Goal: Task Accomplishment & Management: Use online tool/utility

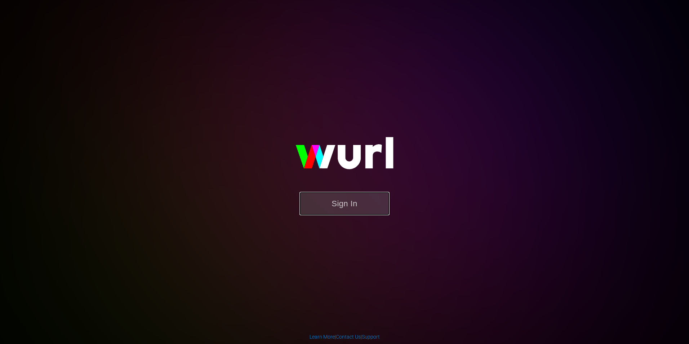
click at [367, 200] on button "Sign In" at bounding box center [344, 203] width 90 height 23
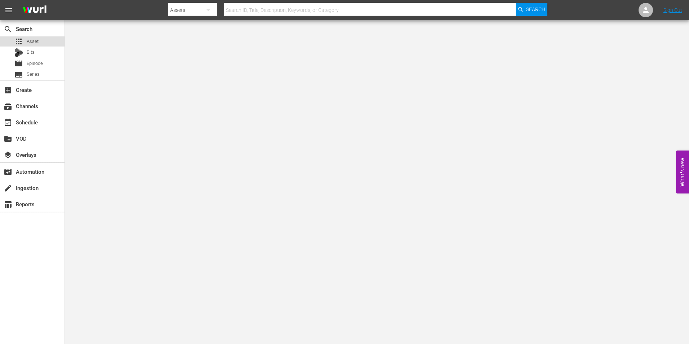
click at [44, 46] on div "apps Asset" at bounding box center [32, 41] width 65 height 10
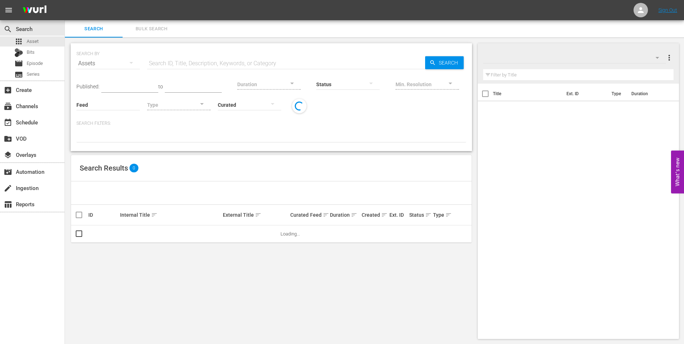
click at [199, 63] on input "text" at bounding box center [286, 63] width 278 height 17
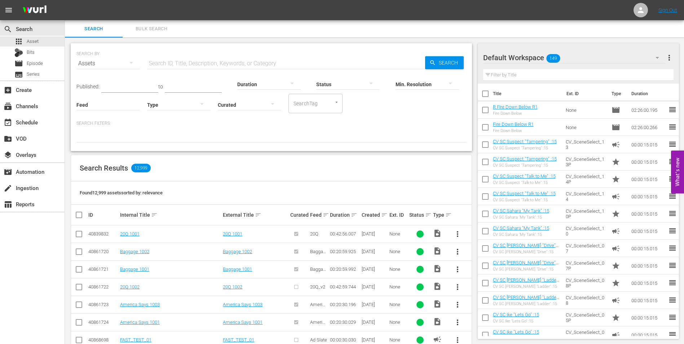
click at [556, 57] on span "149" at bounding box center [553, 58] width 14 height 15
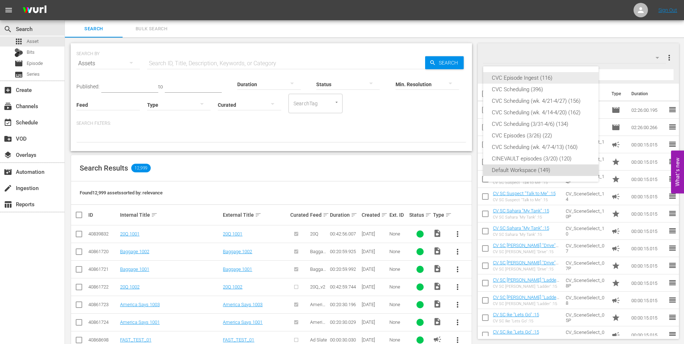
click at [548, 80] on div "CVC Episode Ingest (116)" at bounding box center [541, 78] width 98 height 12
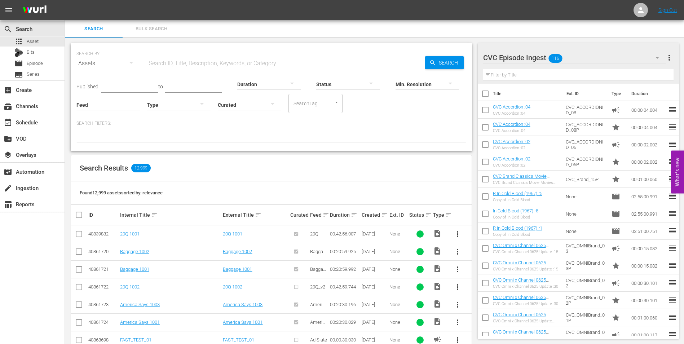
click at [579, 55] on div "CVC Episode Ingest 116" at bounding box center [574, 58] width 183 height 20
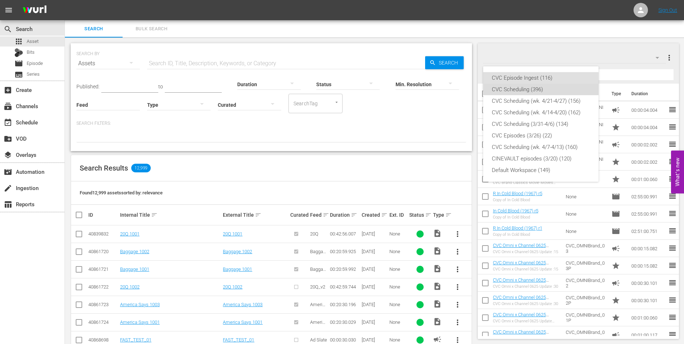
click at [568, 89] on div "CVC Scheduling (396)" at bounding box center [541, 90] width 98 height 12
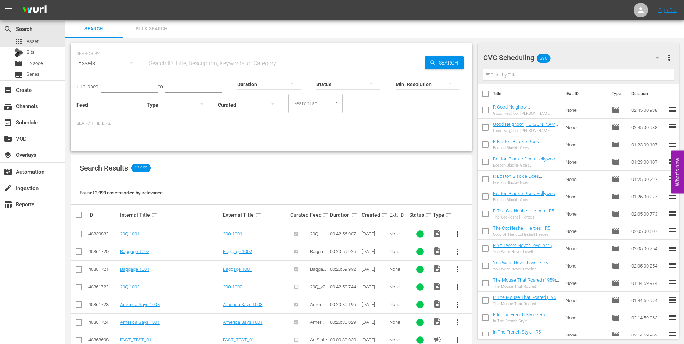
click at [185, 59] on input "text" at bounding box center [286, 63] width 278 height 17
type input "[PERSON_NAME]!"
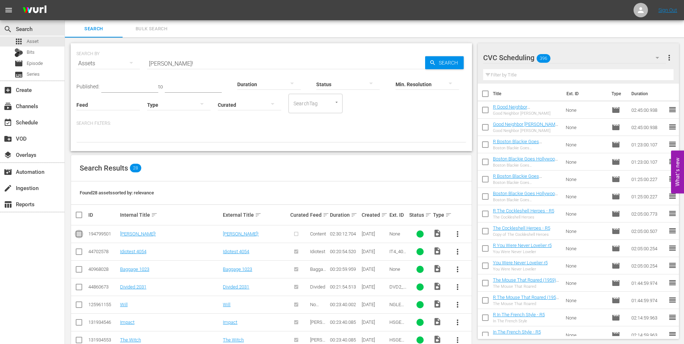
click at [79, 232] on input "checkbox" at bounding box center [79, 235] width 9 height 9
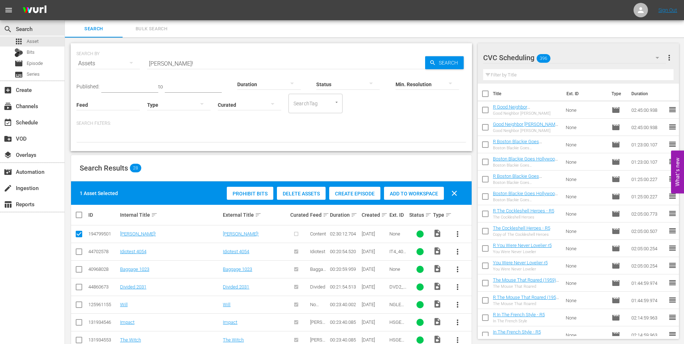
click at [370, 192] on span "Create Episode" at bounding box center [354, 194] width 51 height 6
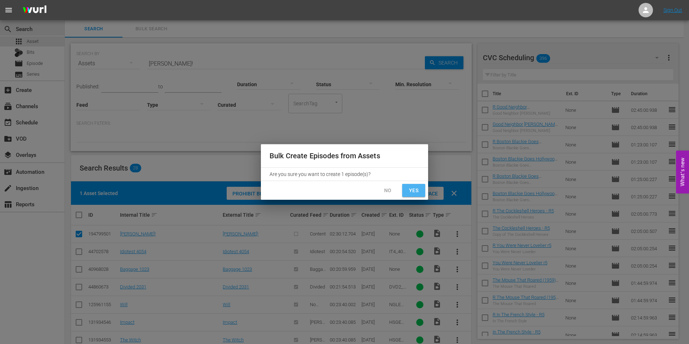
click at [408, 187] on span "Yes" at bounding box center [414, 190] width 12 height 9
checkbox input "false"
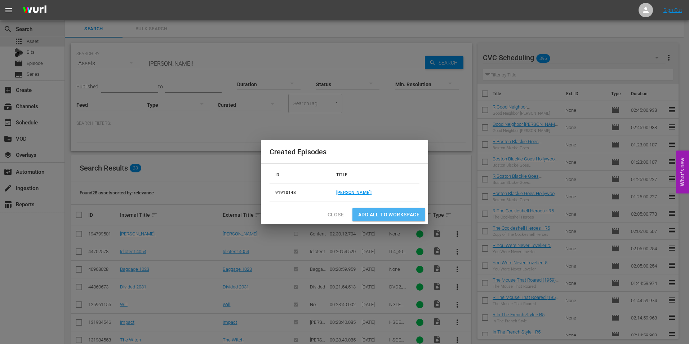
click at [378, 213] on span "Add all to Workspace" at bounding box center [388, 214] width 61 height 9
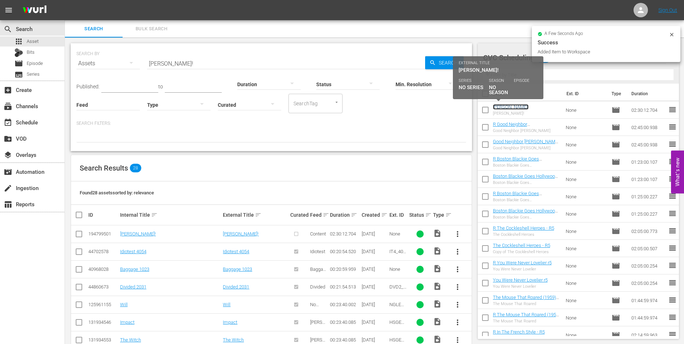
click at [503, 106] on link "[PERSON_NAME]!" at bounding box center [511, 106] width 36 height 5
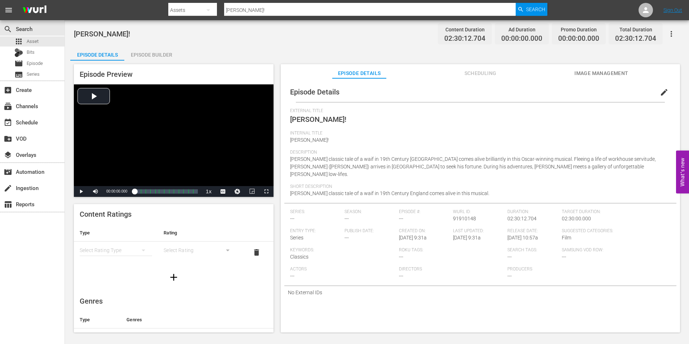
click at [660, 92] on span "edit" at bounding box center [664, 92] width 9 height 9
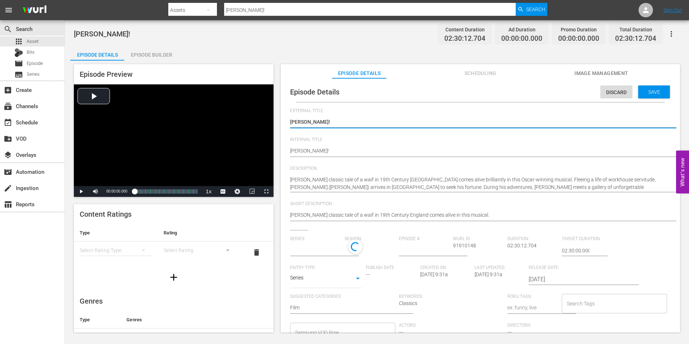
type input "No Series"
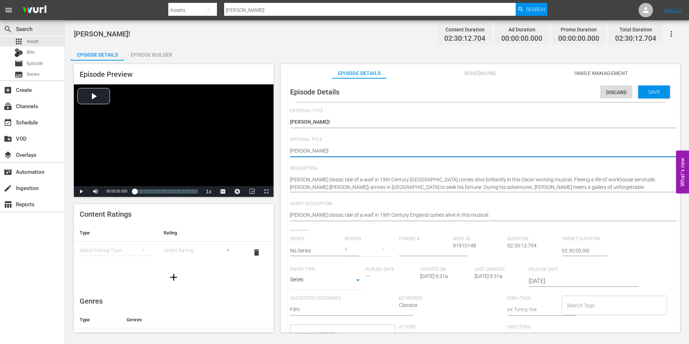
type textarea "[PERSON_NAME]!"
type textarea "Oliver! r"
type textarea "[PERSON_NAME]! r1"
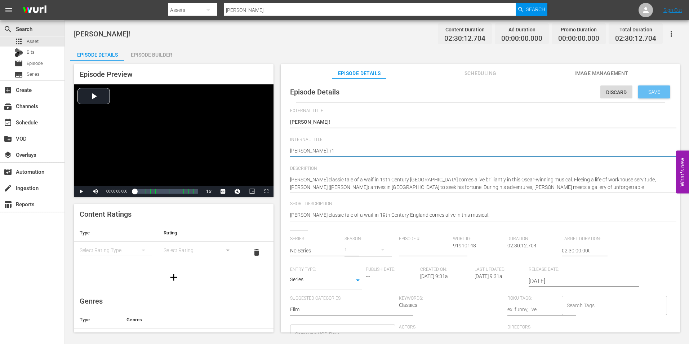
click at [644, 90] on span "Save" at bounding box center [653, 92] width 23 height 6
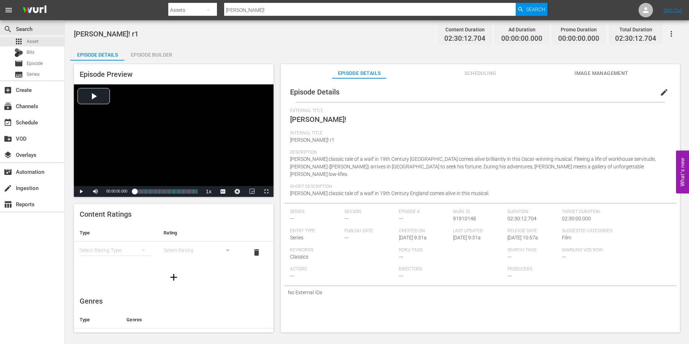
click at [173, 58] on div "Episode Builder" at bounding box center [151, 54] width 54 height 17
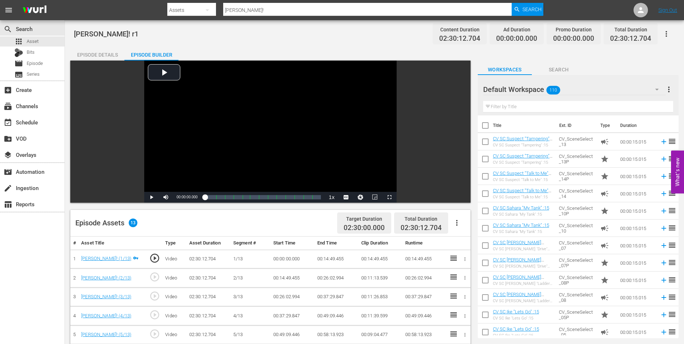
click at [610, 88] on div "Default Workspace 110" at bounding box center [574, 89] width 182 height 20
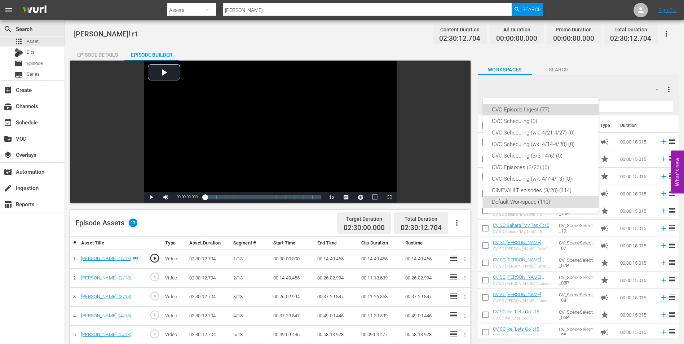
click at [548, 107] on div "CVC Episode Ingest (77)" at bounding box center [541, 110] width 98 height 12
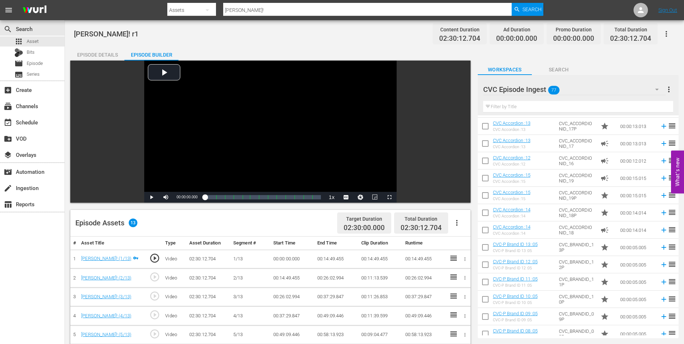
scroll to position [370, 0]
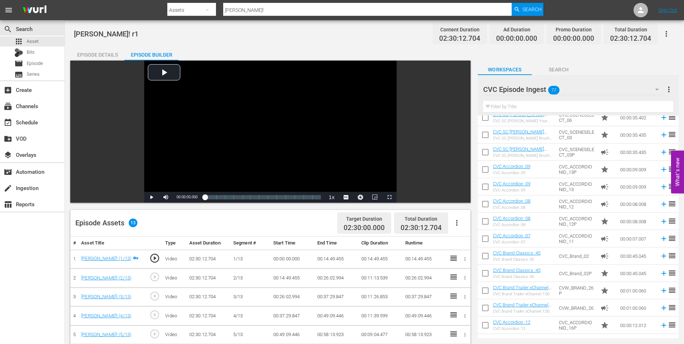
click at [525, 112] on div "Filter by Title" at bounding box center [578, 106] width 190 height 17
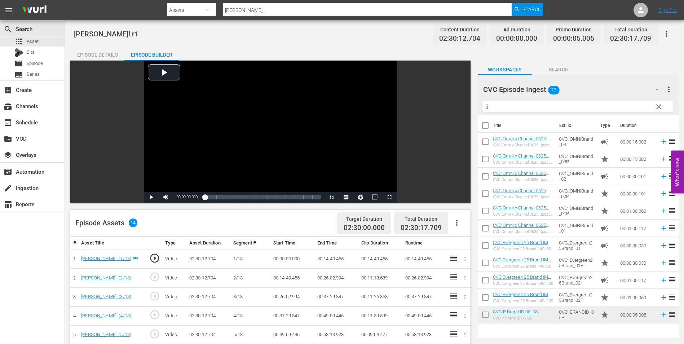
scroll to position [144, 0]
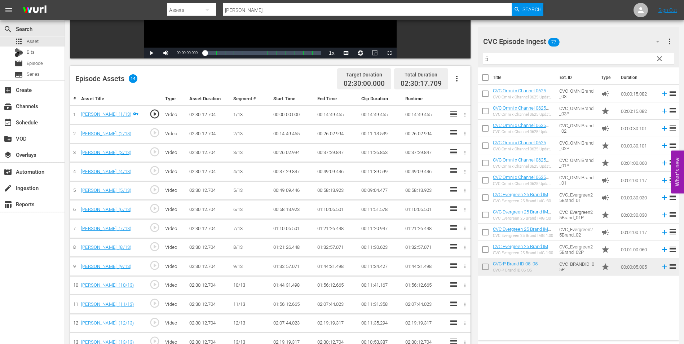
click at [519, 57] on input "5" at bounding box center [578, 59] width 191 height 12
type input "5"
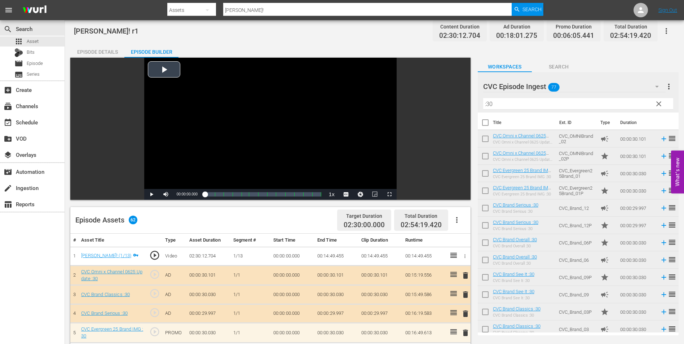
scroll to position [0, 0]
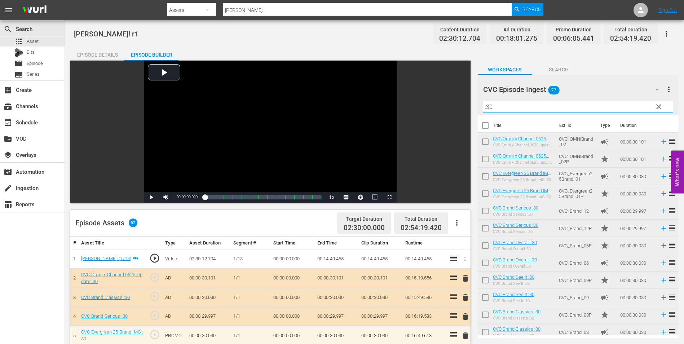
drag, startPoint x: 498, startPoint y: 105, endPoint x: 445, endPoint y: 116, distance: 54.1
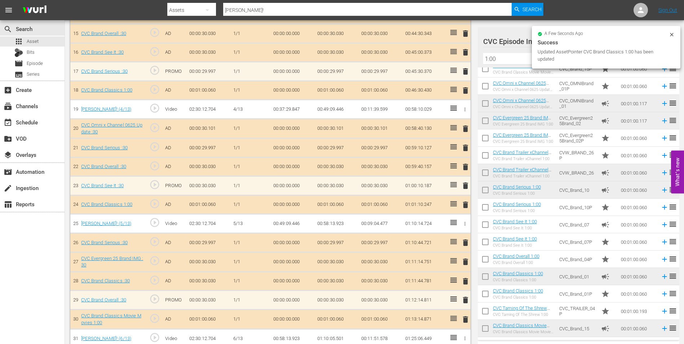
scroll to position [493, 0]
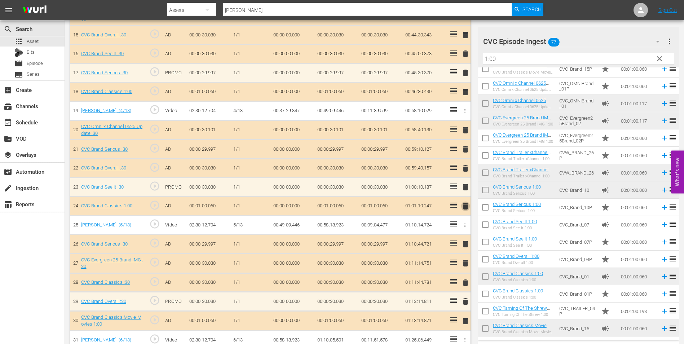
click at [468, 206] on span "delete" at bounding box center [465, 206] width 9 height 9
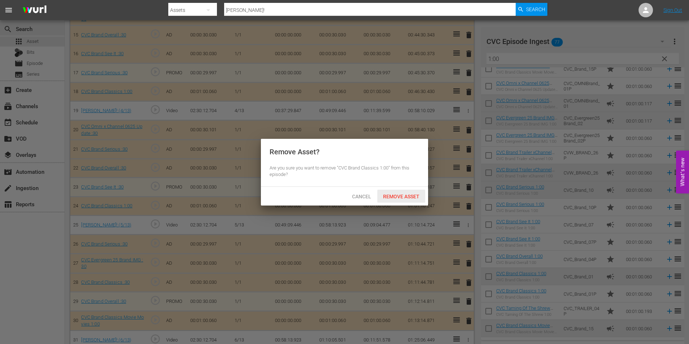
click at [408, 195] on span "Remove Asset" at bounding box center [401, 197] width 48 height 6
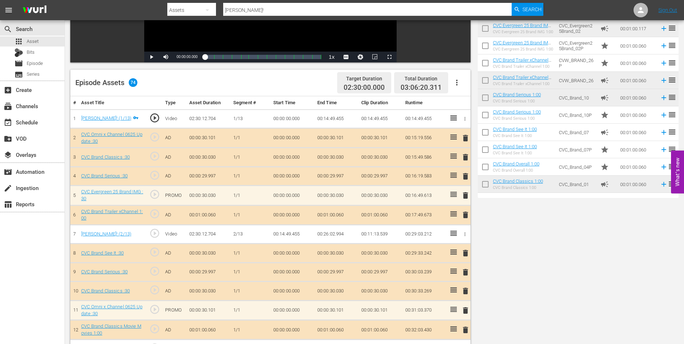
scroll to position [36, 0]
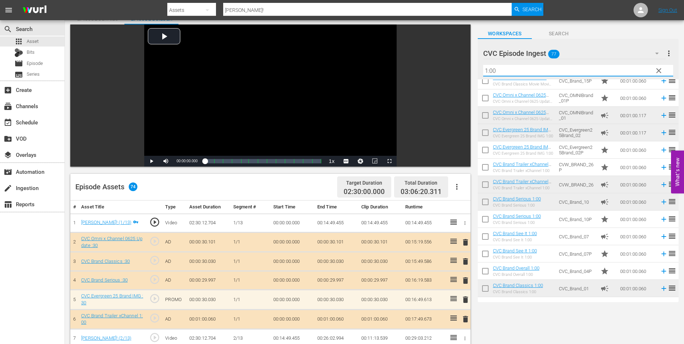
drag, startPoint x: 508, startPoint y: 71, endPoint x: 436, endPoint y: 71, distance: 71.7
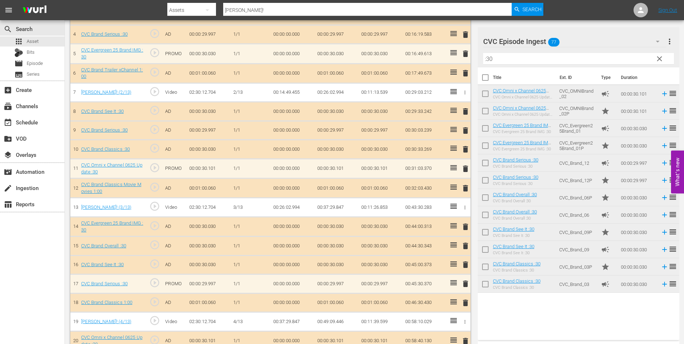
scroll to position [0, 0]
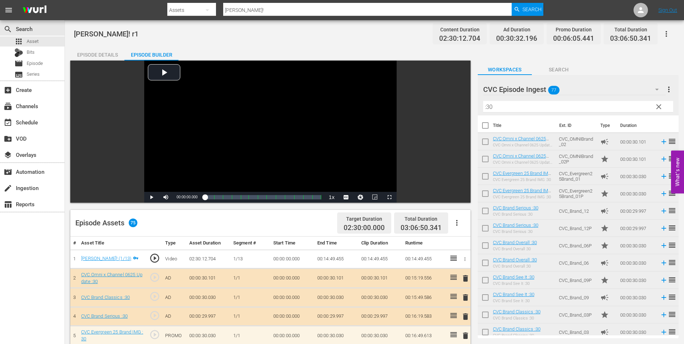
click at [545, 105] on input ":30" at bounding box center [578, 107] width 190 height 12
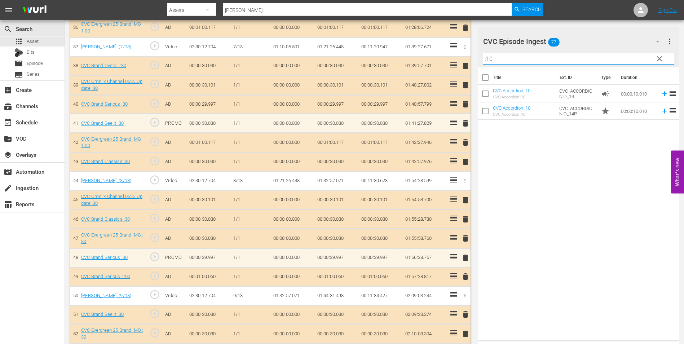
scroll to position [913, 0]
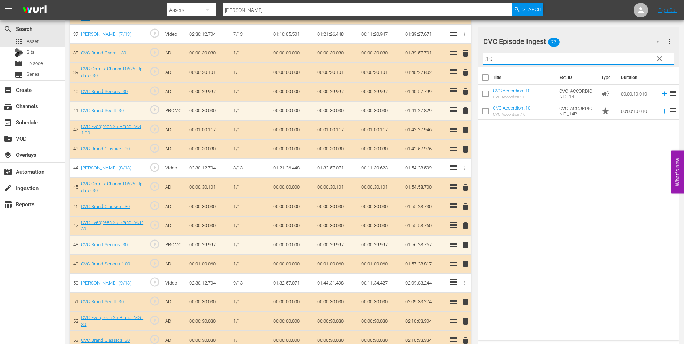
type input ":10"
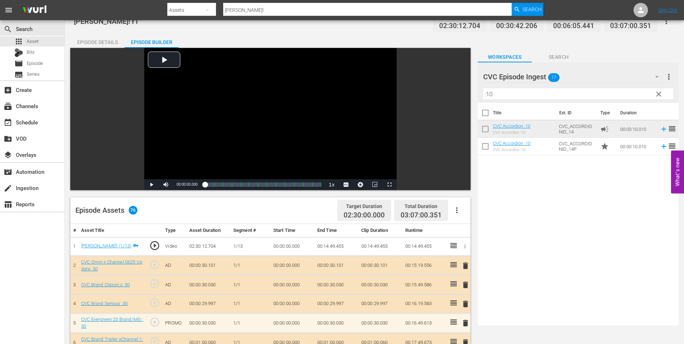
scroll to position [0, 0]
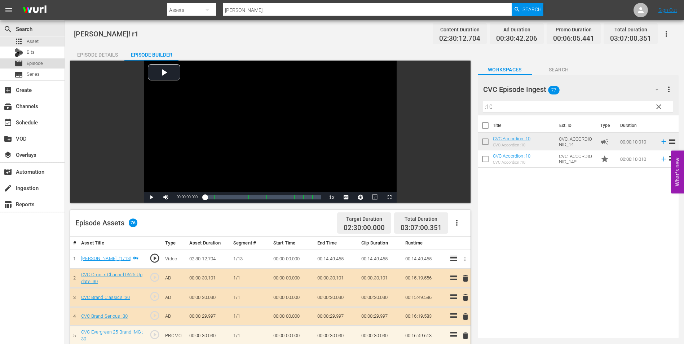
click at [39, 65] on span "Episode" at bounding box center [35, 63] width 16 height 7
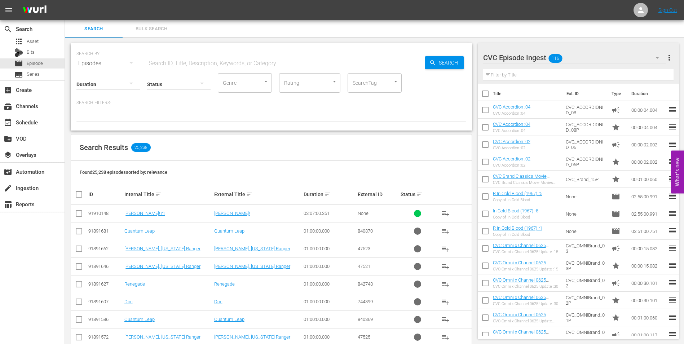
click at [603, 59] on div "CVC Episode Ingest 116" at bounding box center [574, 58] width 183 height 20
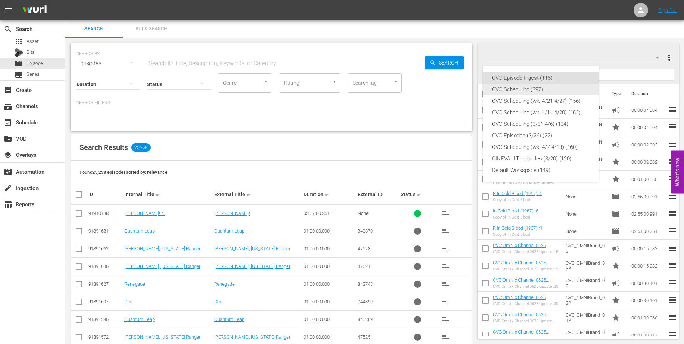
click at [539, 90] on div "CVC Scheduling (397)" at bounding box center [541, 90] width 98 height 12
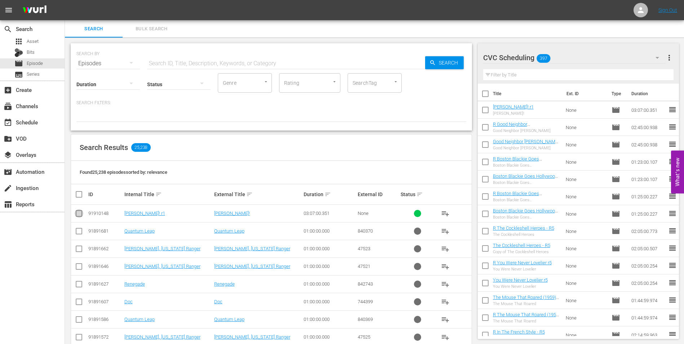
click at [81, 214] on input "checkbox" at bounding box center [79, 214] width 9 height 9
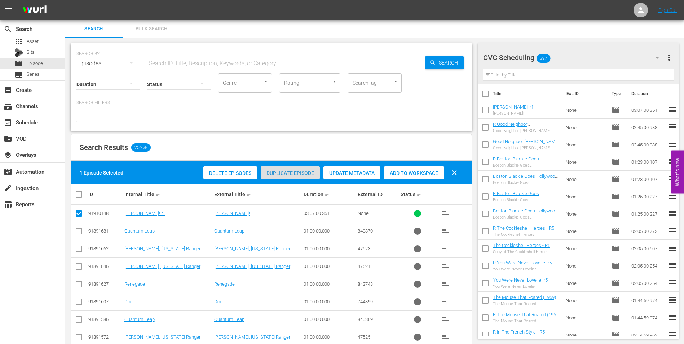
click at [285, 167] on div "Duplicate Episode" at bounding box center [290, 173] width 59 height 14
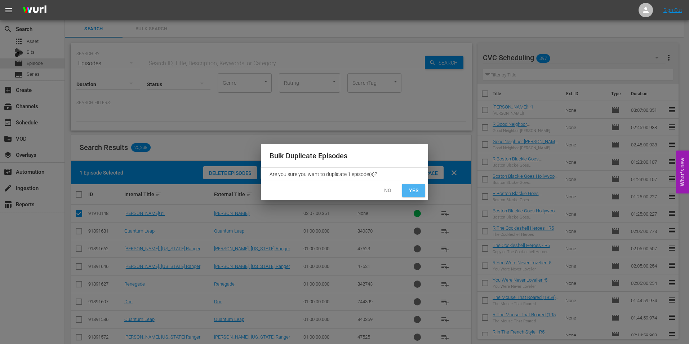
click at [417, 195] on button "Yes" at bounding box center [413, 190] width 23 height 13
checkbox input "false"
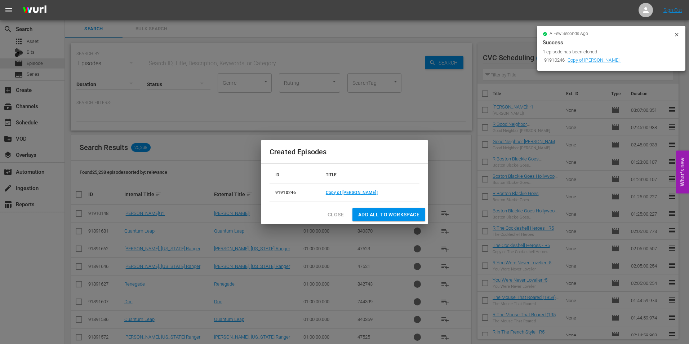
click at [393, 210] on span "Add all to Workspace" at bounding box center [388, 214] width 61 height 9
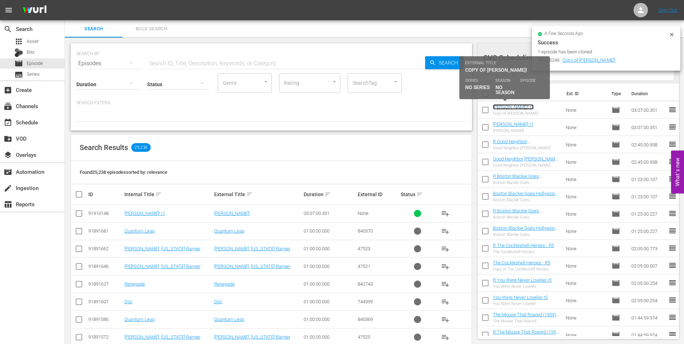
click at [507, 108] on link "Oliver! r1" at bounding box center [513, 106] width 41 height 5
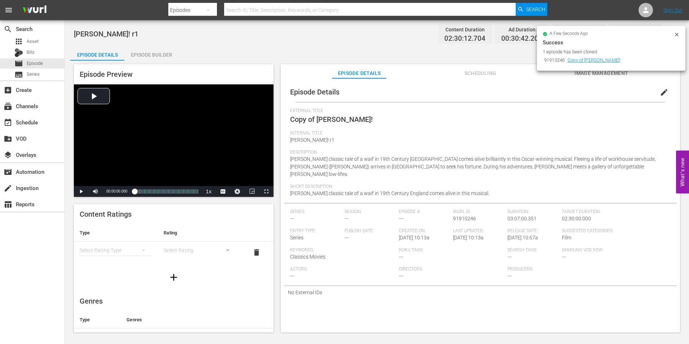
click at [319, 118] on span "Copy of Oliver!" at bounding box center [331, 119] width 83 height 9
click at [663, 90] on span "edit" at bounding box center [664, 92] width 9 height 9
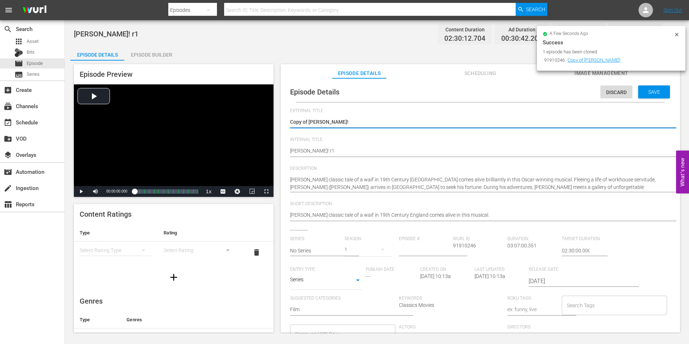
click at [310, 120] on textarea "Copy of Oliver!" at bounding box center [478, 122] width 377 height 9
type textarea "Copy ofOliver!"
type textarea "Copy oOliver!"
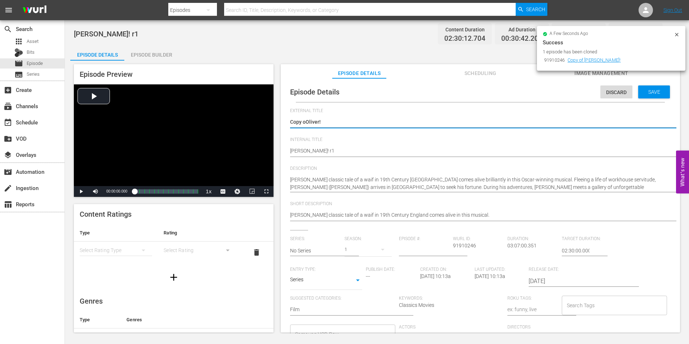
type textarea "Copy Oliver!"
type textarea "CopyOliver!"
type textarea "CopOliver!"
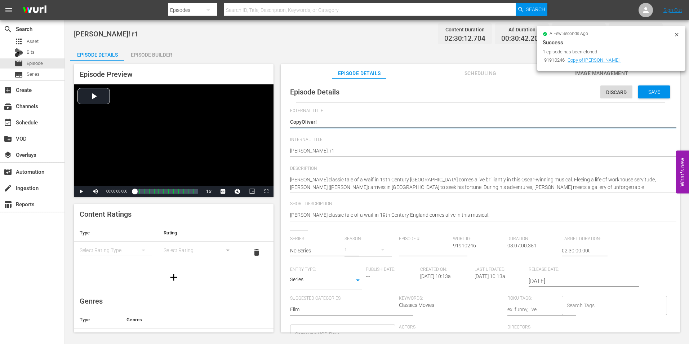
type textarea "CopOliver!"
type textarea "CoOliver!"
type textarea "COliver!"
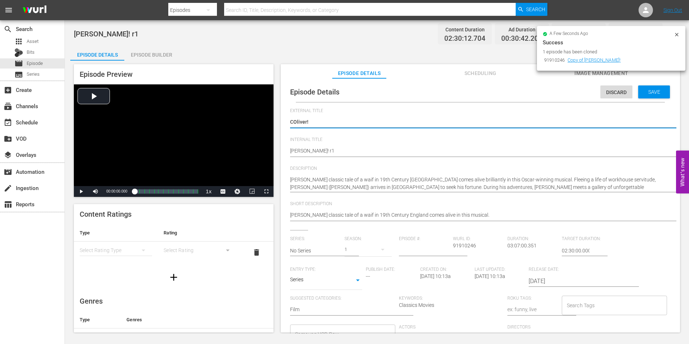
type textarea "Oliver!"
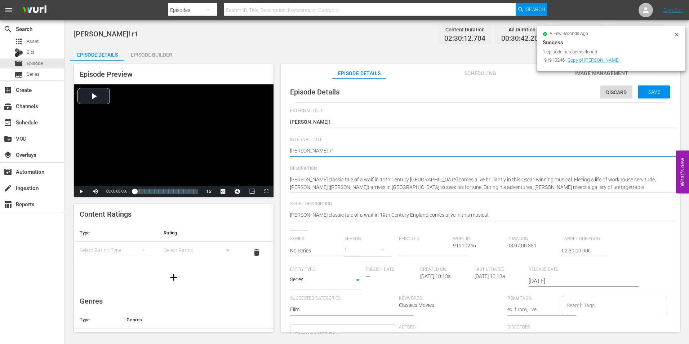
type textarea "Oliver! r"
type textarea "Oliver! r4"
type textarea "Oliver! r"
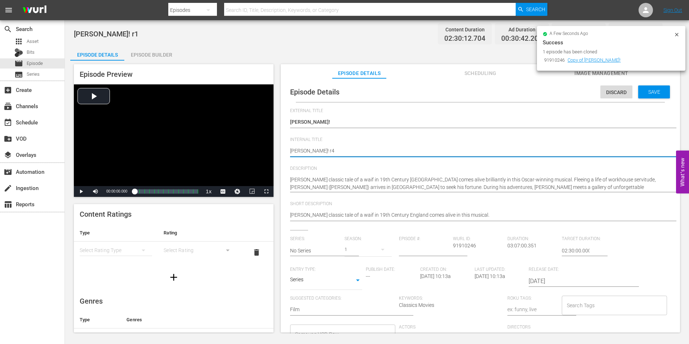
type textarea "Oliver! r"
type textarea "Oliver! r5"
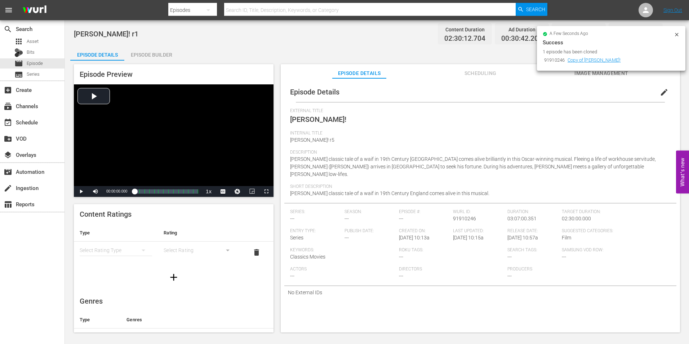
click at [146, 50] on div "Episode Builder" at bounding box center [151, 54] width 54 height 17
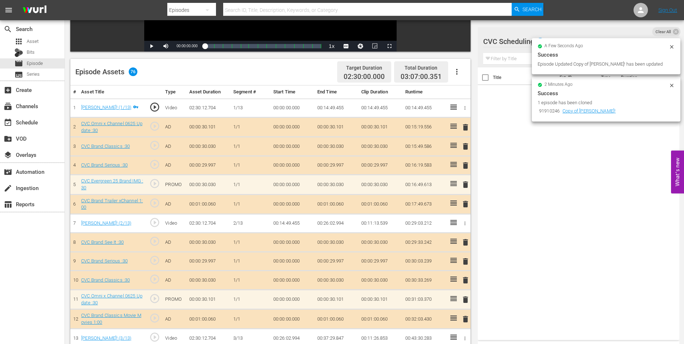
scroll to position [180, 0]
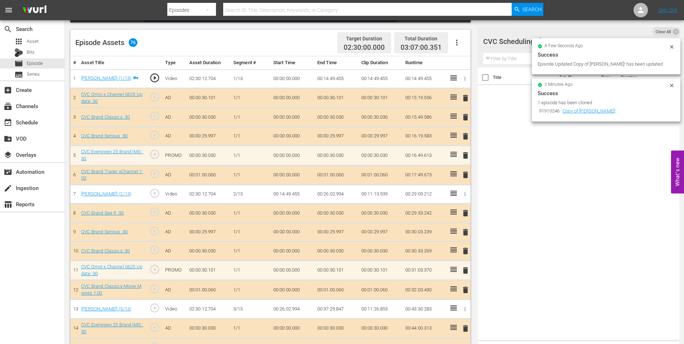
click at [670, 47] on icon at bounding box center [671, 47] width 6 height 6
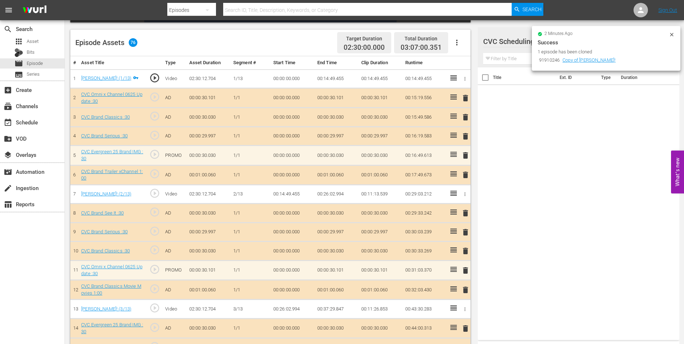
click at [671, 34] on icon at bounding box center [671, 35] width 6 height 6
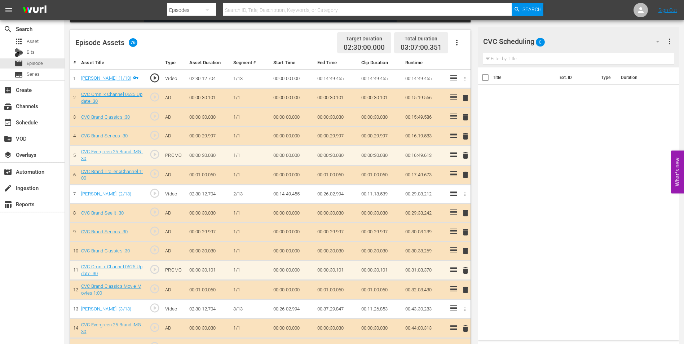
click at [566, 35] on div "CVC Scheduling 0" at bounding box center [574, 41] width 183 height 20
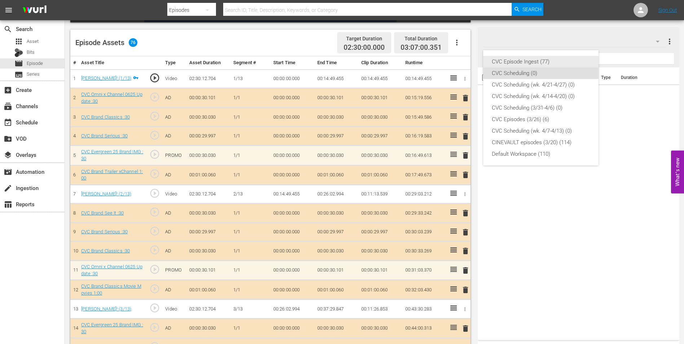
click at [552, 62] on div "CVC Episode Ingest (77)" at bounding box center [541, 62] width 98 height 12
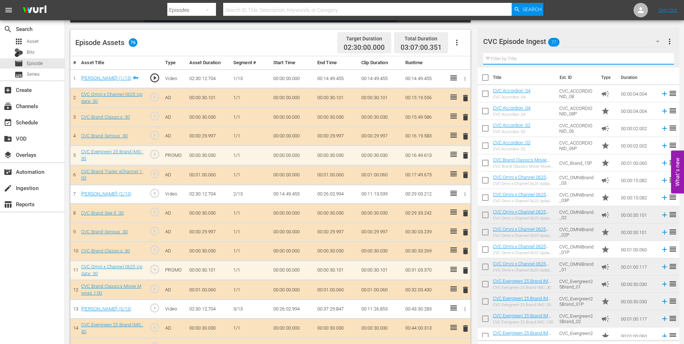
click at [555, 59] on input "text" at bounding box center [578, 59] width 191 height 12
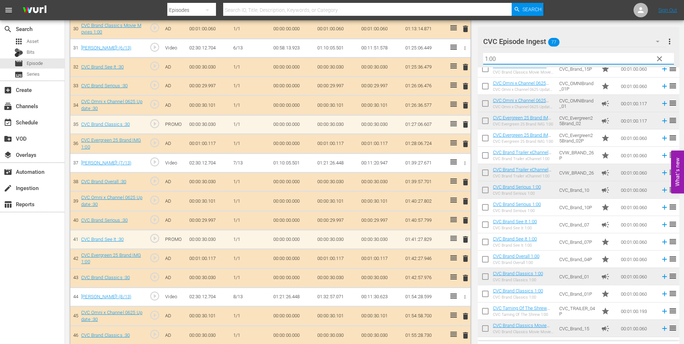
scroll to position [793, 0]
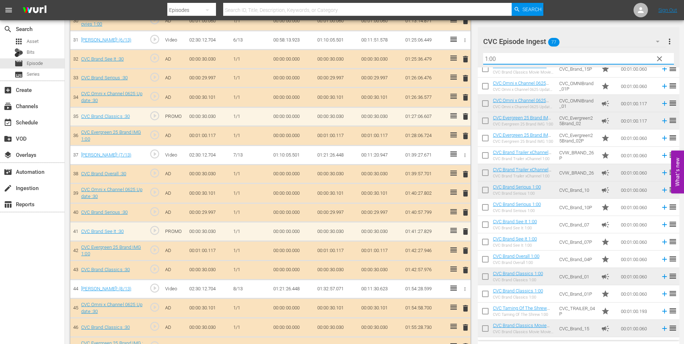
type input "1:00"
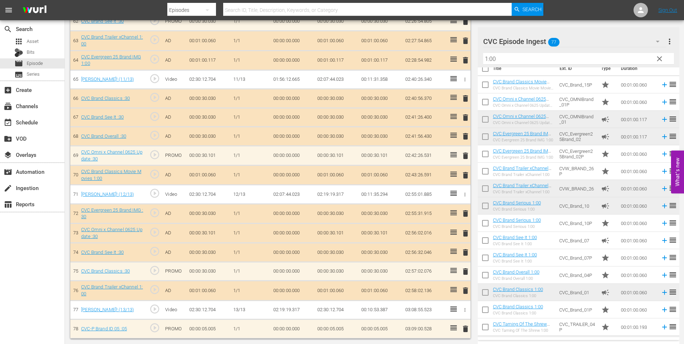
scroll to position [0, 0]
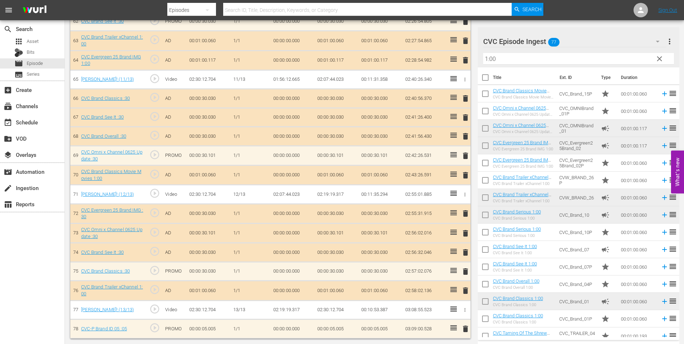
click at [570, 35] on div "CVC Episode Ingest 77" at bounding box center [574, 41] width 183 height 20
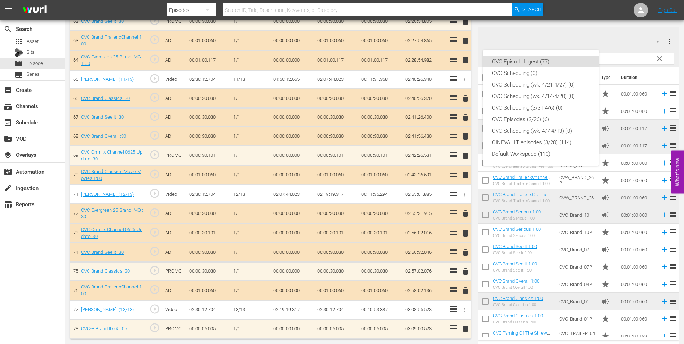
click at [602, 47] on div "CVC Episode Ingest (77) CVC Scheduling (0) CVC Scheduling (wk. 4/21-4/27) (0) C…" at bounding box center [342, 172] width 684 height 344
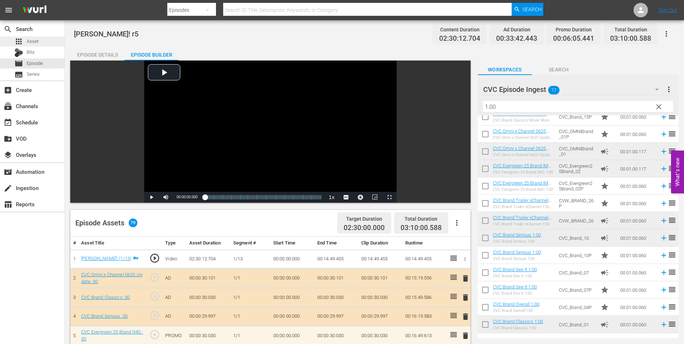
click at [43, 44] on div "apps Asset" at bounding box center [32, 41] width 65 height 10
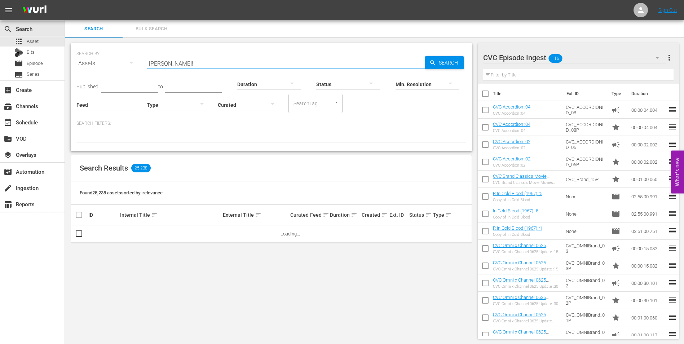
click at [245, 65] on input "Oliver!" at bounding box center [286, 63] width 278 height 17
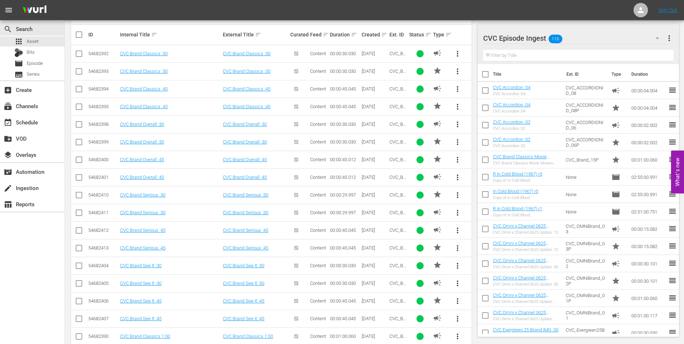
scroll to position [265, 0]
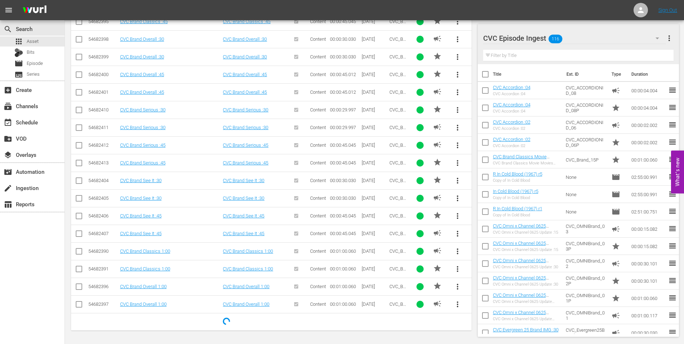
type input "cvc brand over"
click at [77, 268] on input "checkbox" at bounding box center [79, 270] width 9 height 9
checkbox input "true"
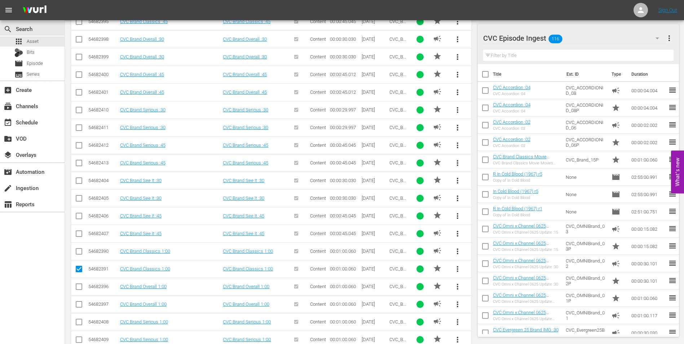
click at [78, 252] on input "checkbox" at bounding box center [79, 252] width 9 height 9
checkbox input "true"
click at [79, 268] on input "checkbox" at bounding box center [79, 270] width 9 height 9
checkbox input "false"
click at [77, 291] on input "checkbox" at bounding box center [79, 288] width 9 height 9
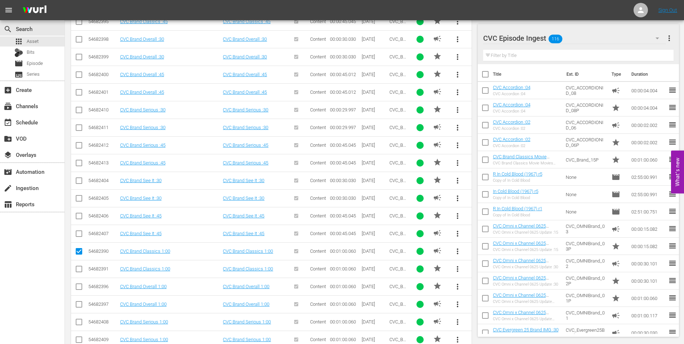
checkbox input "true"
click at [78, 300] on icon at bounding box center [79, 304] width 9 height 9
click at [78, 254] on input "checkbox" at bounding box center [79, 252] width 9 height 9
checkbox input "false"
click at [81, 303] on input "checkbox" at bounding box center [79, 305] width 9 height 9
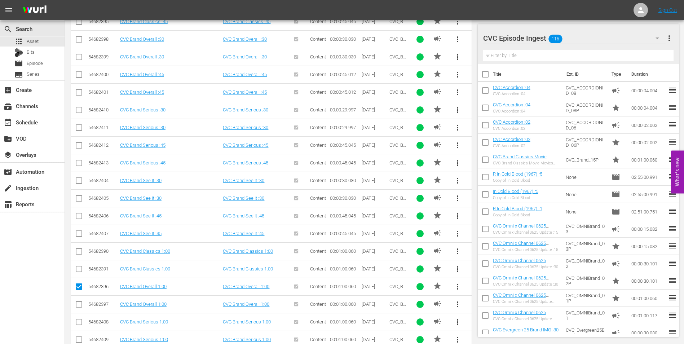
checkbox input "true"
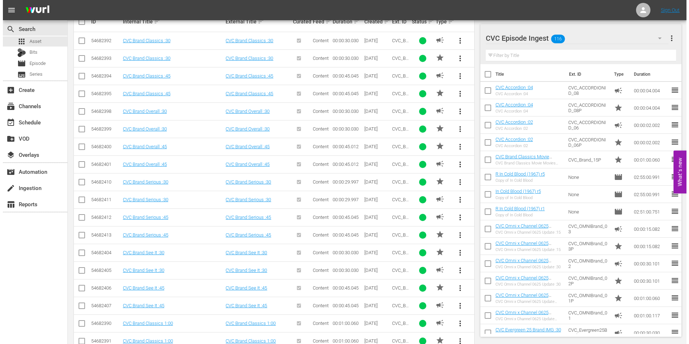
scroll to position [0, 0]
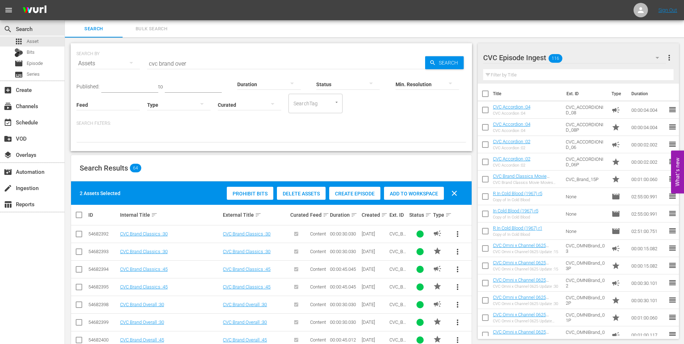
click at [413, 188] on div "Add to Workspace" at bounding box center [414, 194] width 60 height 14
click at [49, 61] on div "movie Episode" at bounding box center [32, 63] width 65 height 10
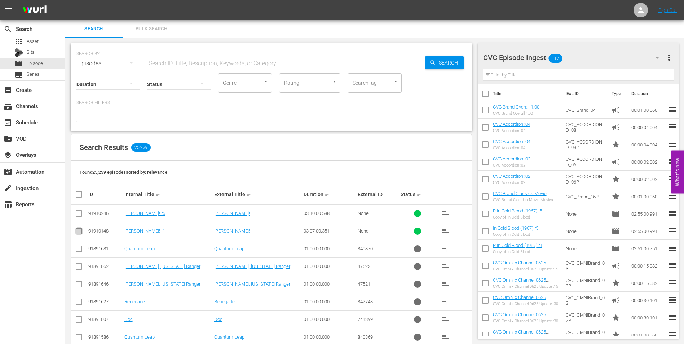
click at [79, 228] on input "checkbox" at bounding box center [79, 232] width 9 height 9
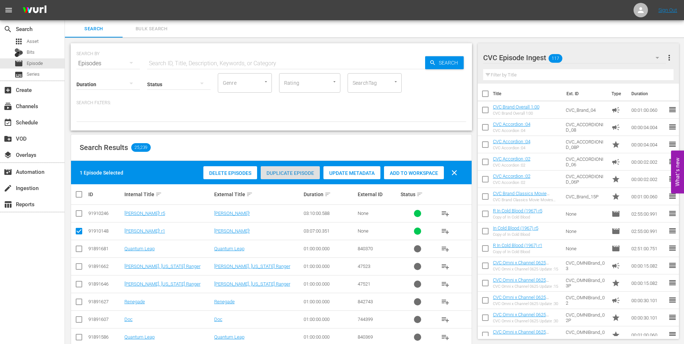
click at [303, 173] on span "Duplicate Episode" at bounding box center [290, 173] width 59 height 6
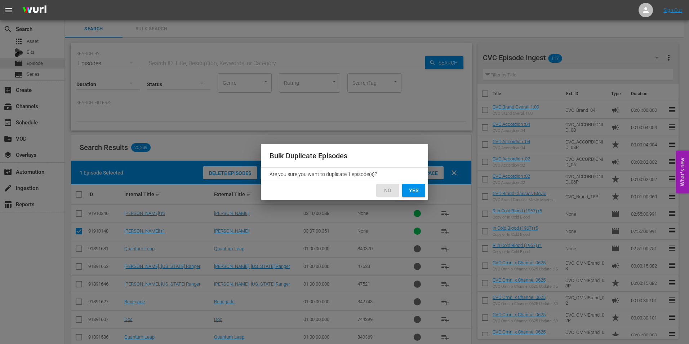
click at [390, 188] on span "No" at bounding box center [388, 190] width 12 height 9
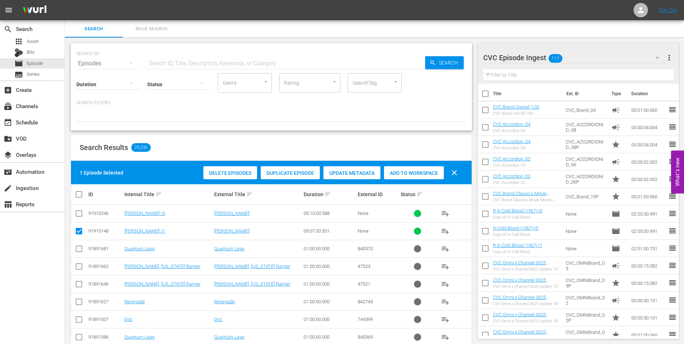
drag, startPoint x: 550, startPoint y: 69, endPoint x: 576, endPoint y: 60, distance: 27.7
click at [554, 68] on div "Filter by Title" at bounding box center [578, 74] width 191 height 17
click at [577, 60] on div "CVC Episode Ingest 117" at bounding box center [574, 58] width 183 height 20
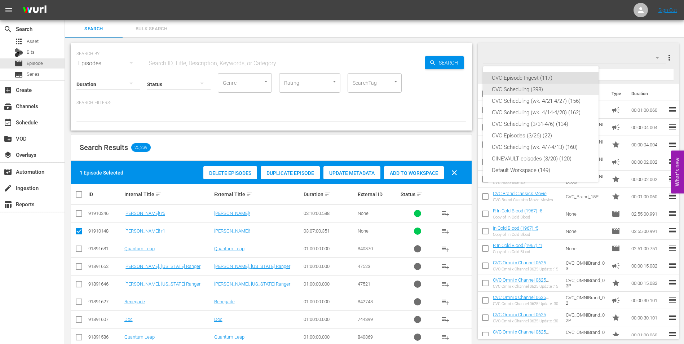
click at [550, 91] on div "CVC Scheduling (398)" at bounding box center [541, 90] width 98 height 12
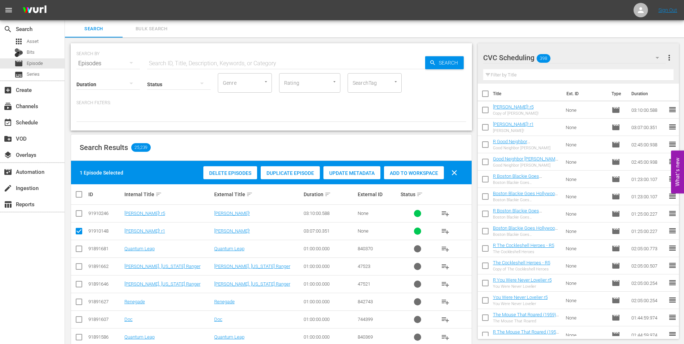
click at [288, 171] on span "Duplicate Episode" at bounding box center [290, 173] width 59 height 6
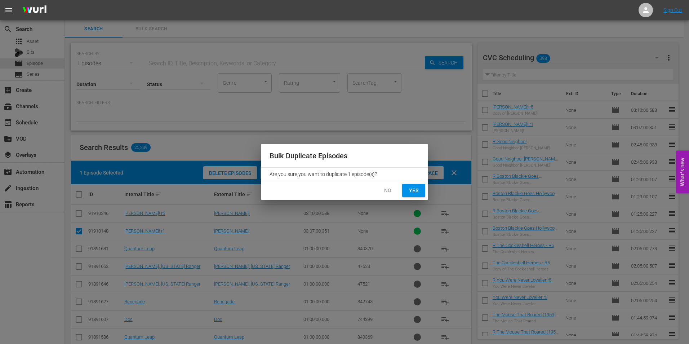
click at [419, 191] on span "Yes" at bounding box center [414, 190] width 12 height 9
checkbox input "false"
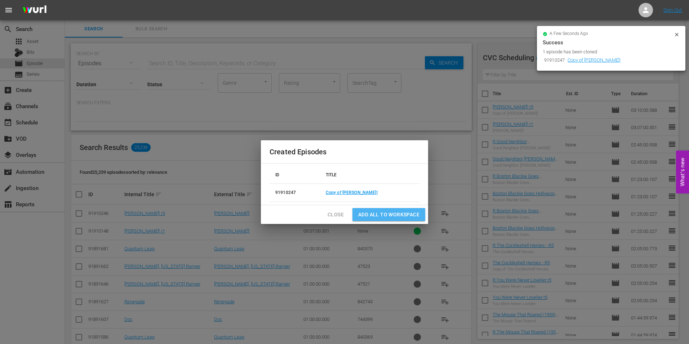
click at [384, 219] on button "Add all to Workspace" at bounding box center [388, 214] width 73 height 13
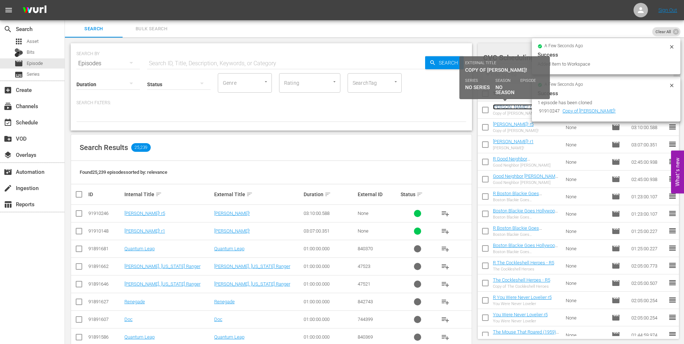
click at [509, 105] on link "Oliver! r1" at bounding box center [513, 106] width 41 height 5
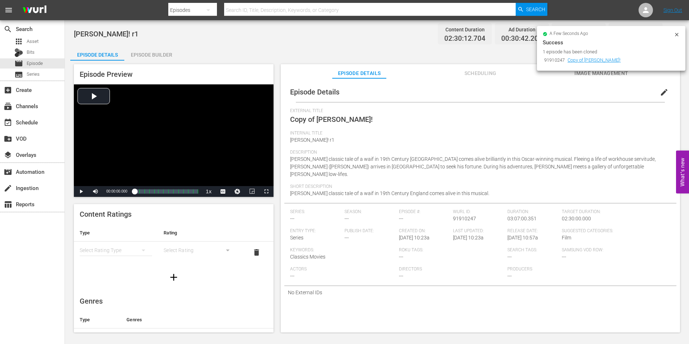
click at [660, 92] on span "edit" at bounding box center [664, 92] width 9 height 9
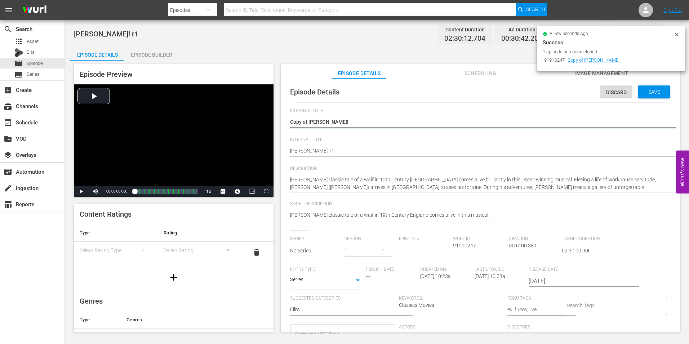
click at [309, 124] on textarea "Copy of Oliver!" at bounding box center [478, 122] width 377 height 9
type textarea "Copy ofOliver!"
type textarea "Copy oOliver!"
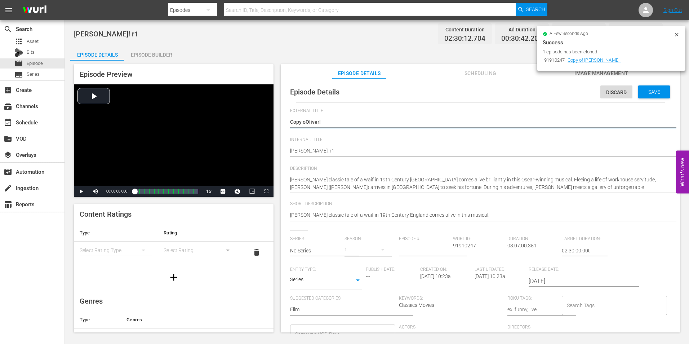
type textarea "Copy Oliver!"
type textarea "CopyOliver!"
type textarea "CopOliver!"
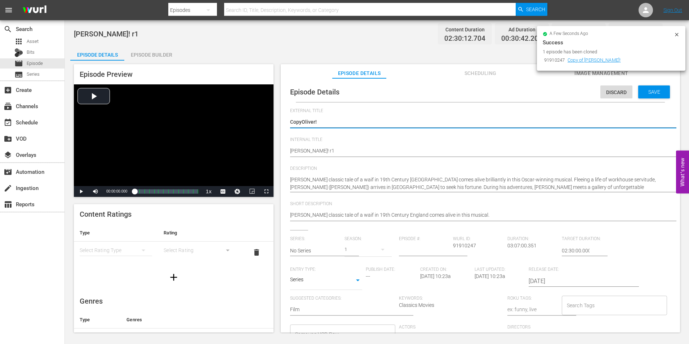
type textarea "CopOliver!"
type textarea "CoOliver!"
type textarea "COliver!"
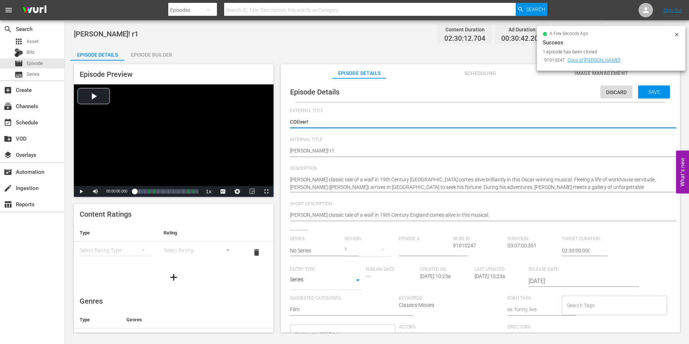
type textarea "Oliver!"
type textarea "[PERSON_NAME]!"
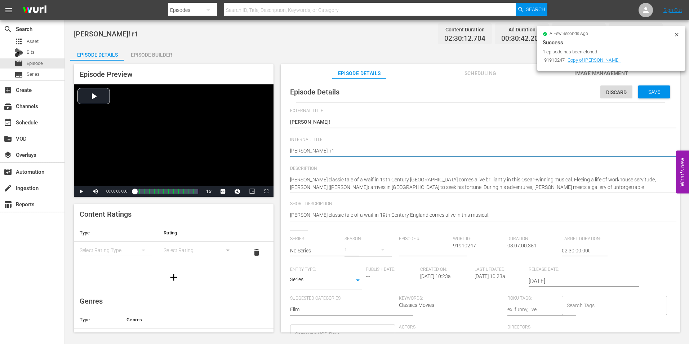
type textarea "[PERSON_NAME]! r1"
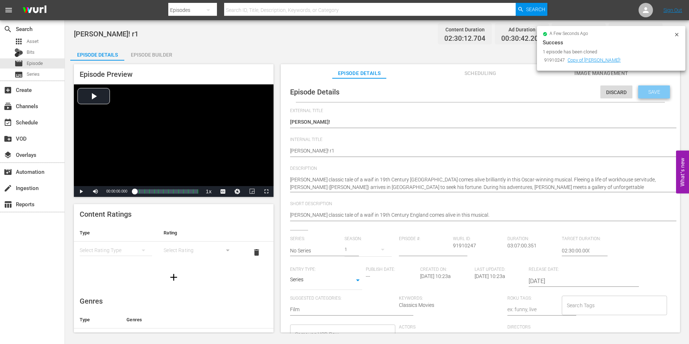
click at [652, 98] on div "Save" at bounding box center [654, 91] width 32 height 13
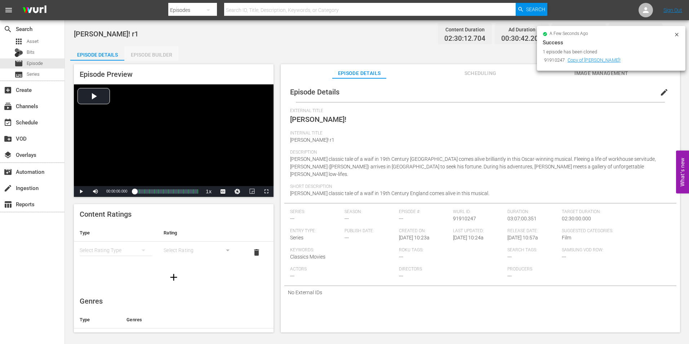
click at [161, 53] on div "Episode Builder" at bounding box center [151, 54] width 54 height 17
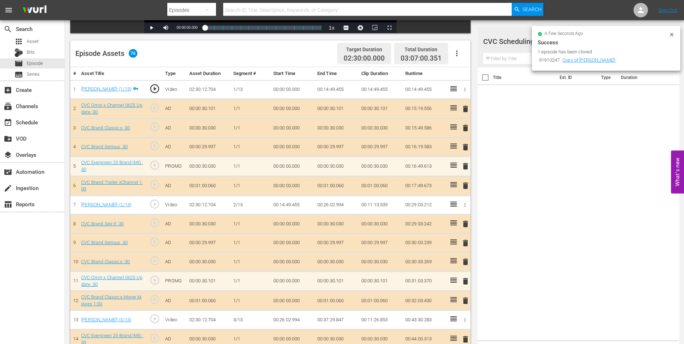
scroll to position [180, 0]
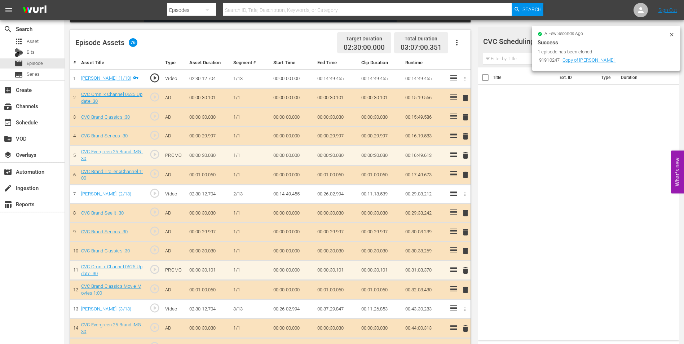
click at [516, 58] on input "text" at bounding box center [578, 59] width 191 height 12
click at [670, 33] on icon at bounding box center [671, 34] width 3 height 3
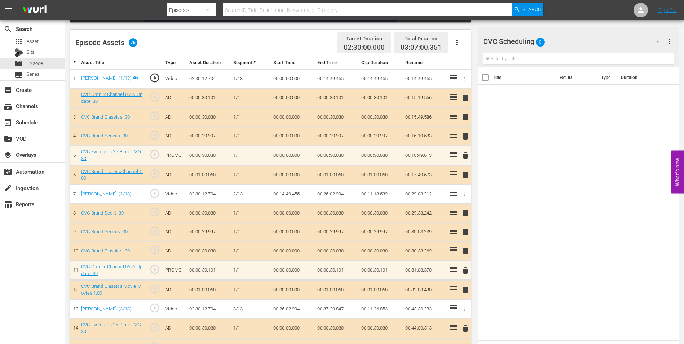
click at [548, 54] on input "text" at bounding box center [578, 59] width 191 height 12
click at [550, 43] on div at bounding box center [518, 42] width 71 height 18
click at [574, 148] on div "Title Ext. ID Type Duration" at bounding box center [577, 202] width 201 height 270
click at [652, 40] on button "button" at bounding box center [657, 41] width 17 height 17
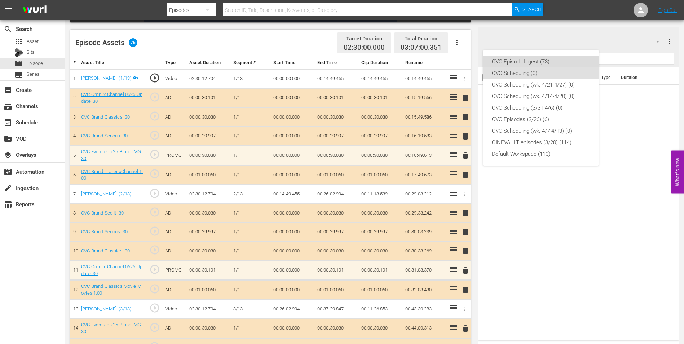
click at [553, 62] on div "CVC Episode Ingest (78)" at bounding box center [541, 62] width 98 height 12
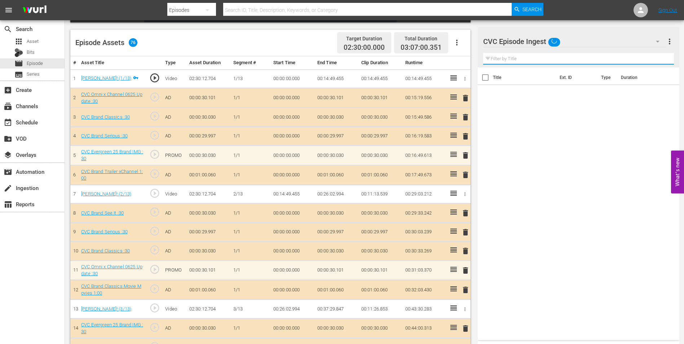
click at [533, 54] on input "text" at bounding box center [578, 59] width 191 height 12
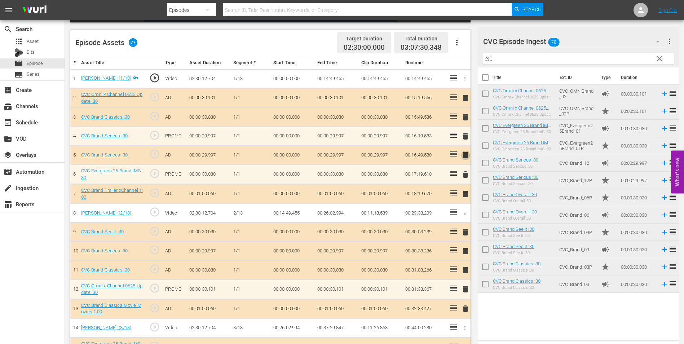
click at [464, 155] on span "delete" at bounding box center [465, 155] width 9 height 9
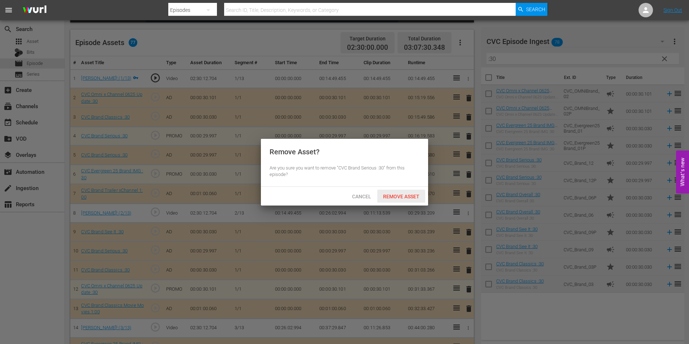
click at [403, 196] on span "Remove Asset" at bounding box center [401, 197] width 48 height 6
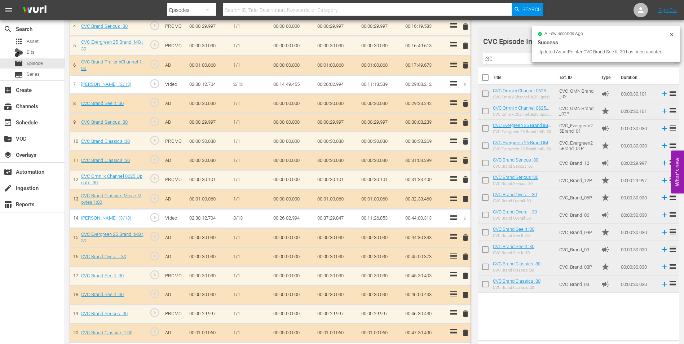
scroll to position [288, 0]
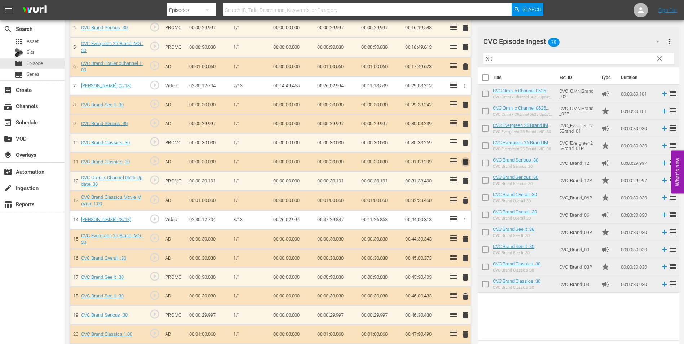
click at [466, 164] on span "delete" at bounding box center [465, 161] width 9 height 9
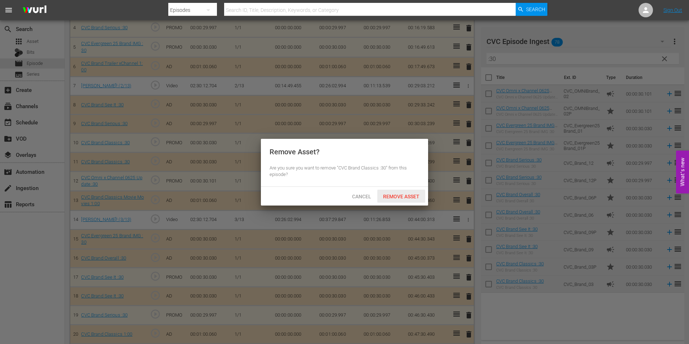
click at [399, 194] on span "Remove Asset" at bounding box center [401, 197] width 48 height 6
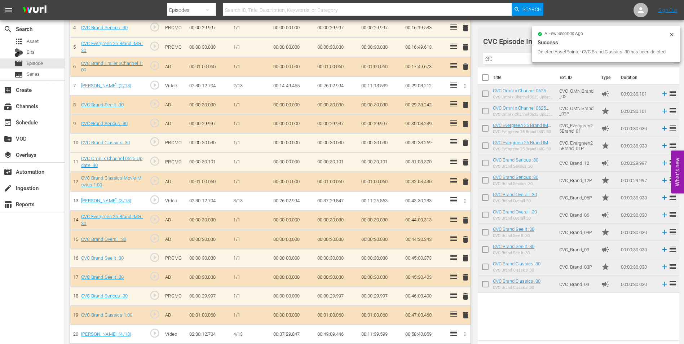
scroll to position [324, 0]
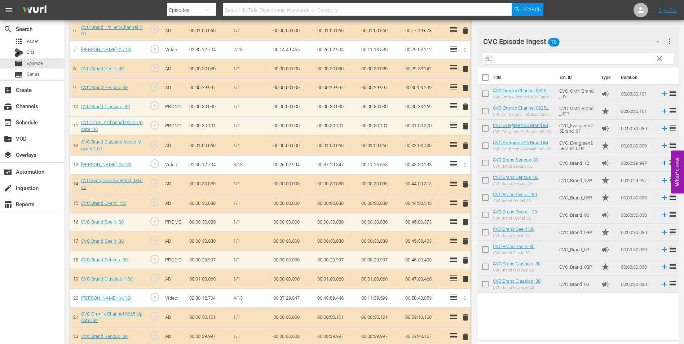
click at [465, 243] on span "delete" at bounding box center [465, 241] width 9 height 9
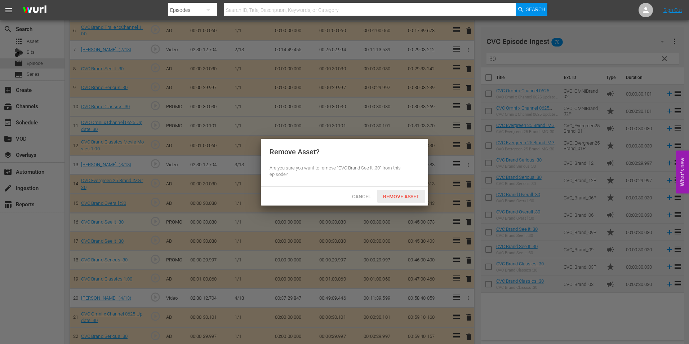
click at [397, 198] on span "Remove Asset" at bounding box center [401, 197] width 48 height 6
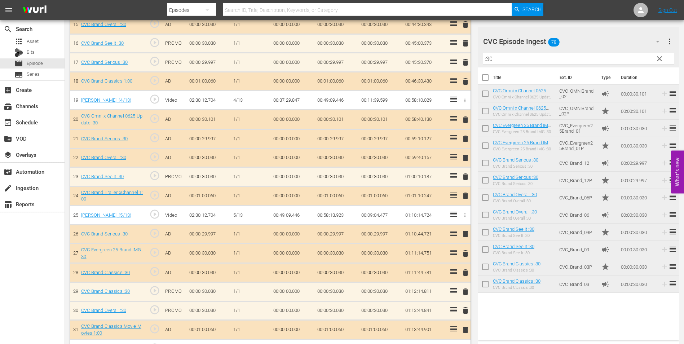
scroll to position [506, 0]
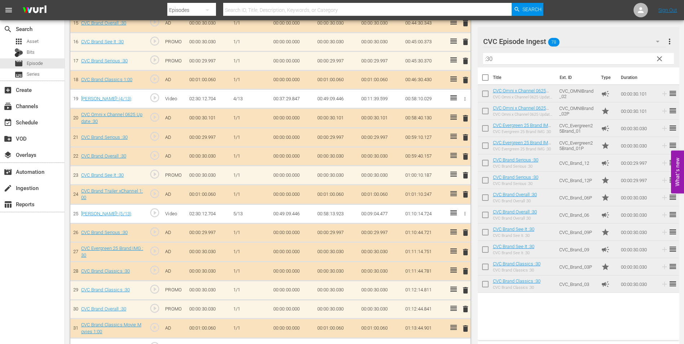
click at [466, 273] on div "delete" at bounding box center [464, 271] width 6 height 10
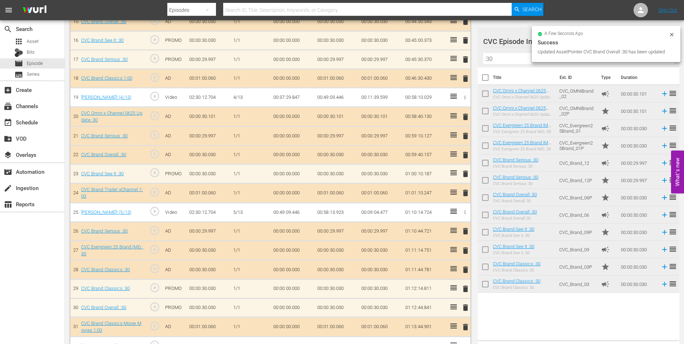
scroll to position [504, 0]
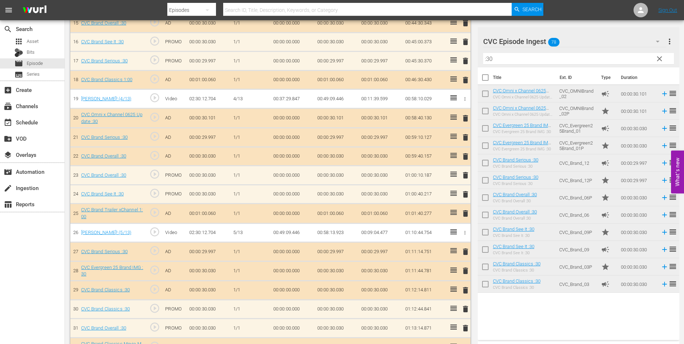
click at [462, 293] on span "delete" at bounding box center [465, 290] width 9 height 9
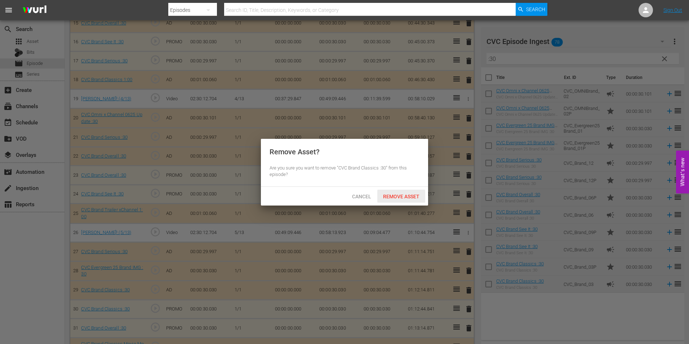
click at [407, 198] on span "Remove Asset" at bounding box center [401, 197] width 48 height 6
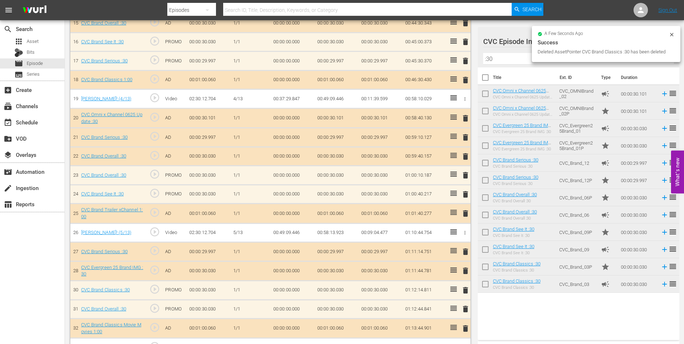
click at [468, 158] on span "delete" at bounding box center [465, 156] width 9 height 9
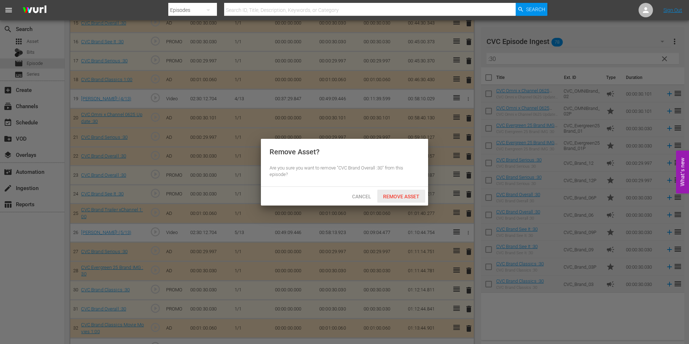
click at [399, 191] on div "Remove Asset" at bounding box center [401, 196] width 48 height 13
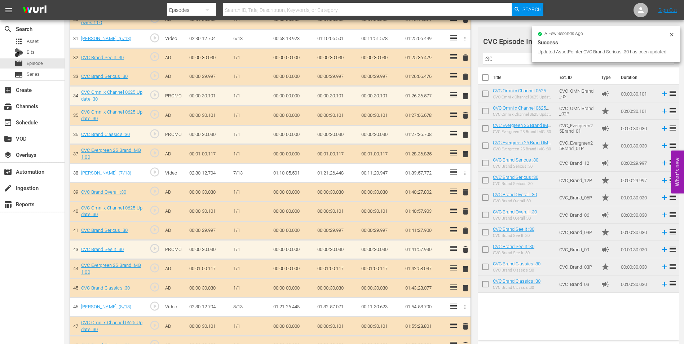
scroll to position [793, 0]
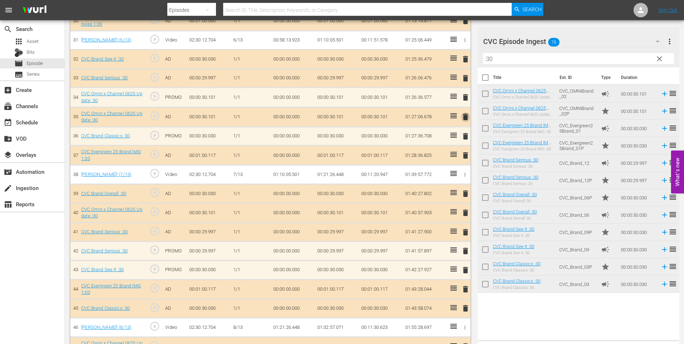
click at [466, 116] on span "delete" at bounding box center [465, 116] width 9 height 9
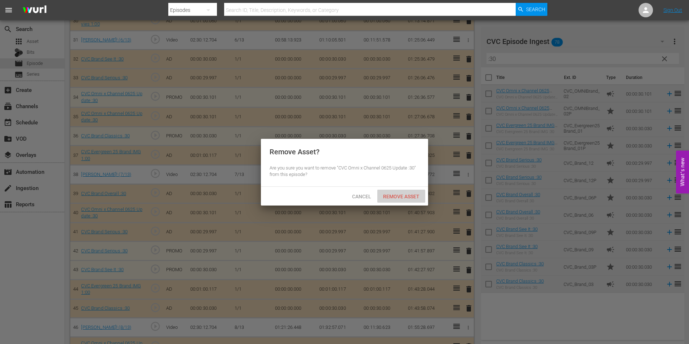
click at [393, 190] on div "Remove Asset" at bounding box center [401, 196] width 48 height 13
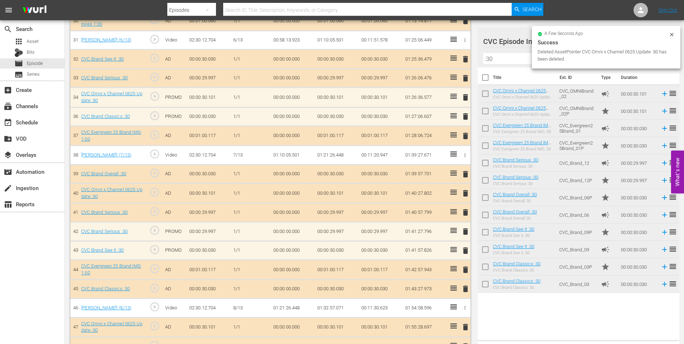
click at [463, 213] on span "delete" at bounding box center [465, 212] width 9 height 9
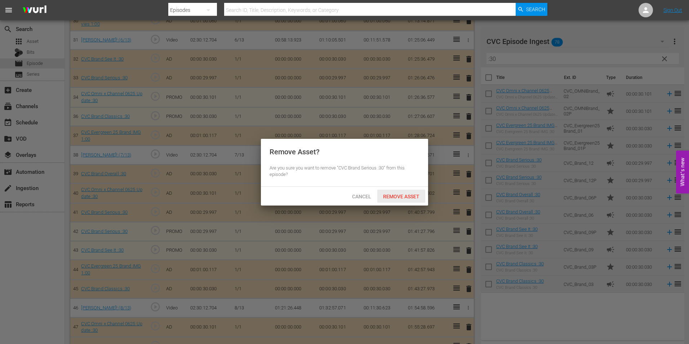
click at [400, 194] on span "Remove Asset" at bounding box center [401, 197] width 48 height 6
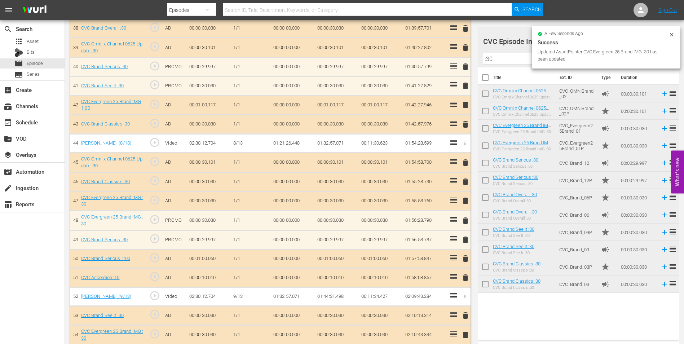
scroll to position [937, 0]
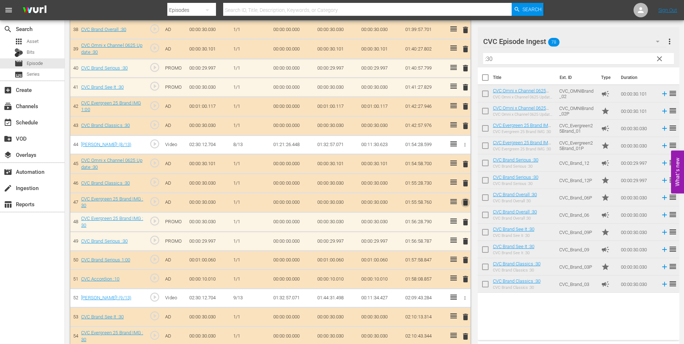
click at [466, 204] on span "delete" at bounding box center [465, 202] width 9 height 9
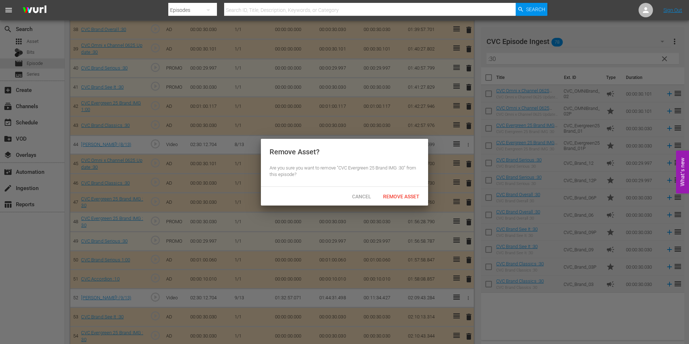
click at [402, 189] on div "Cancel Remove Asset" at bounding box center [344, 196] width 167 height 19
click at [402, 196] on span "Remove Asset" at bounding box center [401, 197] width 48 height 6
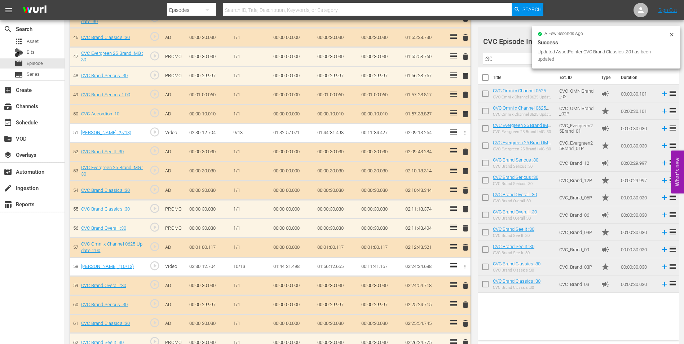
scroll to position [1081, 0]
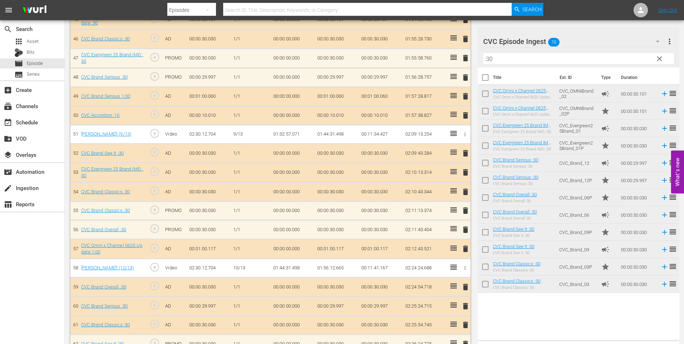
click at [464, 191] on span "delete" at bounding box center [465, 191] width 9 height 9
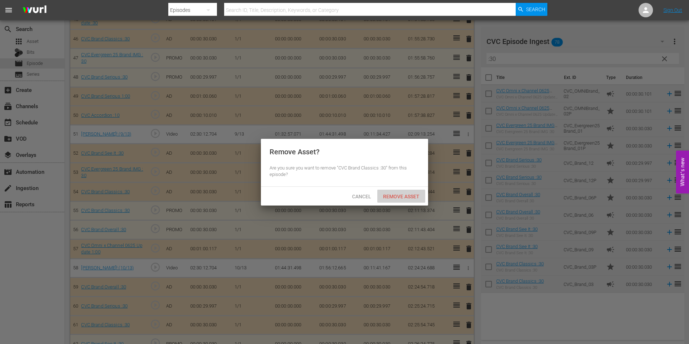
click at [413, 196] on span "Remove Asset" at bounding box center [401, 197] width 48 height 6
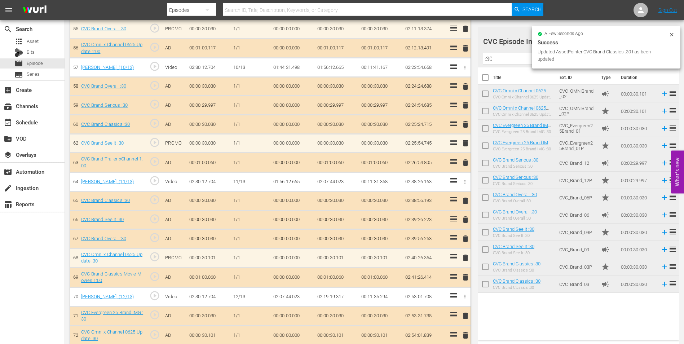
scroll to position [1261, 0]
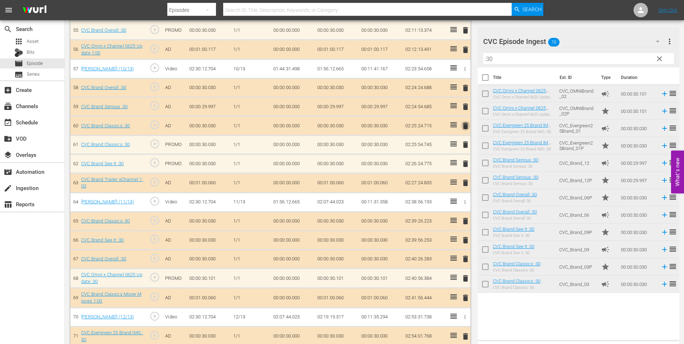
click at [466, 128] on span "delete" at bounding box center [465, 125] width 9 height 9
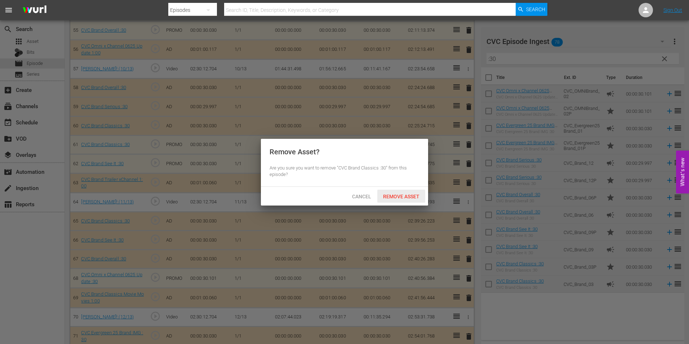
click at [395, 194] on span "Remove Asset" at bounding box center [401, 197] width 48 height 6
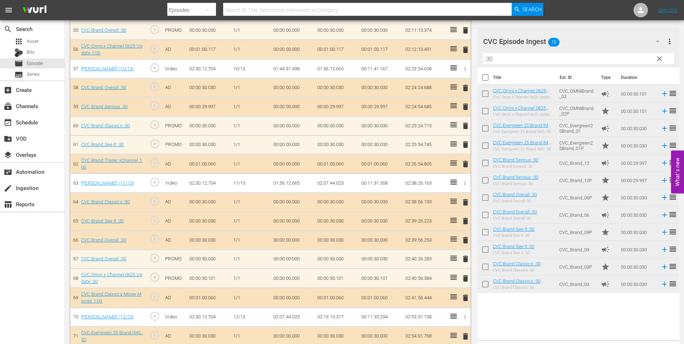
click at [463, 240] on span "delete" at bounding box center [465, 240] width 9 height 9
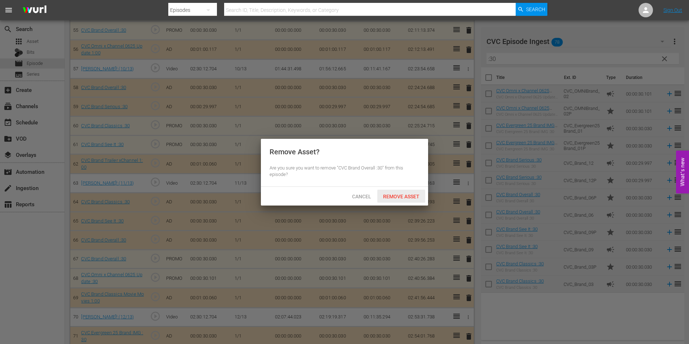
click at [421, 194] on span "Remove Asset" at bounding box center [401, 197] width 48 height 6
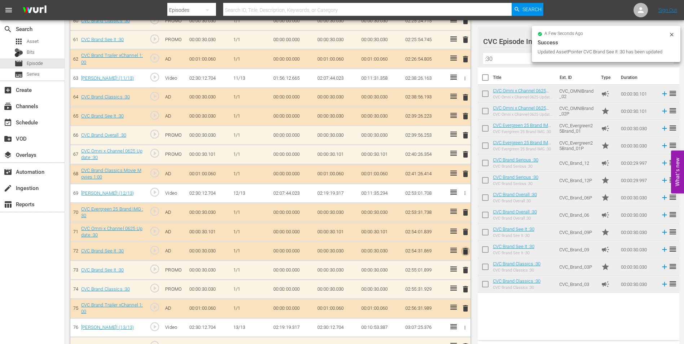
scroll to position [1365, 0]
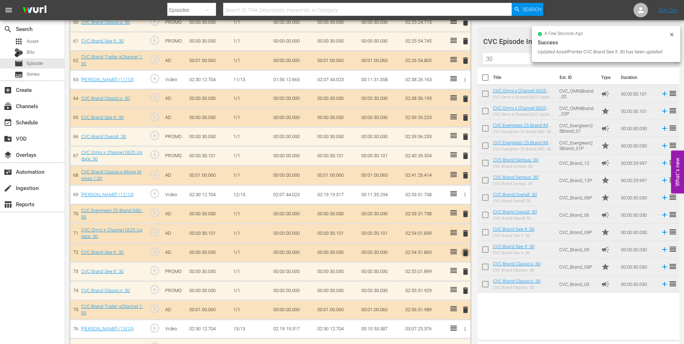
click at [463, 252] on span "delete" at bounding box center [465, 252] width 9 height 9
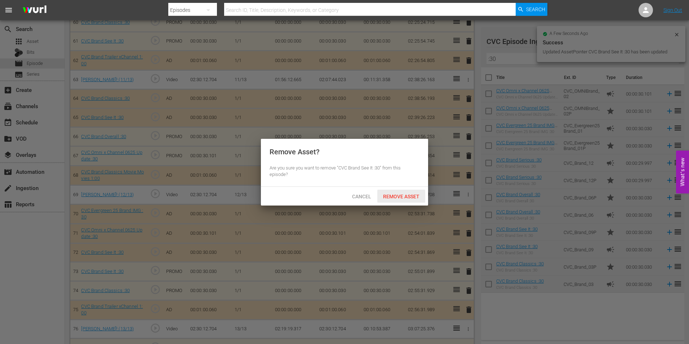
click at [393, 197] on span "Remove Asset" at bounding box center [401, 197] width 48 height 6
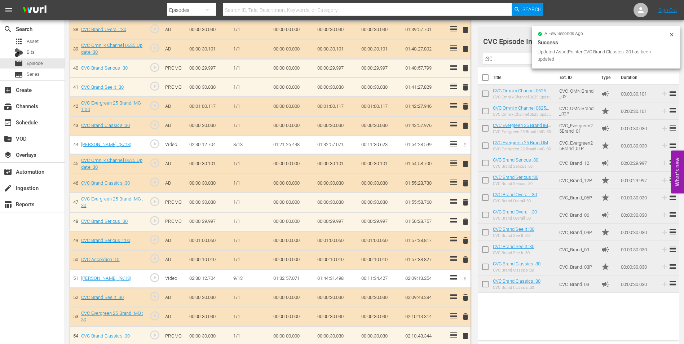
scroll to position [937, 0]
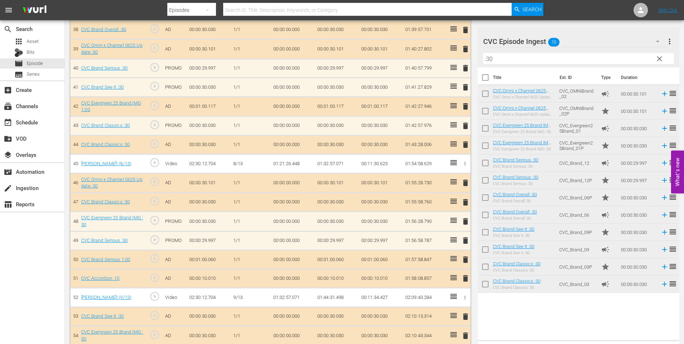
click at [467, 145] on span "delete" at bounding box center [465, 144] width 9 height 9
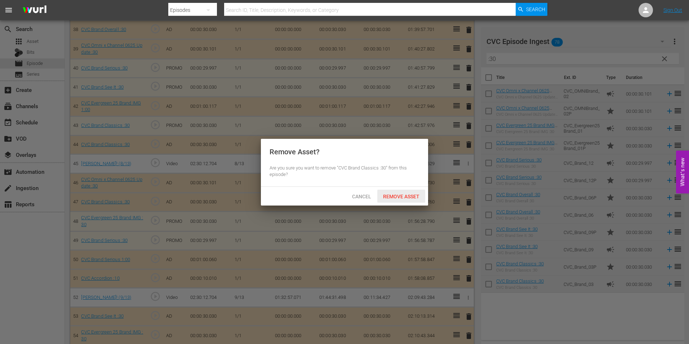
click at [403, 194] on span "Remove Asset" at bounding box center [401, 197] width 48 height 6
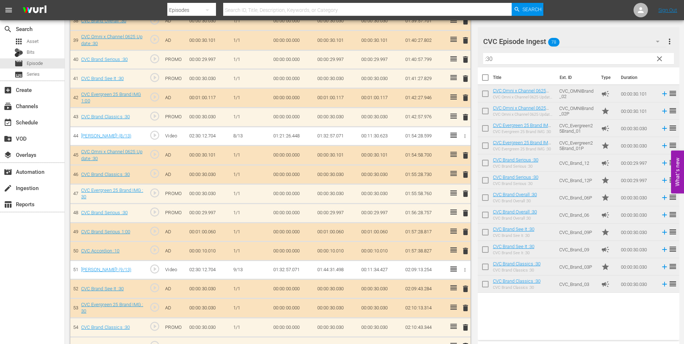
scroll to position [932, 0]
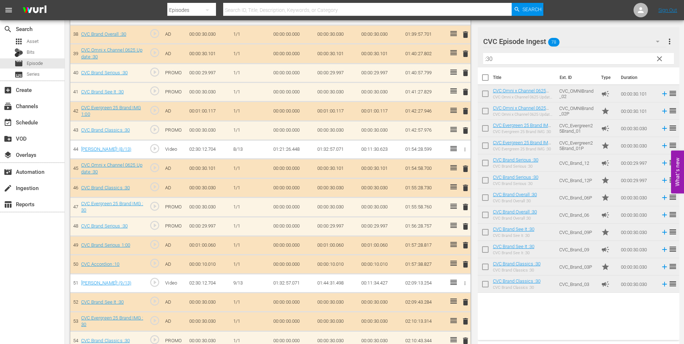
click at [504, 61] on input ":30" at bounding box center [578, 59] width 191 height 12
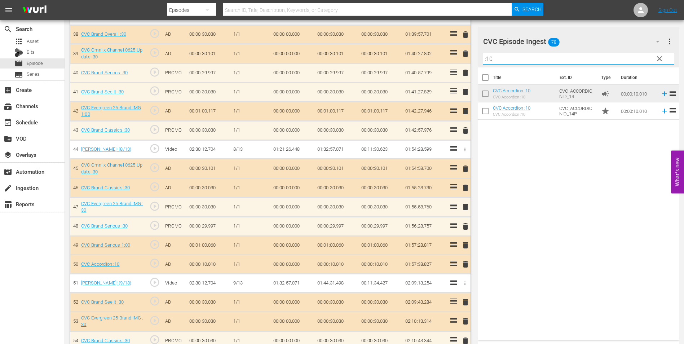
type input ":10"
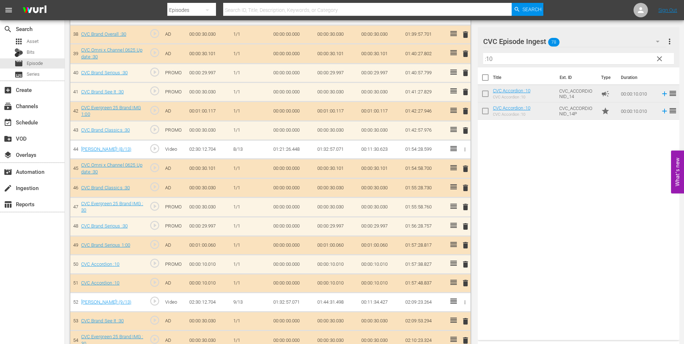
click at [467, 286] on span "delete" at bounding box center [465, 283] width 9 height 9
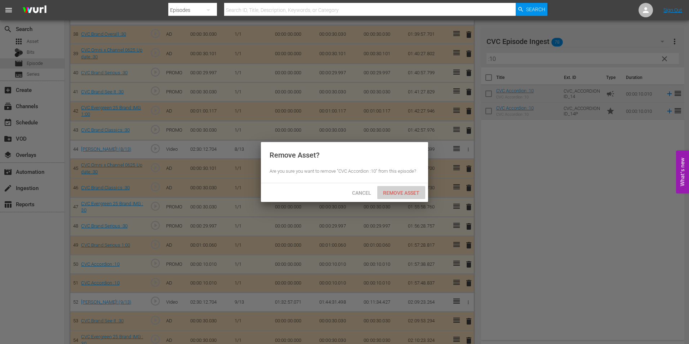
click at [397, 191] on span "Remove Asset" at bounding box center [401, 193] width 48 height 6
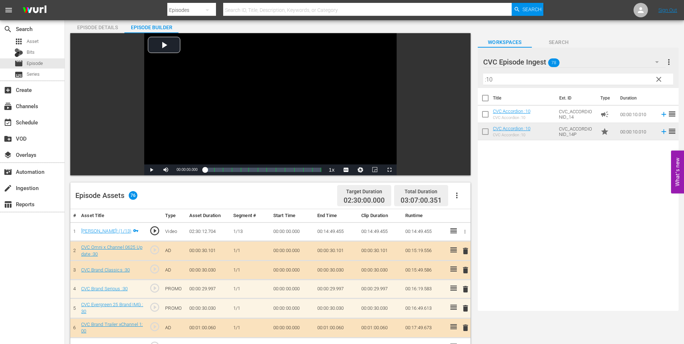
scroll to position [0, 0]
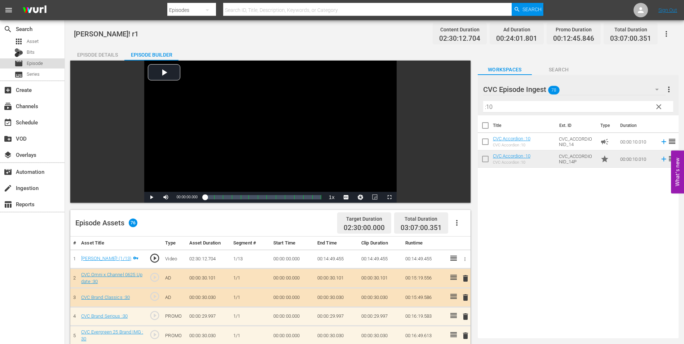
click at [38, 61] on span "Episode" at bounding box center [35, 63] width 16 height 7
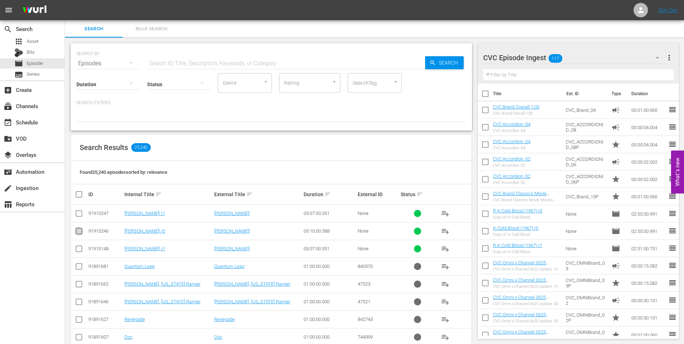
click at [80, 232] on input "checkbox" at bounding box center [79, 232] width 9 height 9
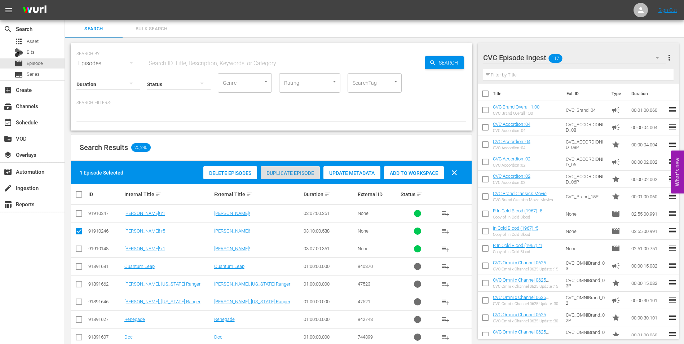
click at [305, 170] on span "Duplicate Episode" at bounding box center [290, 173] width 59 height 6
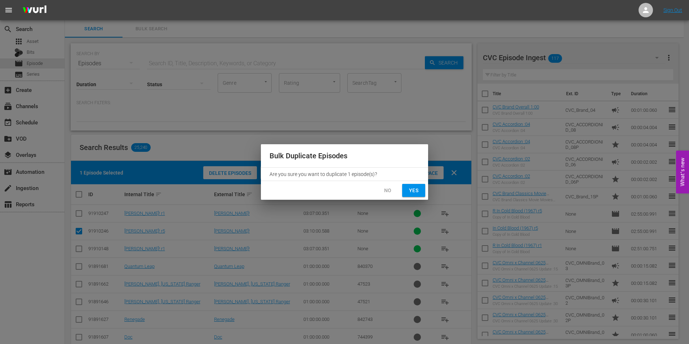
click at [387, 190] on span "No" at bounding box center [388, 190] width 12 height 9
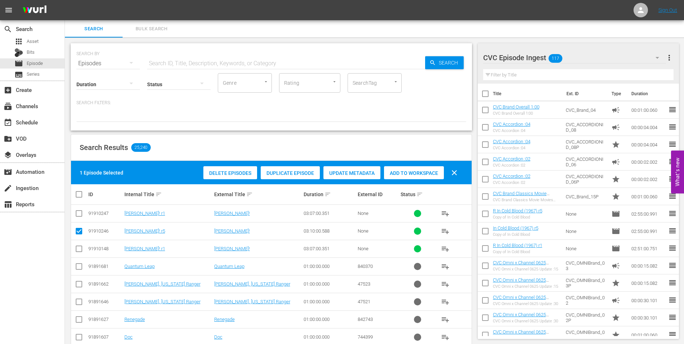
click at [585, 57] on div "CVC Episode Ingest 117" at bounding box center [574, 58] width 183 height 20
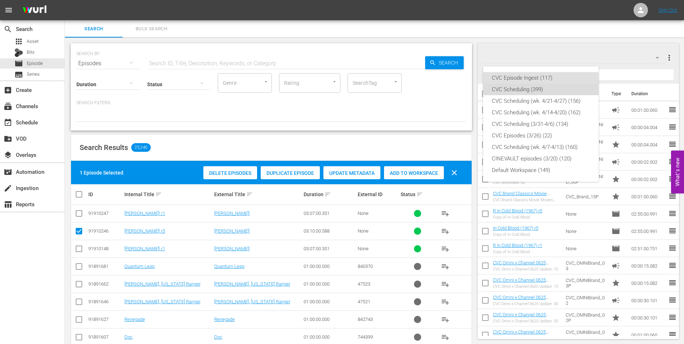
click at [553, 88] on div "CVC Scheduling (399)" at bounding box center [541, 90] width 98 height 12
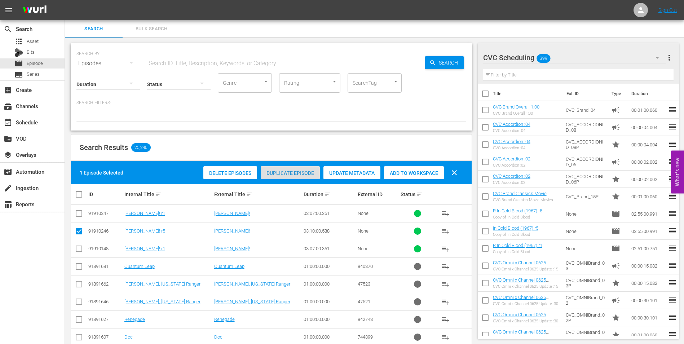
click at [296, 173] on span "Duplicate Episode" at bounding box center [290, 173] width 59 height 6
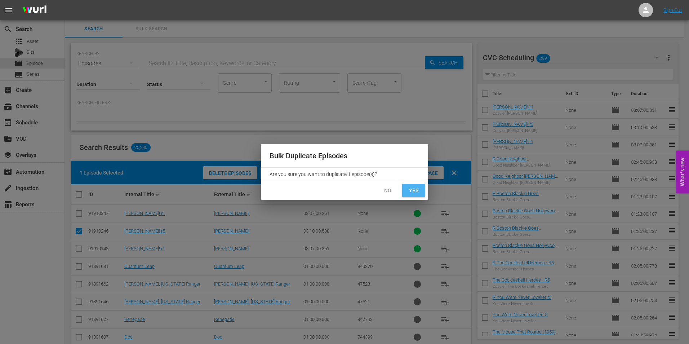
click at [415, 186] on span "Yes" at bounding box center [414, 190] width 12 height 9
checkbox input "false"
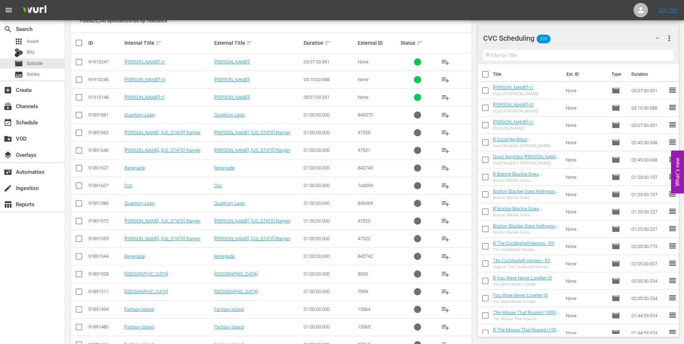
scroll to position [180, 0]
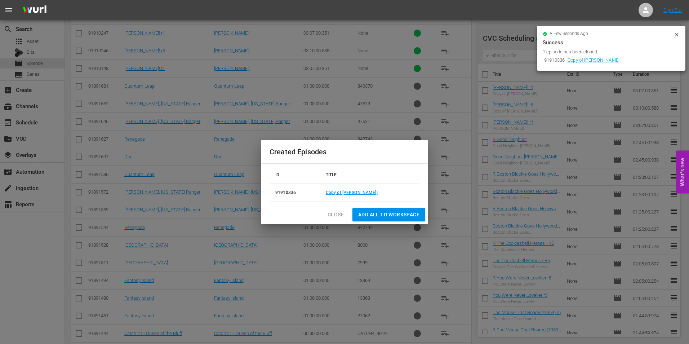
click at [382, 214] on span "Add all to Workspace" at bounding box center [388, 214] width 61 height 9
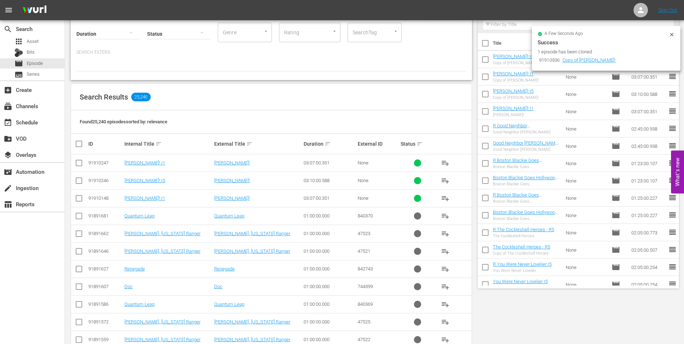
scroll to position [0, 0]
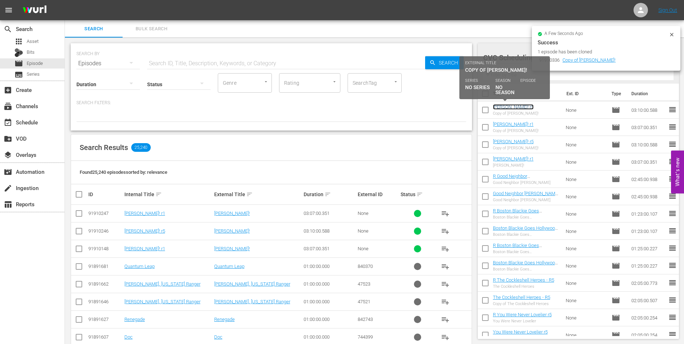
click at [503, 106] on link "Oliver! r5" at bounding box center [513, 106] width 41 height 5
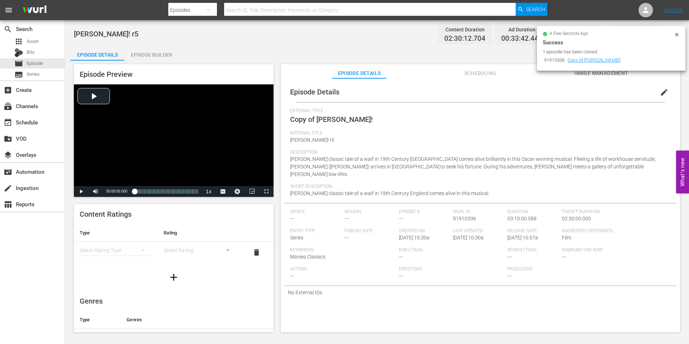
click at [660, 93] on span "edit" at bounding box center [664, 92] width 9 height 9
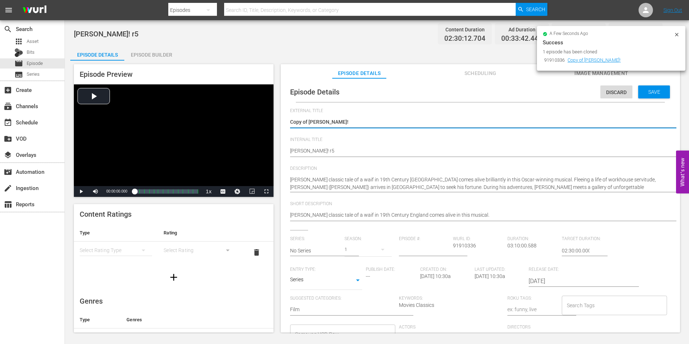
click at [309, 121] on textarea "Copy of Oliver!" at bounding box center [478, 122] width 377 height 9
type textarea "Copy ofOliver!"
type textarea "Copy oOliver!"
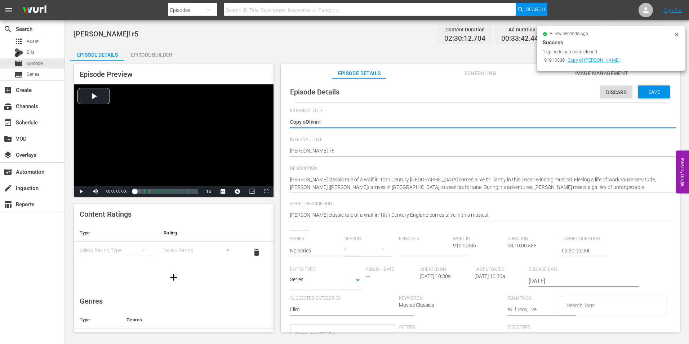
type textarea "Copy Oliver!"
type textarea "CopyOliver!"
type textarea "CopOliver!"
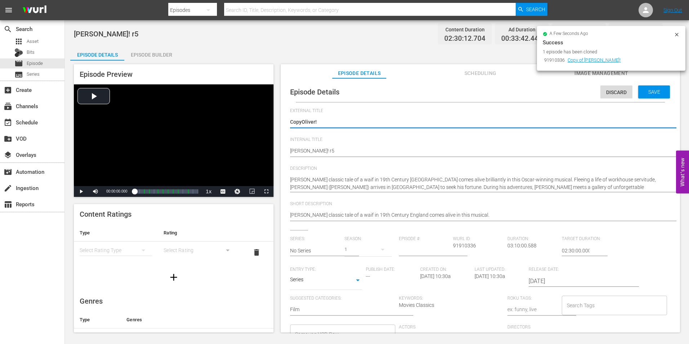
type textarea "CopOliver!"
type textarea "CoOliver!"
type textarea "COliver!"
type textarea "Oliver!"
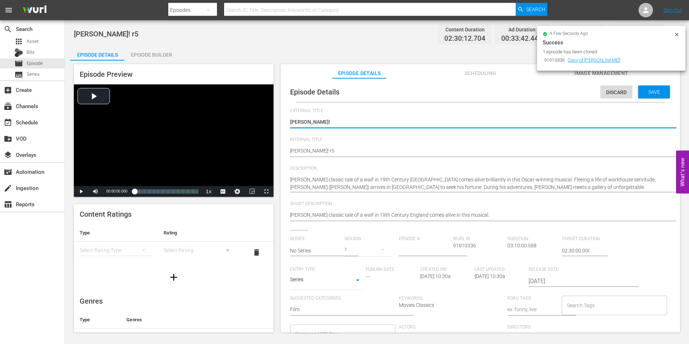
type textarea "Oliver!"
click at [288, 151] on div "Episode Details Discard Save External Title Copy of Oliver! Copy of Oliver! Int…" at bounding box center [480, 238] width 392 height 312
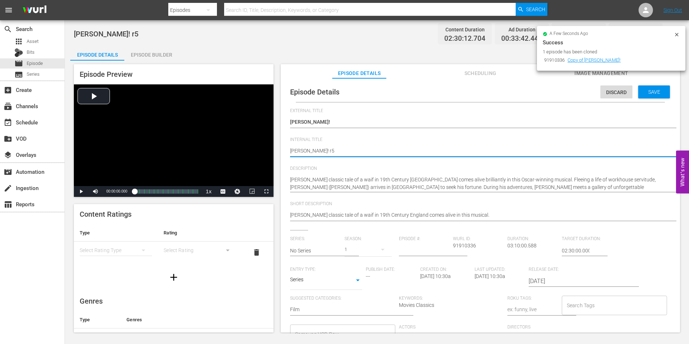
type textarea "ROliver! r5"
type textarea "R Oliver! r5"
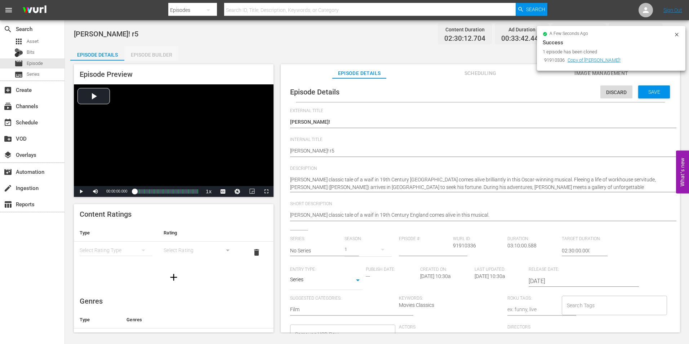
click at [156, 57] on div "Episode Builder" at bounding box center [151, 54] width 54 height 17
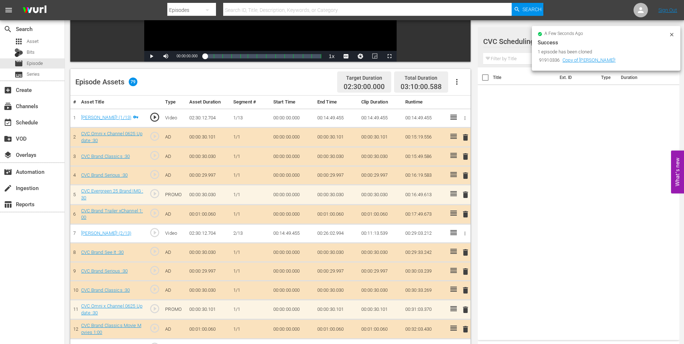
scroll to position [144, 0]
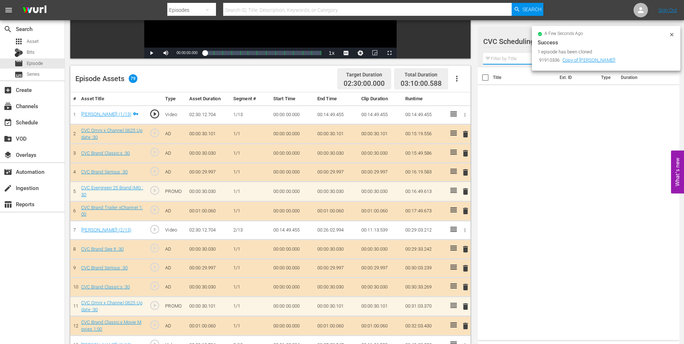
click at [519, 57] on input "text" at bounding box center [578, 59] width 191 height 12
click at [671, 35] on icon at bounding box center [671, 34] width 3 height 3
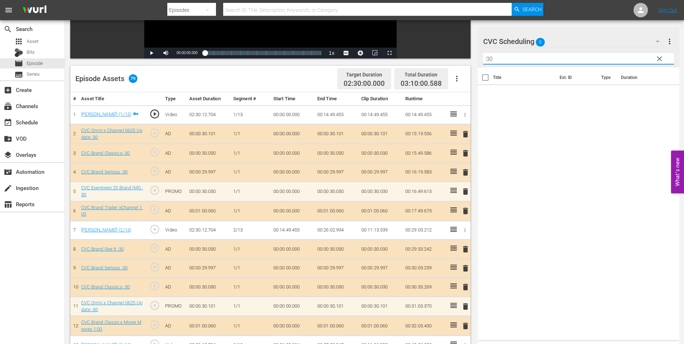
click at [556, 62] on input ":30" at bounding box center [578, 59] width 191 height 12
click at [576, 44] on div "CVC Scheduling 0" at bounding box center [574, 41] width 183 height 20
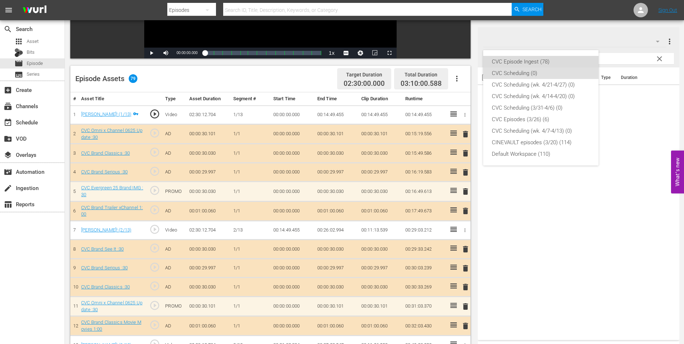
click at [558, 62] on div "CVC Episode Ingest (78)" at bounding box center [541, 62] width 98 height 12
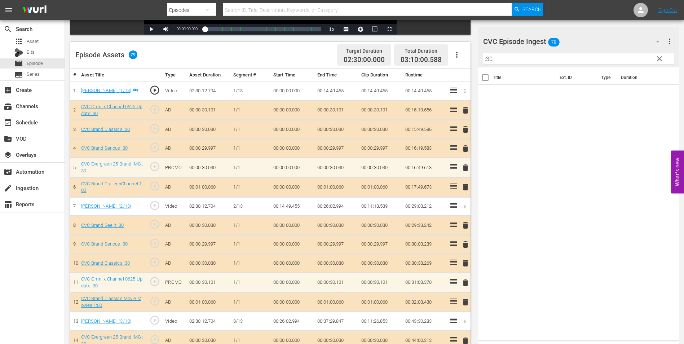
scroll to position [180, 0]
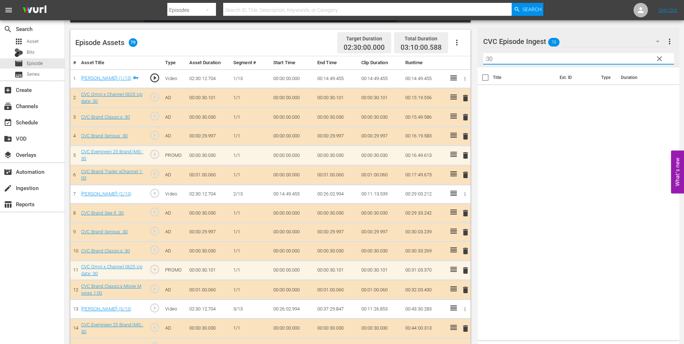
click at [515, 59] on input ":30" at bounding box center [578, 59] width 191 height 12
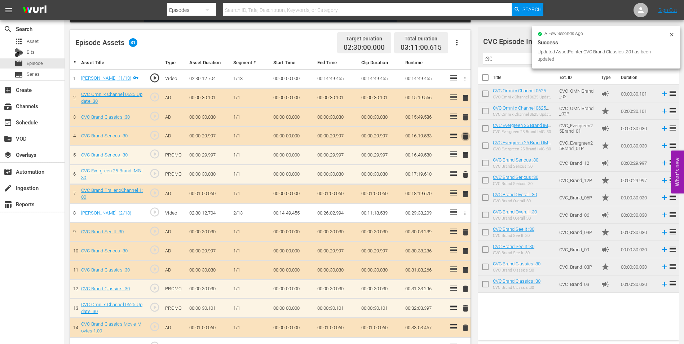
click at [464, 138] on span "delete" at bounding box center [465, 136] width 9 height 9
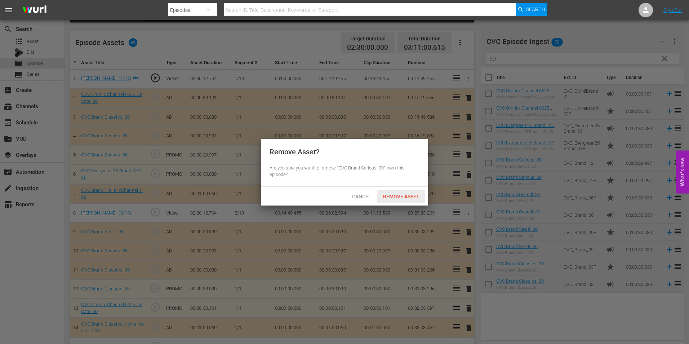
click at [390, 201] on div "Remove Asset" at bounding box center [401, 196] width 48 height 13
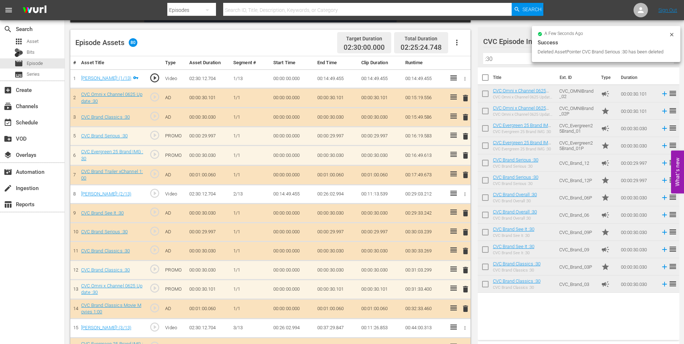
click at [463, 254] on span "delete" at bounding box center [465, 250] width 9 height 9
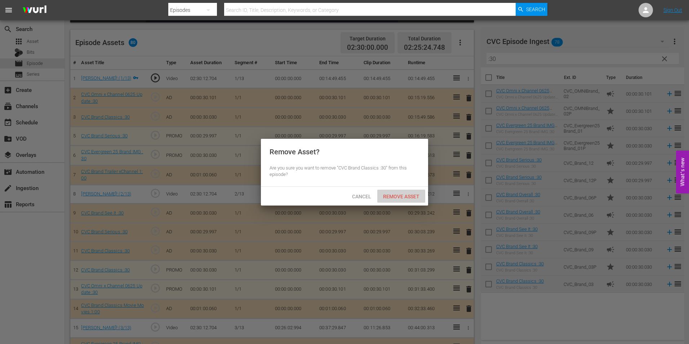
click at [409, 194] on span "Remove Asset" at bounding box center [401, 197] width 48 height 6
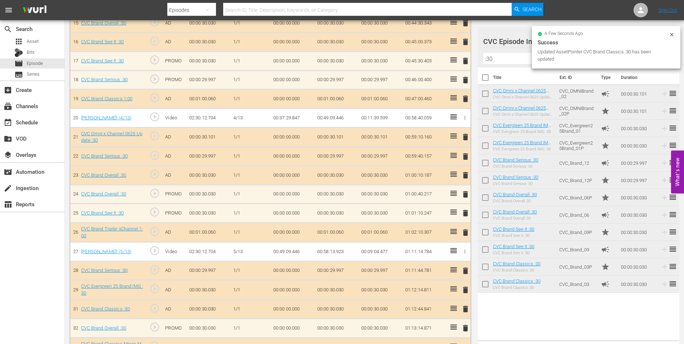
scroll to position [504, 0]
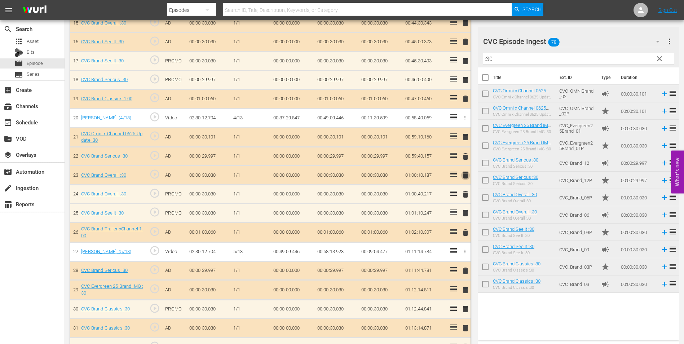
click at [466, 175] on span "delete" at bounding box center [465, 175] width 9 height 9
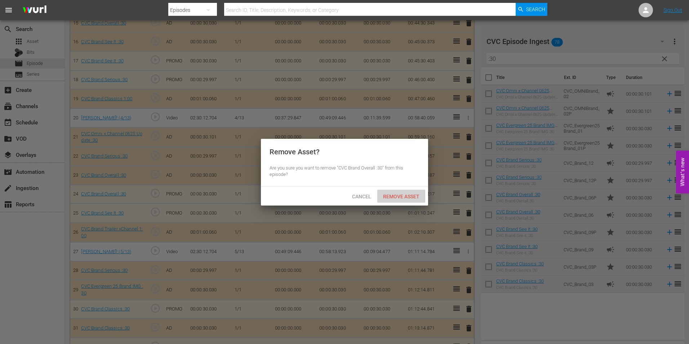
click at [396, 192] on div "Remove Asset" at bounding box center [401, 196] width 48 height 13
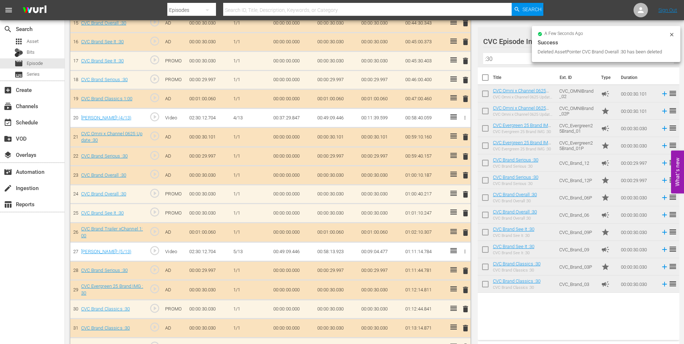
click at [464, 43] on span "delete" at bounding box center [465, 41] width 9 height 9
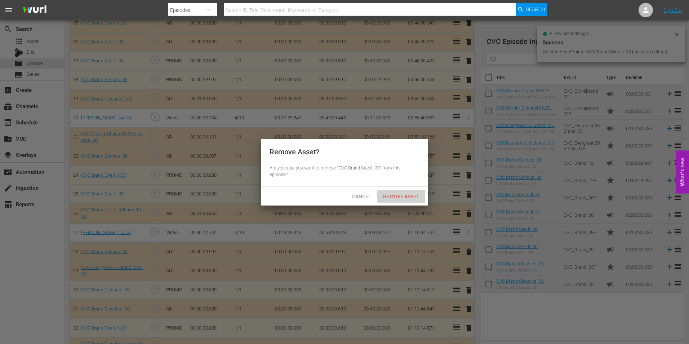
click at [396, 196] on span "Remove Asset" at bounding box center [401, 197] width 48 height 6
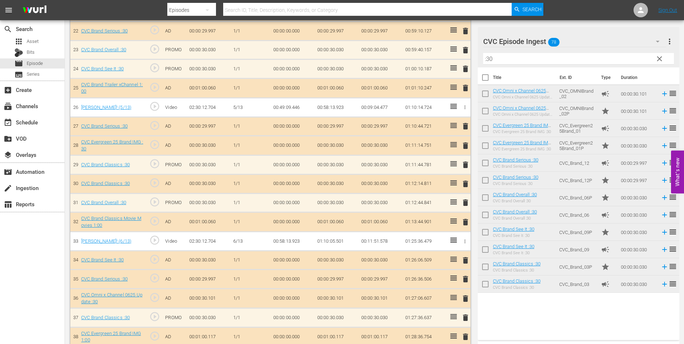
scroll to position [613, 0]
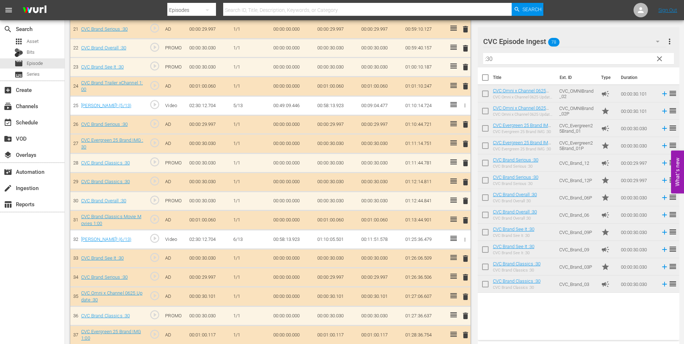
click at [468, 183] on span "delete" at bounding box center [465, 182] width 9 height 9
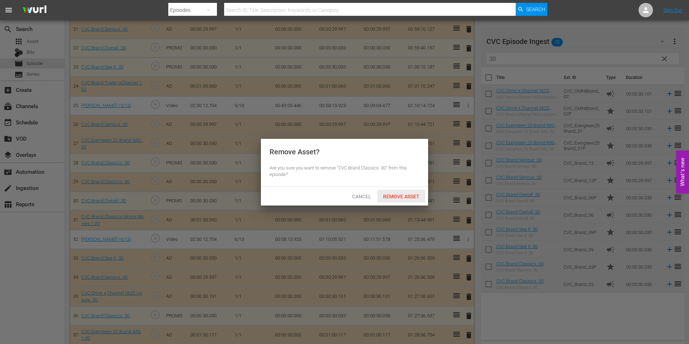
click at [395, 194] on span "Remove Asset" at bounding box center [401, 197] width 48 height 6
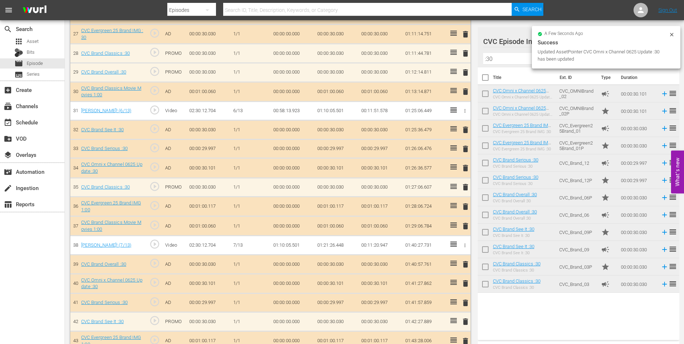
scroll to position [721, 0]
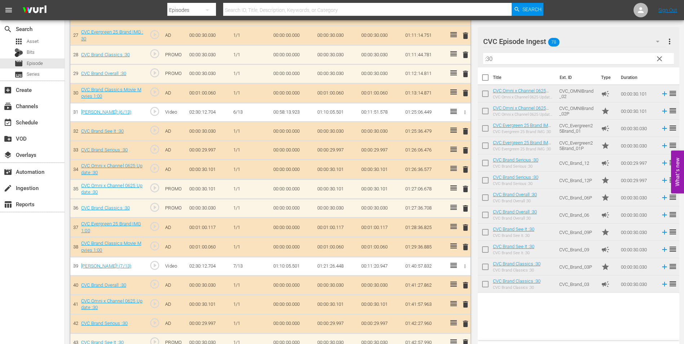
click at [468, 169] on span "delete" at bounding box center [465, 169] width 9 height 9
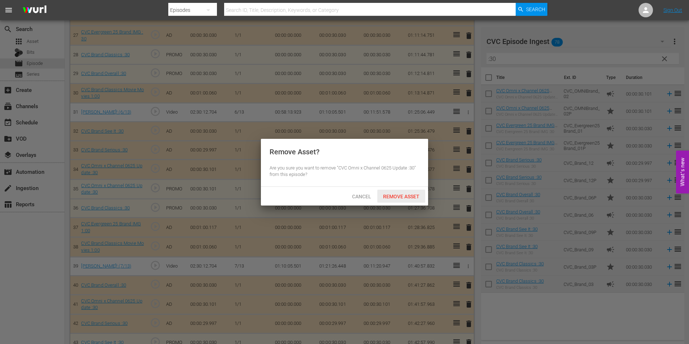
click at [385, 190] on div "Remove Asset" at bounding box center [401, 196] width 48 height 13
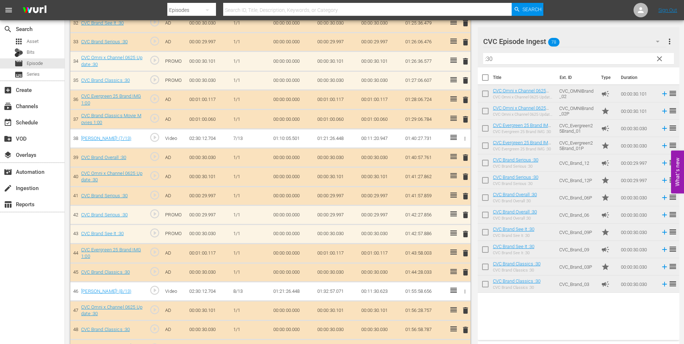
scroll to position [793, 0]
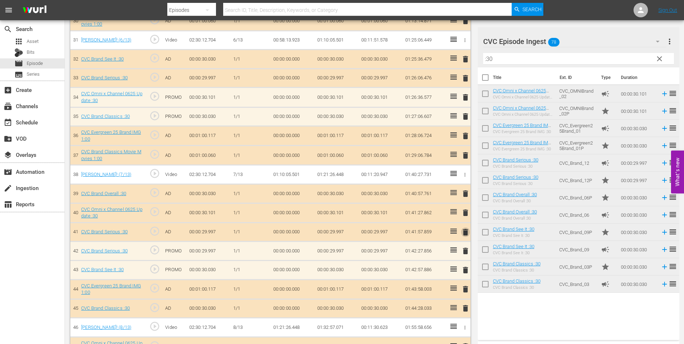
click at [464, 235] on span "delete" at bounding box center [465, 232] width 9 height 9
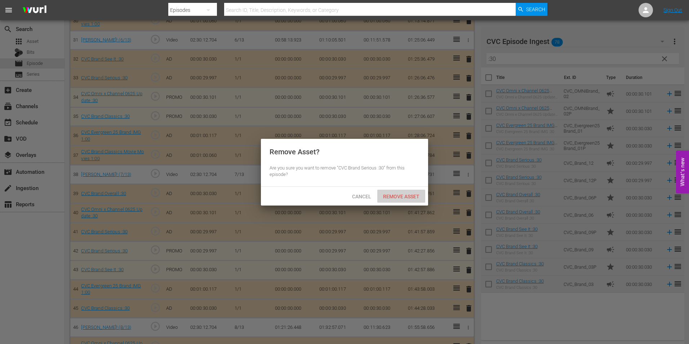
click at [394, 194] on span "Remove Asset" at bounding box center [401, 197] width 48 height 6
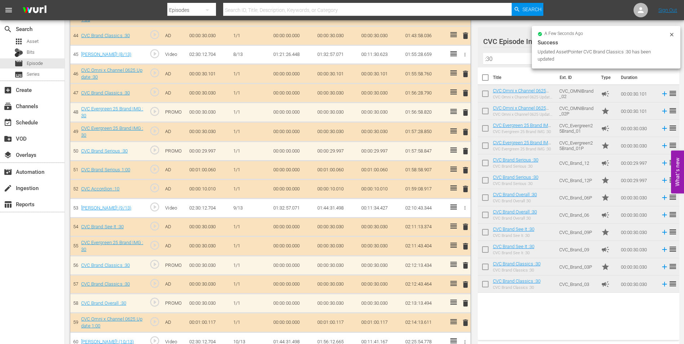
scroll to position [1045, 0]
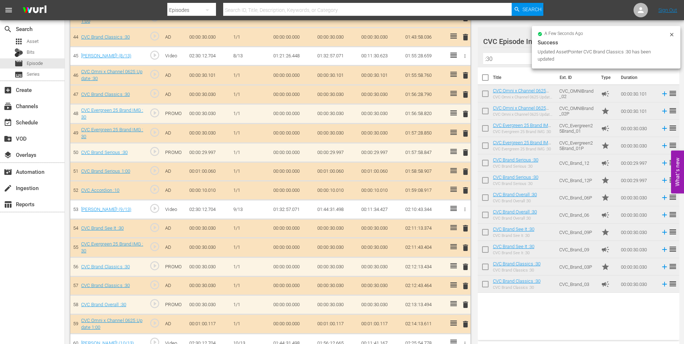
click at [466, 136] on span "delete" at bounding box center [465, 133] width 9 height 9
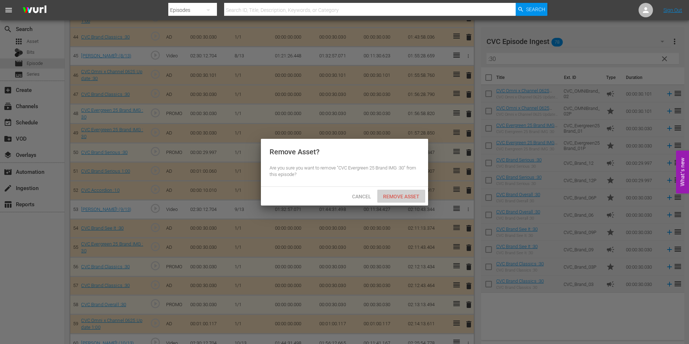
click at [401, 192] on div "Remove Asset" at bounding box center [401, 196] width 48 height 13
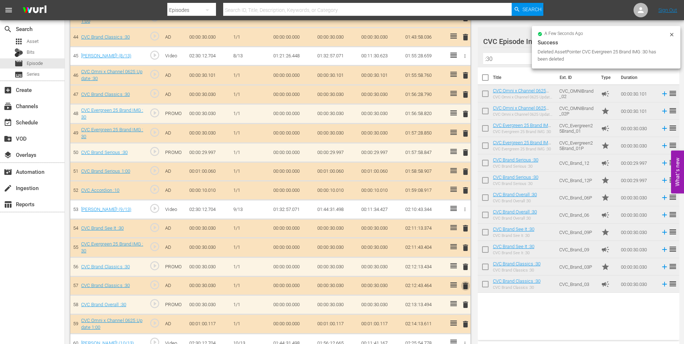
click at [465, 285] on span "delete" at bounding box center [465, 285] width 9 height 9
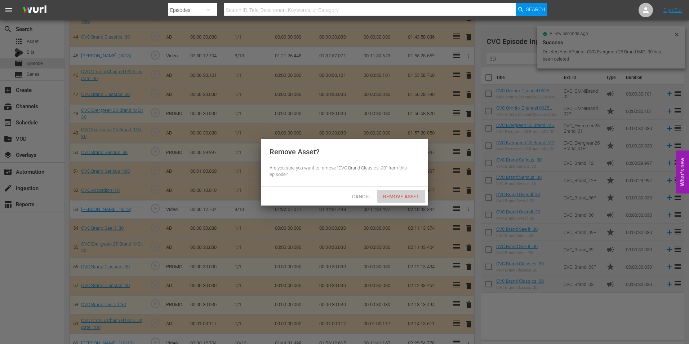
click at [403, 196] on span "Remove Asset" at bounding box center [401, 197] width 48 height 6
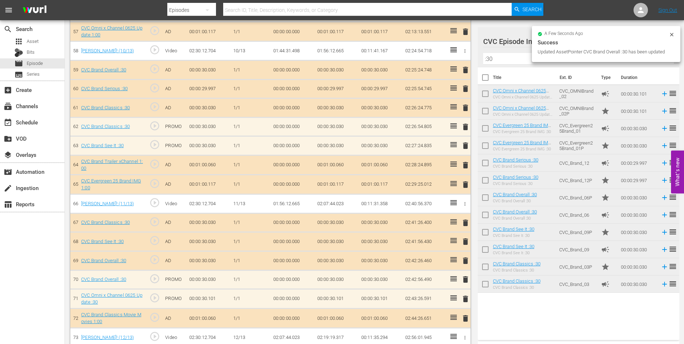
scroll to position [1297, 0]
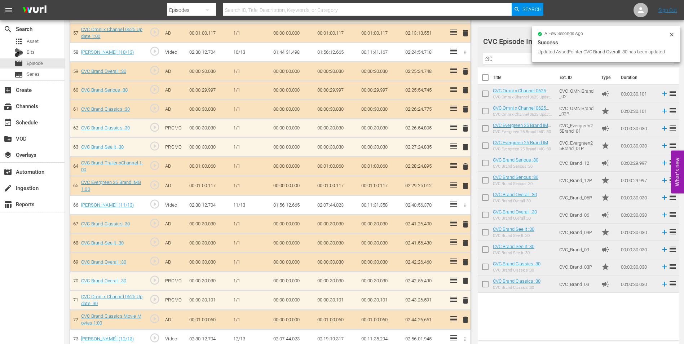
click at [466, 110] on span "delete" at bounding box center [465, 109] width 9 height 9
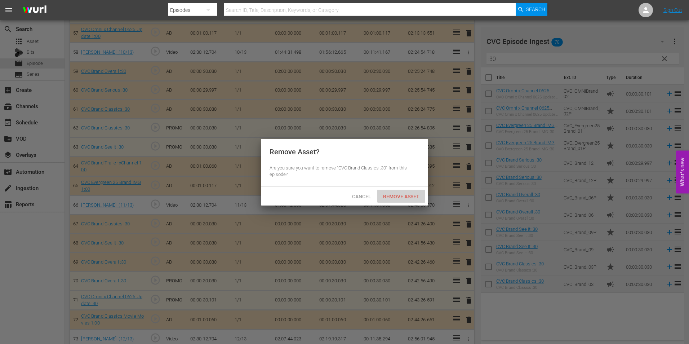
click at [408, 194] on span "Remove Asset" at bounding box center [401, 197] width 48 height 6
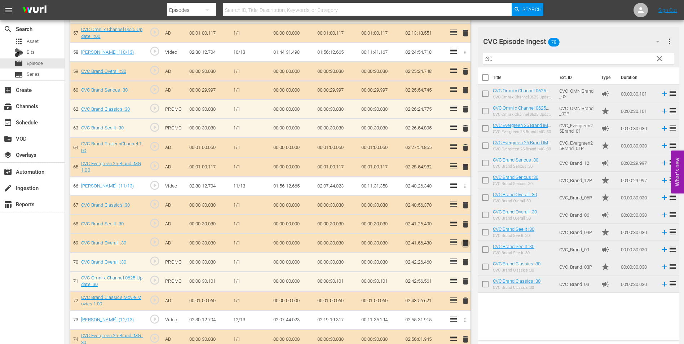
click at [467, 244] on span "delete" at bounding box center [465, 243] width 9 height 9
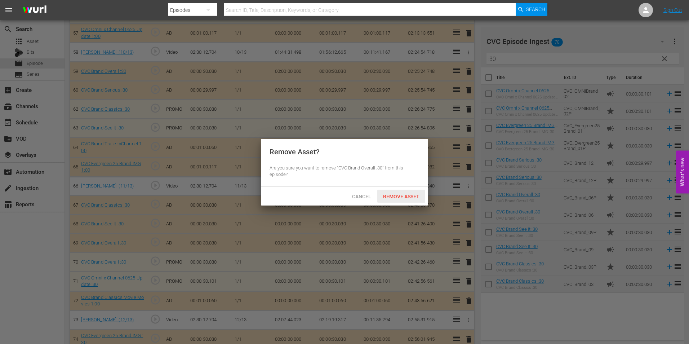
click at [396, 196] on span "Remove Asset" at bounding box center [401, 197] width 48 height 6
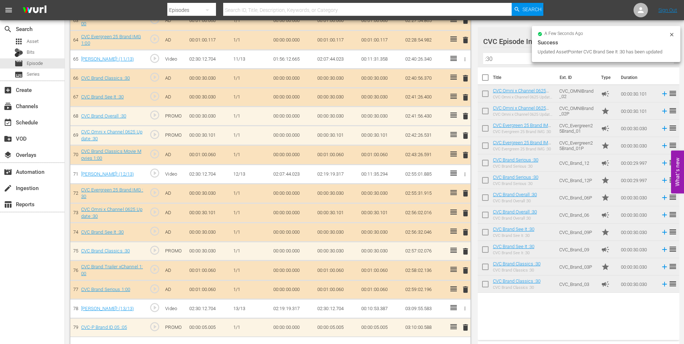
scroll to position [1423, 0]
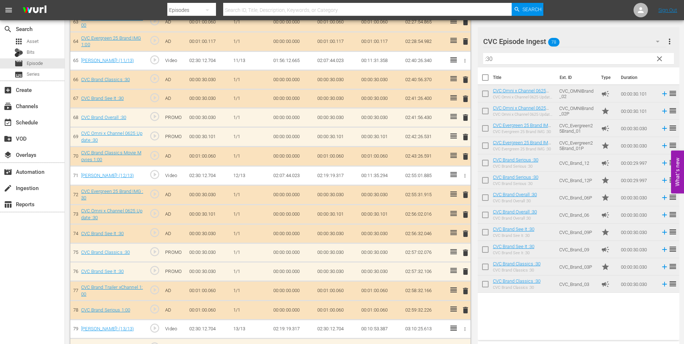
click at [467, 232] on span "delete" at bounding box center [465, 233] width 9 height 9
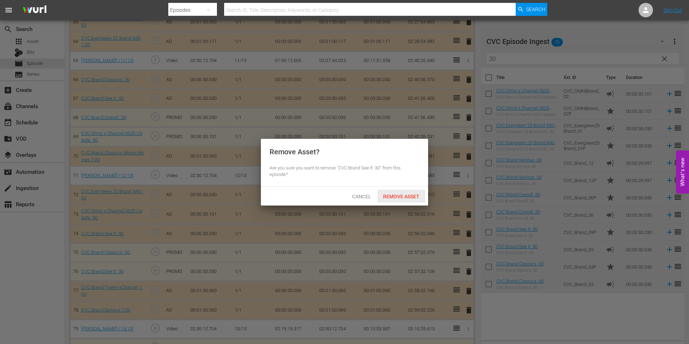
click at [410, 196] on span "Remove Asset" at bounding box center [401, 197] width 48 height 6
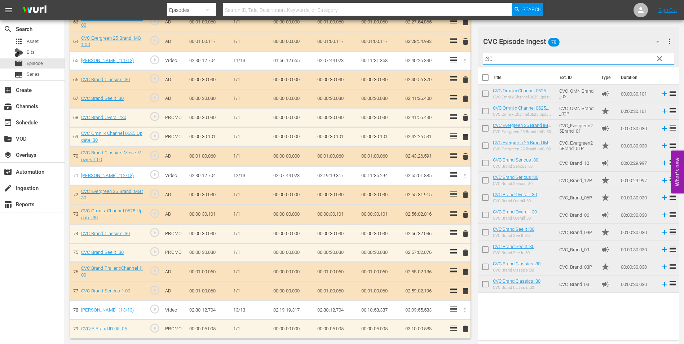
drag, startPoint x: 503, startPoint y: 57, endPoint x: 477, endPoint y: 62, distance: 26.8
click at [477, 62] on div "CVC Episode Ingest 78 CVC Episode Ingest more_vert clear Filter by Title :30" at bounding box center [577, 47] width 201 height 40
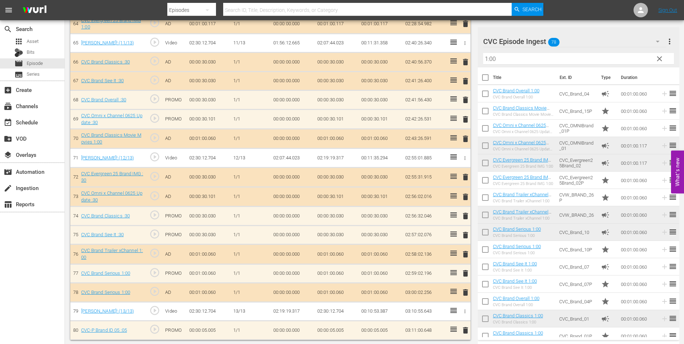
scroll to position [1443, 0]
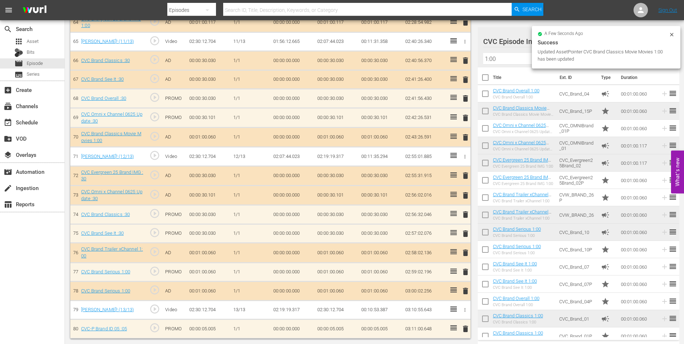
click at [464, 291] on div "delete" at bounding box center [464, 290] width 6 height 10
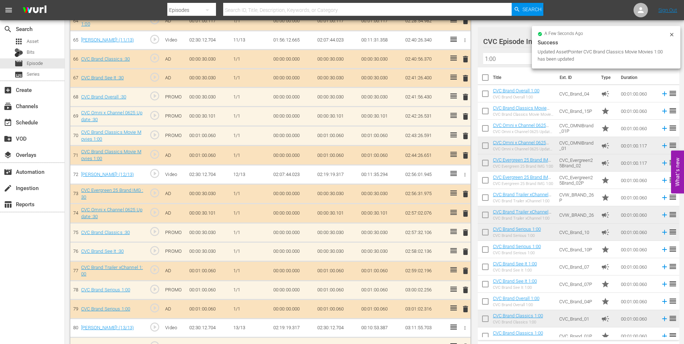
scroll to position [1442, 0]
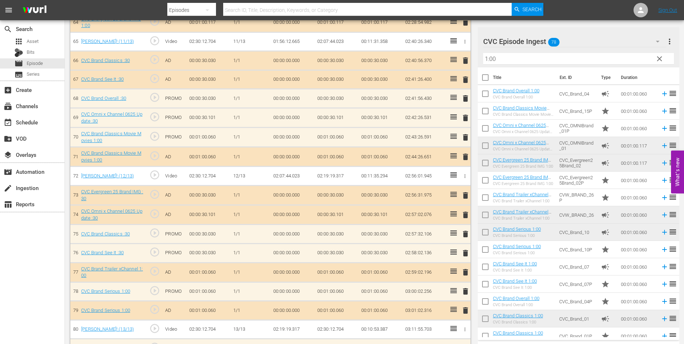
click at [466, 313] on span "delete" at bounding box center [465, 310] width 9 height 9
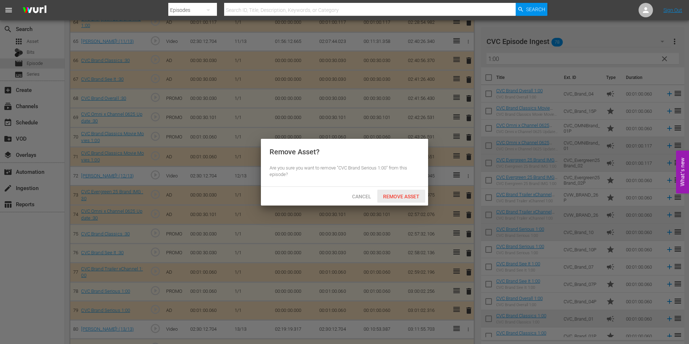
click at [403, 195] on span "Remove Asset" at bounding box center [401, 197] width 48 height 6
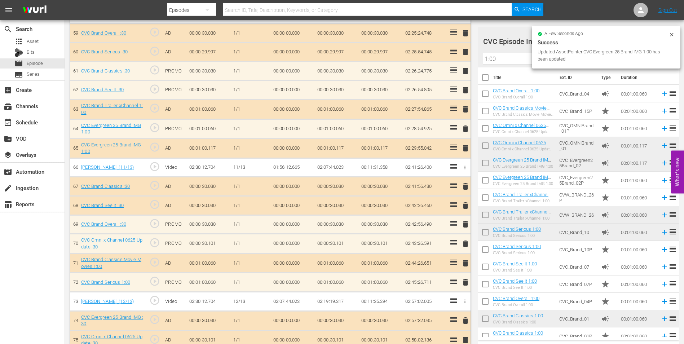
scroll to position [1334, 0]
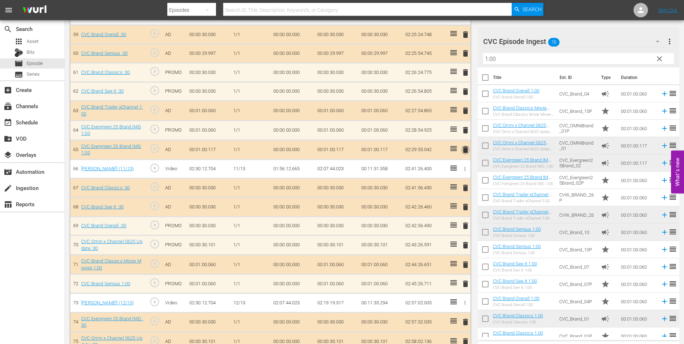
click at [464, 146] on span "delete" at bounding box center [465, 149] width 9 height 9
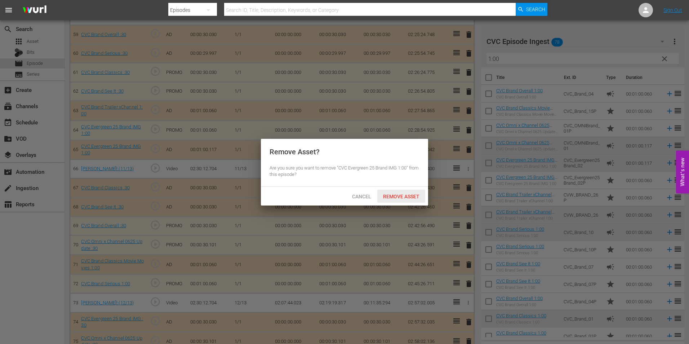
click at [412, 190] on div "Remove Asset" at bounding box center [401, 196] width 48 height 13
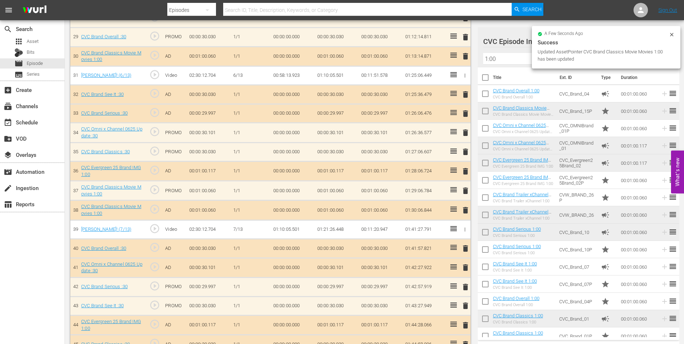
scroll to position [757, 0]
click at [465, 211] on span "delete" at bounding box center [465, 210] width 9 height 9
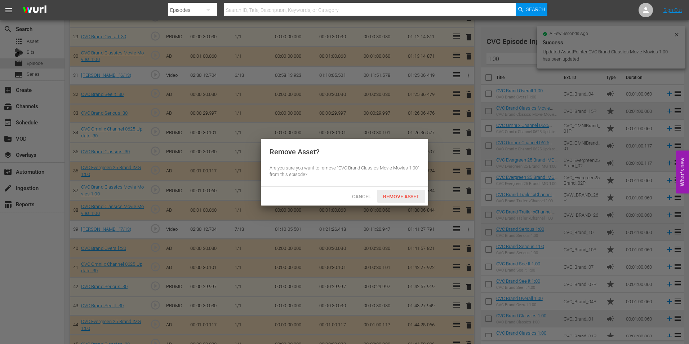
click at [395, 191] on div "Remove Asset" at bounding box center [401, 196] width 48 height 13
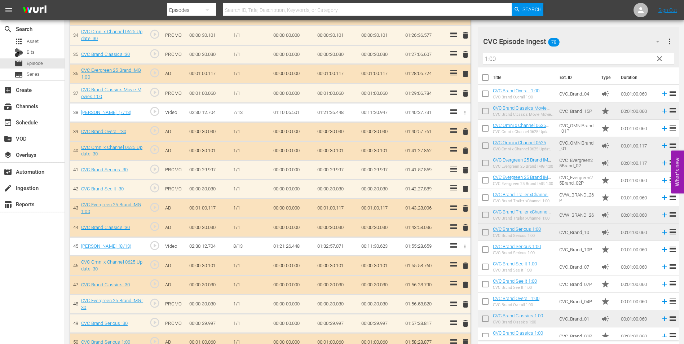
scroll to position [866, 0]
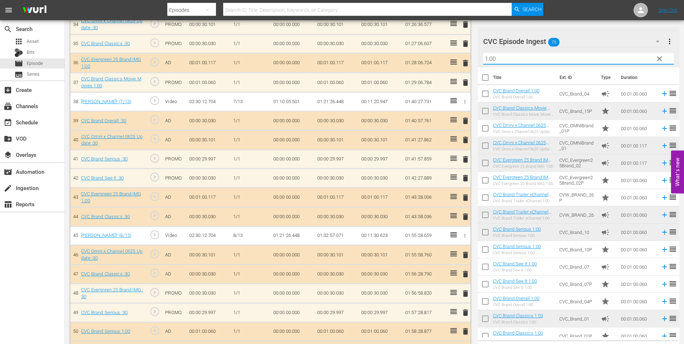
drag, startPoint x: 501, startPoint y: 63, endPoint x: 461, endPoint y: 62, distance: 40.4
click at [461, 62] on div "Video Player is loading. Play Video Play Mute Current Time 00:00:00.000 / Durat…" at bounding box center [374, 55] width 608 height 1720
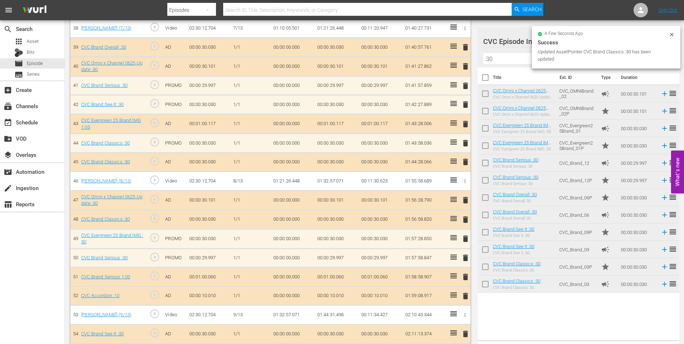
scroll to position [938, 0]
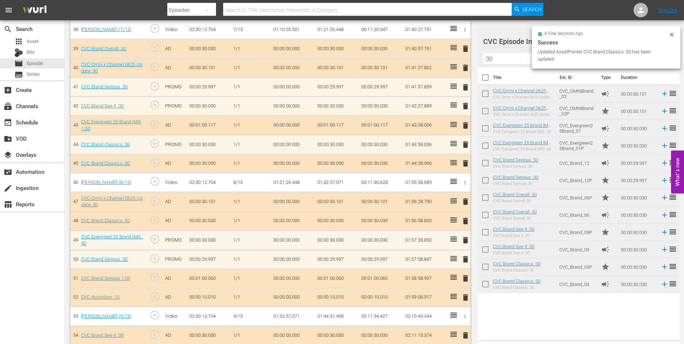
click at [470, 164] on td "delete" at bounding box center [464, 163] width 12 height 19
click at [467, 164] on span "delete" at bounding box center [465, 163] width 9 height 9
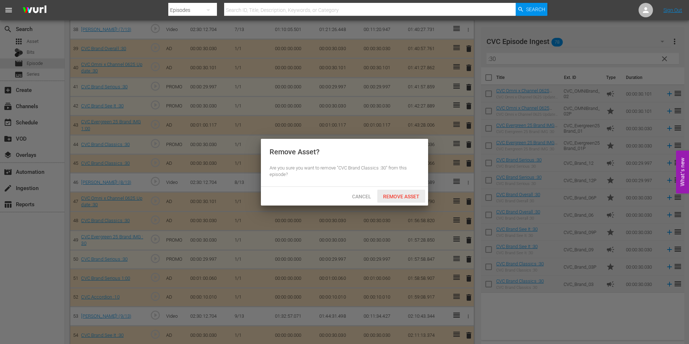
click at [414, 194] on span "Remove Asset" at bounding box center [401, 197] width 48 height 6
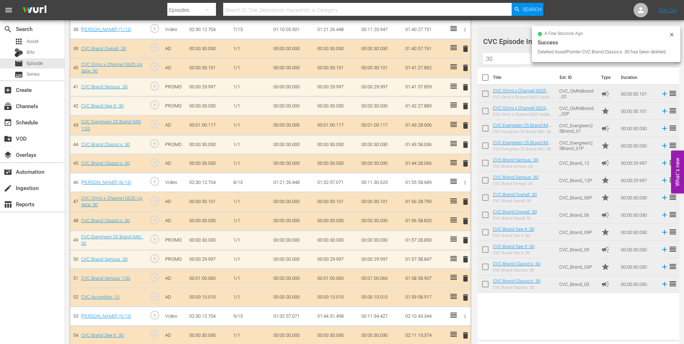
click at [507, 57] on input ":30" at bounding box center [578, 59] width 191 height 12
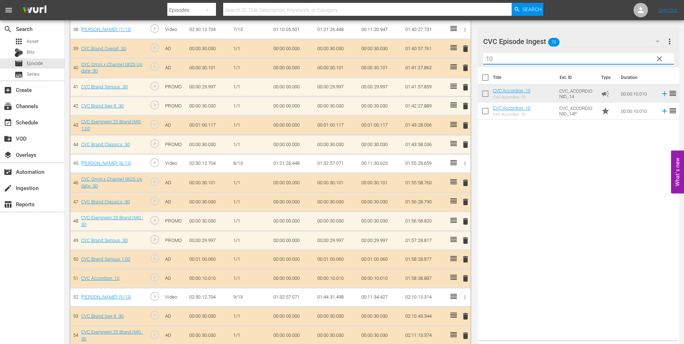
type input ":10"
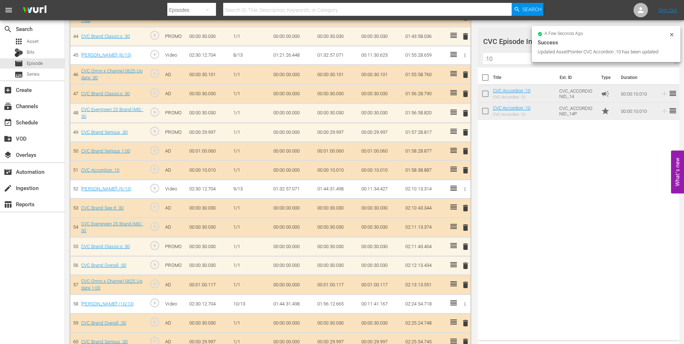
scroll to position [1046, 0]
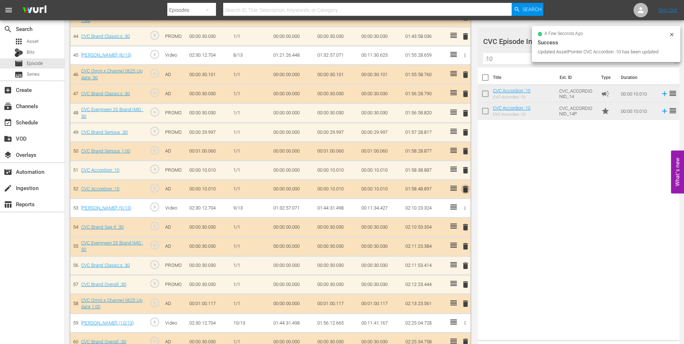
click at [464, 186] on span "delete" at bounding box center [465, 189] width 9 height 9
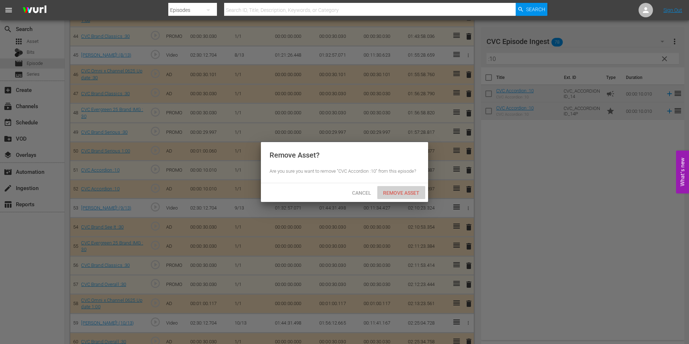
click at [397, 192] on span "Remove Asset" at bounding box center [401, 193] width 48 height 6
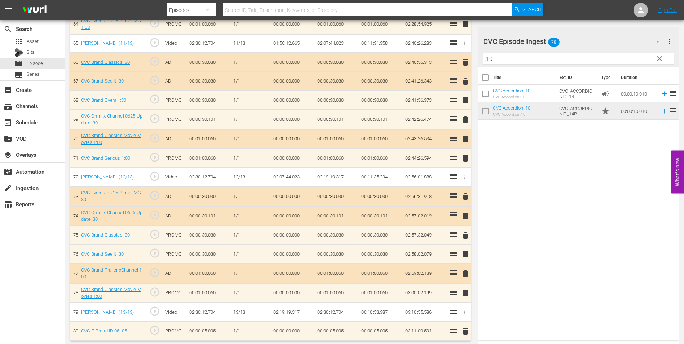
scroll to position [1442, 0]
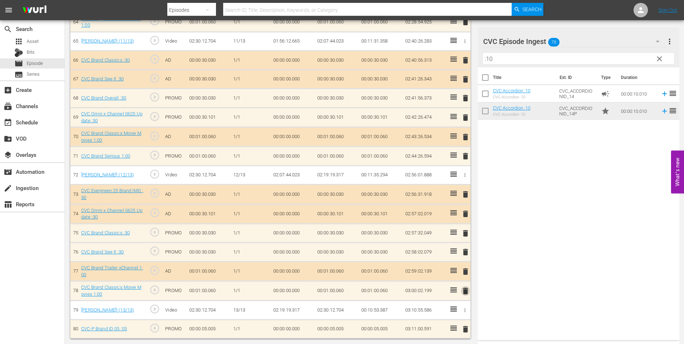
click at [466, 292] on span "delete" at bounding box center [465, 290] width 9 height 9
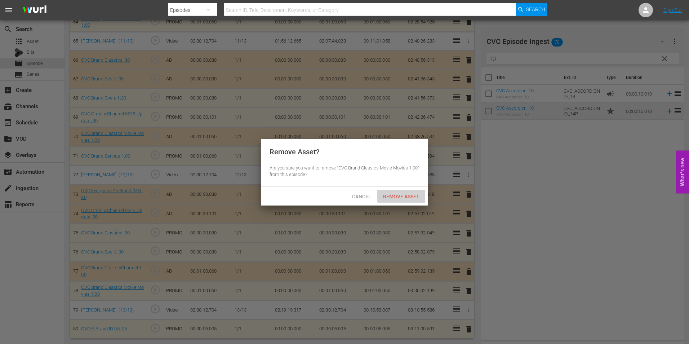
click at [402, 195] on span "Remove Asset" at bounding box center [401, 197] width 48 height 6
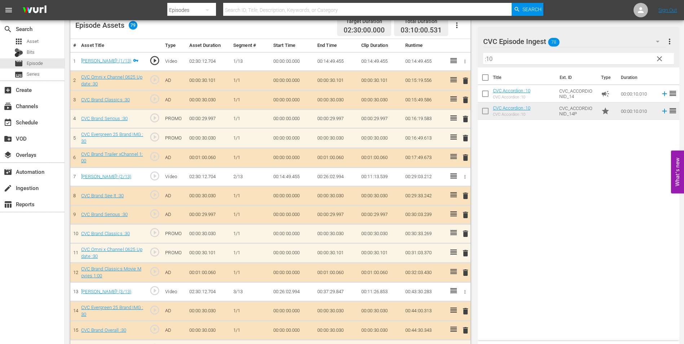
scroll to position [0, 0]
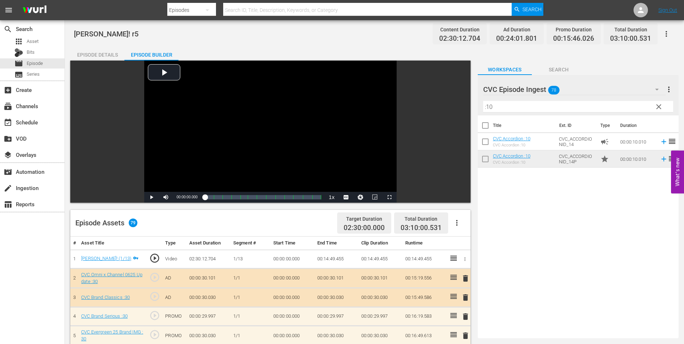
click at [98, 56] on div "Episode Details" at bounding box center [97, 54] width 54 height 17
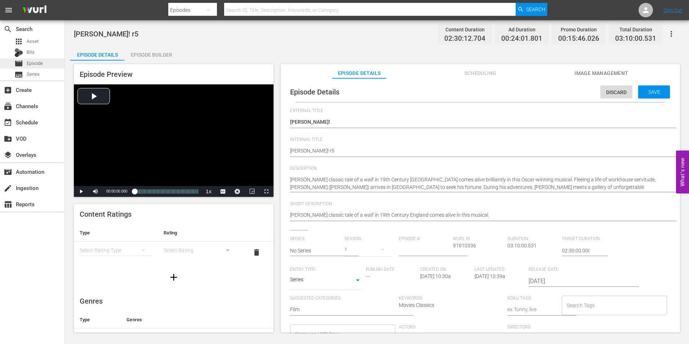
click at [34, 61] on span "Episode" at bounding box center [35, 63] width 16 height 7
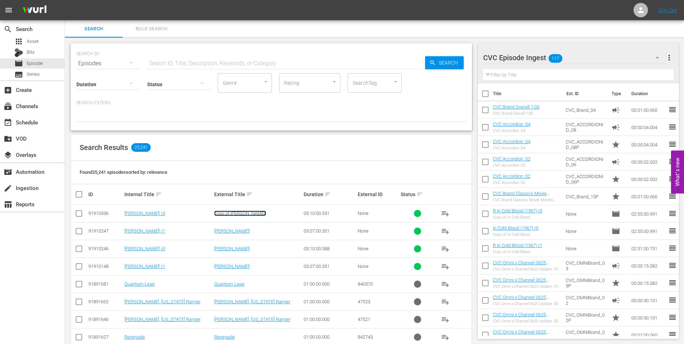
click at [237, 214] on link "Copy of Oliver!" at bounding box center [240, 212] width 52 height 5
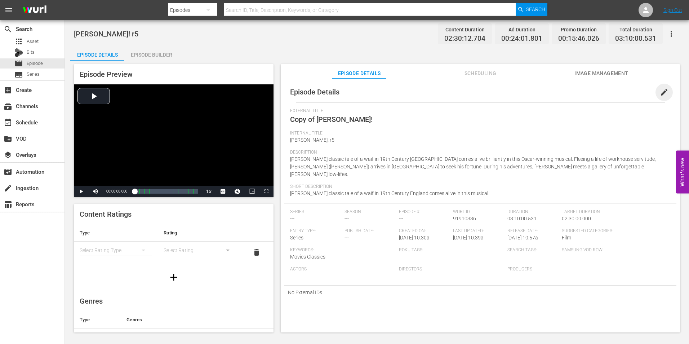
click at [662, 93] on span "edit" at bounding box center [664, 92] width 9 height 9
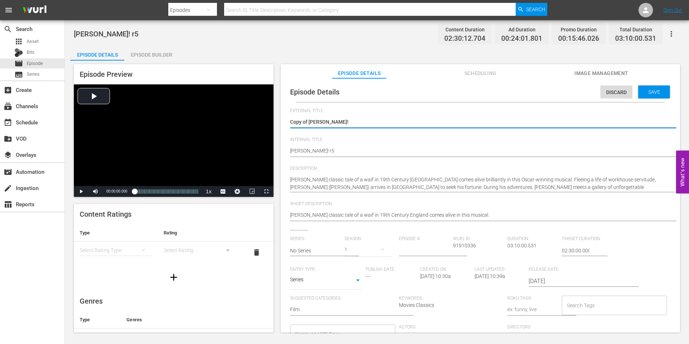
type textarea "Copy ofOliver!"
type textarea "Copy oOliver!"
type textarea "Copy Oliver!"
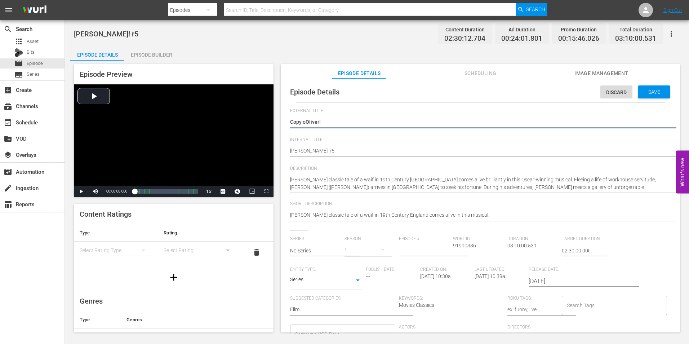
type textarea "Copy Oliver!"
type textarea "CopyOliver!"
type textarea "CopOliver!"
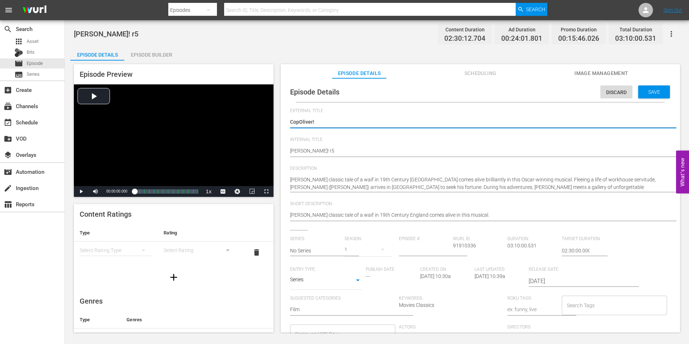
type textarea "CoOliver!"
type textarea "COliver!"
type textarea "Oliver!"
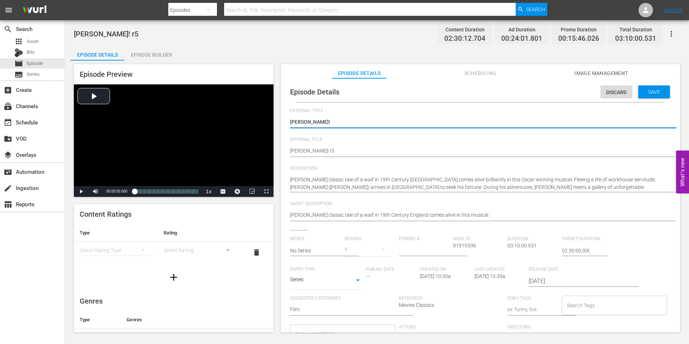
type textarea "Oliver!"
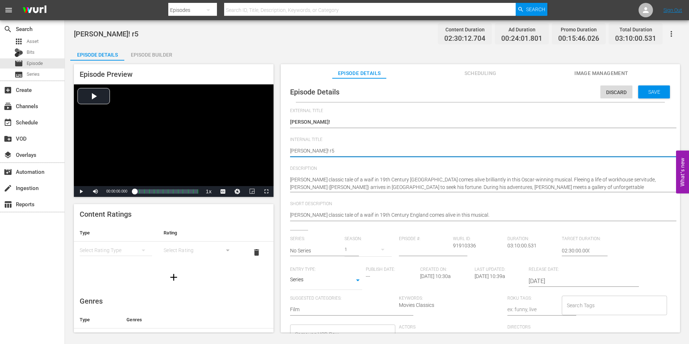
type textarea "ROliver! r5"
type textarea "R Oliver! r5"
click at [648, 95] on div "Save" at bounding box center [654, 91] width 32 height 13
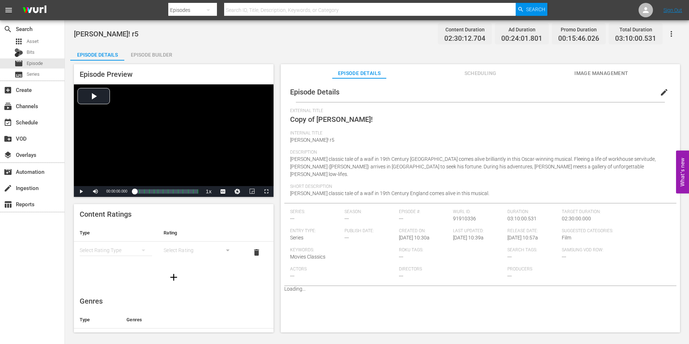
click at [164, 52] on div "Episode Builder" at bounding box center [151, 54] width 54 height 17
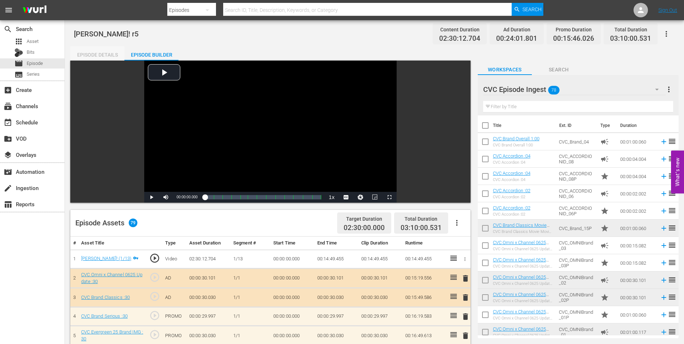
drag, startPoint x: 116, startPoint y: 52, endPoint x: 92, endPoint y: 54, distance: 23.9
click at [116, 52] on div "Episode Details" at bounding box center [97, 54] width 54 height 17
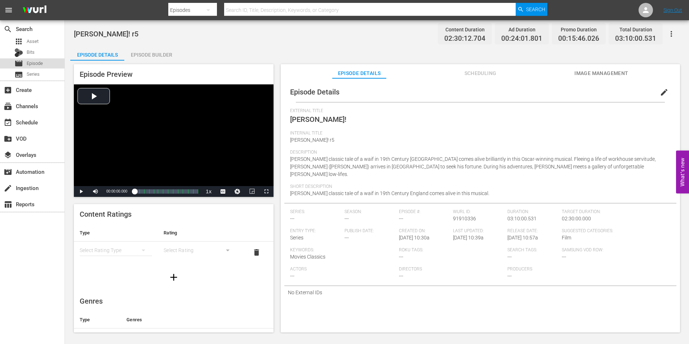
click at [43, 66] on span "Episode" at bounding box center [35, 63] width 16 height 7
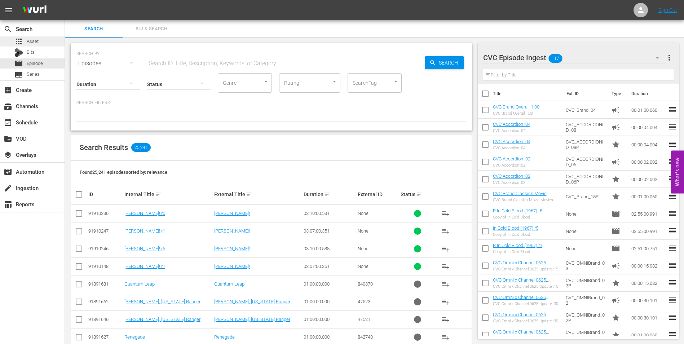
click at [51, 41] on div "apps Asset" at bounding box center [32, 41] width 65 height 10
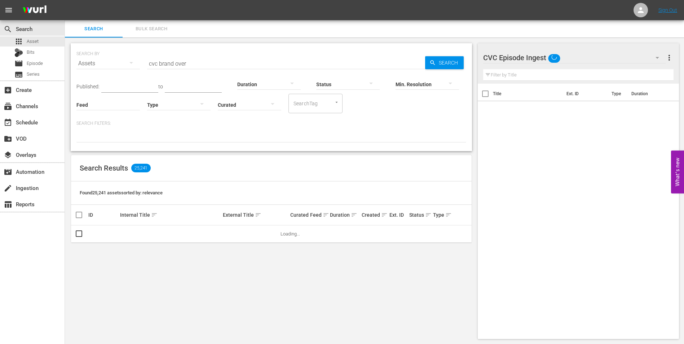
click at [216, 67] on input "cvc brand over" at bounding box center [286, 63] width 278 height 17
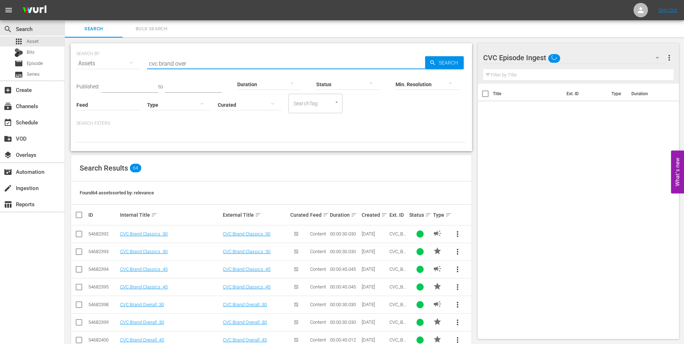
click at [216, 67] on input "cvc brand over" at bounding box center [286, 63] width 278 height 17
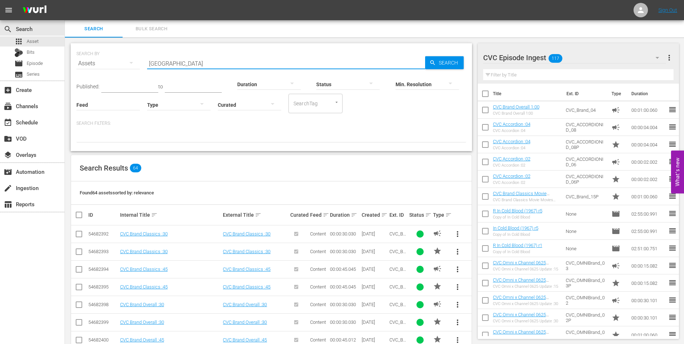
type input "port afrique"
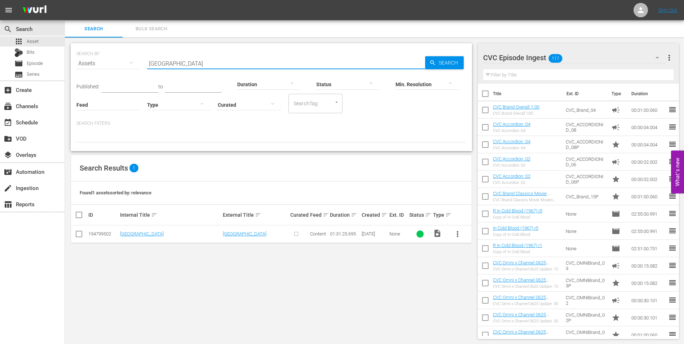
click at [77, 235] on input "checkbox" at bounding box center [79, 235] width 9 height 9
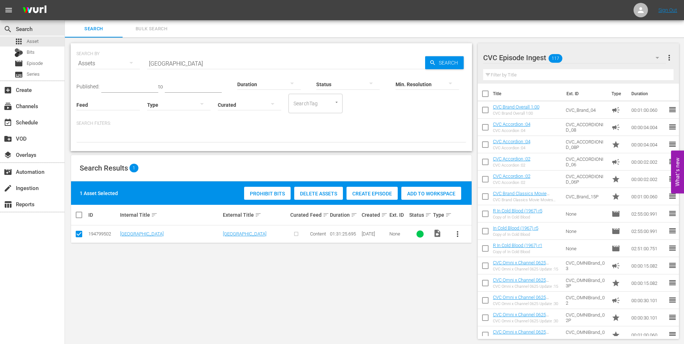
click at [579, 57] on div "CVC Episode Ingest 117" at bounding box center [574, 58] width 183 height 20
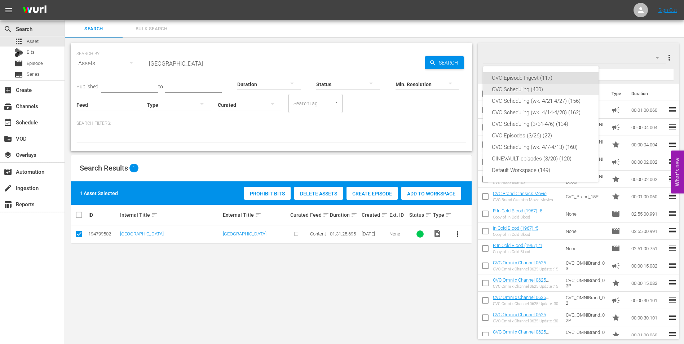
click at [538, 89] on div "CVC Scheduling (400)" at bounding box center [541, 90] width 98 height 12
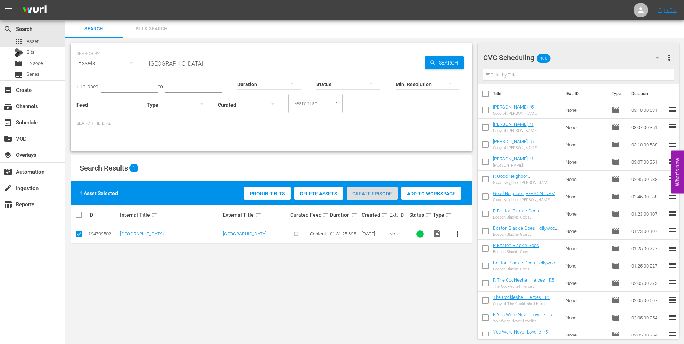
click at [382, 191] on span "Create Episode" at bounding box center [371, 194] width 51 height 6
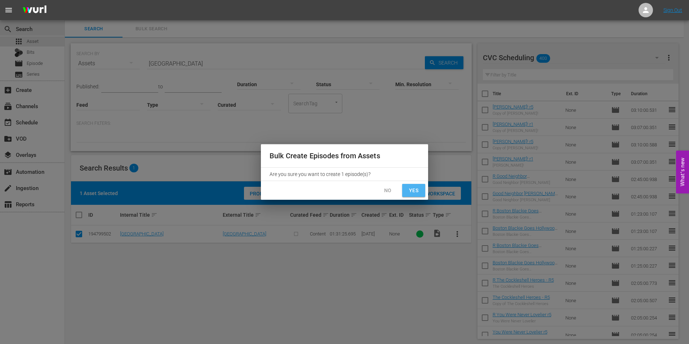
click at [418, 188] on span "Yes" at bounding box center [414, 190] width 12 height 9
checkbox input "false"
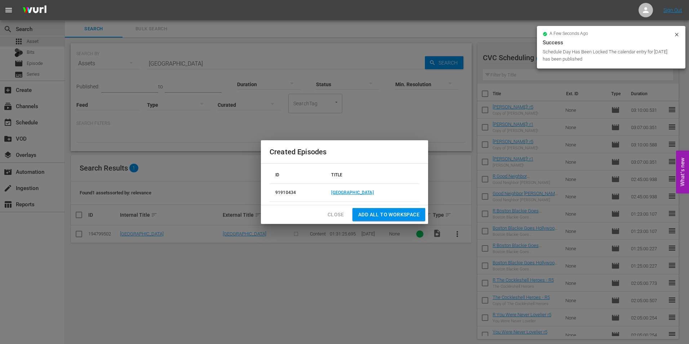
click at [385, 213] on span "Add all to Workspace" at bounding box center [388, 214] width 61 height 9
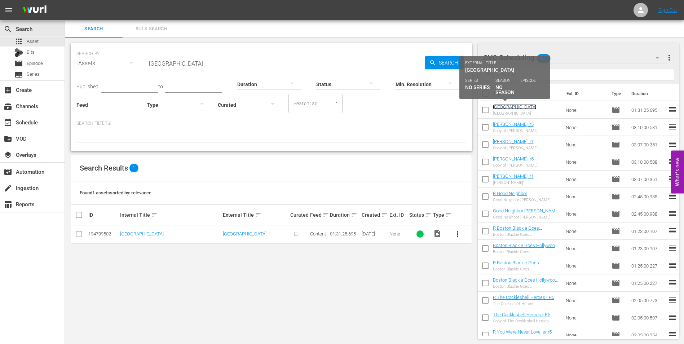
click at [504, 106] on link "Port Afrique" at bounding box center [515, 106] width 44 height 5
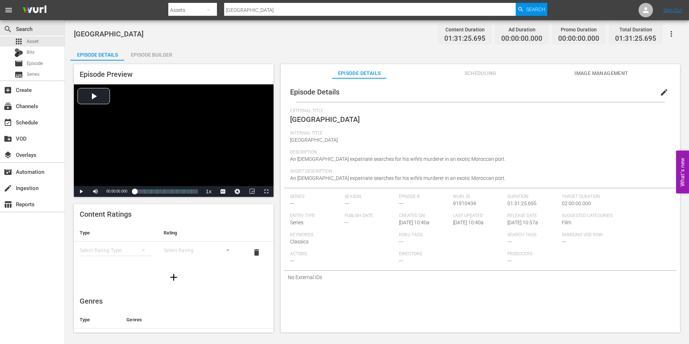
click at [655, 92] on button "edit" at bounding box center [663, 92] width 17 height 17
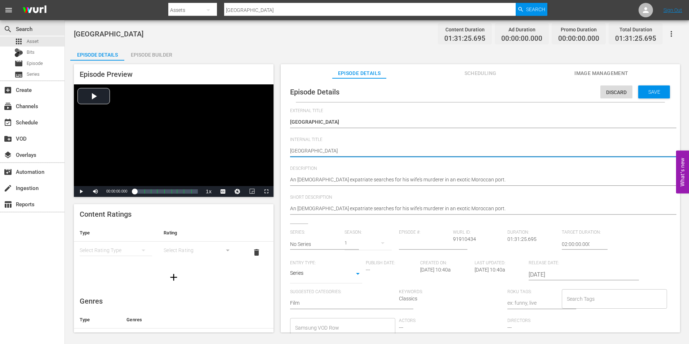
type textarea "Port Afrique"
type textarea "Port Afrique r"
type textarea "Port Afrique r1"
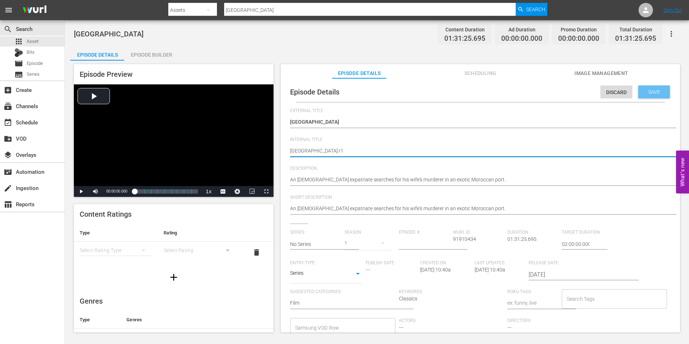
type textarea "Port Afrique r1"
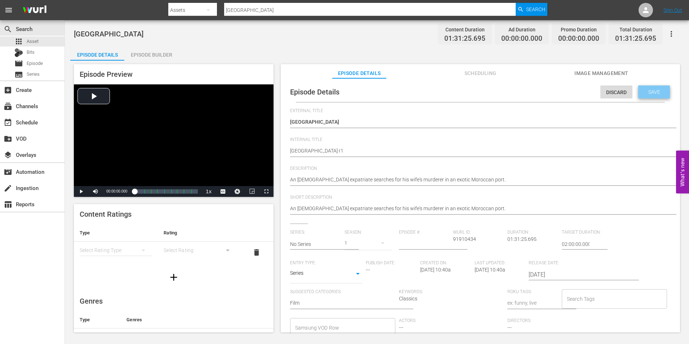
click at [650, 90] on span "Save" at bounding box center [653, 92] width 23 height 6
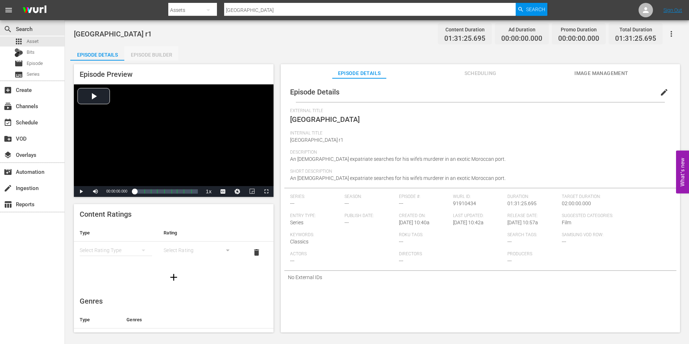
click at [158, 57] on div "Episode Builder" at bounding box center [151, 54] width 54 height 17
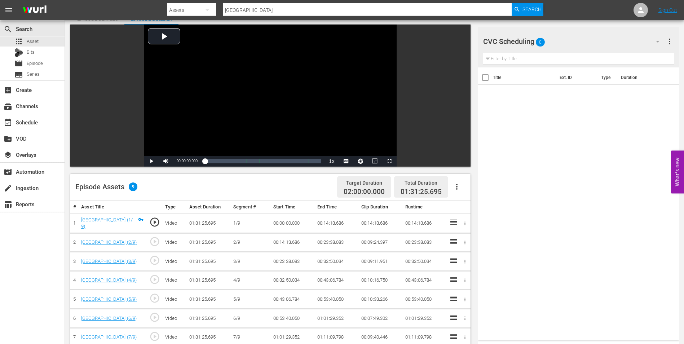
scroll to position [108, 0]
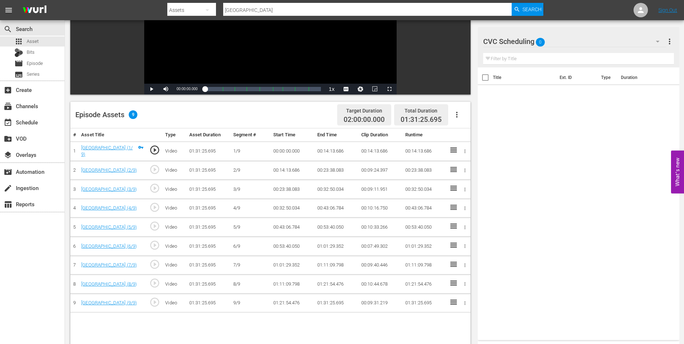
click at [559, 50] on div "CVC Scheduling 0" at bounding box center [574, 41] width 183 height 20
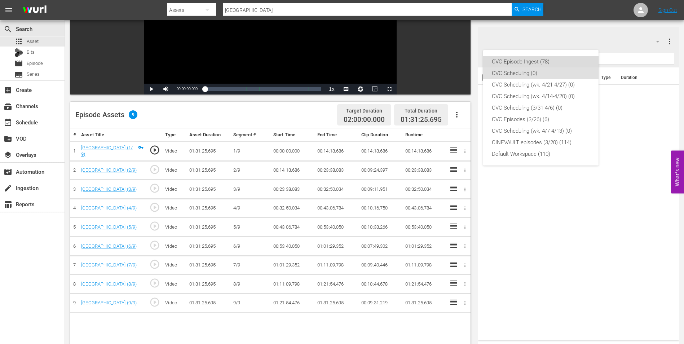
click at [556, 63] on div "CVC Episode Ingest (78)" at bounding box center [541, 62] width 98 height 12
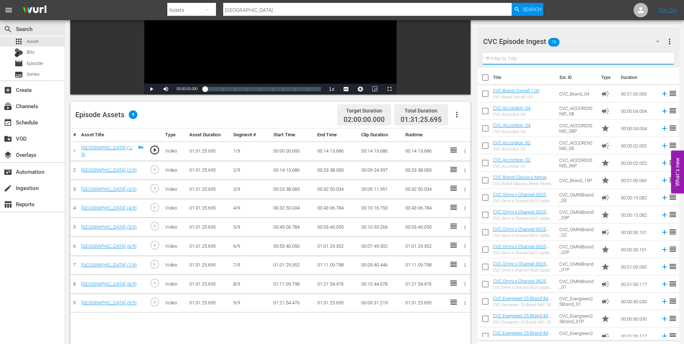
click at [534, 59] on input "text" at bounding box center [578, 59] width 191 height 12
type input ":"
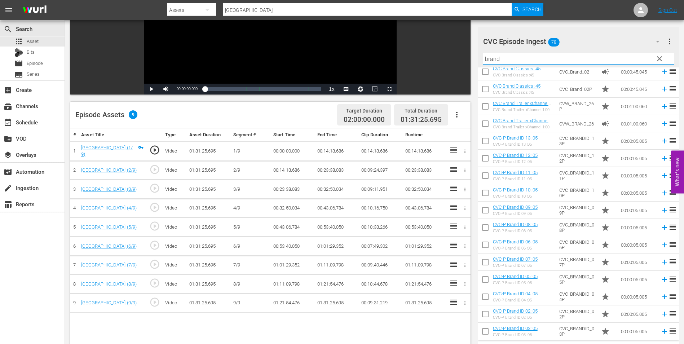
scroll to position [216, 0]
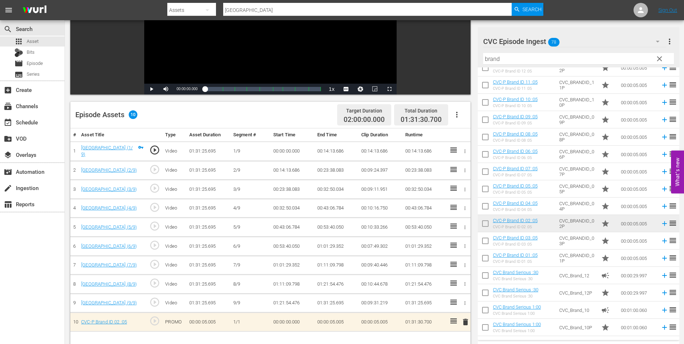
click at [498, 59] on input "brand" at bounding box center [578, 59] width 191 height 12
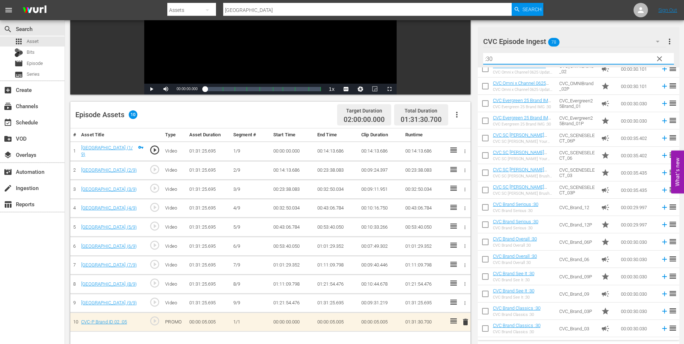
scroll to position [0, 0]
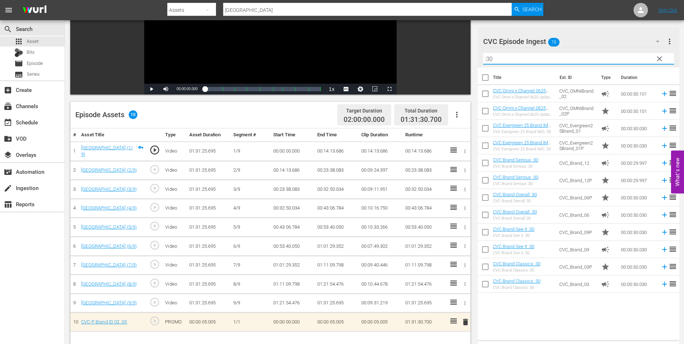
type input ":30"
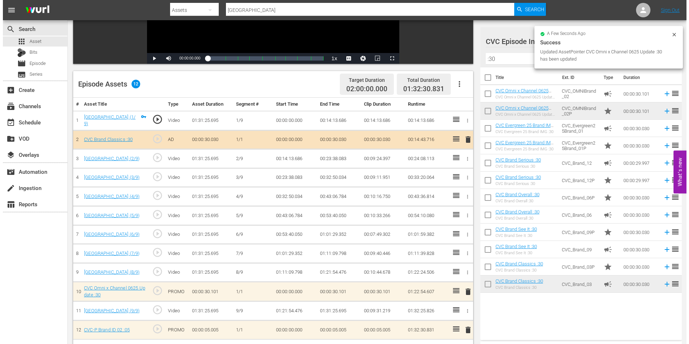
scroll to position [180, 0]
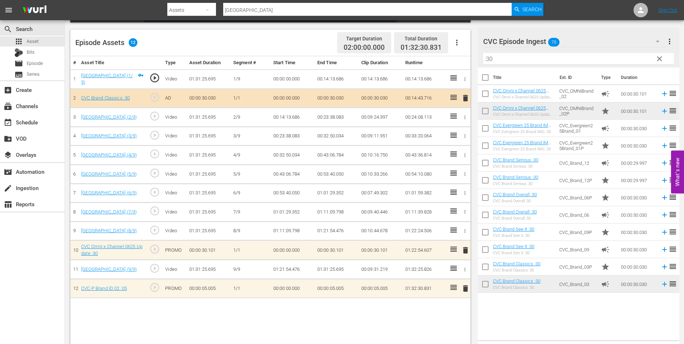
click at [466, 248] on span "delete" at bounding box center [465, 250] width 9 height 9
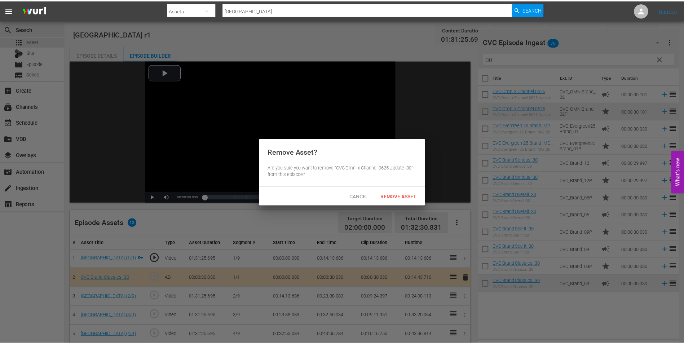
scroll to position [180, 0]
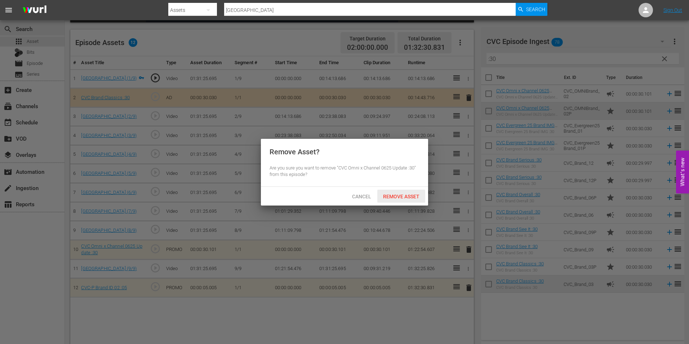
click at [391, 194] on span "Remove Asset" at bounding box center [401, 197] width 48 height 6
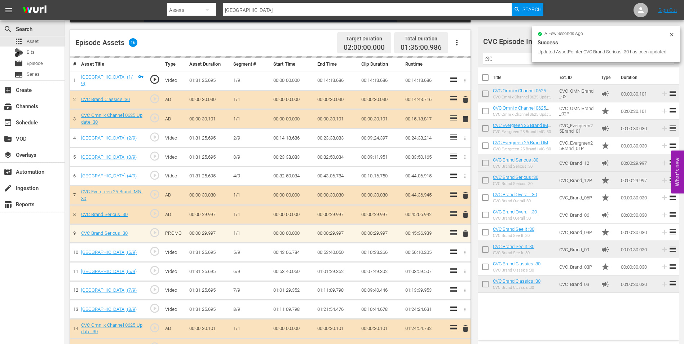
click at [464, 235] on div "delete" at bounding box center [464, 233] width 6 height 10
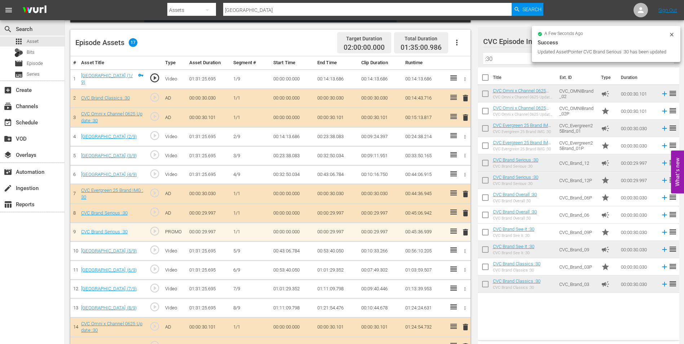
click at [465, 233] on span "delete" at bounding box center [465, 232] width 9 height 9
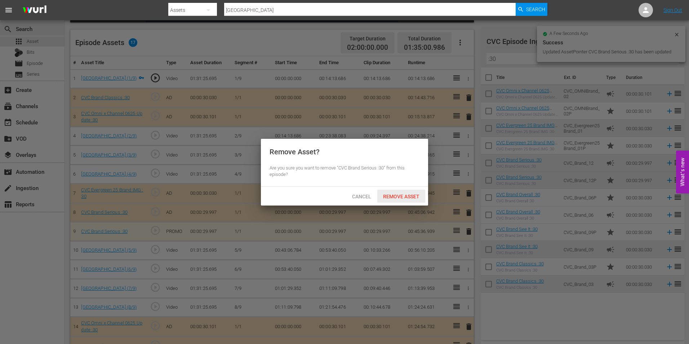
click at [399, 194] on span "Remove Asset" at bounding box center [401, 197] width 48 height 6
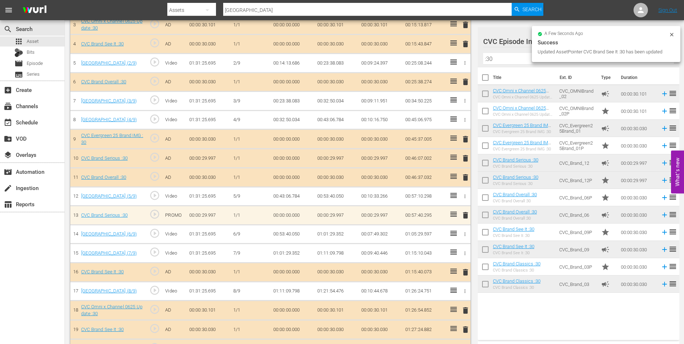
scroll to position [271, 0]
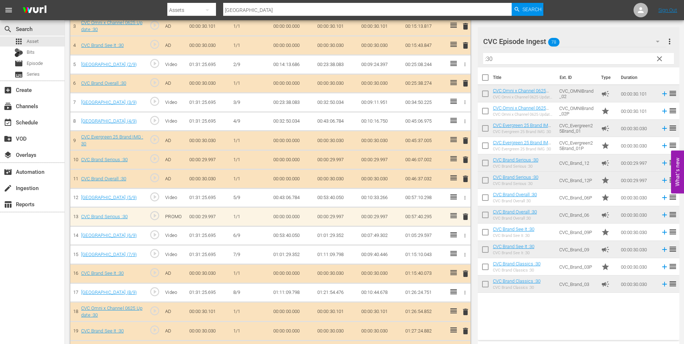
click at [464, 217] on span "delete" at bounding box center [465, 216] width 9 height 9
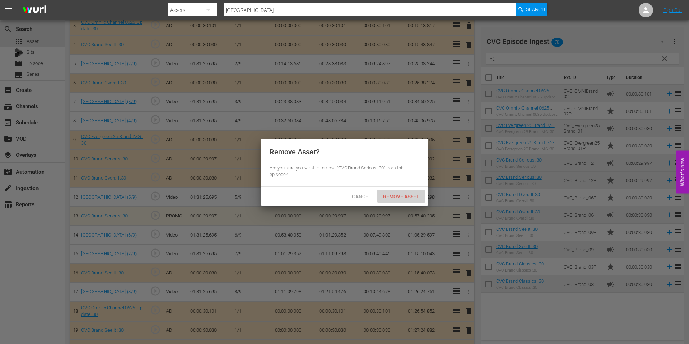
click at [396, 194] on span "Remove Asset" at bounding box center [401, 197] width 48 height 6
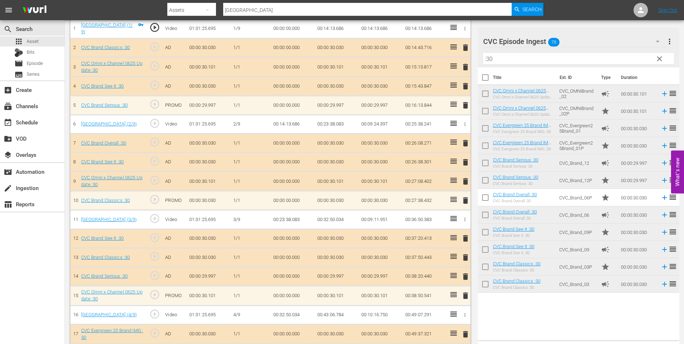
scroll to position [116, 0]
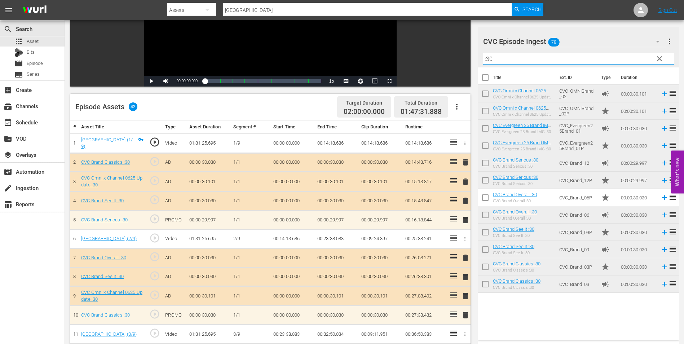
drag, startPoint x: 501, startPoint y: 59, endPoint x: 447, endPoint y: 61, distance: 54.4
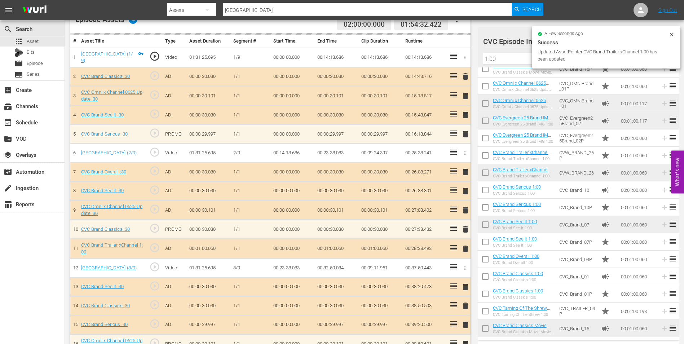
scroll to position [196, 0]
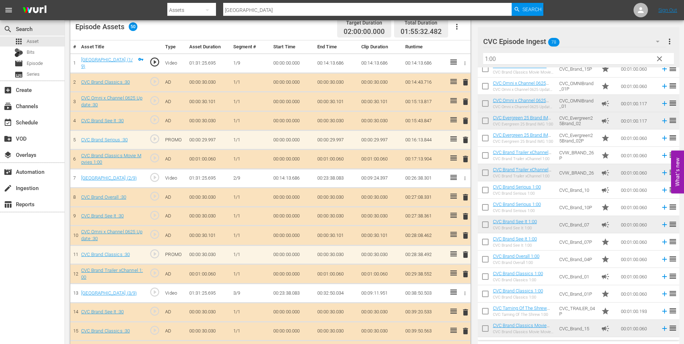
click at [582, 67] on div "Filter by Title 1:00" at bounding box center [578, 58] width 191 height 17
click at [589, 59] on input "1:00" at bounding box center [578, 59] width 191 height 12
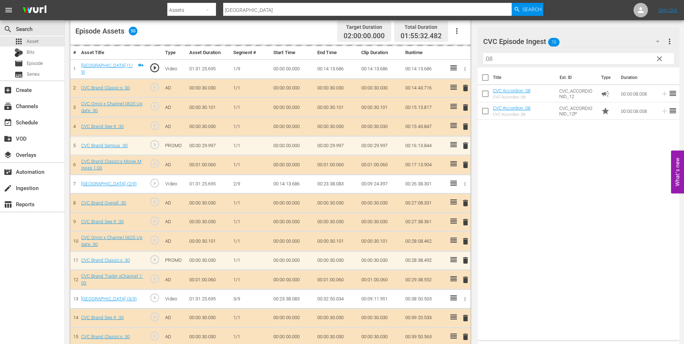
scroll to position [161, 0]
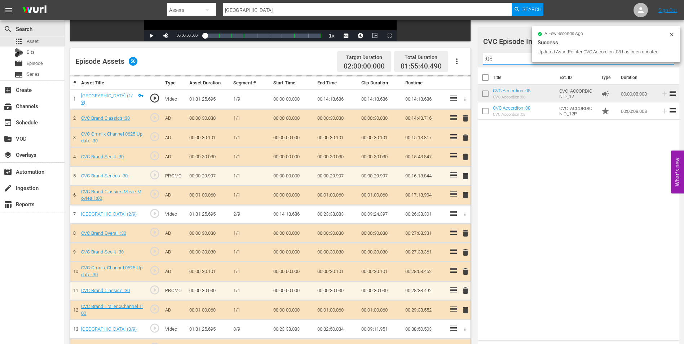
click at [514, 55] on input ":08" at bounding box center [578, 59] width 191 height 12
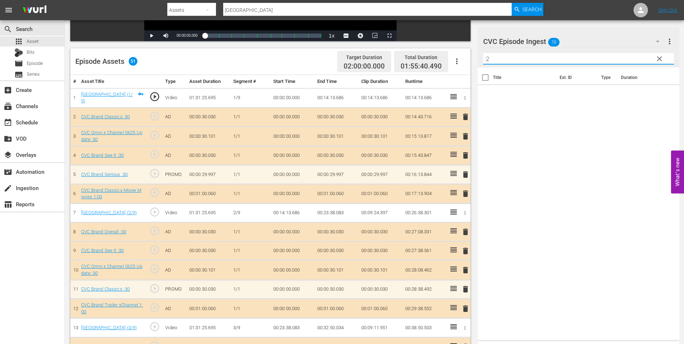
type input ":"
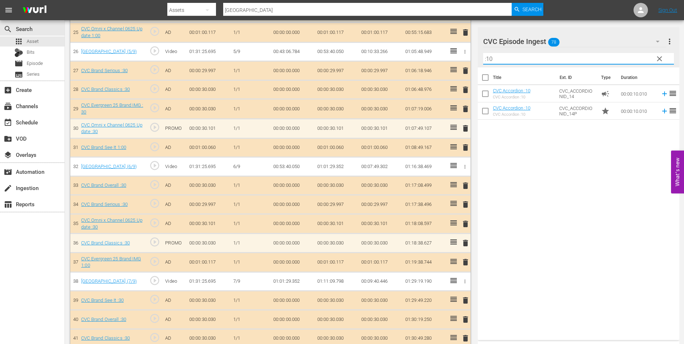
scroll to position [702, 0]
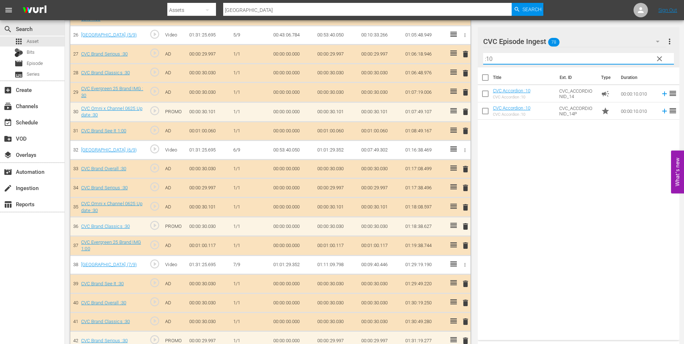
type input ":10"
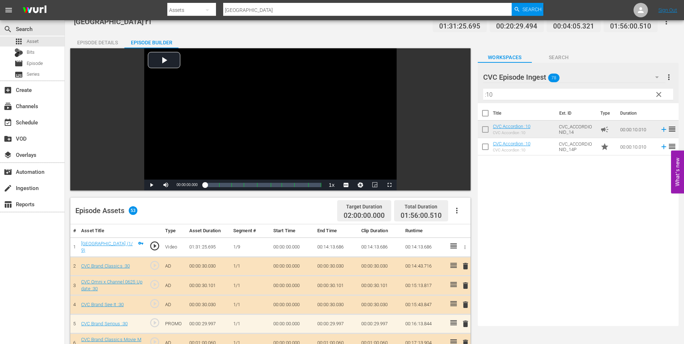
scroll to position [0, 0]
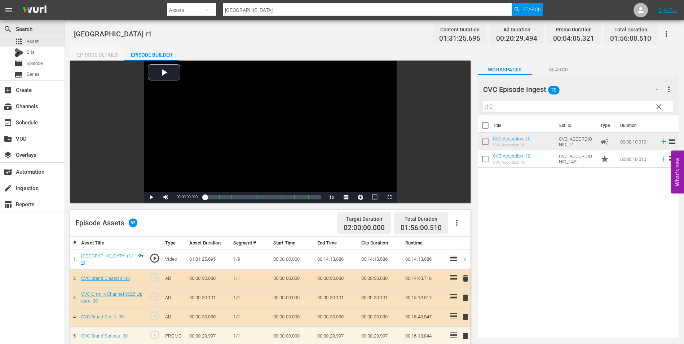
click at [106, 58] on div "Episode Details" at bounding box center [97, 54] width 54 height 17
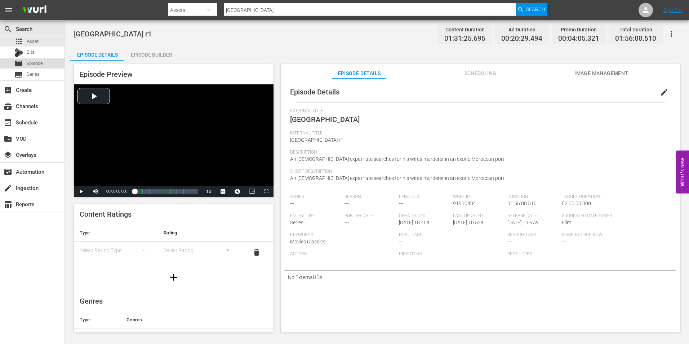
click at [53, 62] on div "movie Episode" at bounding box center [32, 63] width 65 height 10
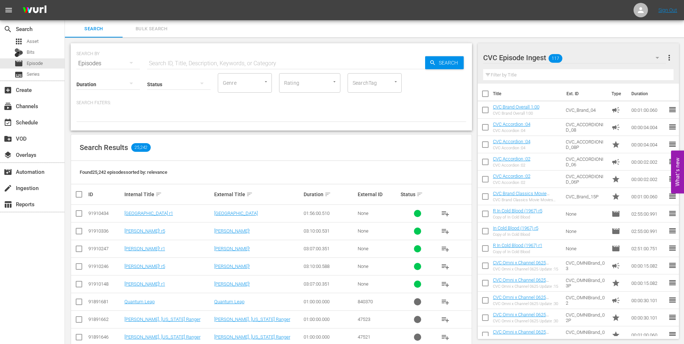
click at [86, 211] on td at bounding box center [79, 214] width 16 height 18
click at [80, 211] on input "checkbox" at bounding box center [79, 214] width 9 height 9
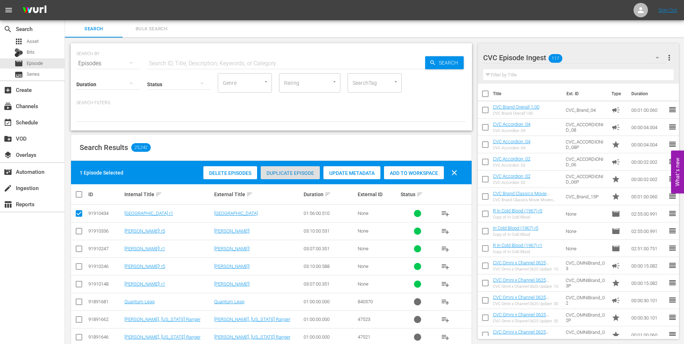
click at [306, 172] on span "Duplicate Episode" at bounding box center [290, 173] width 59 height 6
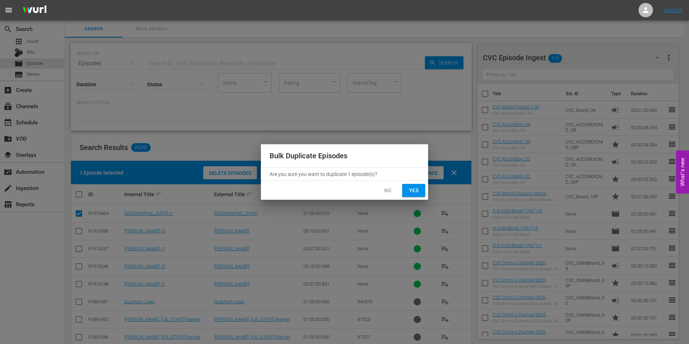
click at [421, 195] on button "Yes" at bounding box center [413, 190] width 23 height 13
checkbox input "false"
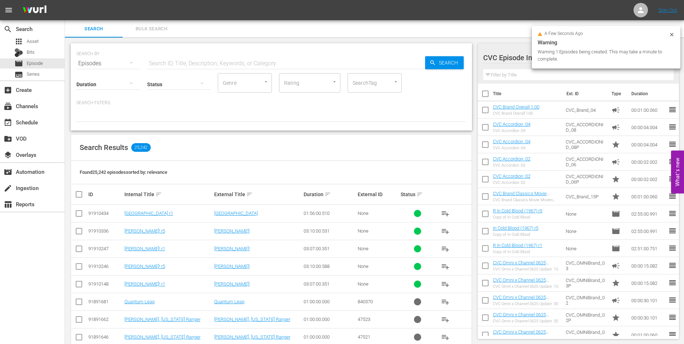
click at [668, 32] on icon at bounding box center [671, 35] width 6 height 6
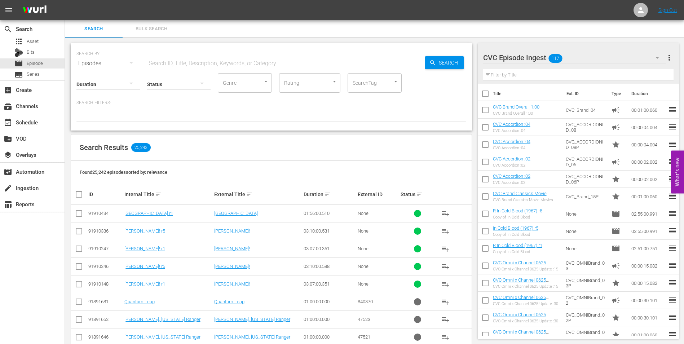
click at [635, 52] on div "CVC Episode Ingest 117" at bounding box center [574, 58] width 183 height 20
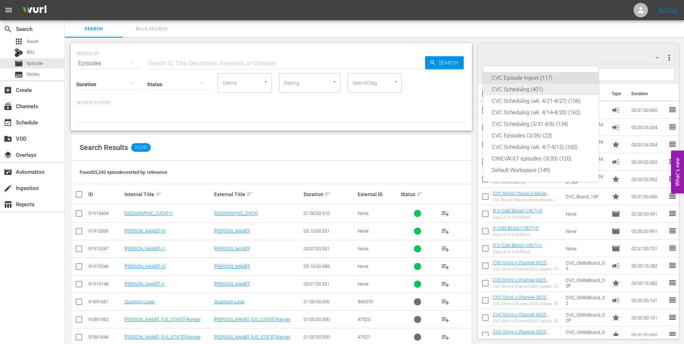
click at [541, 93] on div "CVC Scheduling (401)" at bounding box center [541, 90] width 98 height 12
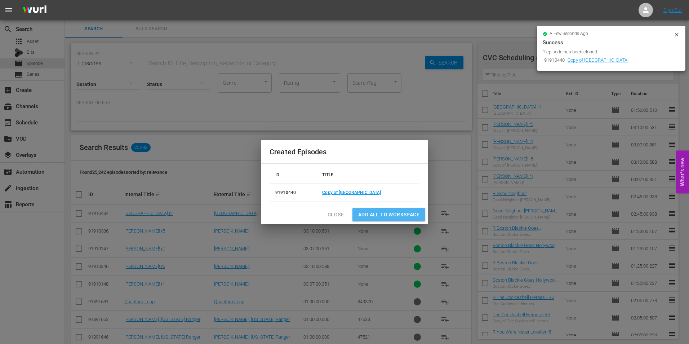
click at [399, 213] on span "Add all to Workspace" at bounding box center [388, 214] width 61 height 9
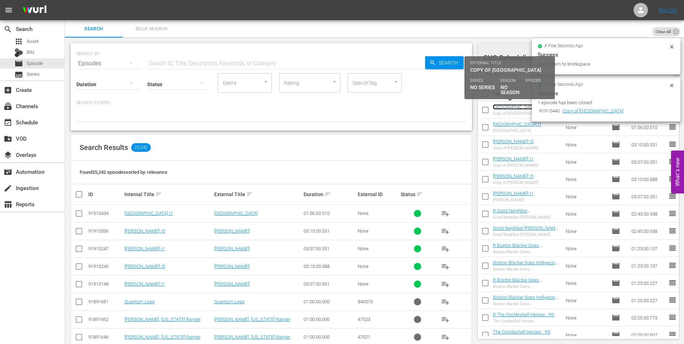
click at [514, 107] on link "[GEOGRAPHIC_DATA] r1" at bounding box center [517, 106] width 49 height 5
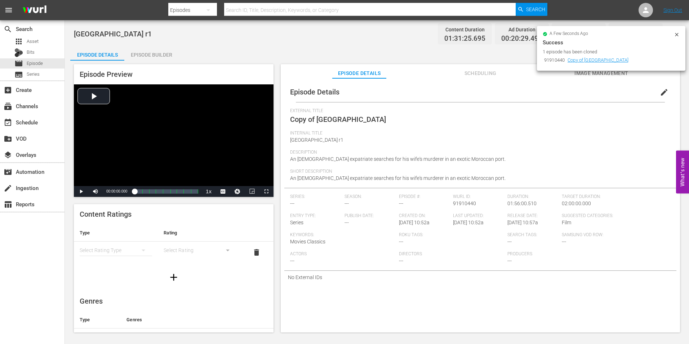
click at [662, 91] on span "edit" at bounding box center [664, 92] width 9 height 9
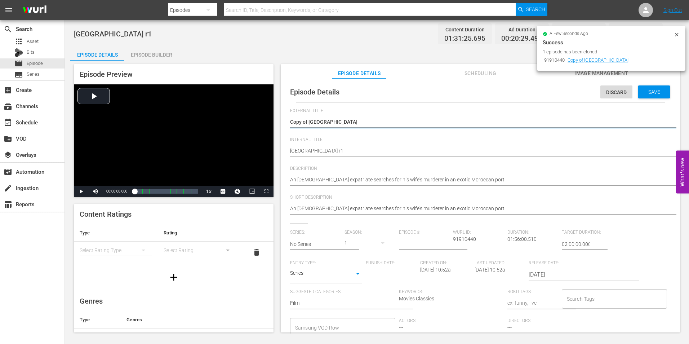
click at [308, 120] on textarea "Copy of Port Afrique" at bounding box center [478, 122] width 377 height 9
type textarea "Copy ofPort Afrique"
type textarea "Copy oPort Afrique"
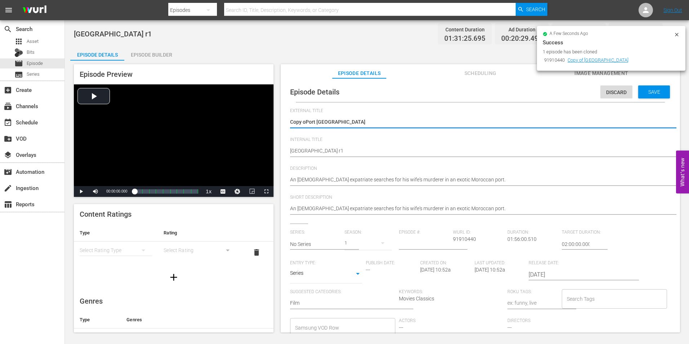
type textarea "Copy Port Afrique"
type textarea "CopyPort Afrique"
type textarea "CopPort Afrique"
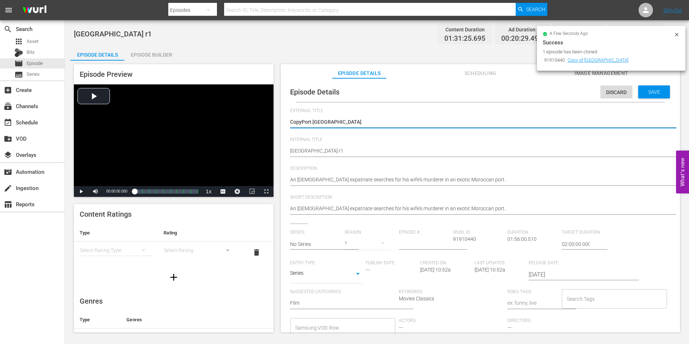
type textarea "CopPort Afrique"
type textarea "CoPort Afrique"
type textarea "CPort Afrique"
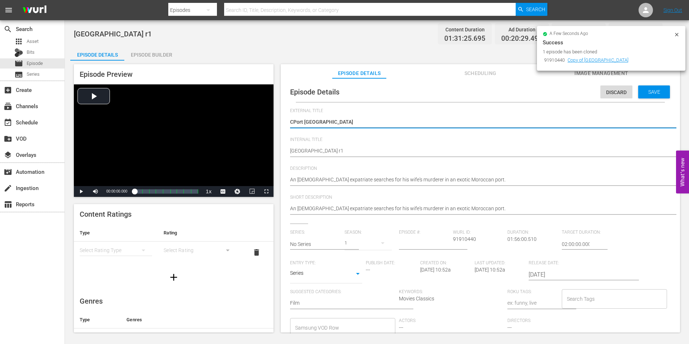
type textarea "[GEOGRAPHIC_DATA]"
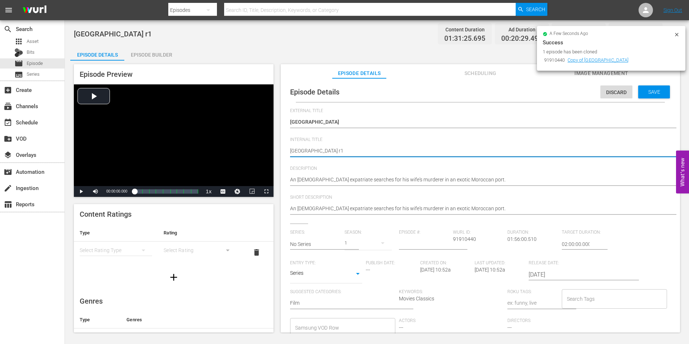
type textarea "[GEOGRAPHIC_DATA] r"
type textarea "Port Afrique r5"
click at [642, 97] on div "Save" at bounding box center [654, 91] width 32 height 13
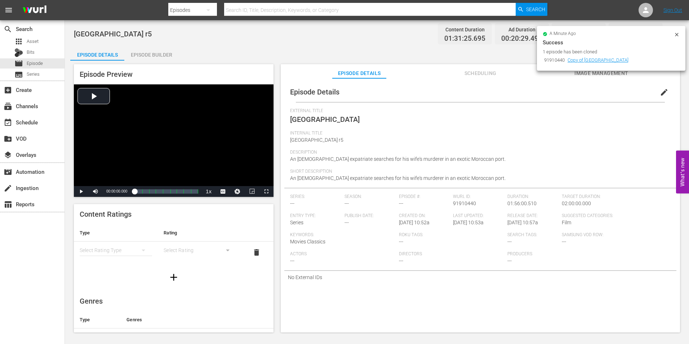
click at [151, 57] on div "Episode Builder" at bounding box center [151, 54] width 54 height 17
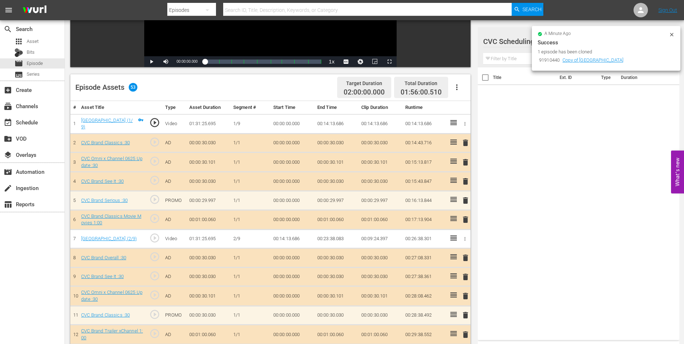
scroll to position [144, 0]
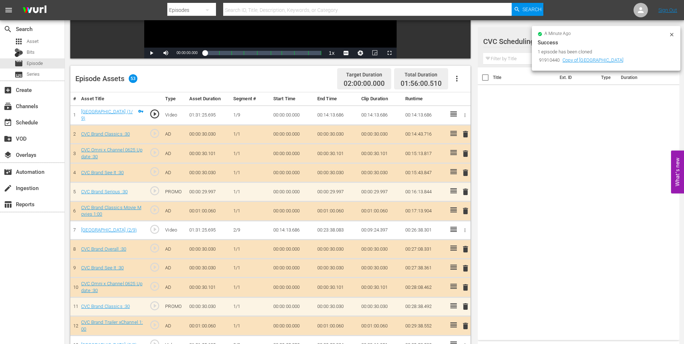
click at [515, 59] on input "text" at bounding box center [578, 59] width 191 height 12
click at [526, 44] on div at bounding box center [518, 42] width 71 height 18
click at [670, 34] on icon at bounding box center [671, 35] width 6 height 6
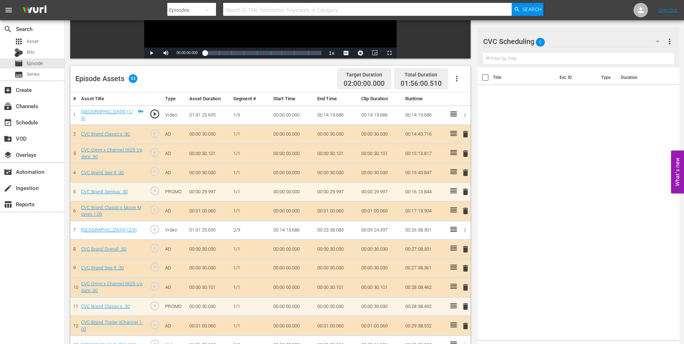
click at [604, 36] on div "CVC Scheduling 0" at bounding box center [574, 41] width 183 height 20
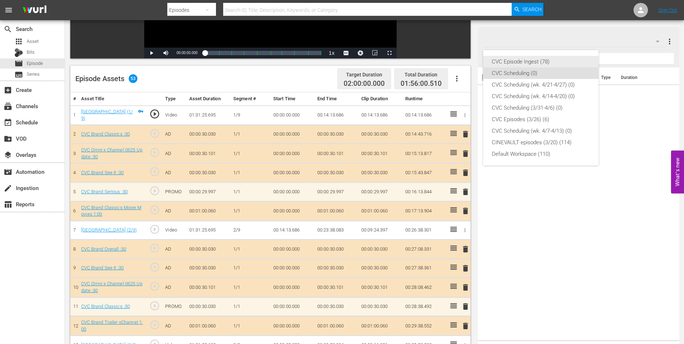
click at [545, 63] on div "CVC Episode Ingest (78)" at bounding box center [541, 62] width 98 height 12
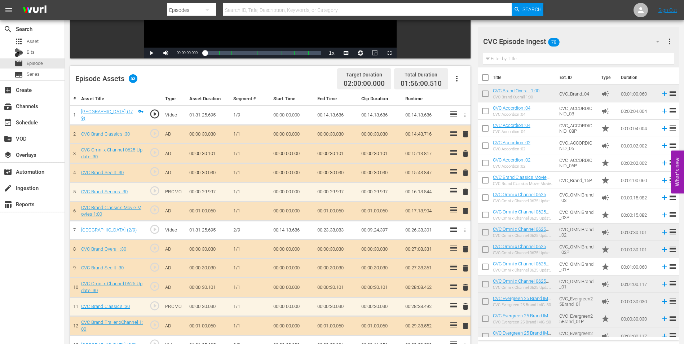
click at [544, 54] on input "text" at bounding box center [578, 59] width 191 height 12
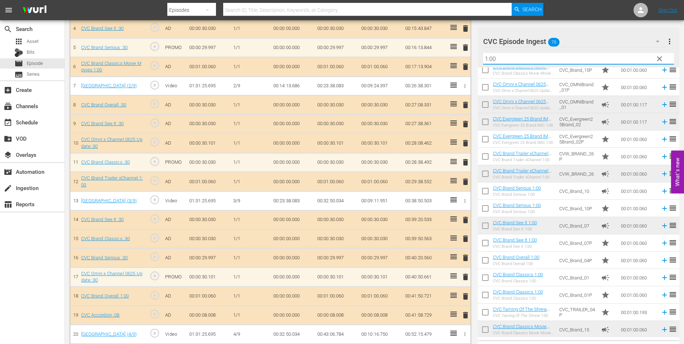
scroll to position [42, 0]
type input "1:00"
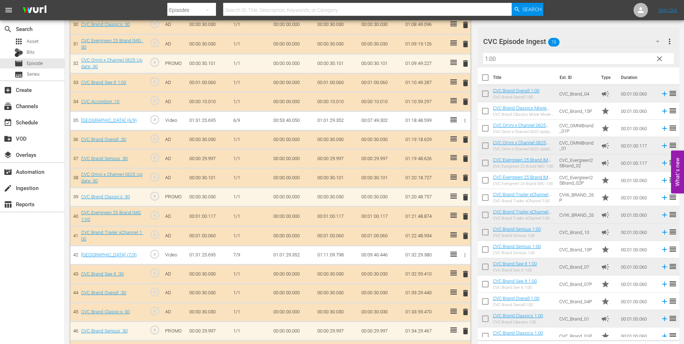
scroll to position [801, 0]
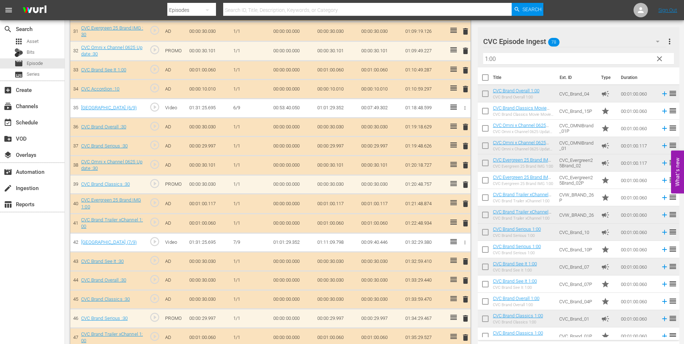
click at [467, 222] on span "delete" at bounding box center [465, 223] width 9 height 9
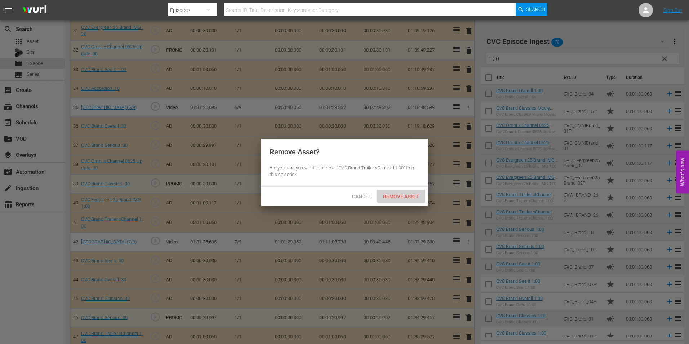
click at [403, 196] on span "Remove Asset" at bounding box center [401, 197] width 48 height 6
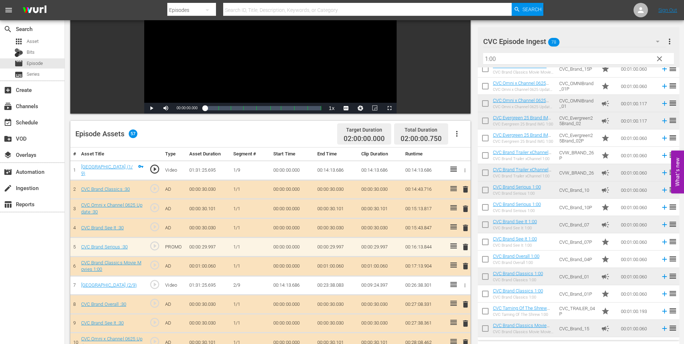
scroll to position [0, 0]
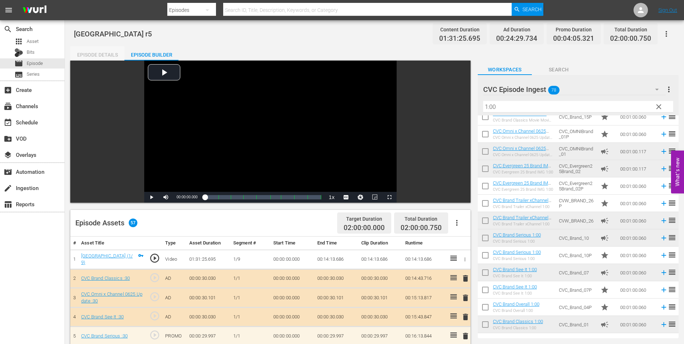
click at [98, 53] on div "Episode Details" at bounding box center [97, 54] width 54 height 17
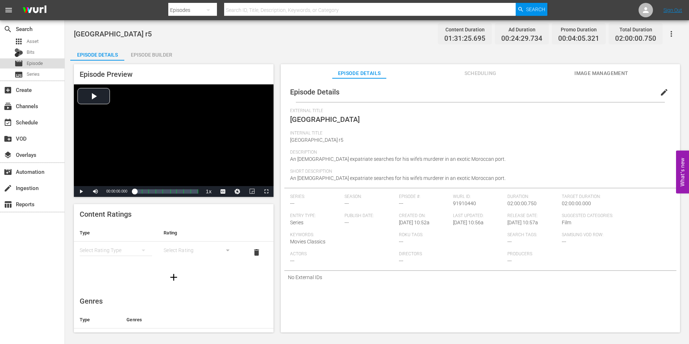
click at [35, 61] on span "Episode" at bounding box center [35, 63] width 16 height 7
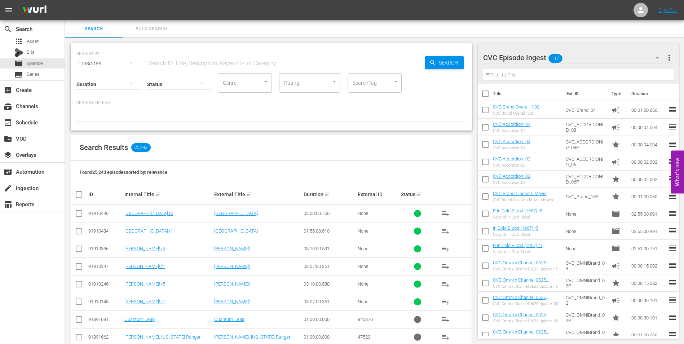
click at [79, 233] on input "checkbox" at bounding box center [79, 232] width 9 height 9
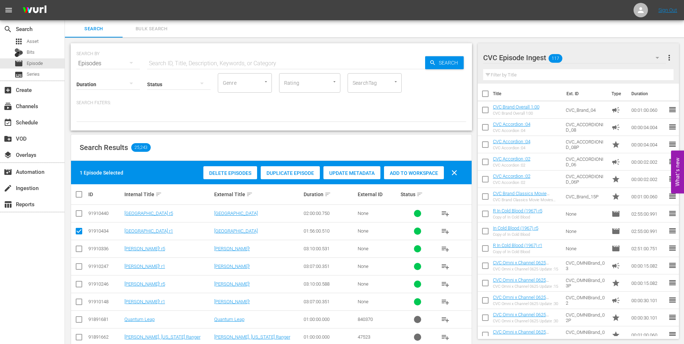
click at [583, 57] on div "CVC Episode Ingest 117" at bounding box center [574, 58] width 183 height 20
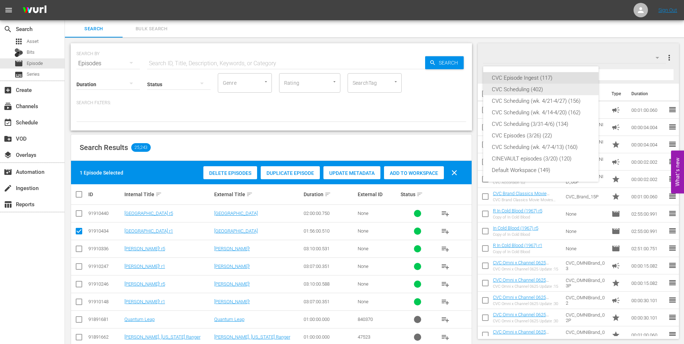
click at [555, 91] on div "CVC Scheduling (402)" at bounding box center [541, 90] width 98 height 12
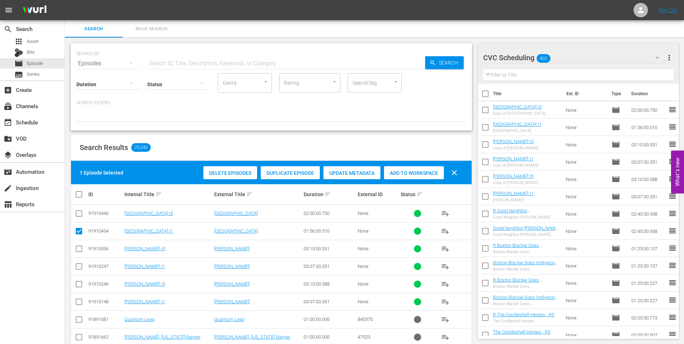
click at [294, 170] on span "Duplicate Episode" at bounding box center [290, 173] width 59 height 6
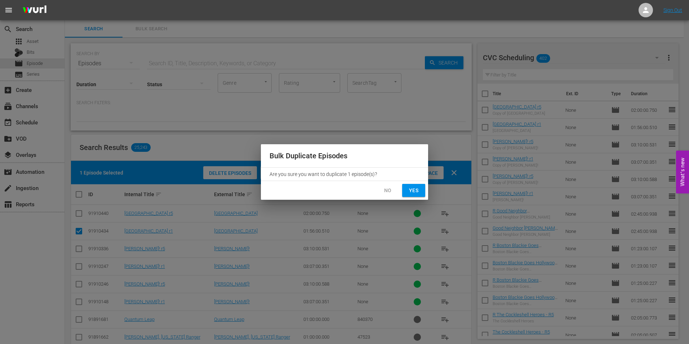
click at [418, 189] on span "Yes" at bounding box center [414, 190] width 12 height 9
checkbox input "false"
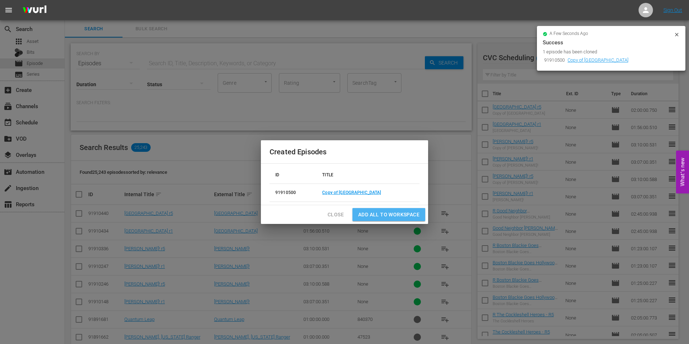
click at [399, 213] on span "Add all to Workspace" at bounding box center [388, 214] width 61 height 9
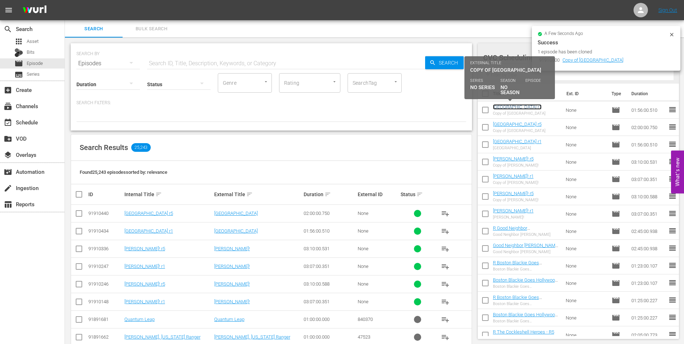
click at [507, 107] on link "[GEOGRAPHIC_DATA] r1" at bounding box center [517, 106] width 49 height 5
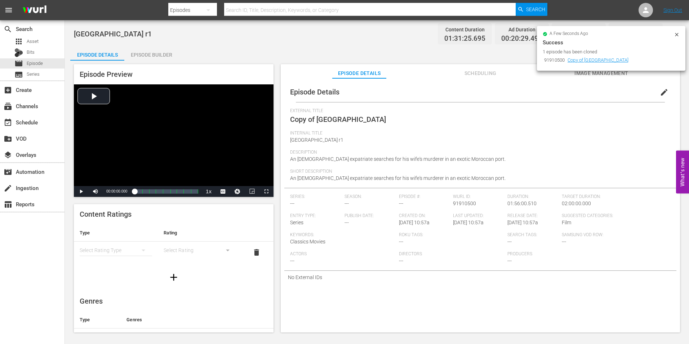
click at [665, 89] on button "edit" at bounding box center [663, 92] width 17 height 17
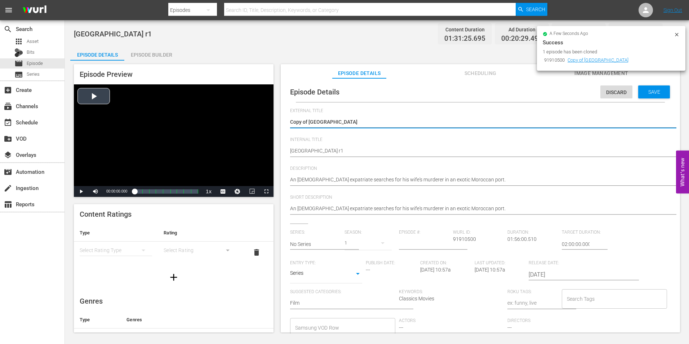
drag, startPoint x: 308, startPoint y: 120, endPoint x: 231, endPoint y: 114, distance: 77.4
click at [231, 114] on div "Episode Preview Video Player is loading. Play Video Play Mute Current Time 00:0…" at bounding box center [376, 199] width 613 height 277
type textarea "[GEOGRAPHIC_DATA]"
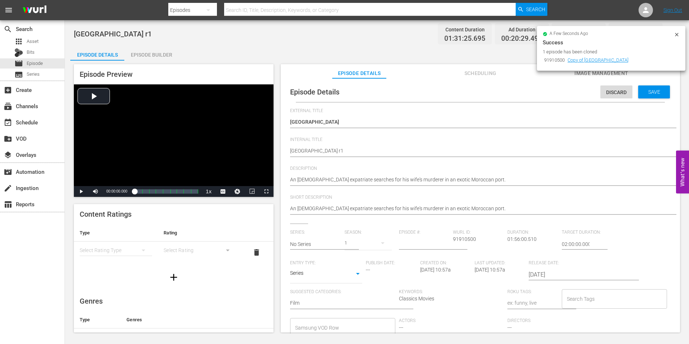
click at [287, 150] on div "Episode Details Discard Save External Title Copy of Port Afrique Copy of Port A…" at bounding box center [480, 234] width 392 height 305
click at [289, 150] on div "Episode Details Discard Save External Title Copy of Port Afrique Copy of Port A…" at bounding box center [480, 234] width 392 height 305
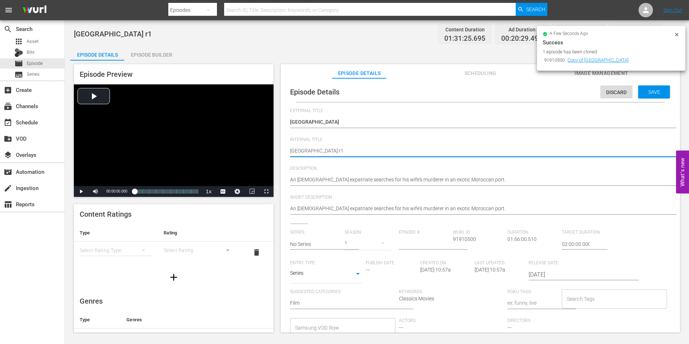
type textarea "RPort Afrique r1"
type textarea "R Port Afrique r1"
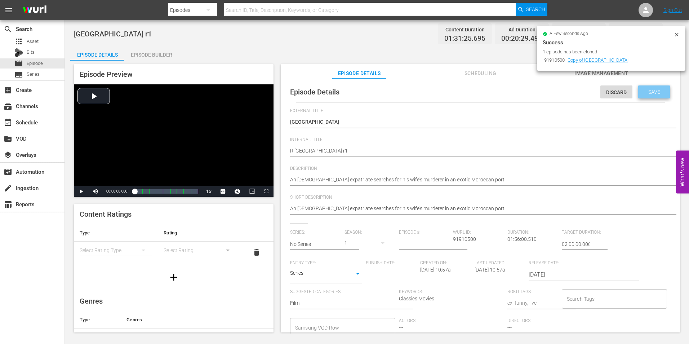
click at [642, 92] on span "Save" at bounding box center [653, 92] width 23 height 6
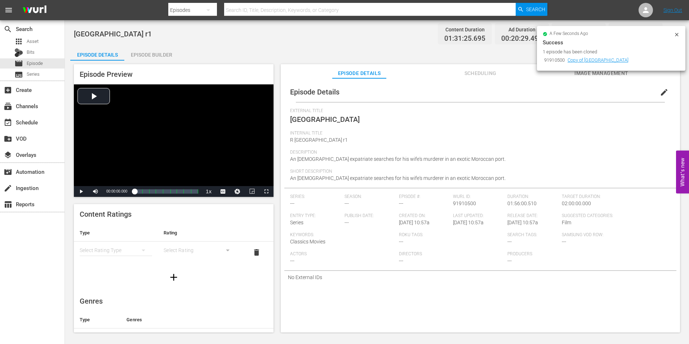
click at [148, 58] on div "Episode Builder" at bounding box center [151, 54] width 54 height 17
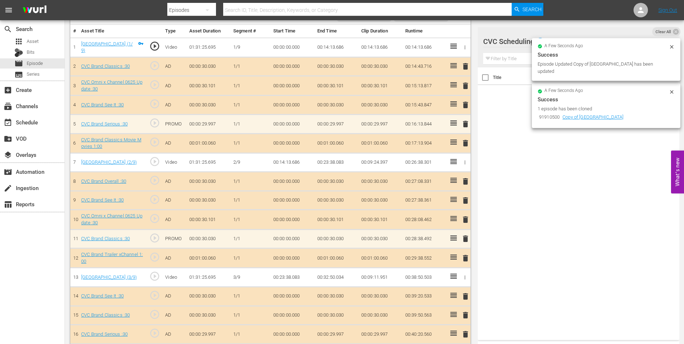
scroll to position [216, 0]
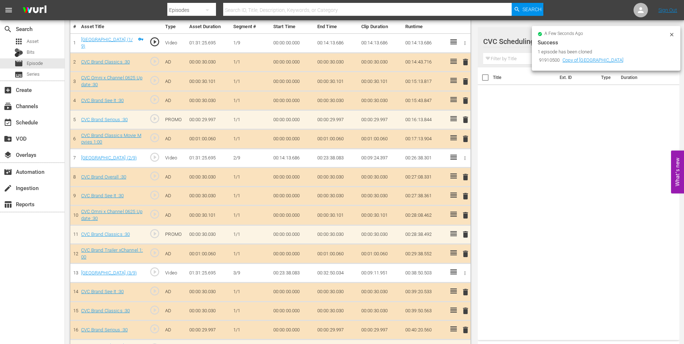
click at [674, 34] on icon at bounding box center [671, 35] width 6 height 6
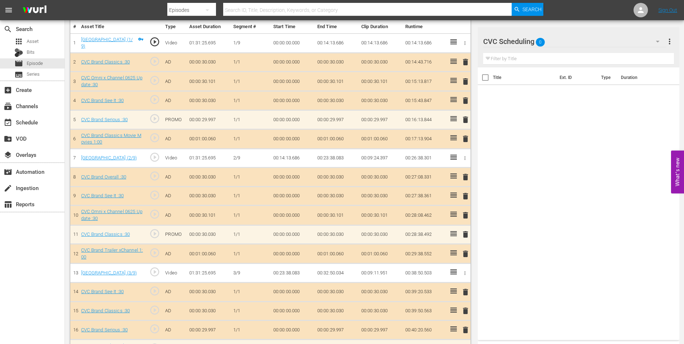
click at [613, 35] on div "CVC Scheduling 0" at bounding box center [574, 41] width 183 height 20
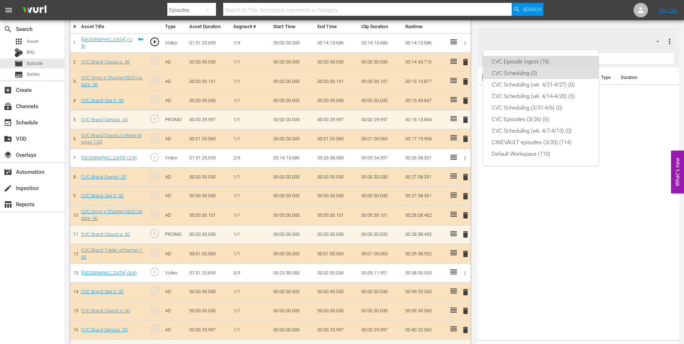
click at [554, 62] on div "CVC Episode Ingest (78)" at bounding box center [541, 62] width 98 height 12
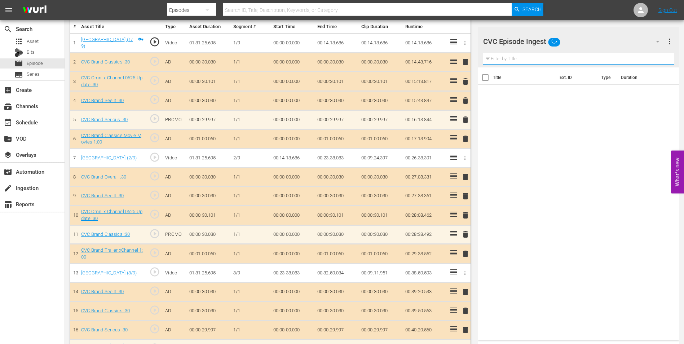
click at [541, 57] on input "text" at bounding box center [578, 59] width 191 height 12
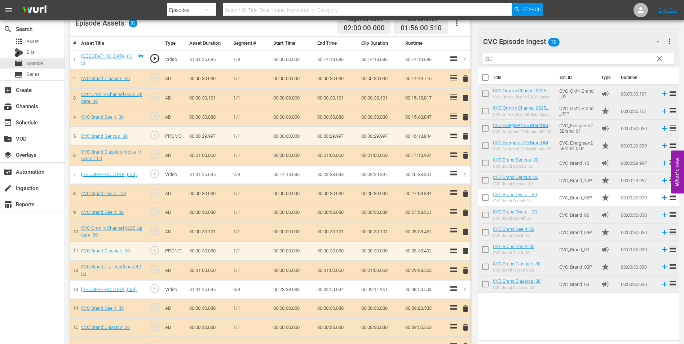
scroll to position [144, 0]
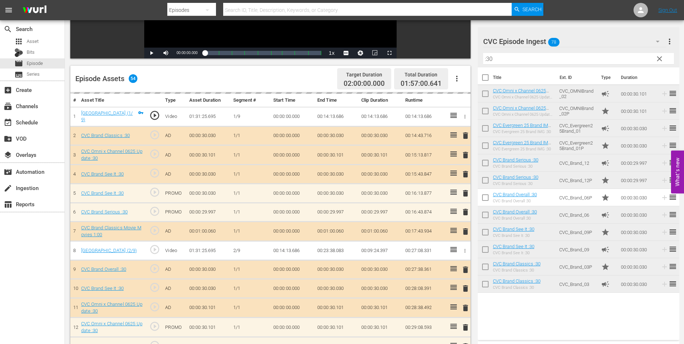
click at [462, 176] on div "delete" at bounding box center [464, 174] width 6 height 10
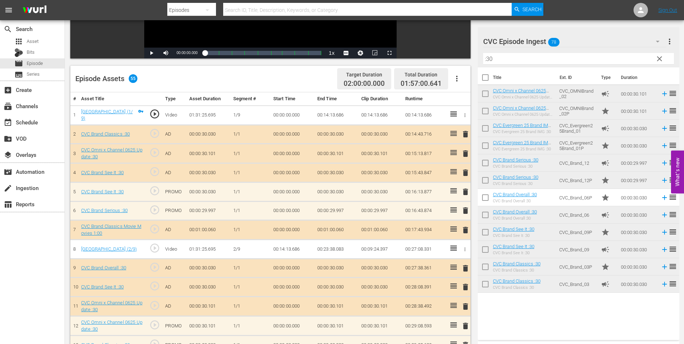
click at [465, 172] on span "delete" at bounding box center [465, 172] width 9 height 9
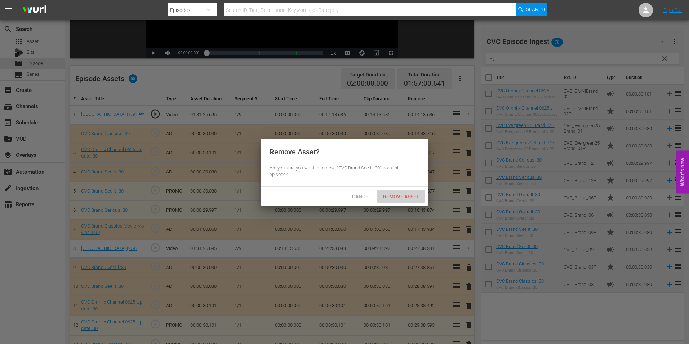
click at [397, 194] on span "Remove Asset" at bounding box center [401, 197] width 48 height 6
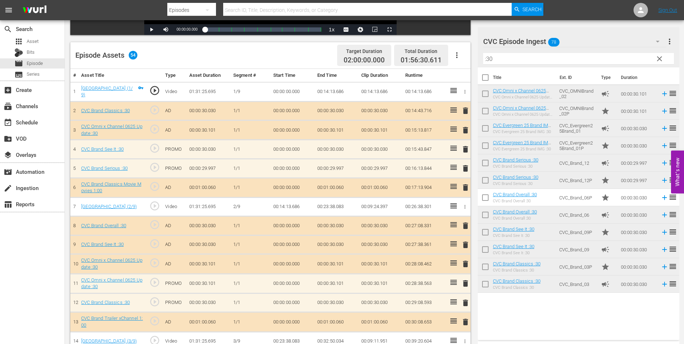
scroll to position [216, 0]
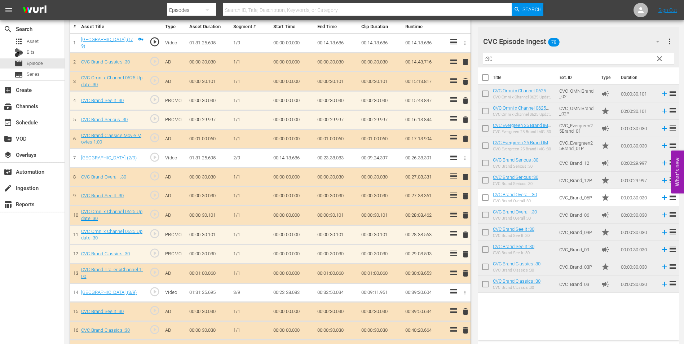
click at [464, 217] on span "delete" at bounding box center [465, 215] width 9 height 9
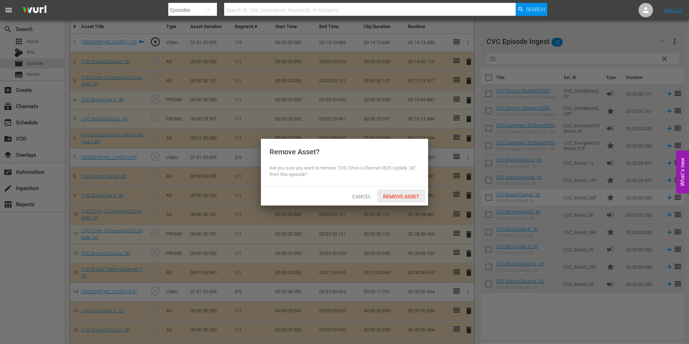
click at [403, 194] on span "Remove Asset" at bounding box center [401, 197] width 48 height 6
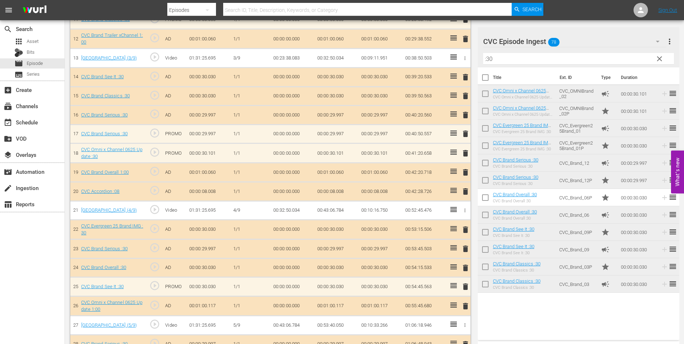
scroll to position [434, 0]
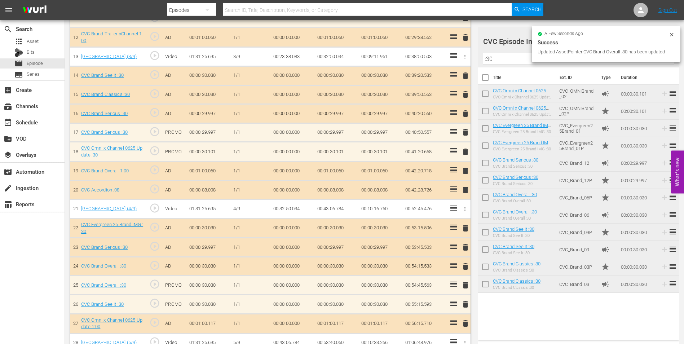
click at [465, 114] on div "delete" at bounding box center [464, 113] width 6 height 10
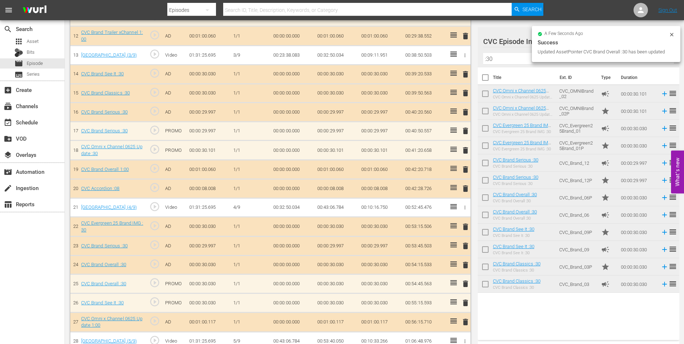
scroll to position [432, 0]
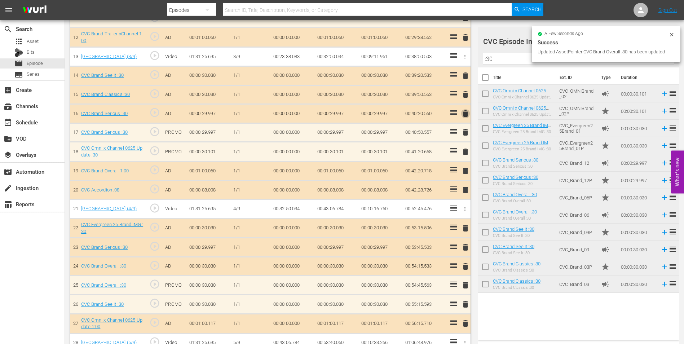
click at [465, 115] on span "delete" at bounding box center [465, 113] width 9 height 9
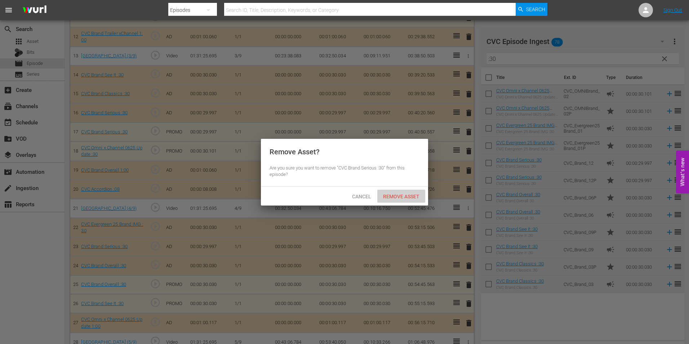
click at [400, 192] on div "Remove Asset" at bounding box center [401, 196] width 48 height 13
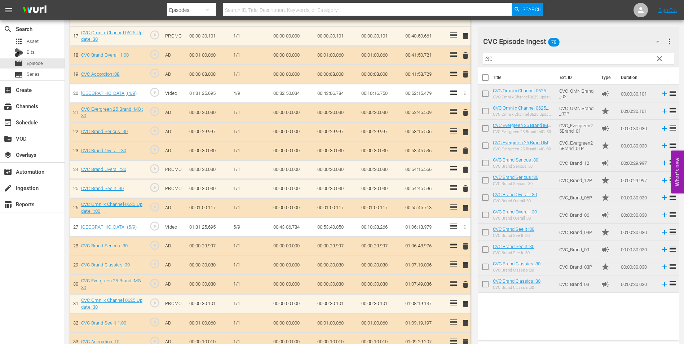
scroll to position [541, 0]
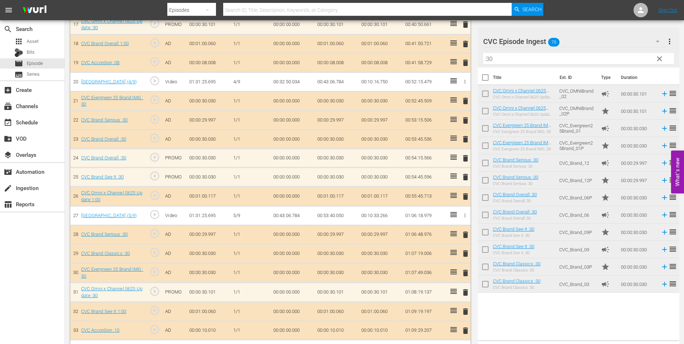
click at [465, 139] on span "delete" at bounding box center [465, 139] width 9 height 9
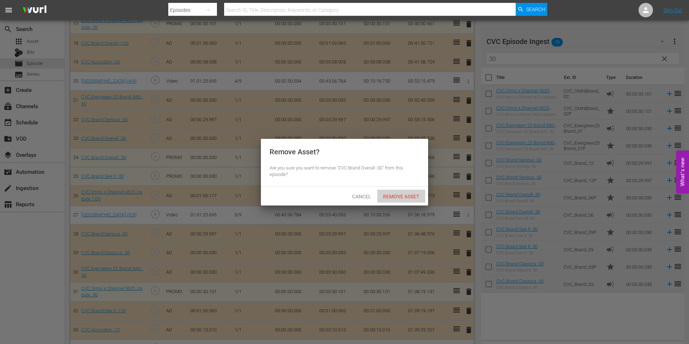
click at [394, 196] on span "Remove Asset" at bounding box center [401, 197] width 48 height 6
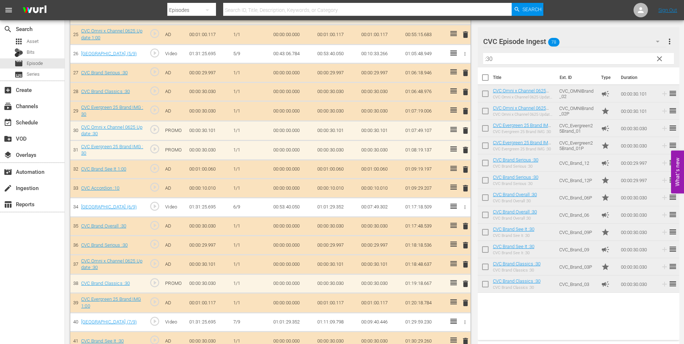
scroll to position [686, 0]
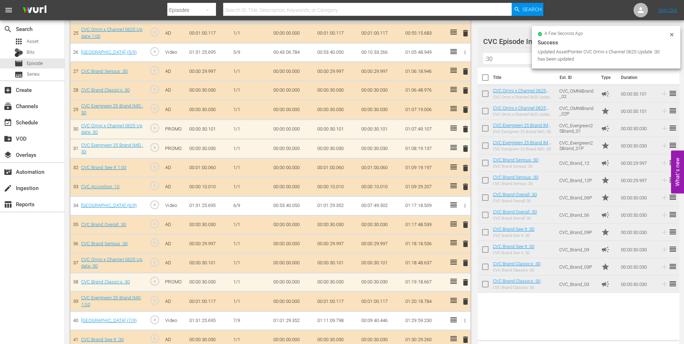
click at [466, 110] on div "delete" at bounding box center [464, 109] width 6 height 10
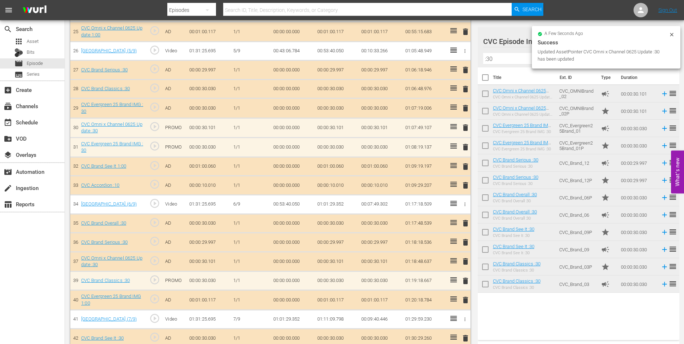
scroll to position [685, 0]
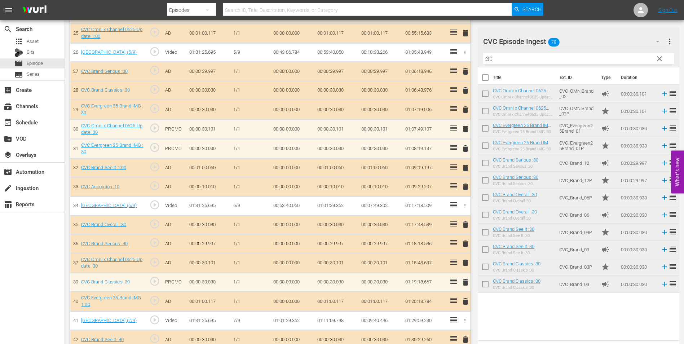
click at [466, 109] on span "delete" at bounding box center [465, 109] width 9 height 9
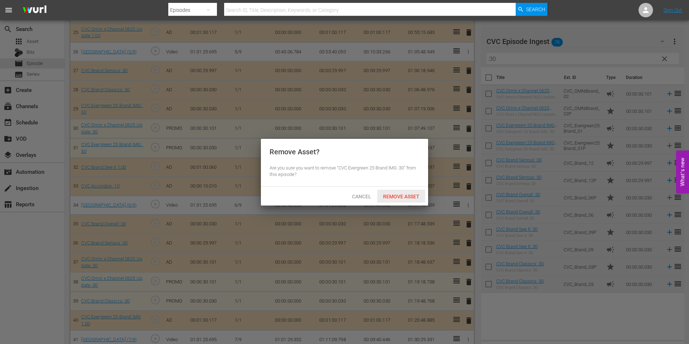
click at [397, 192] on div "Remove Asset" at bounding box center [401, 196] width 48 height 13
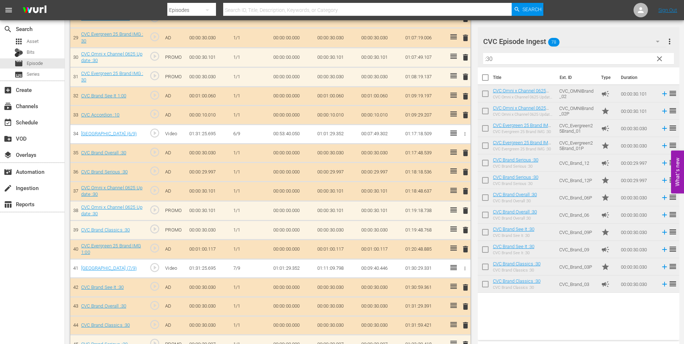
scroll to position [757, 0]
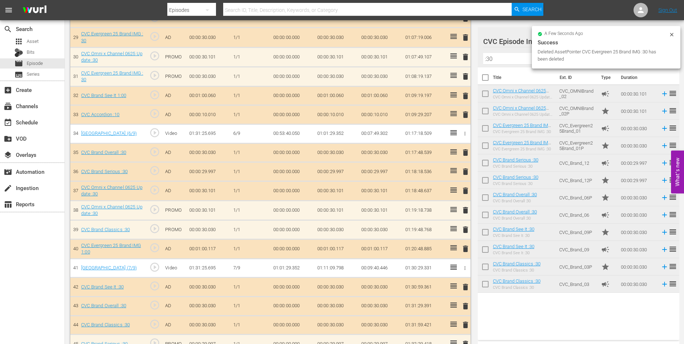
click at [463, 192] on span "delete" at bounding box center [465, 190] width 9 height 9
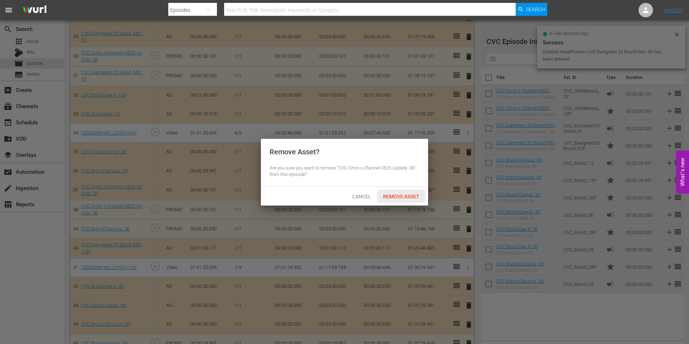
click at [414, 195] on span "Remove Asset" at bounding box center [401, 197] width 48 height 6
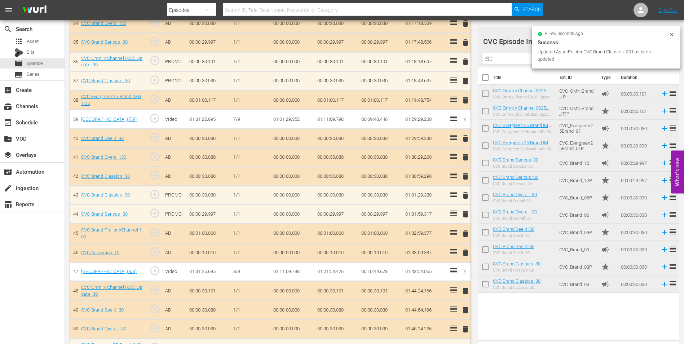
scroll to position [865, 0]
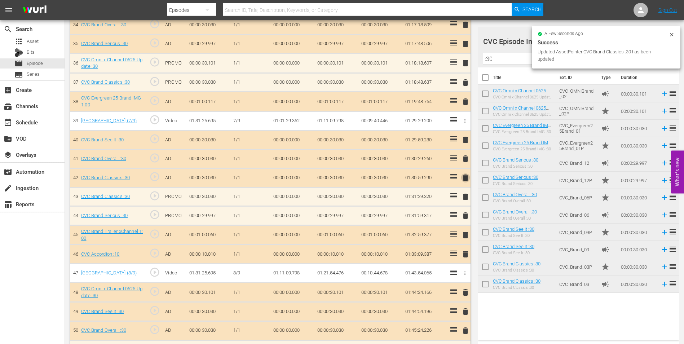
click at [466, 178] on span "delete" at bounding box center [465, 177] width 9 height 9
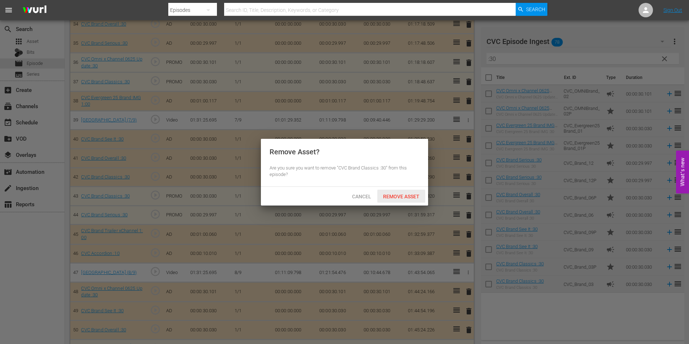
click at [390, 195] on span "Remove Asset" at bounding box center [401, 197] width 48 height 6
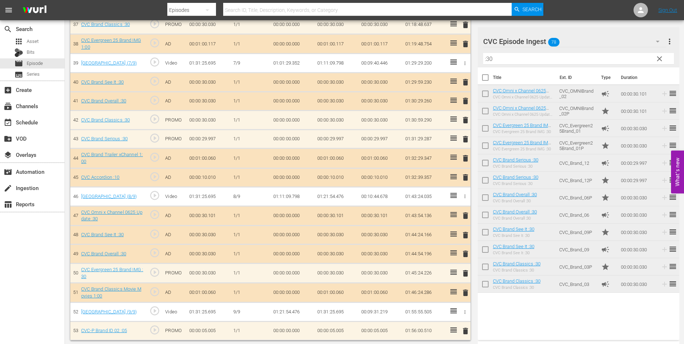
scroll to position [925, 0]
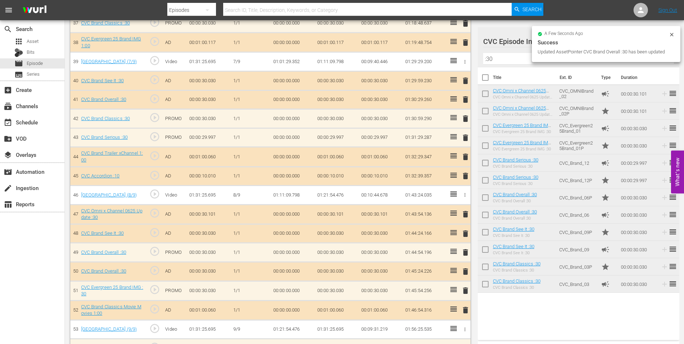
click at [464, 270] on div "delete" at bounding box center [464, 271] width 6 height 10
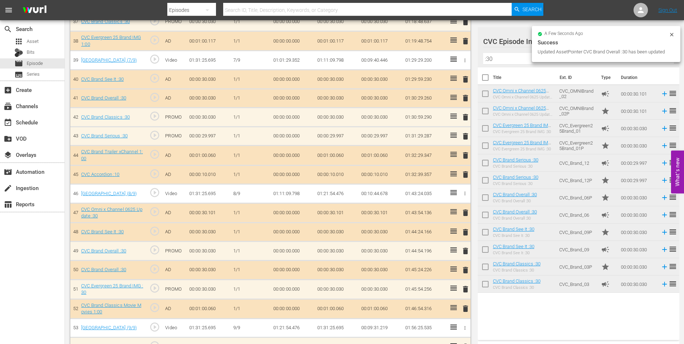
scroll to position [924, 0]
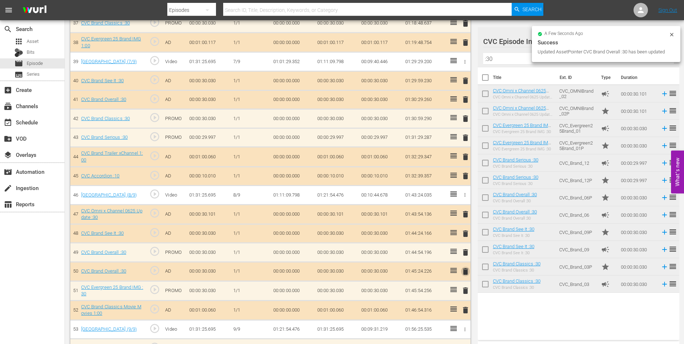
click at [464, 271] on span "delete" at bounding box center [465, 271] width 9 height 9
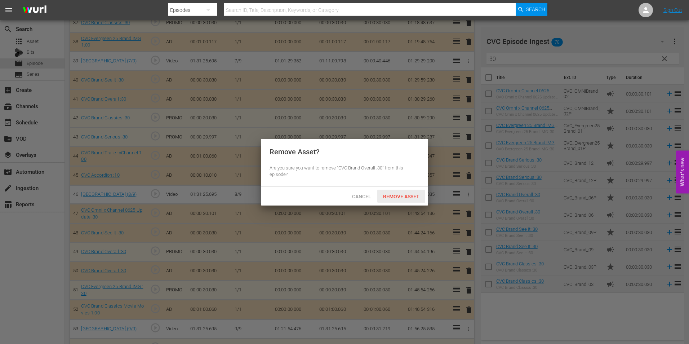
click at [409, 194] on span "Remove Asset" at bounding box center [401, 197] width 48 height 6
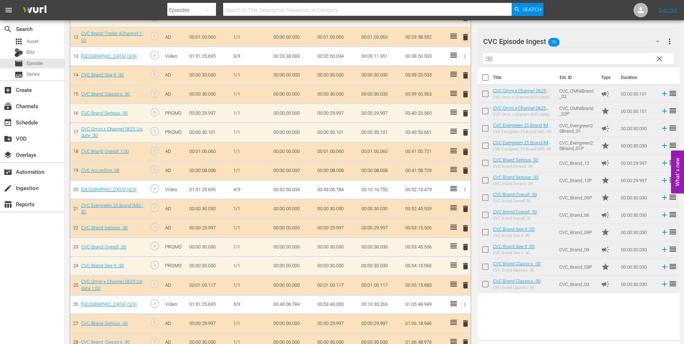
scroll to position [455, 0]
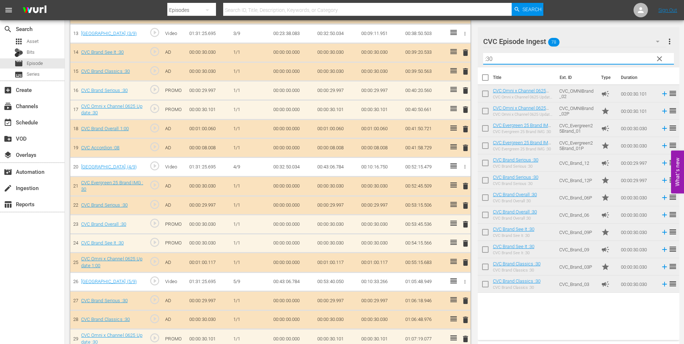
drag, startPoint x: 505, startPoint y: 56, endPoint x: 483, endPoint y: 55, distance: 22.3
click at [483, 55] on input ":30" at bounding box center [578, 59] width 191 height 12
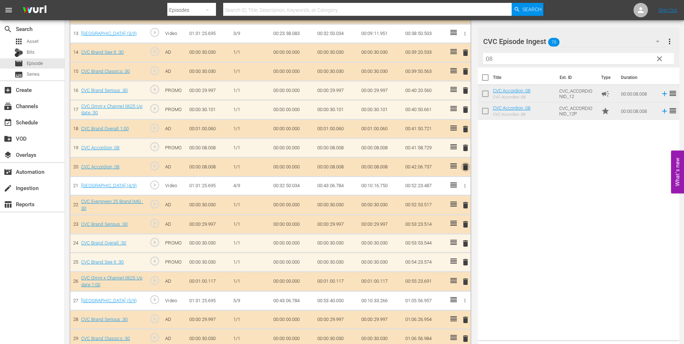
click at [467, 165] on span "delete" at bounding box center [465, 167] width 9 height 9
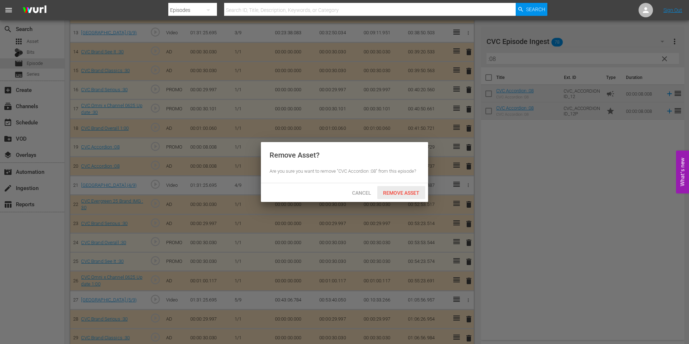
click at [401, 198] on div "Remove Asset" at bounding box center [401, 192] width 48 height 13
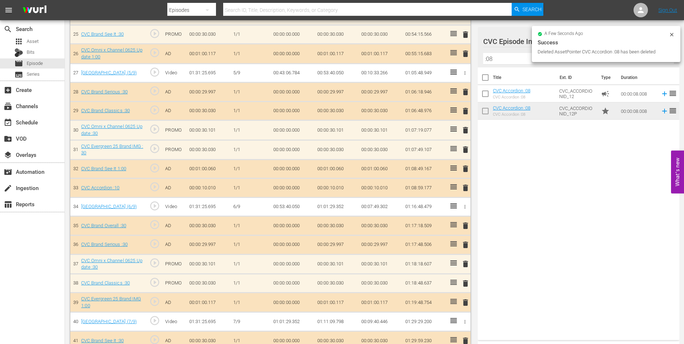
scroll to position [708, 0]
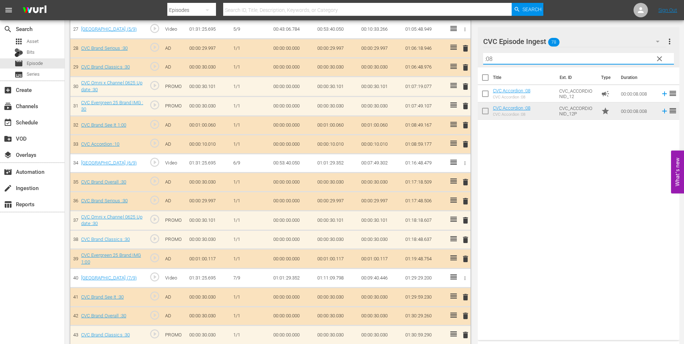
drag, startPoint x: 509, startPoint y: 59, endPoint x: 458, endPoint y: 59, distance: 50.5
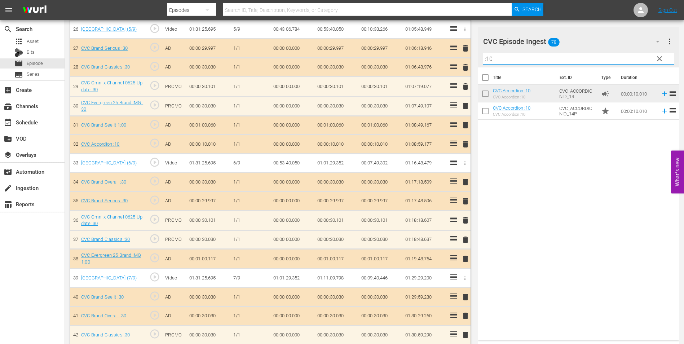
type input ":10"
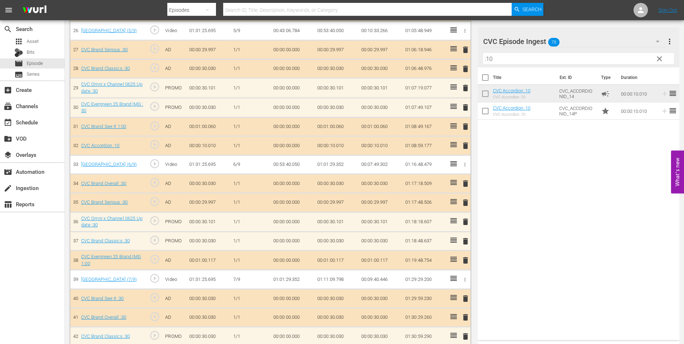
scroll to position [709, 0]
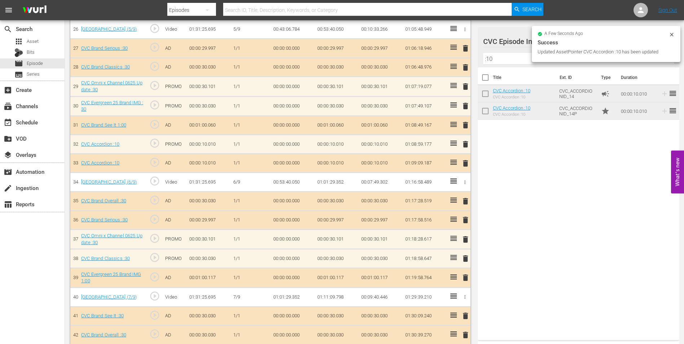
click at [461, 163] on div "delete" at bounding box center [464, 163] width 6 height 10
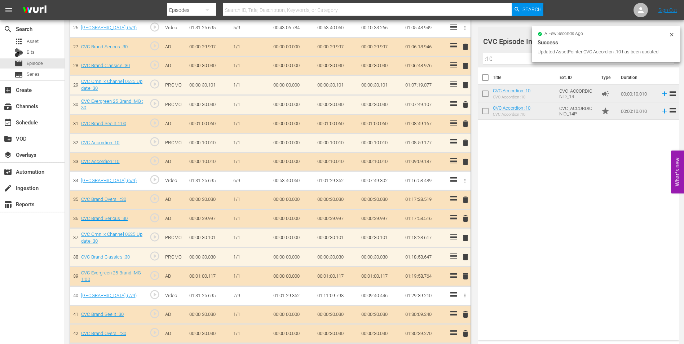
scroll to position [708, 0]
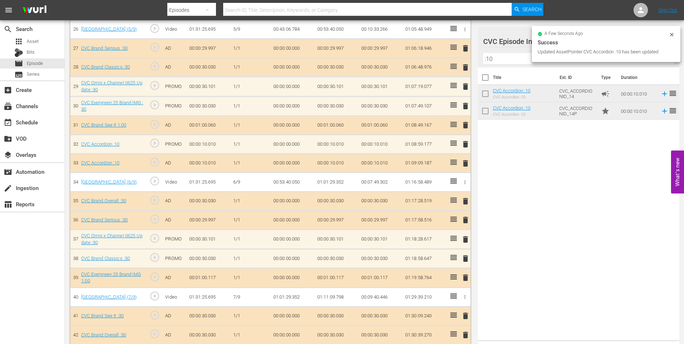
click at [466, 162] on span "delete" at bounding box center [465, 163] width 9 height 9
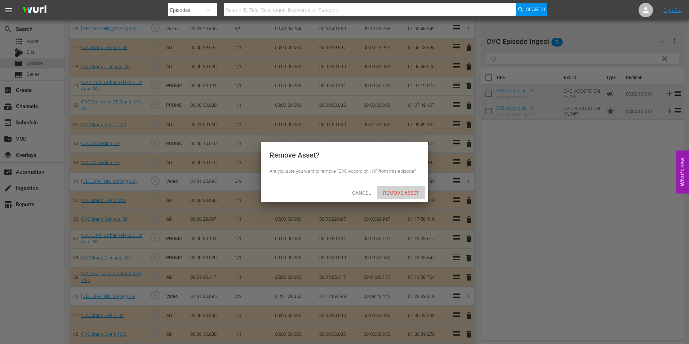
click at [393, 191] on span "Remove Asset" at bounding box center [401, 193] width 48 height 6
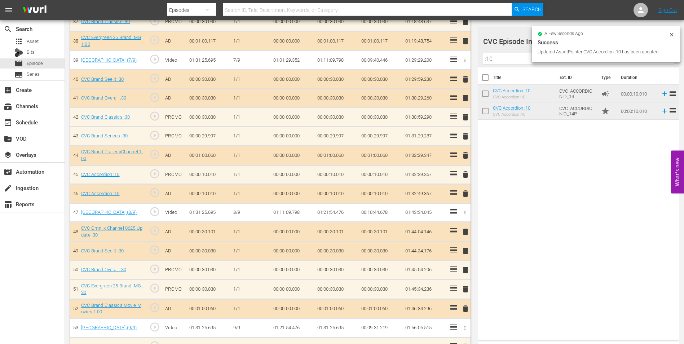
scroll to position [924, 0]
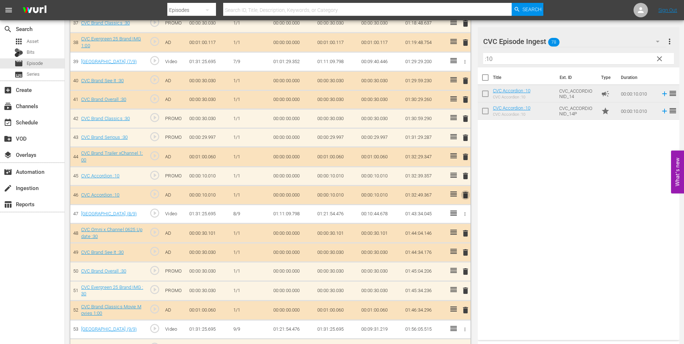
click at [466, 197] on span "delete" at bounding box center [465, 195] width 9 height 9
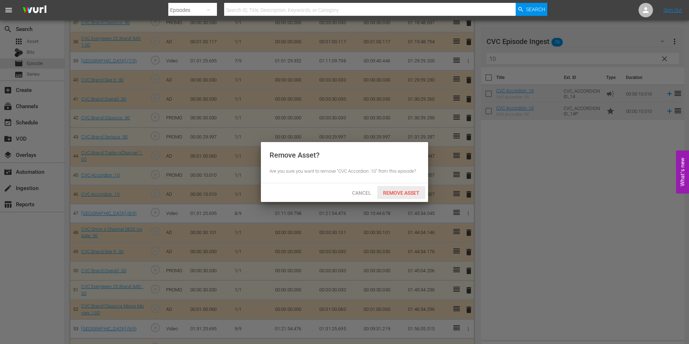
click at [400, 193] on span "Remove Asset" at bounding box center [401, 193] width 48 height 6
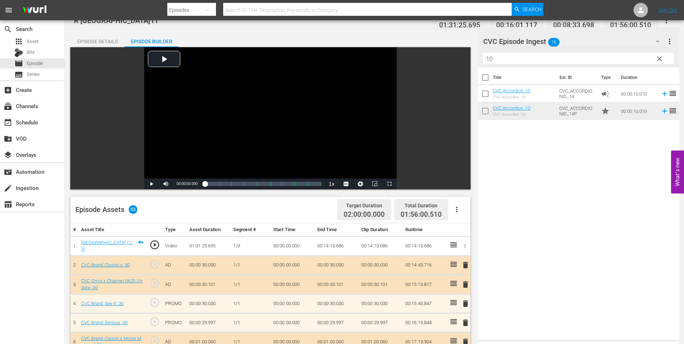
scroll to position [0, 0]
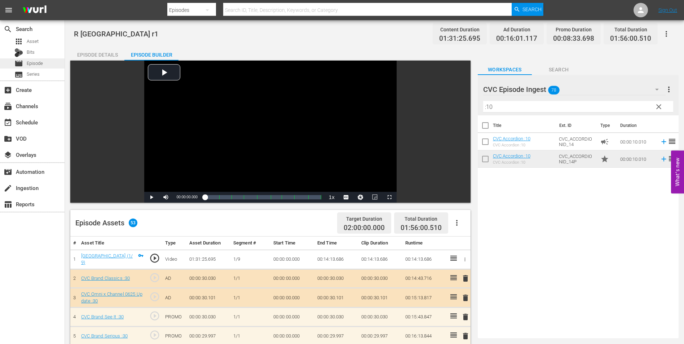
click at [27, 60] on span "Episode" at bounding box center [35, 63] width 16 height 7
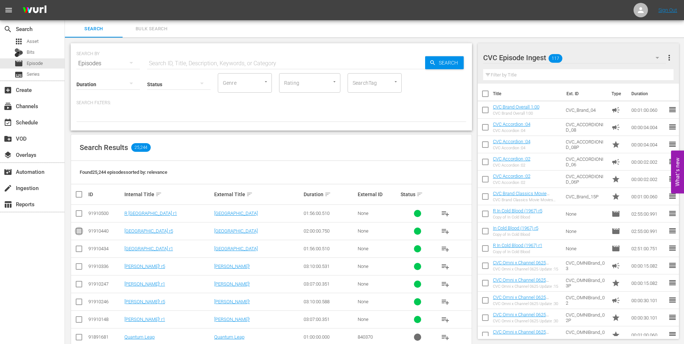
click at [81, 232] on input "checkbox" at bounding box center [79, 232] width 9 height 9
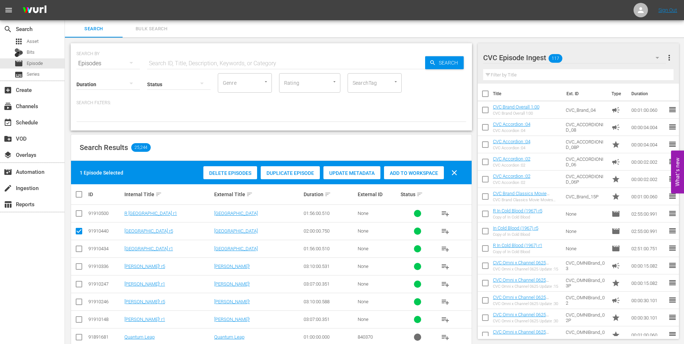
click at [602, 53] on div "CVC Episode Ingest 117" at bounding box center [574, 58] width 183 height 20
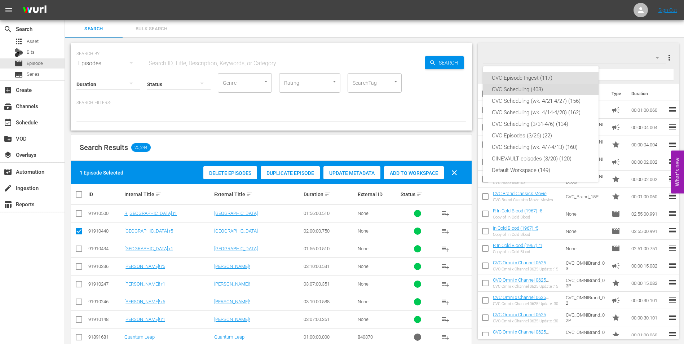
click at [554, 92] on div "CVC Scheduling (403)" at bounding box center [541, 90] width 98 height 12
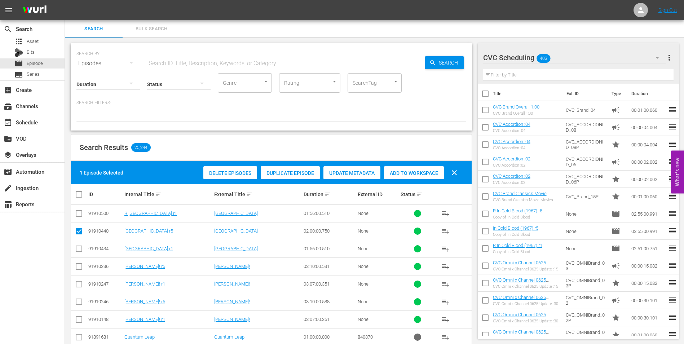
click at [287, 170] on span "Duplicate Episode" at bounding box center [290, 173] width 59 height 6
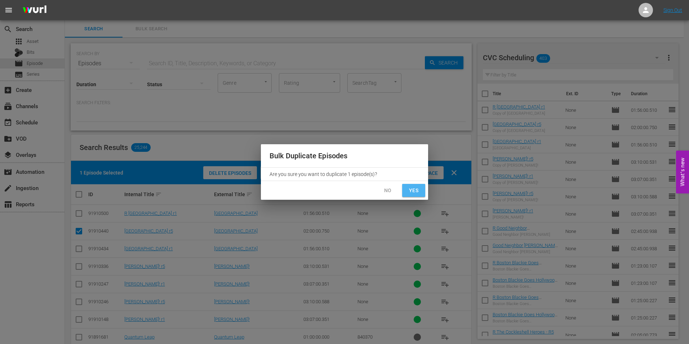
click at [415, 188] on span "Yes" at bounding box center [414, 190] width 12 height 9
checkbox input "false"
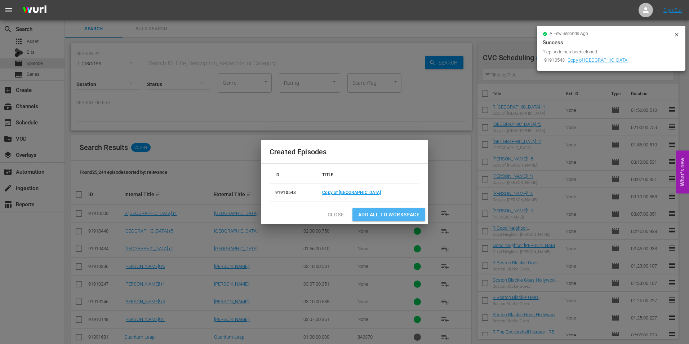
click at [397, 215] on span "Add all to Workspace" at bounding box center [388, 214] width 61 height 9
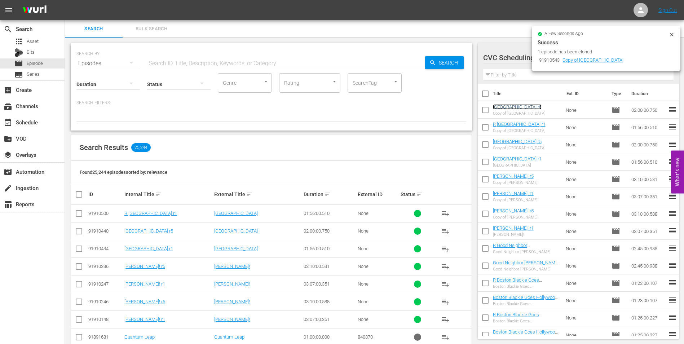
click at [510, 109] on link "Port Afrique r5" at bounding box center [517, 106] width 49 height 5
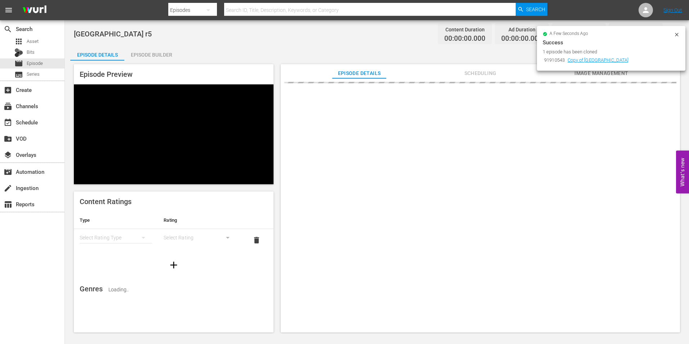
click at [162, 58] on div "Episode Builder" at bounding box center [151, 54] width 54 height 17
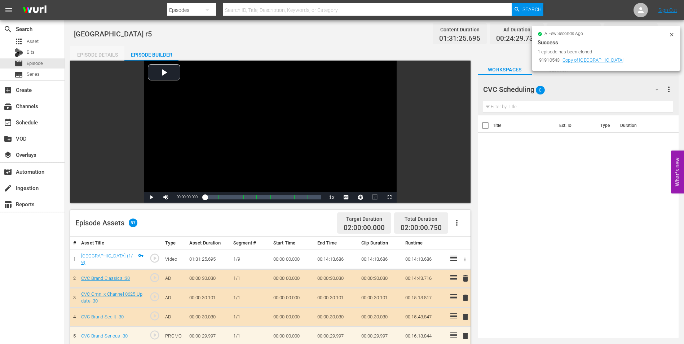
click at [112, 53] on div "Episode Details" at bounding box center [97, 54] width 54 height 17
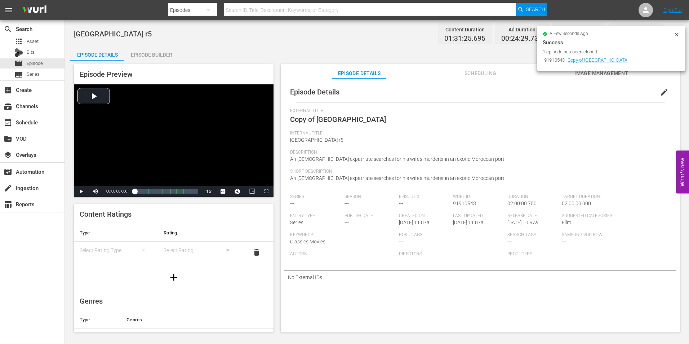
click at [662, 94] on span "edit" at bounding box center [664, 92] width 9 height 9
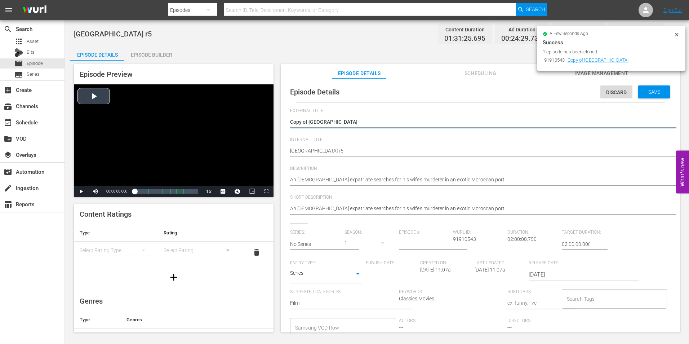
drag, startPoint x: 310, startPoint y: 123, endPoint x: 231, endPoint y: 123, distance: 79.3
type textarea "[GEOGRAPHIC_DATA]"
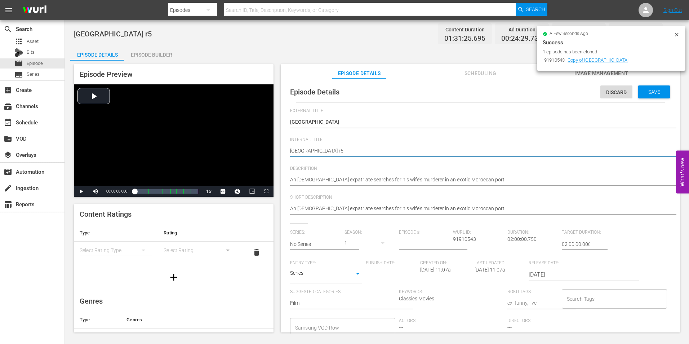
click at [291, 148] on textarea "Port Afrique r5" at bounding box center [478, 151] width 377 height 9
type textarea "RPort Afrique r5"
type textarea "R Port Afrique r5"
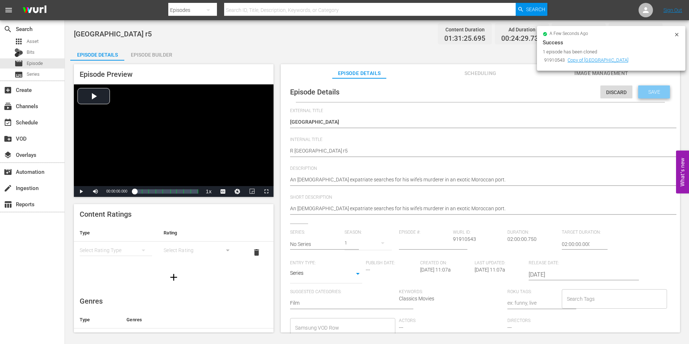
click at [652, 92] on span "Save" at bounding box center [653, 92] width 23 height 6
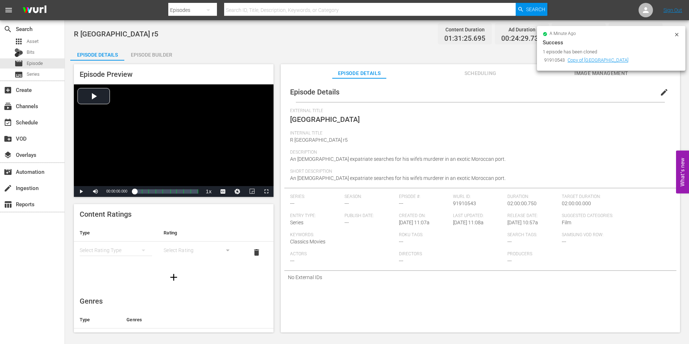
click at [173, 55] on div "Episode Builder" at bounding box center [151, 54] width 54 height 17
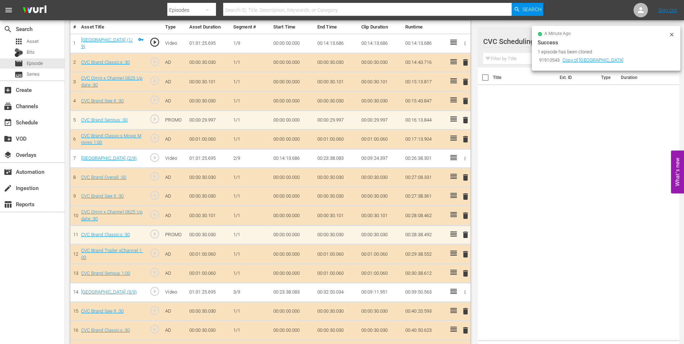
scroll to position [216, 0]
click at [671, 33] on icon at bounding box center [671, 35] width 6 height 6
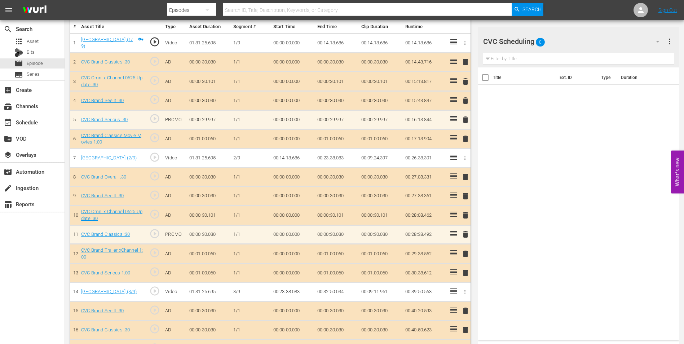
click at [595, 37] on div "CVC Scheduling 0" at bounding box center [574, 41] width 183 height 20
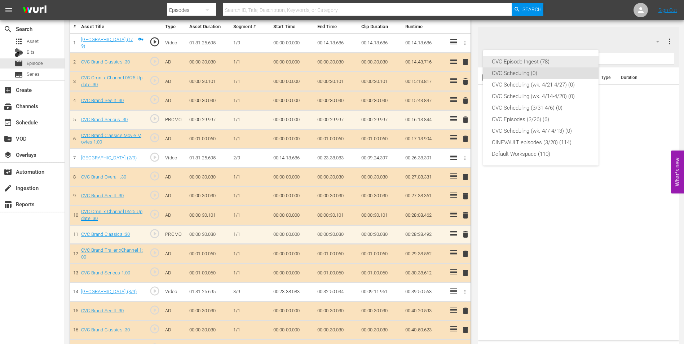
click at [560, 61] on div "CVC Episode Ingest (78)" at bounding box center [541, 62] width 98 height 12
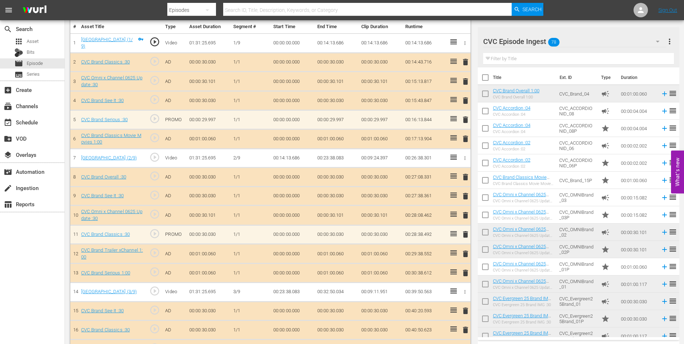
click at [559, 62] on input "text" at bounding box center [578, 59] width 191 height 12
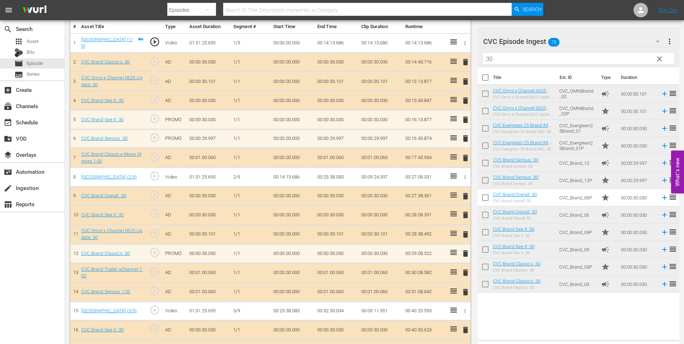
click at [468, 101] on span "delete" at bounding box center [465, 100] width 9 height 9
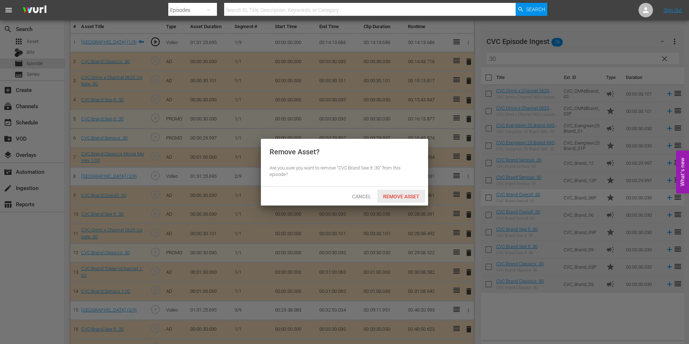
click at [393, 194] on span "Remove Asset" at bounding box center [401, 197] width 48 height 6
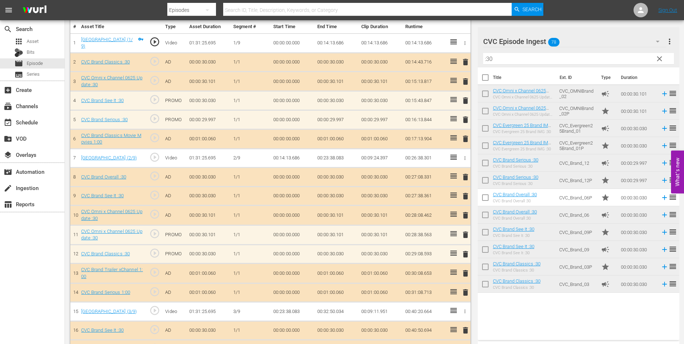
click at [464, 214] on span "delete" at bounding box center [465, 215] width 9 height 9
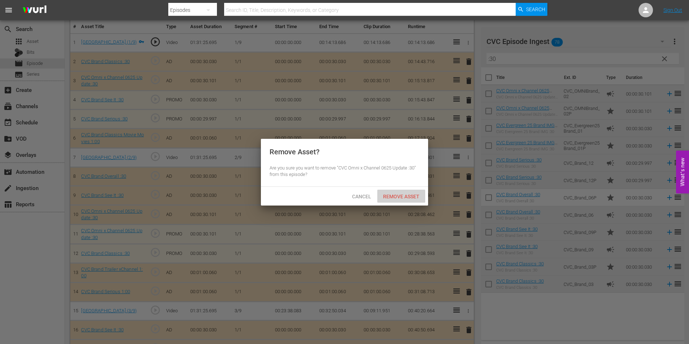
click at [405, 200] on div "Remove Asset" at bounding box center [401, 196] width 48 height 13
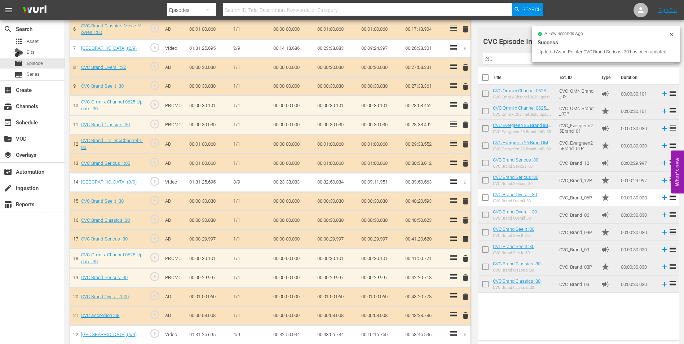
scroll to position [324, 0]
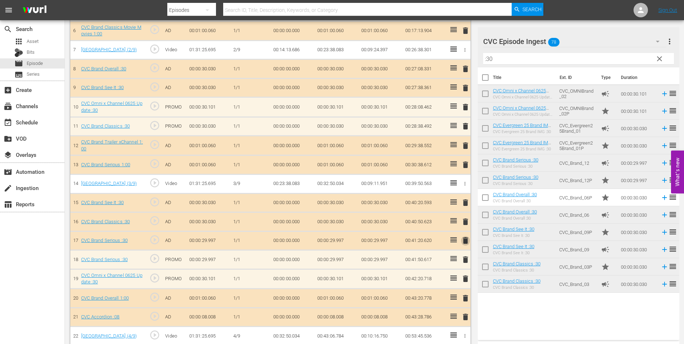
click at [464, 239] on span "delete" at bounding box center [465, 240] width 9 height 9
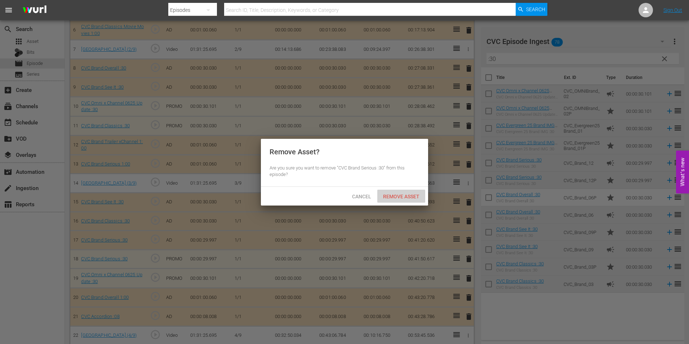
click at [412, 195] on span "Remove Asset" at bounding box center [401, 197] width 48 height 6
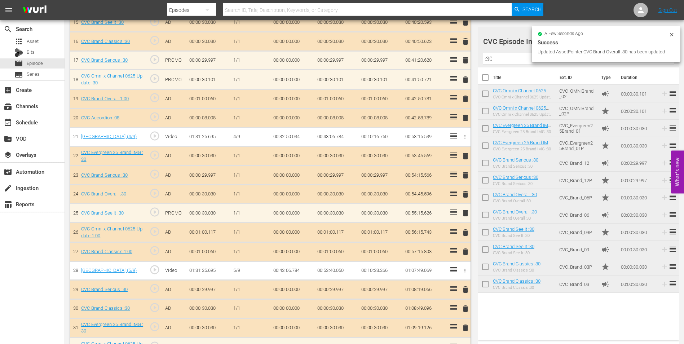
scroll to position [504, 0]
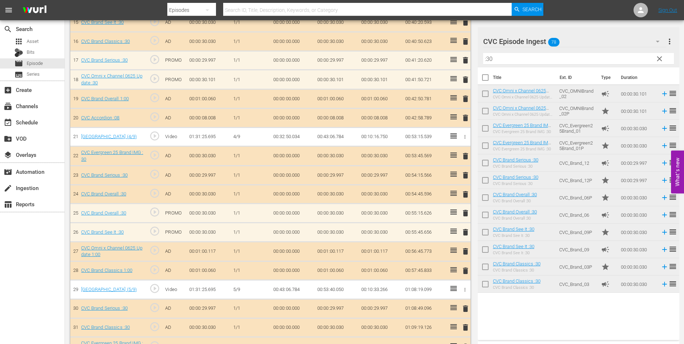
click at [463, 194] on span "delete" at bounding box center [465, 194] width 9 height 9
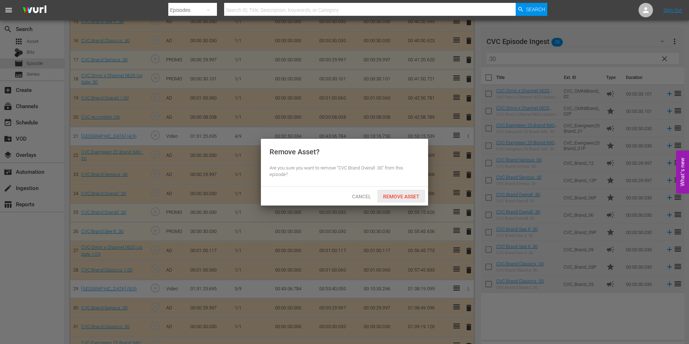
click at [405, 196] on span "Remove Asset" at bounding box center [401, 197] width 48 height 6
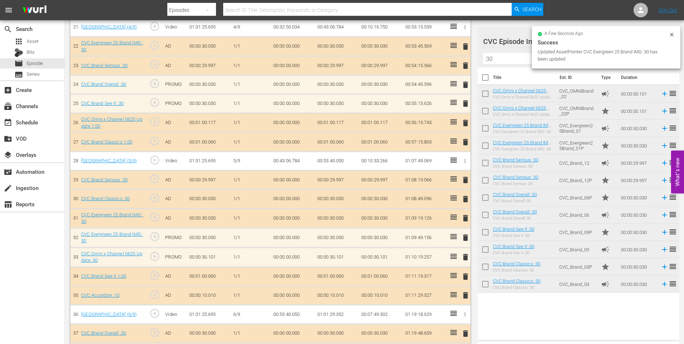
scroll to position [613, 0]
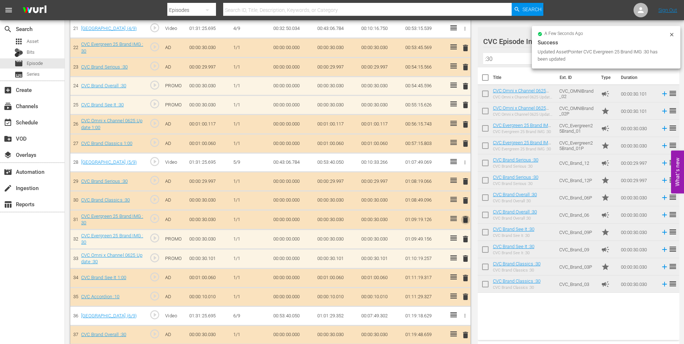
click at [467, 218] on span "delete" at bounding box center [465, 219] width 9 height 9
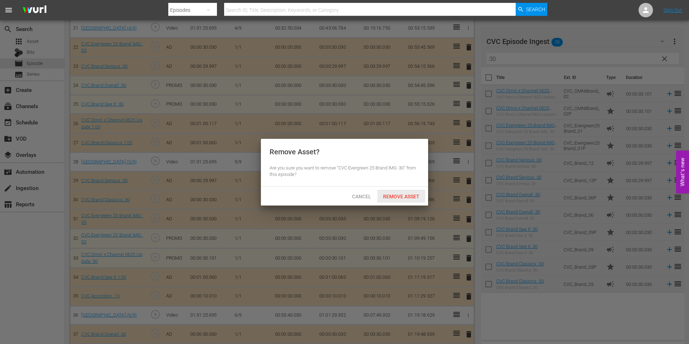
click at [399, 195] on span "Remove Asset" at bounding box center [401, 197] width 48 height 6
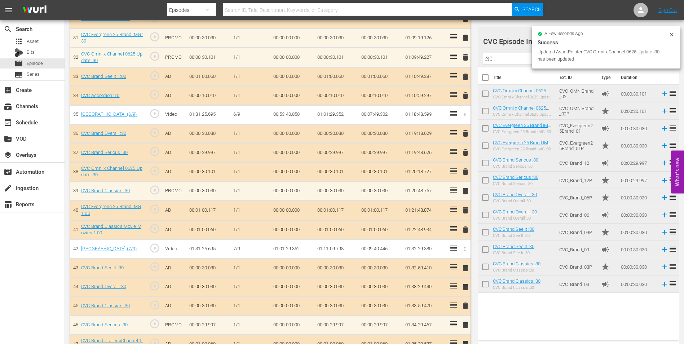
scroll to position [793, 0]
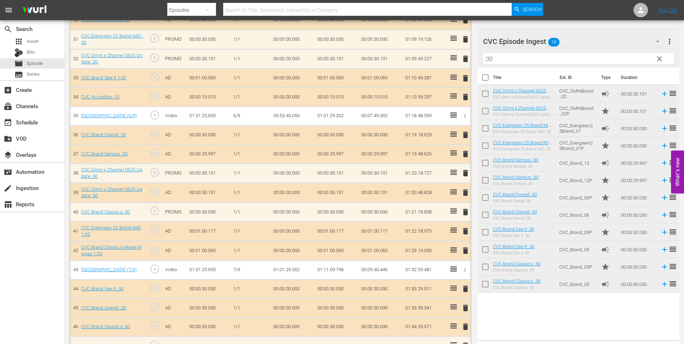
click at [468, 192] on span "delete" at bounding box center [465, 192] width 9 height 9
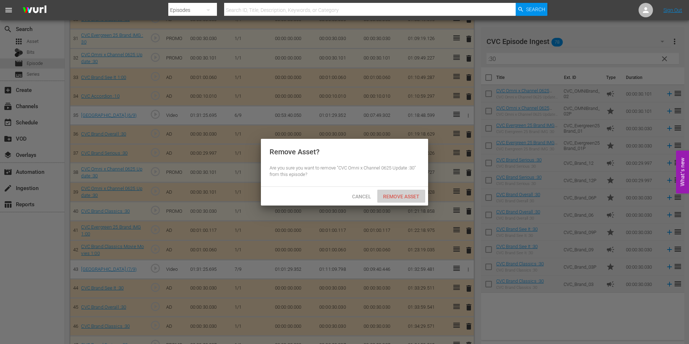
click at [410, 194] on span "Remove Asset" at bounding box center [401, 197] width 48 height 6
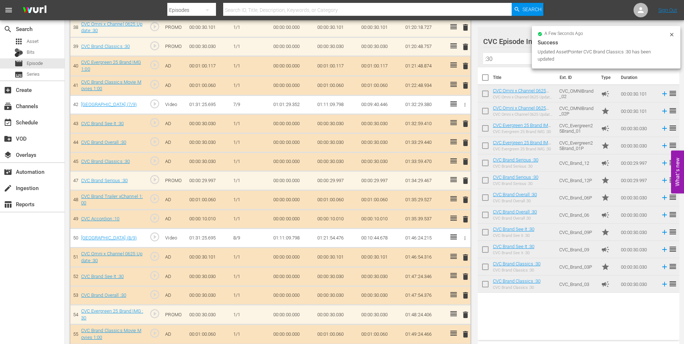
scroll to position [937, 0]
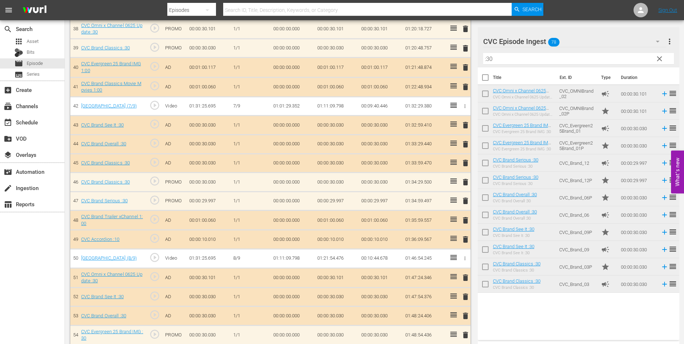
click at [468, 160] on span "delete" at bounding box center [465, 163] width 9 height 9
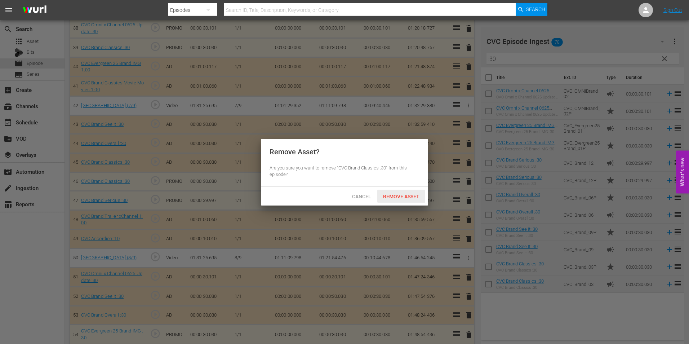
click at [391, 195] on span "Remove Asset" at bounding box center [401, 197] width 48 height 6
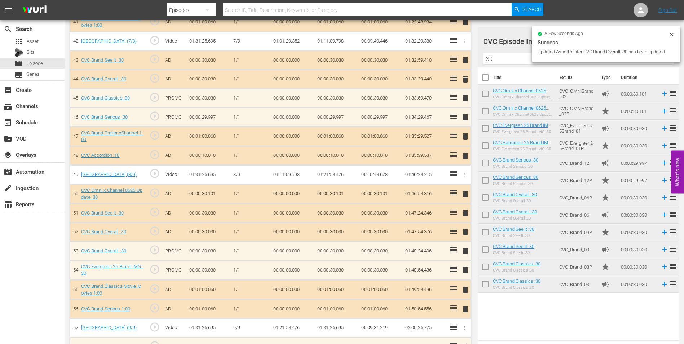
scroll to position [1000, 0]
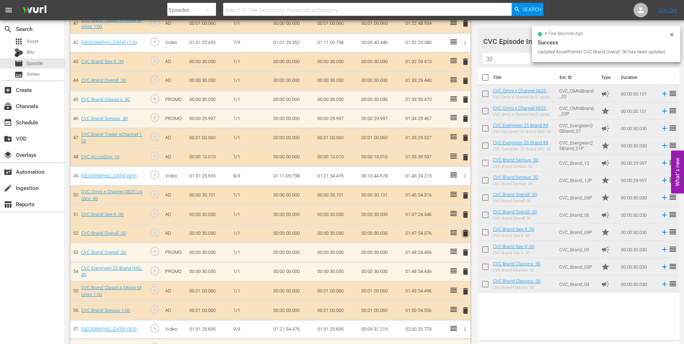
click at [464, 236] on span "delete" at bounding box center [465, 233] width 9 height 9
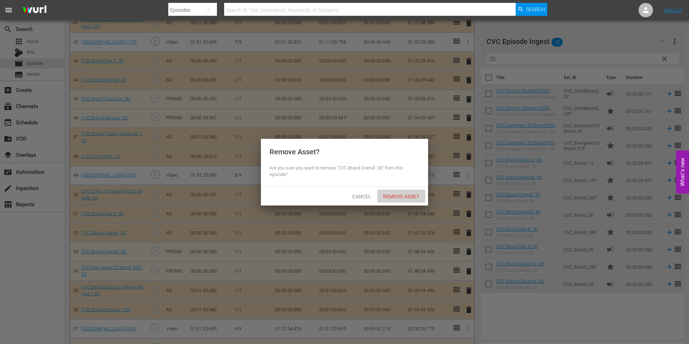
click at [388, 195] on span "Remove Asset" at bounding box center [401, 197] width 48 height 6
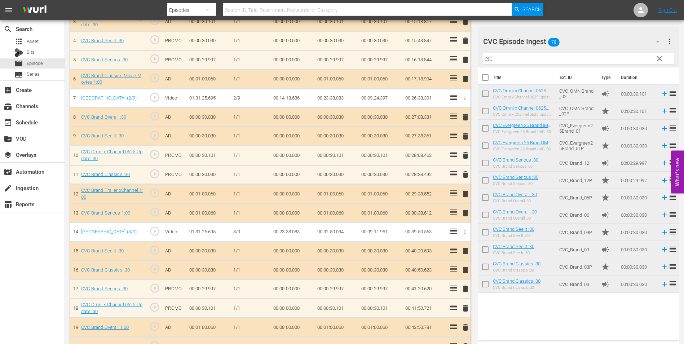
scroll to position [288, 0]
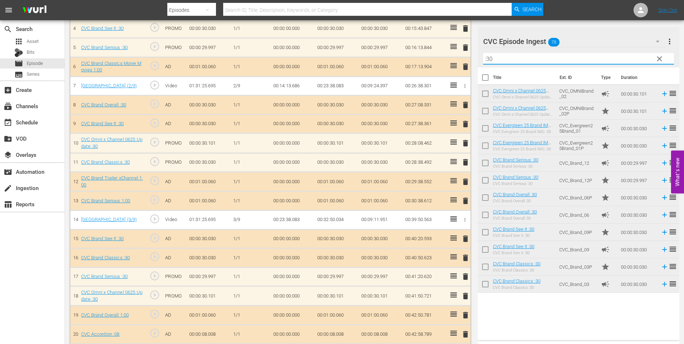
drag, startPoint x: 547, startPoint y: 57, endPoint x: 409, endPoint y: 79, distance: 139.9
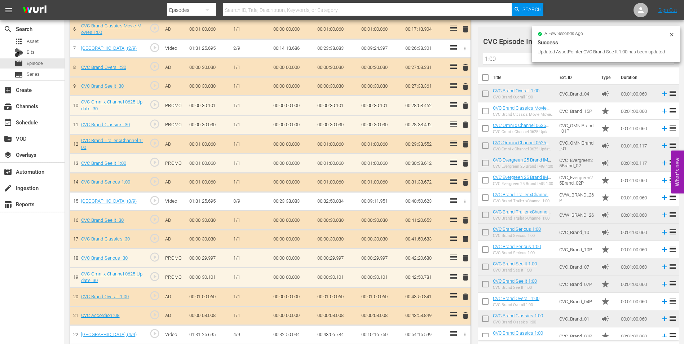
scroll to position [324, 0]
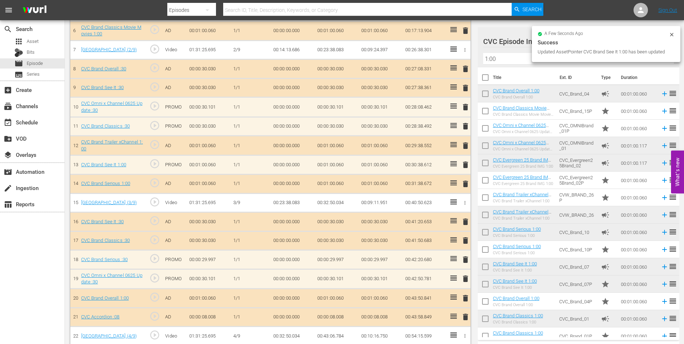
click at [466, 182] on span "delete" at bounding box center [465, 183] width 9 height 9
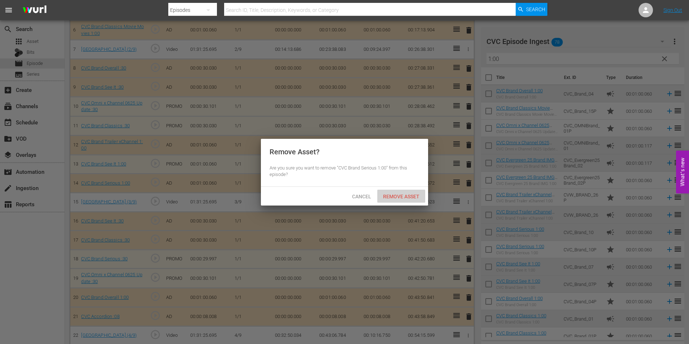
click at [404, 194] on span "Remove Asset" at bounding box center [401, 197] width 48 height 6
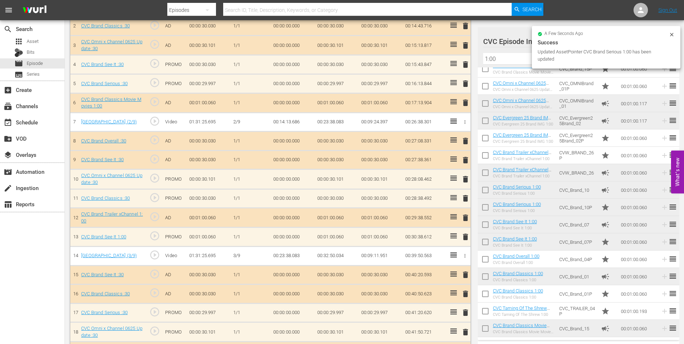
scroll to position [218, 0]
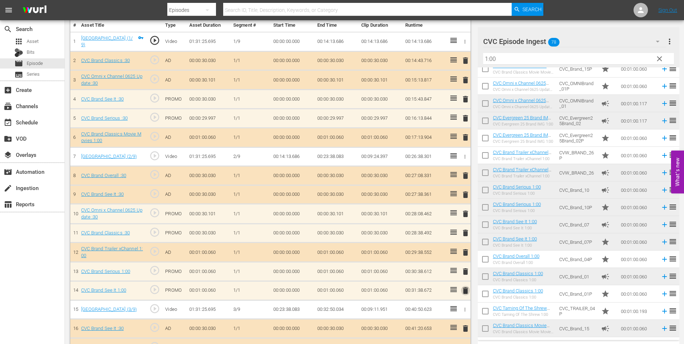
click at [466, 288] on span "delete" at bounding box center [465, 290] width 9 height 9
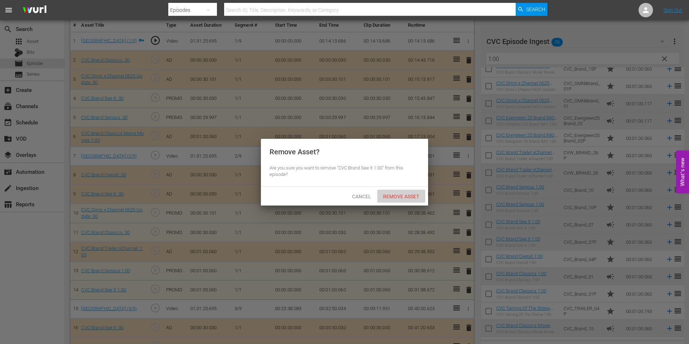
click at [403, 192] on div "Remove Asset" at bounding box center [401, 196] width 48 height 13
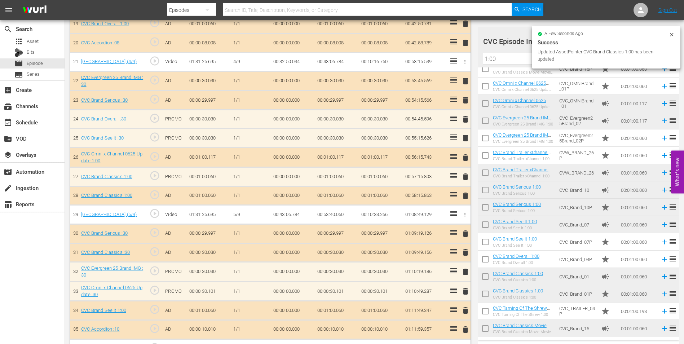
scroll to position [578, 0]
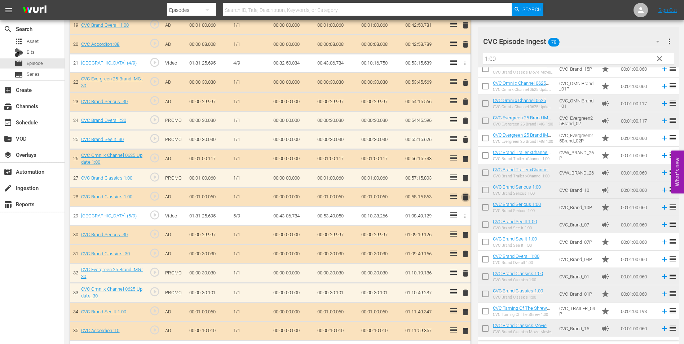
click at [465, 197] on span "delete" at bounding box center [465, 197] width 9 height 9
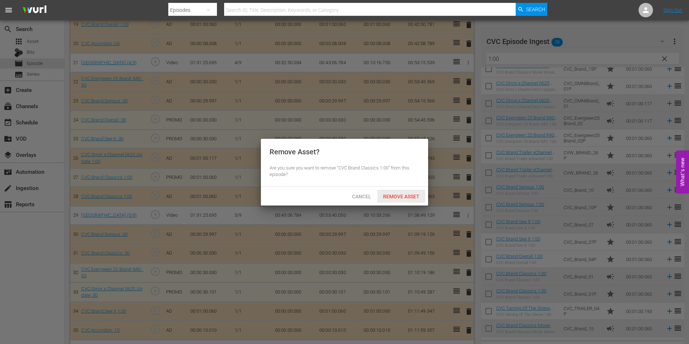
click at [420, 194] on span "Remove Asset" at bounding box center [401, 197] width 48 height 6
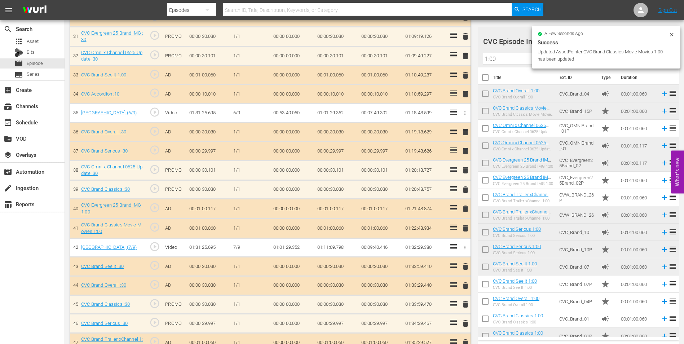
scroll to position [794, 0]
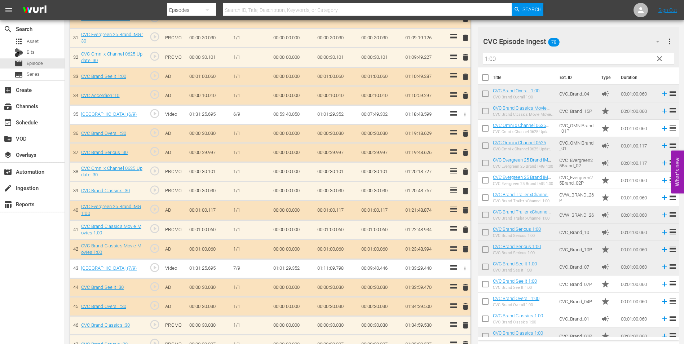
click at [466, 250] on span "delete" at bounding box center [465, 249] width 9 height 9
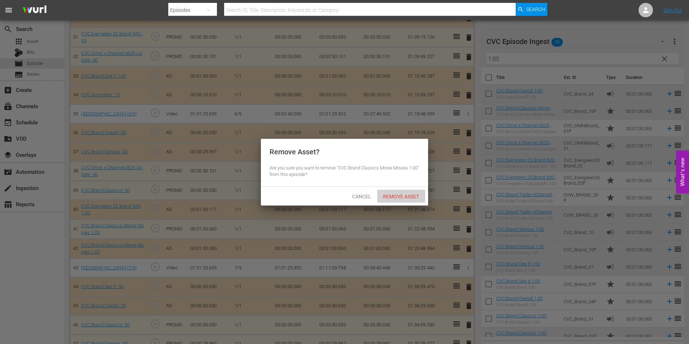
click at [404, 198] on span "Remove Asset" at bounding box center [401, 197] width 48 height 6
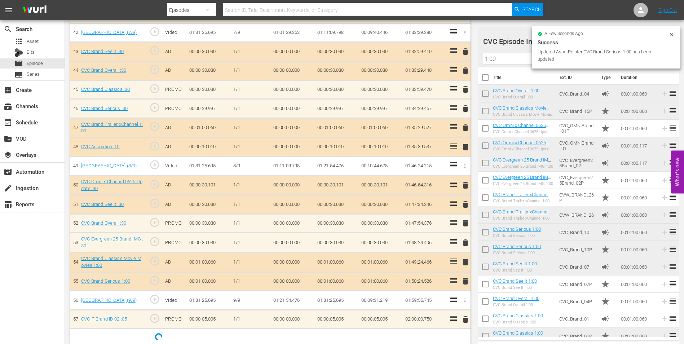
scroll to position [1010, 0]
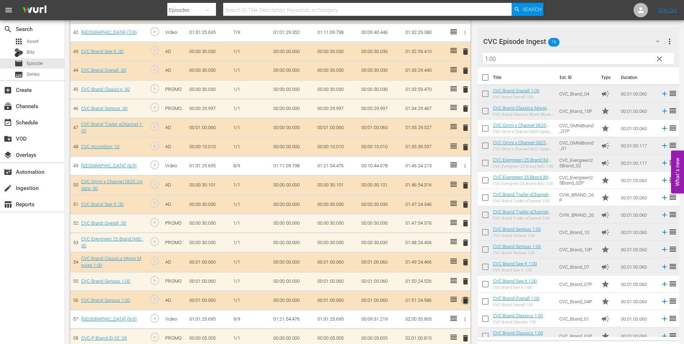
click at [462, 299] on span "delete" at bounding box center [465, 300] width 9 height 9
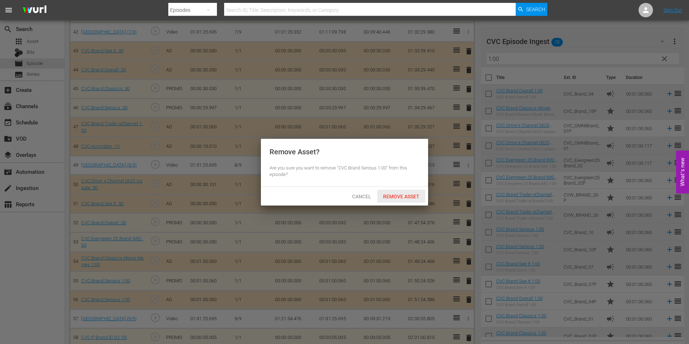
click at [392, 190] on div "Remove Asset" at bounding box center [401, 196] width 48 height 13
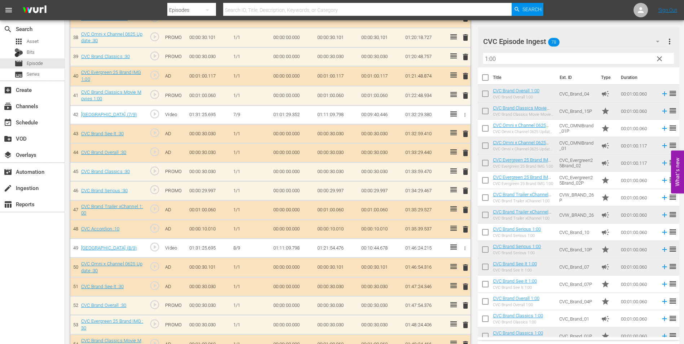
scroll to position [1000, 0]
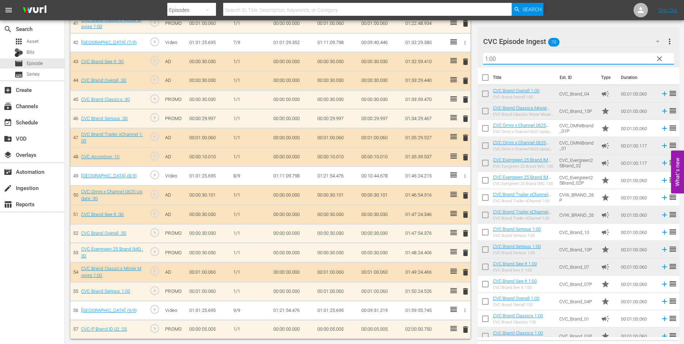
click at [515, 54] on input "1:00" at bounding box center [578, 59] width 191 height 12
drag, startPoint x: 514, startPoint y: 55, endPoint x: 481, endPoint y: 54, distance: 33.5
click at [481, 54] on div "CVC Episode Ingest 78 CVC Episode Ingest more_vert clear Filter by Title 1:00" at bounding box center [577, 47] width 201 height 40
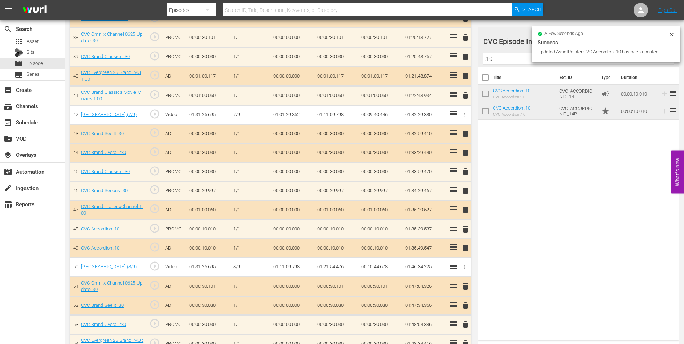
scroll to position [928, 0]
click at [466, 248] on span "delete" at bounding box center [465, 248] width 9 height 9
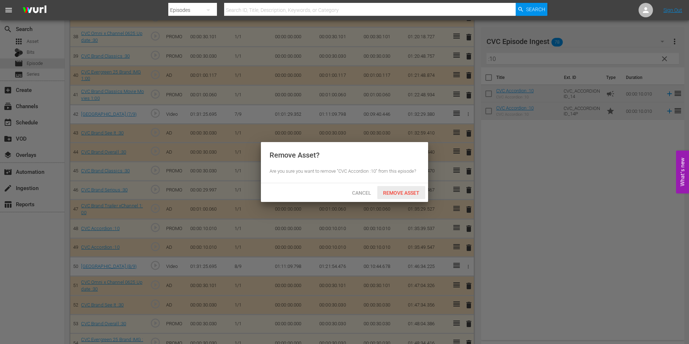
click at [410, 191] on span "Remove Asset" at bounding box center [401, 193] width 48 height 6
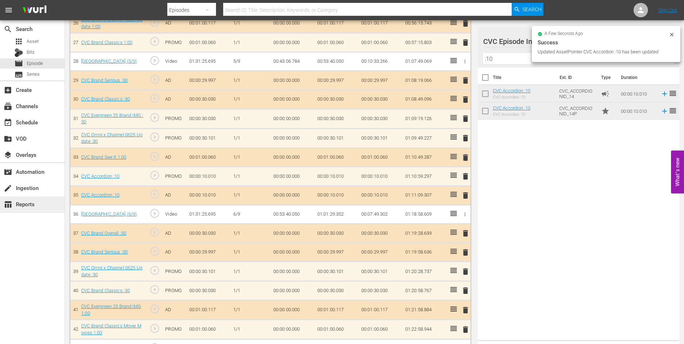
scroll to position [712, 0]
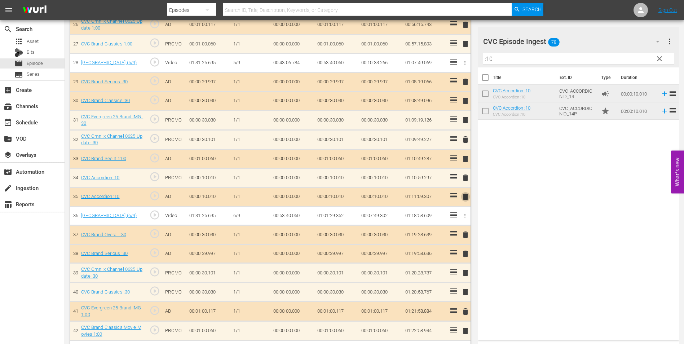
click at [468, 192] on span "delete" at bounding box center [465, 196] width 9 height 9
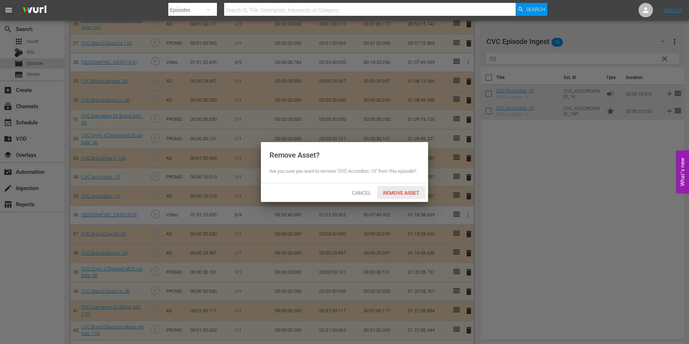
click at [398, 192] on span "Remove Asset" at bounding box center [401, 193] width 48 height 6
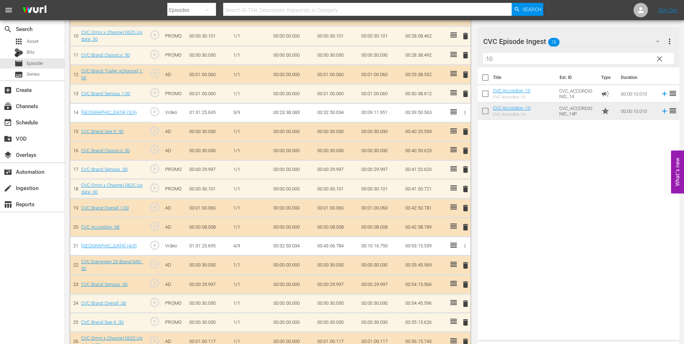
scroll to position [388, 0]
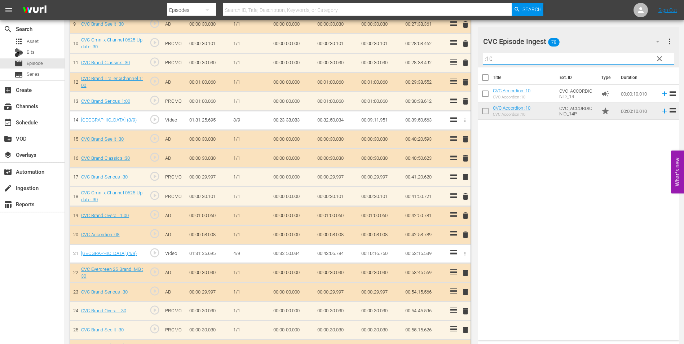
click at [505, 57] on input ":10" at bounding box center [578, 59] width 191 height 12
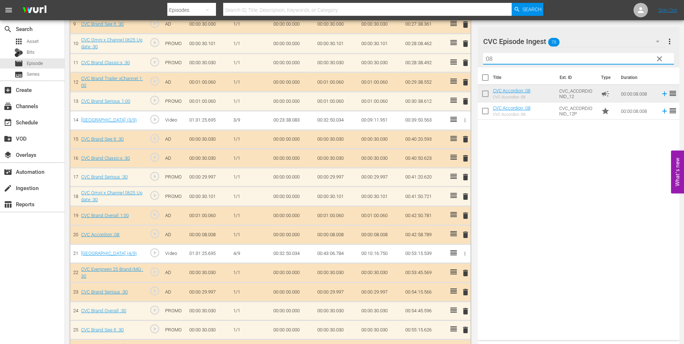
type input ":08"
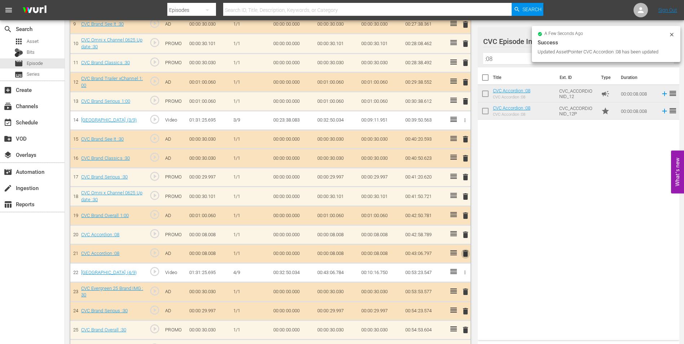
click at [466, 255] on span "delete" at bounding box center [465, 253] width 9 height 9
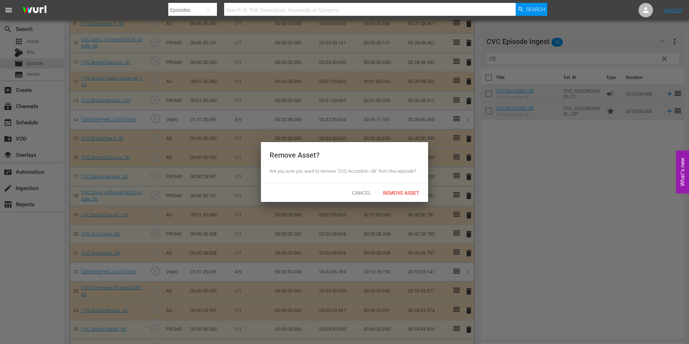
click at [395, 185] on div "Cancel Remove Asset" at bounding box center [344, 192] width 167 height 19
click at [396, 193] on span "Remove Asset" at bounding box center [401, 193] width 48 height 6
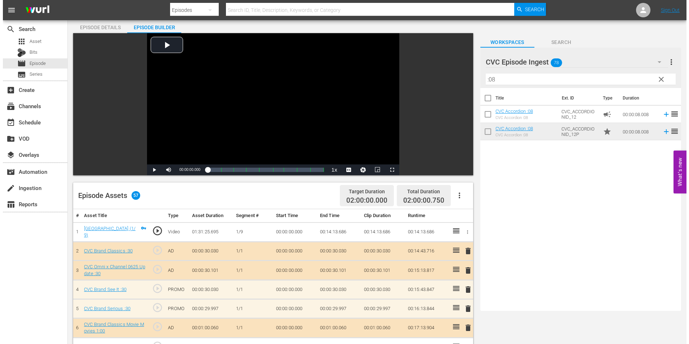
scroll to position [0, 0]
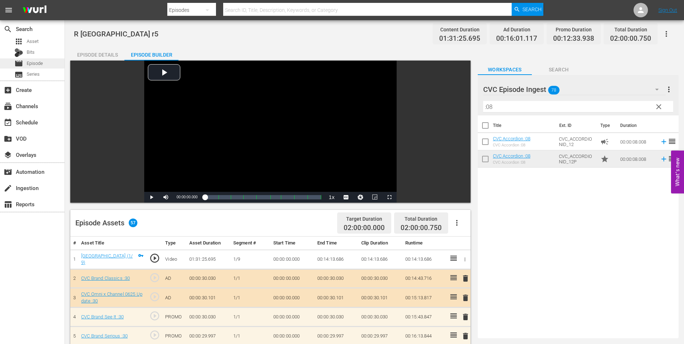
click at [31, 63] on span "Episode" at bounding box center [35, 63] width 16 height 7
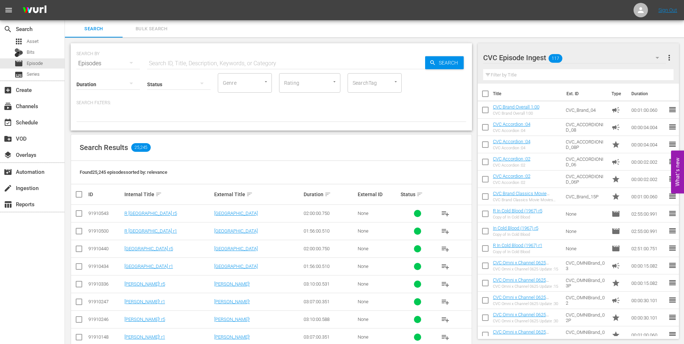
click at [203, 66] on input "text" at bounding box center [286, 63] width 278 height 17
click at [228, 62] on input "text" at bounding box center [286, 63] width 278 height 17
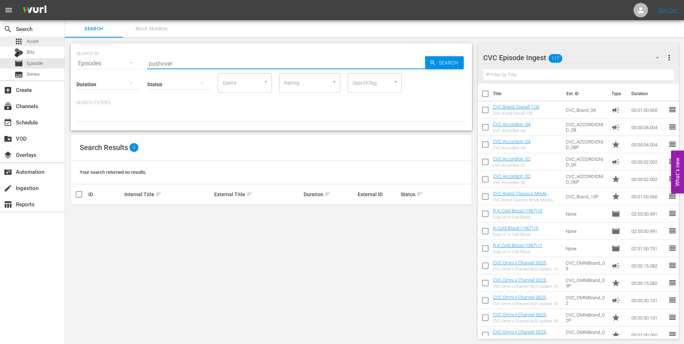
type input "pushover"
click at [46, 40] on div "apps Asset" at bounding box center [32, 41] width 65 height 10
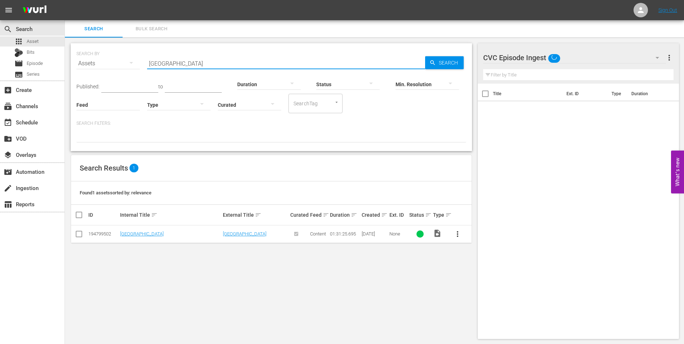
click at [179, 62] on input "[GEOGRAPHIC_DATA]" at bounding box center [286, 63] width 278 height 17
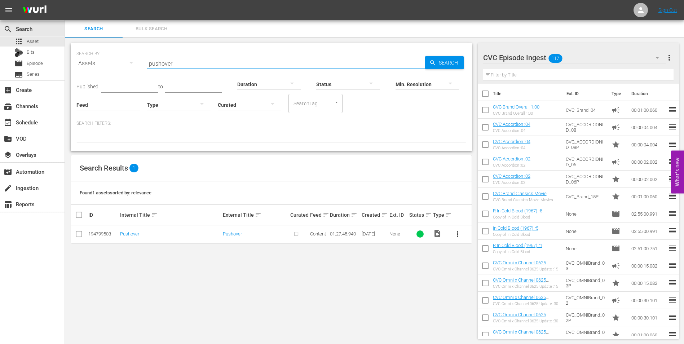
type input "pushover"
click at [80, 235] on input "checkbox" at bounding box center [79, 235] width 9 height 9
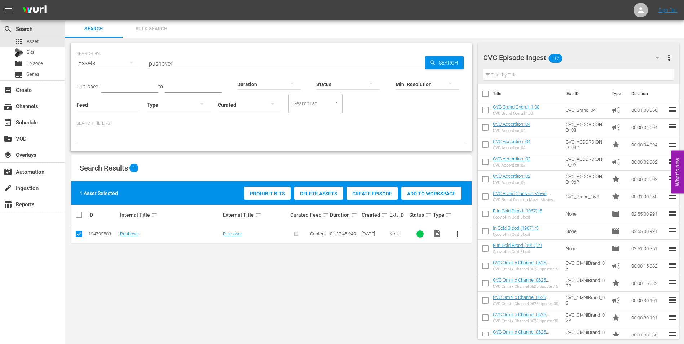
click at [591, 60] on div "CVC Episode Ingest 117" at bounding box center [574, 58] width 183 height 20
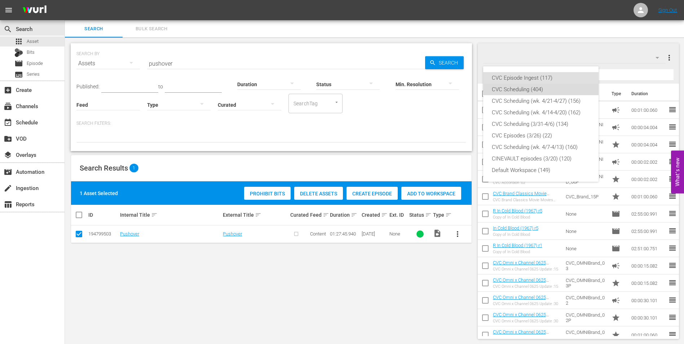
click at [568, 88] on div "CVC Scheduling (404)" at bounding box center [541, 90] width 98 height 12
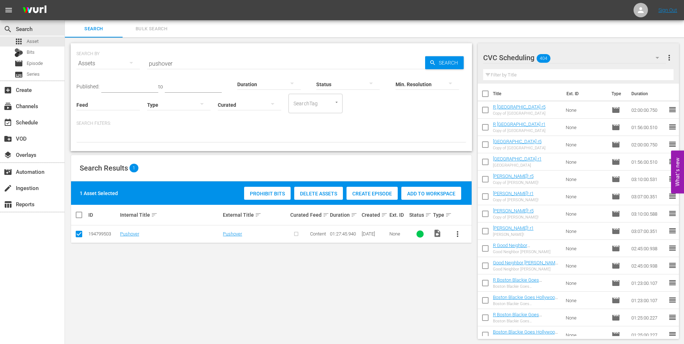
click at [381, 191] on span "Create Episode" at bounding box center [371, 194] width 51 height 6
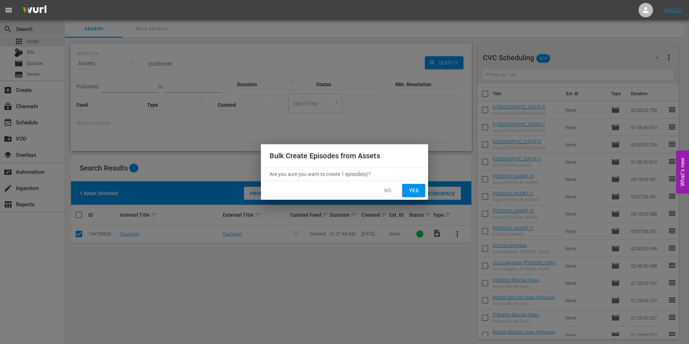
click at [416, 189] on span "Yes" at bounding box center [414, 190] width 12 height 9
checkbox input "false"
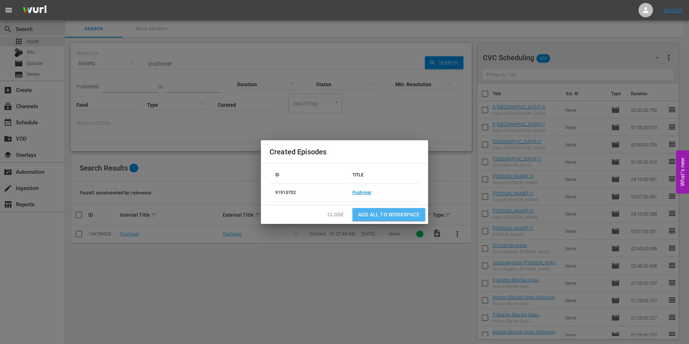
click at [370, 209] on button "Add all to Workspace" at bounding box center [388, 214] width 73 height 13
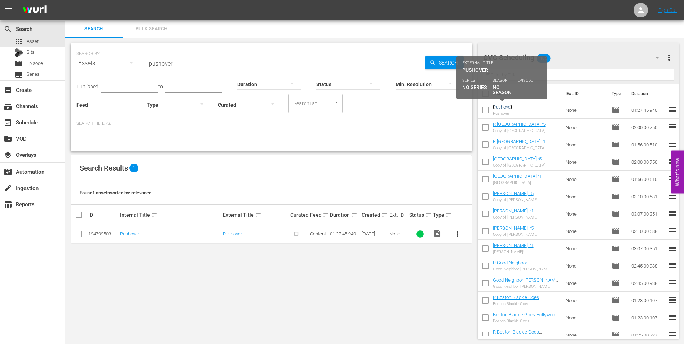
click at [499, 107] on link "Pushover" at bounding box center [502, 106] width 19 height 5
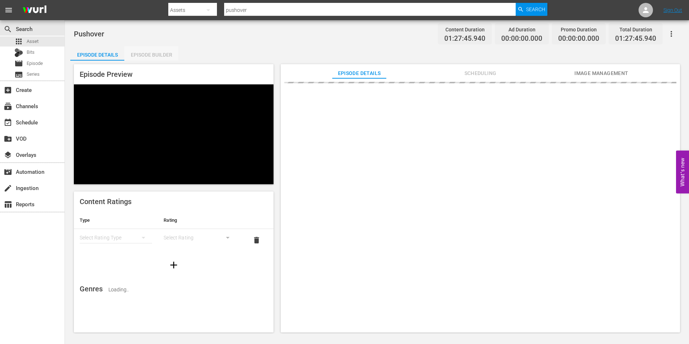
click at [154, 51] on div "Episode Builder" at bounding box center [151, 54] width 54 height 17
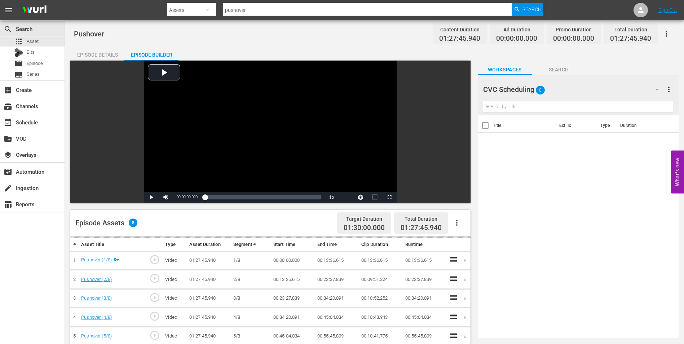
click at [94, 52] on div "Episode Details" at bounding box center [97, 54] width 54 height 17
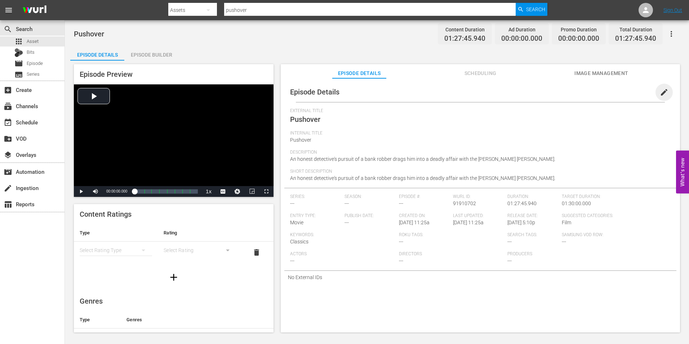
click at [660, 95] on span "edit" at bounding box center [664, 92] width 9 height 9
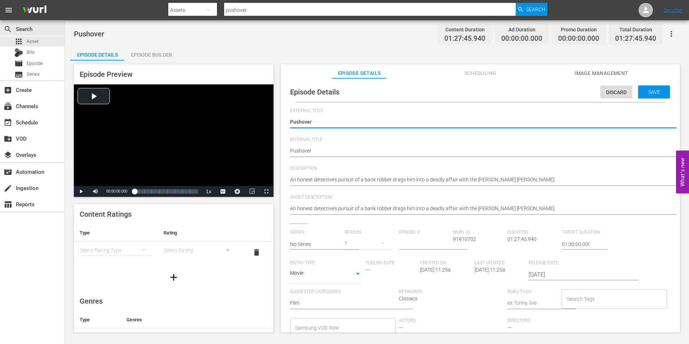
type textarea "Pushover"
type textarea "Pushover r"
type textarea "Pushover r1"
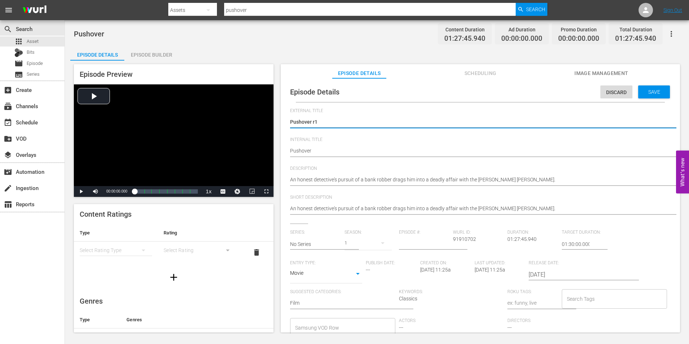
type textarea "Pushover r"
type textarea "Pushover"
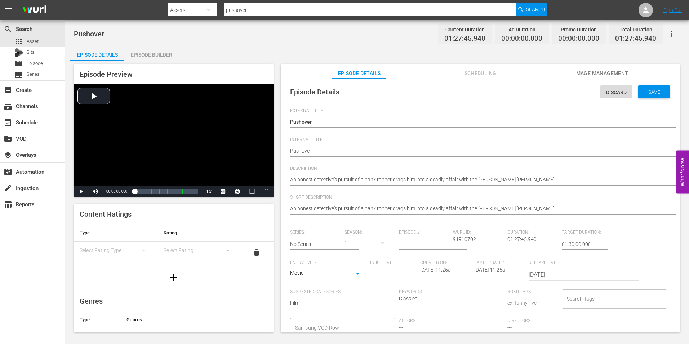
type textarea "Pushover"
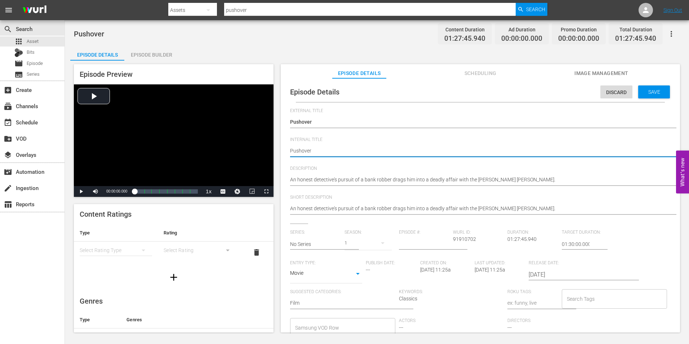
type textarea "Pushover"
type textarea "Pushover r"
type textarea "Pushover r1"
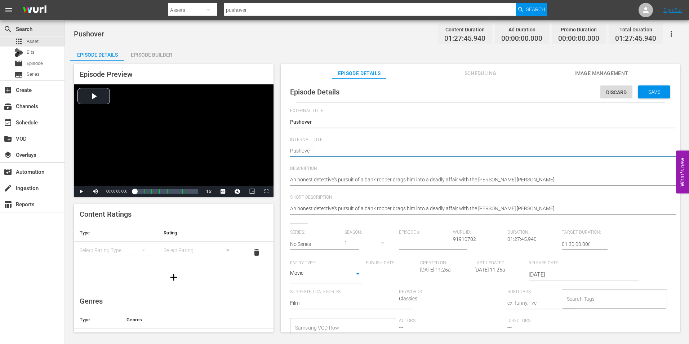
type textarea "Pushover r1"
click at [643, 86] on div "Save" at bounding box center [654, 91] width 32 height 13
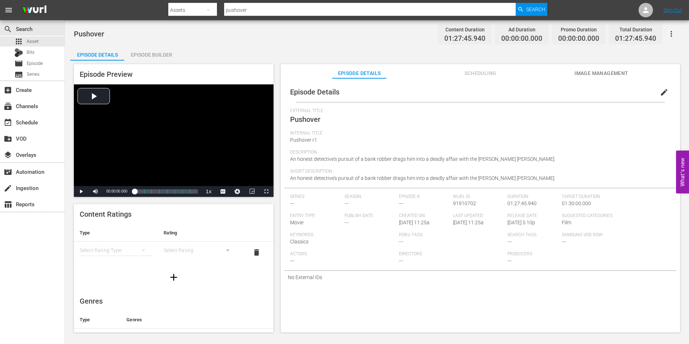
click at [142, 54] on div "Episode Builder" at bounding box center [151, 54] width 54 height 17
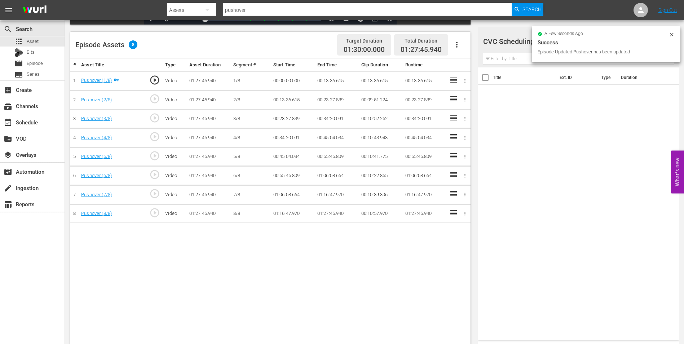
scroll to position [180, 0]
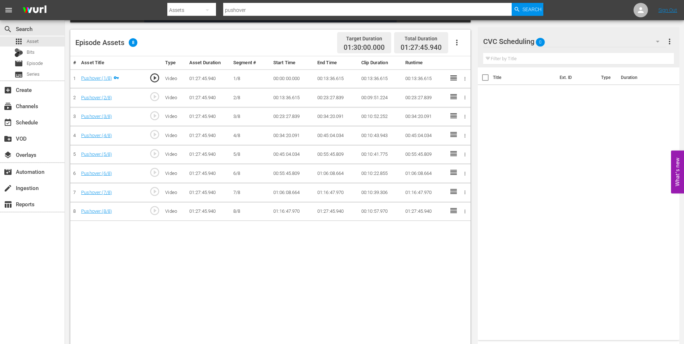
click at [567, 41] on div "CVC Scheduling 0" at bounding box center [574, 41] width 183 height 20
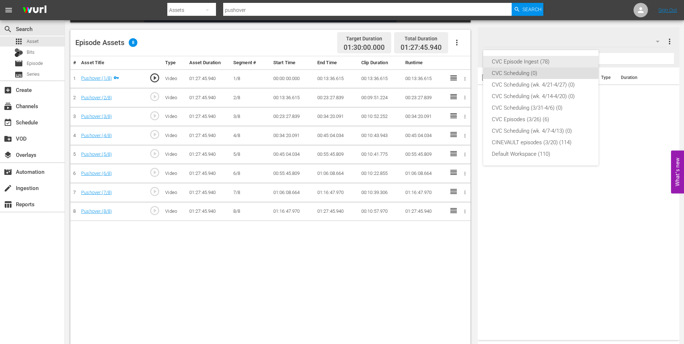
click at [560, 63] on div "CVC Episode Ingest (78)" at bounding box center [541, 62] width 98 height 12
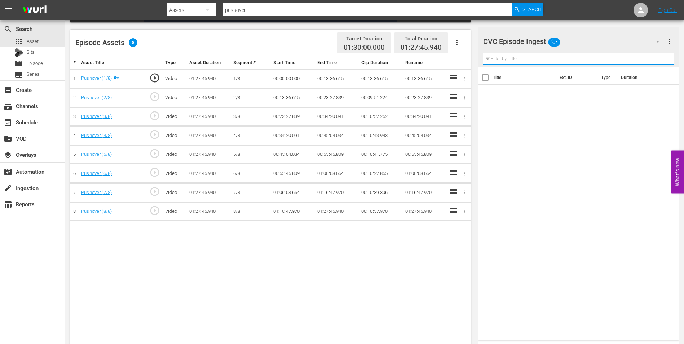
click at [568, 57] on input "text" at bounding box center [578, 59] width 191 height 12
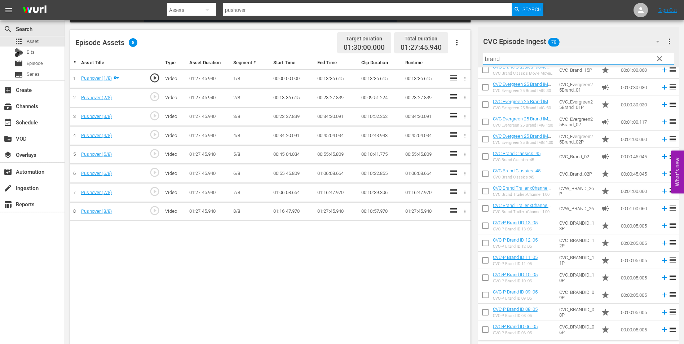
scroll to position [72, 0]
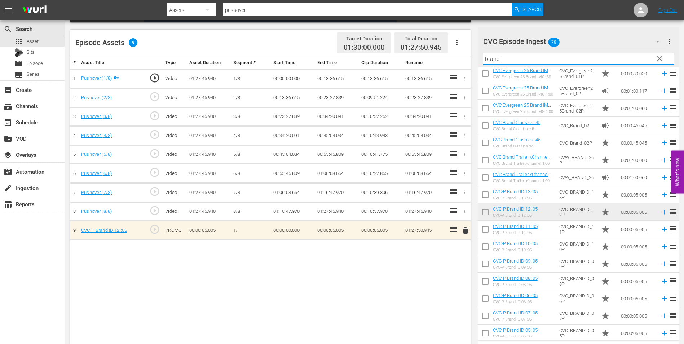
drag, startPoint x: 526, startPoint y: 58, endPoint x: 463, endPoint y: 56, distance: 62.7
click at [463, 56] on div "Video Player is loading. Play Video Play Mute Current Time 00:00:00.000 / Durat…" at bounding box center [374, 113] width 608 height 466
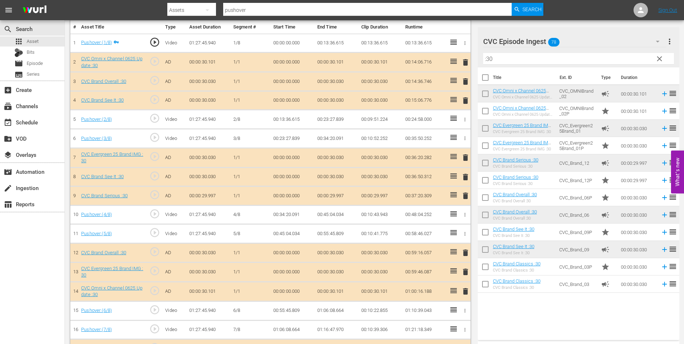
scroll to position [203, 0]
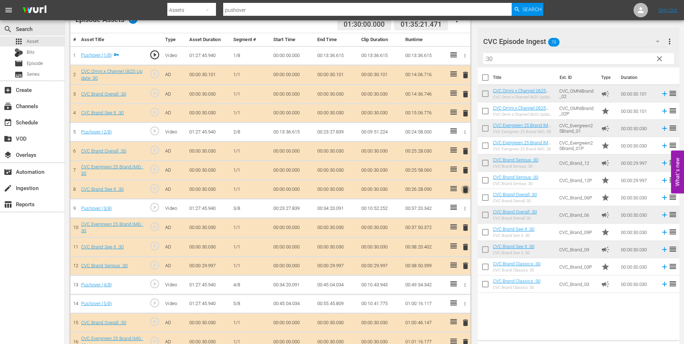
click at [464, 191] on span "delete" at bounding box center [465, 189] width 9 height 9
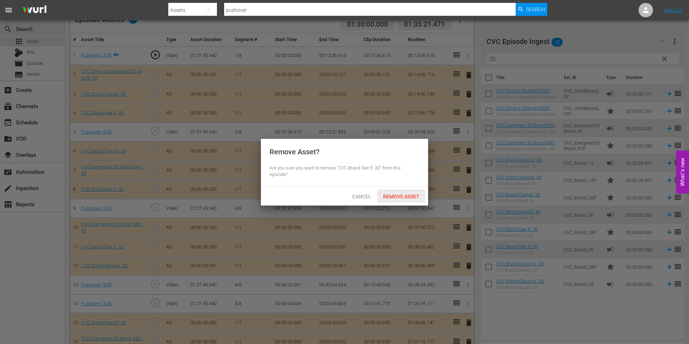
click at [391, 194] on span "Remove Asset" at bounding box center [401, 197] width 48 height 6
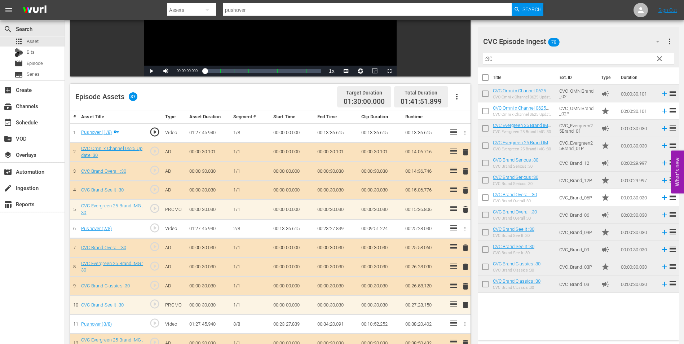
scroll to position [148, 0]
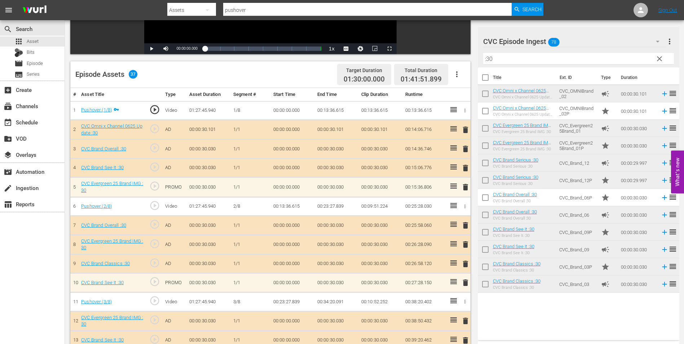
click at [517, 58] on input ":30" at bounding box center [578, 59] width 191 height 12
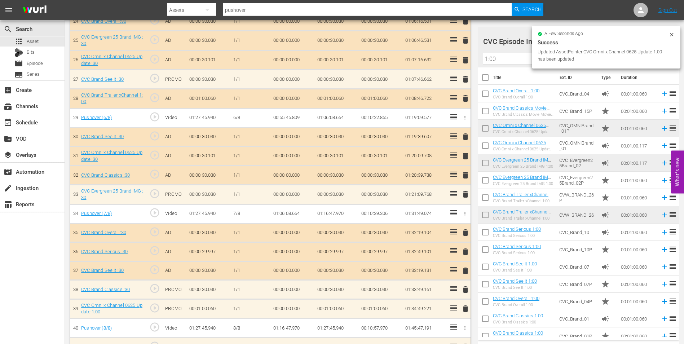
scroll to position [675, 0]
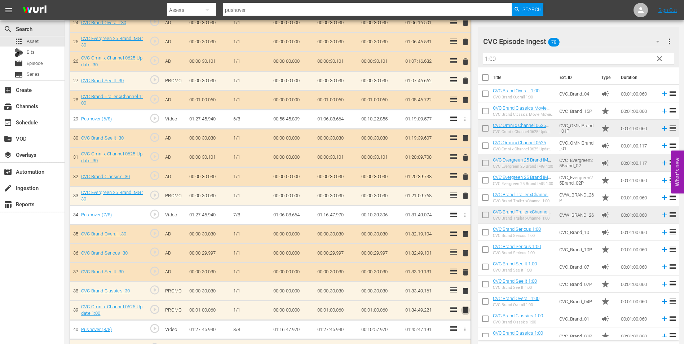
click at [462, 309] on span "delete" at bounding box center [465, 310] width 9 height 9
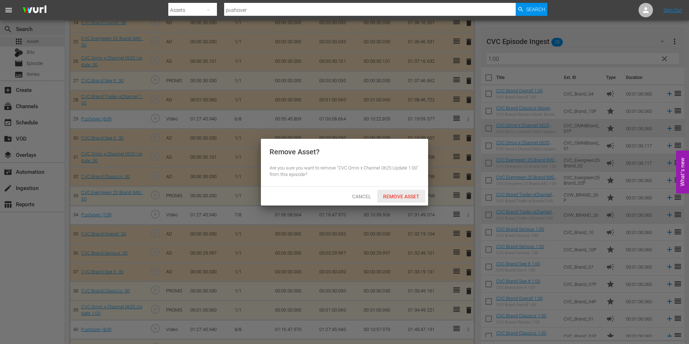
click at [395, 194] on span "Remove Asset" at bounding box center [401, 197] width 48 height 6
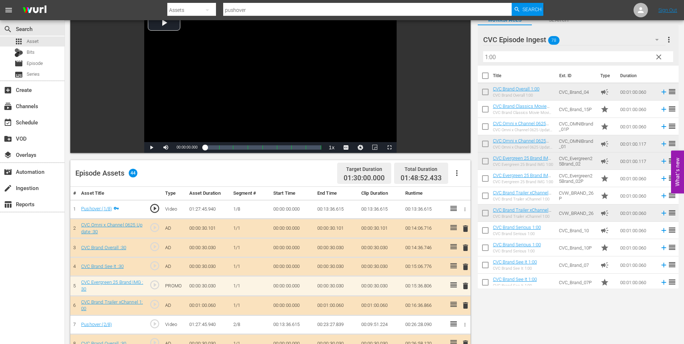
scroll to position [0, 0]
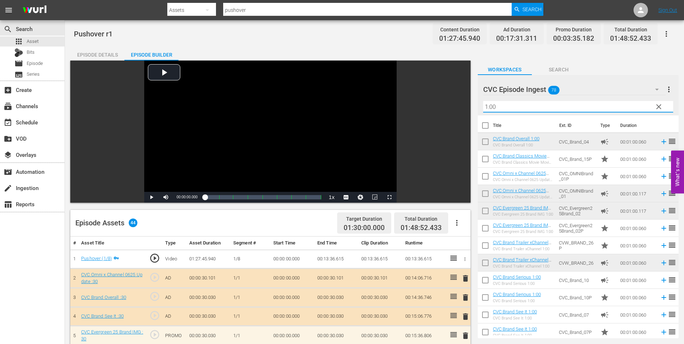
click at [512, 107] on input "1:00" at bounding box center [578, 107] width 190 height 12
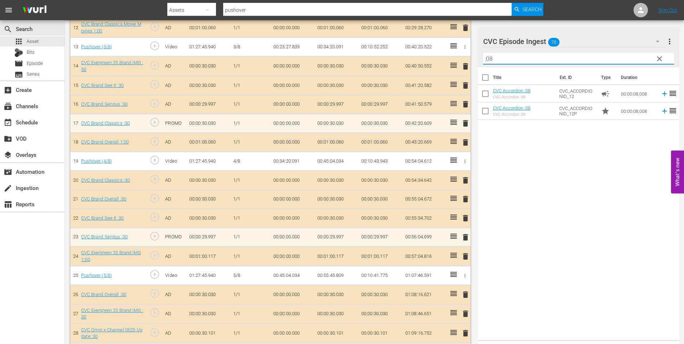
scroll to position [464, 0]
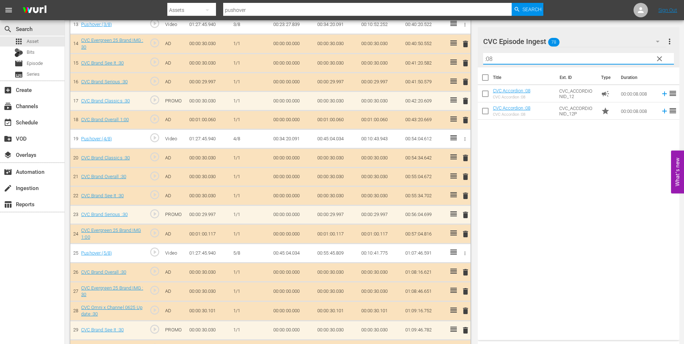
type input ":08"
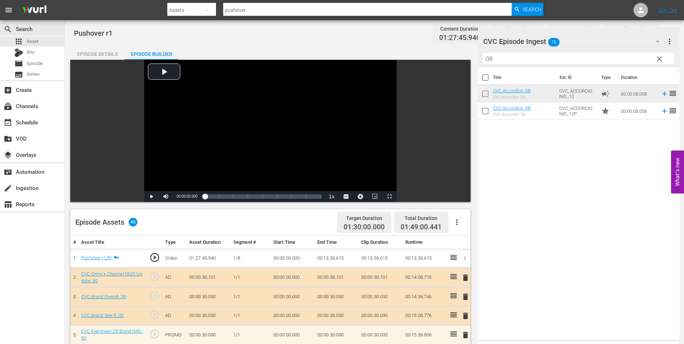
scroll to position [0, 0]
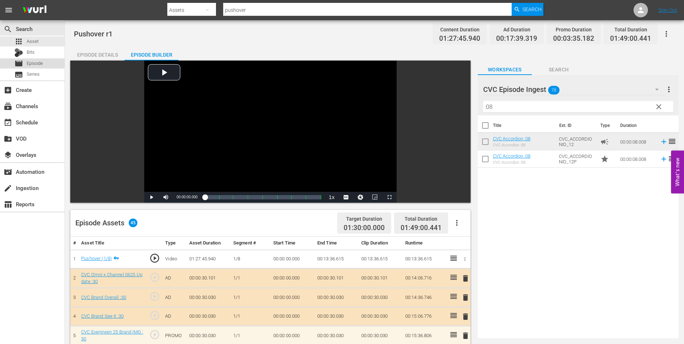
click at [40, 59] on div "movie Episode" at bounding box center [28, 63] width 28 height 10
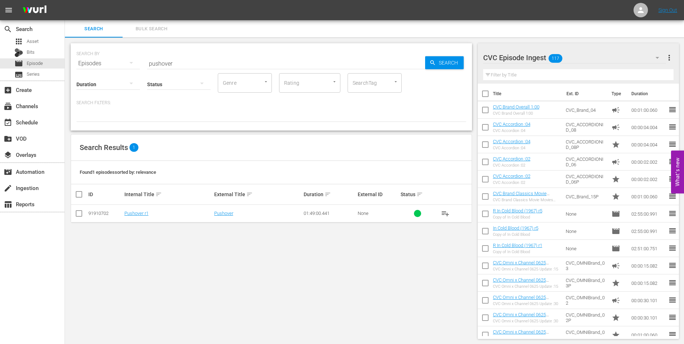
click at [86, 211] on td at bounding box center [79, 214] width 16 height 18
click at [76, 211] on input "checkbox" at bounding box center [79, 214] width 9 height 9
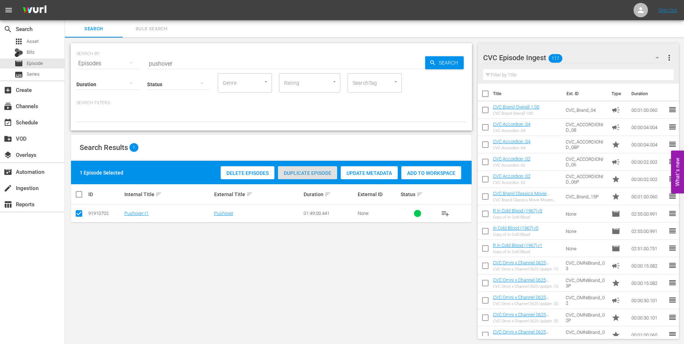
click at [321, 173] on span "Duplicate Episode" at bounding box center [307, 173] width 59 height 6
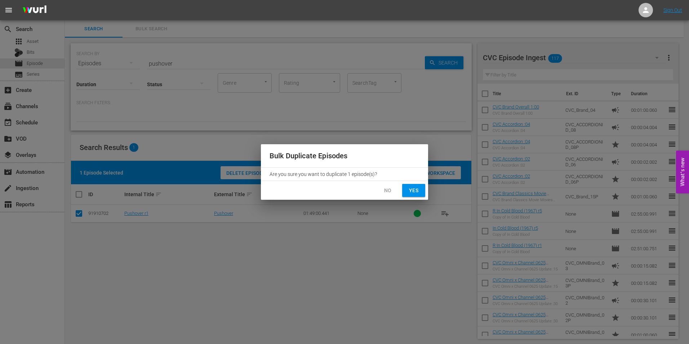
click at [393, 191] on button "No" at bounding box center [387, 190] width 23 height 13
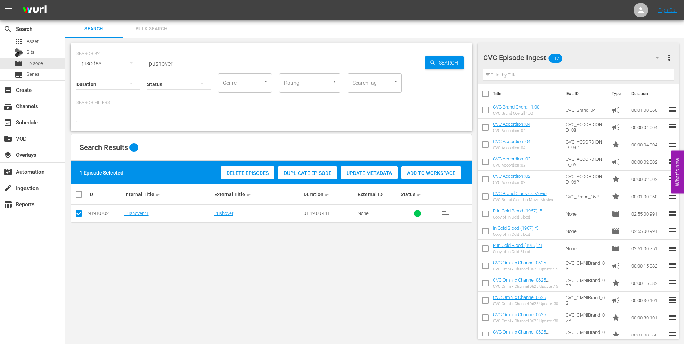
click at [561, 55] on div at bounding box center [522, 58] width 79 height 18
drag, startPoint x: 565, startPoint y: 29, endPoint x: 583, endPoint y: 36, distance: 19.9
click at [566, 30] on div "Search Bulk Search" at bounding box center [374, 28] width 619 height 17
click at [652, 57] on button "button" at bounding box center [656, 57] width 17 height 17
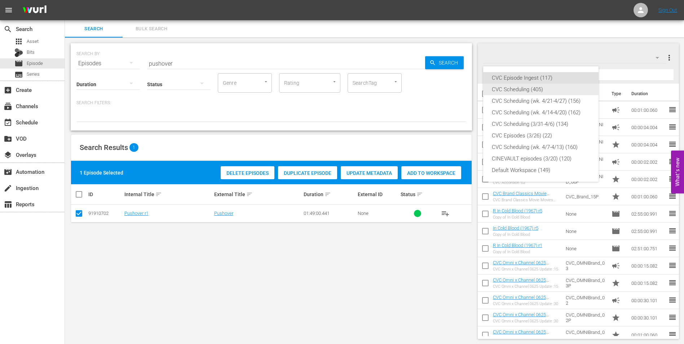
click at [537, 90] on div "CVC Scheduling (405)" at bounding box center [541, 90] width 98 height 12
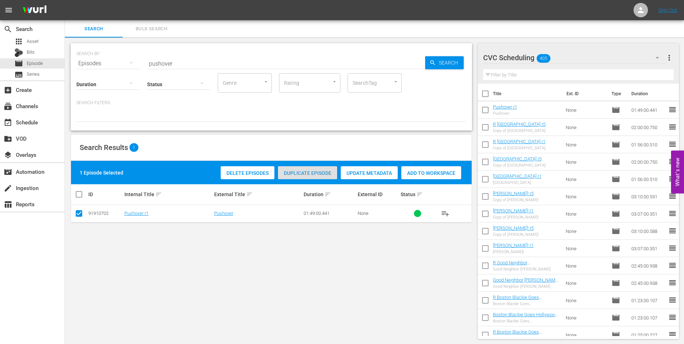
click at [320, 172] on span "Duplicate Episode" at bounding box center [307, 173] width 59 height 6
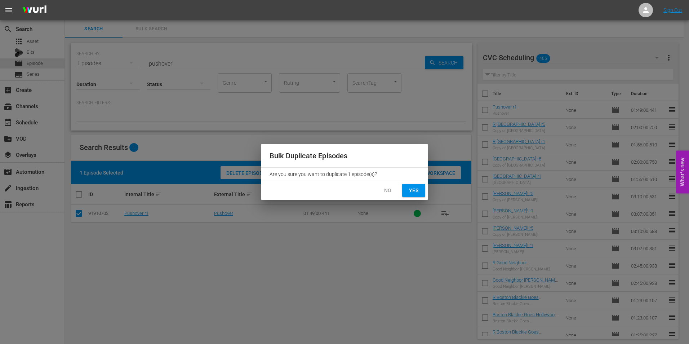
click at [413, 188] on span "Yes" at bounding box center [414, 190] width 12 height 9
checkbox input "false"
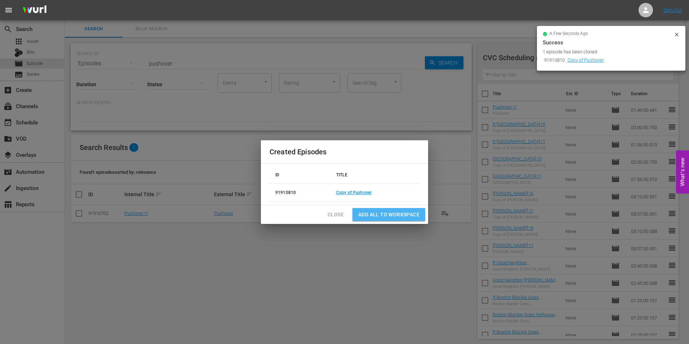
click at [387, 214] on span "Add all to Workspace" at bounding box center [388, 214] width 61 height 9
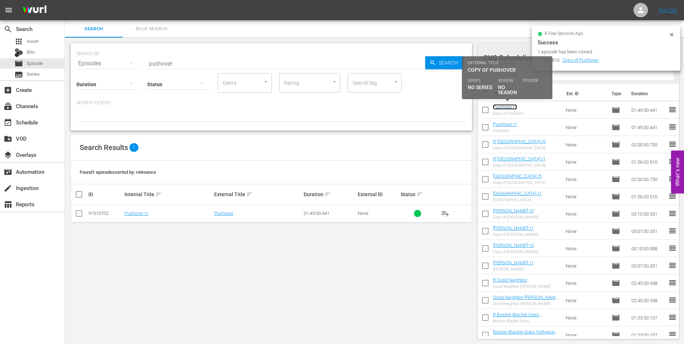
click at [509, 106] on link "Pushover r1" at bounding box center [505, 106] width 24 height 5
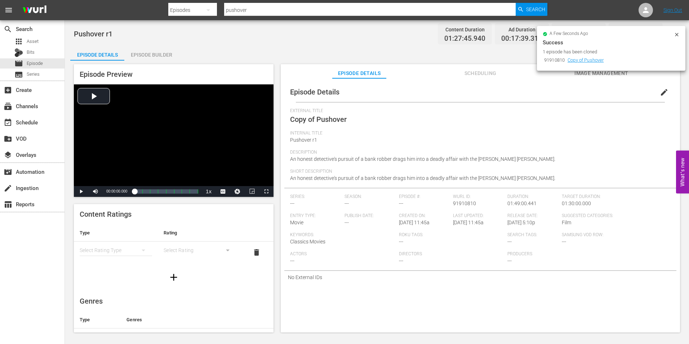
click at [660, 90] on span "edit" at bounding box center [664, 92] width 9 height 9
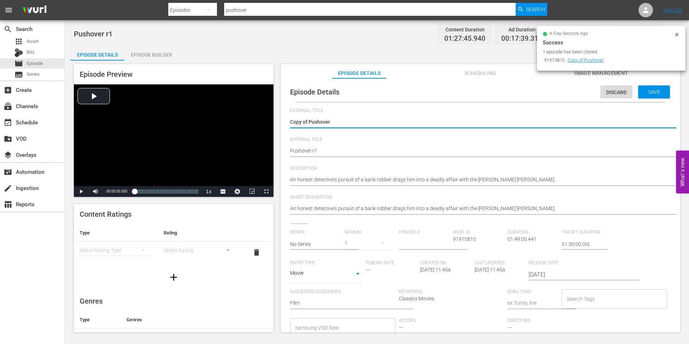
click at [311, 121] on textarea "Copy of Pushover" at bounding box center [478, 122] width 377 height 9
click at [310, 121] on textarea "Copy of Pushover" at bounding box center [478, 122] width 377 height 9
type textarea "Copy ofPushover"
type textarea "Copy oPushover"
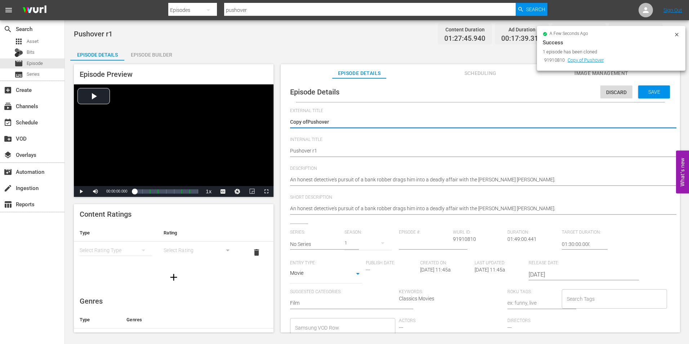
type textarea "Copy oPushover"
type textarea "Copy Pushover"
type textarea "CopyPushover"
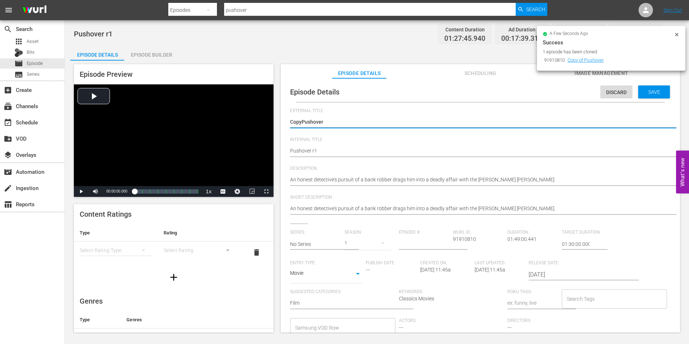
type textarea "CopPushover"
type textarea "CoPushover"
type textarea "CPushover"
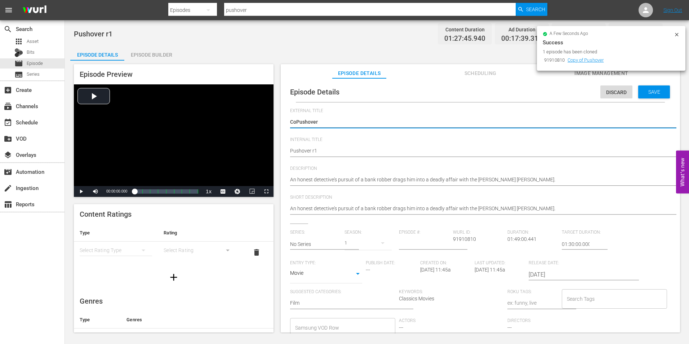
type textarea "CPushover"
type textarea "Pushover"
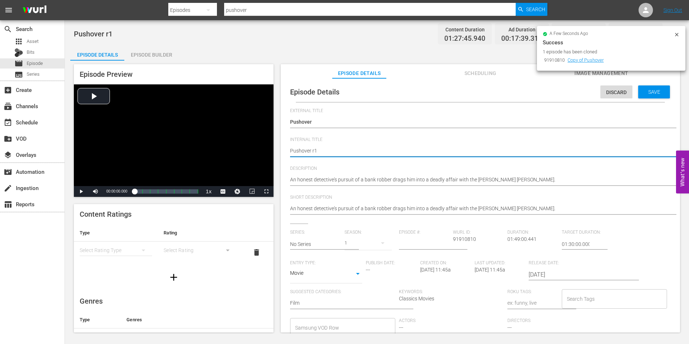
type textarea "Pushover r"
type textarea "Pushover r5"
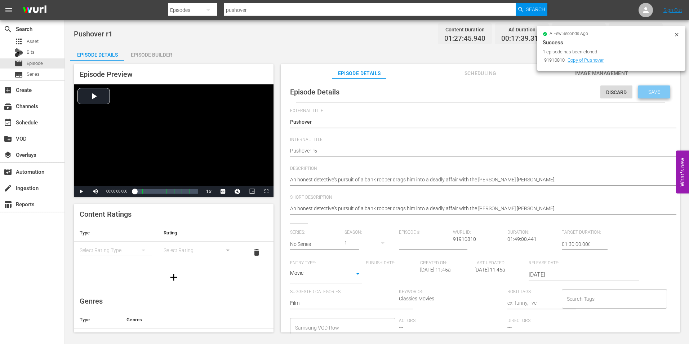
click at [646, 86] on div "Save" at bounding box center [654, 91] width 32 height 13
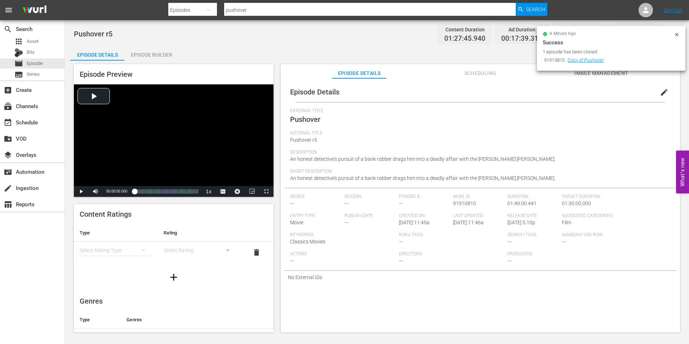
click at [169, 59] on div "Episode Builder" at bounding box center [151, 54] width 54 height 17
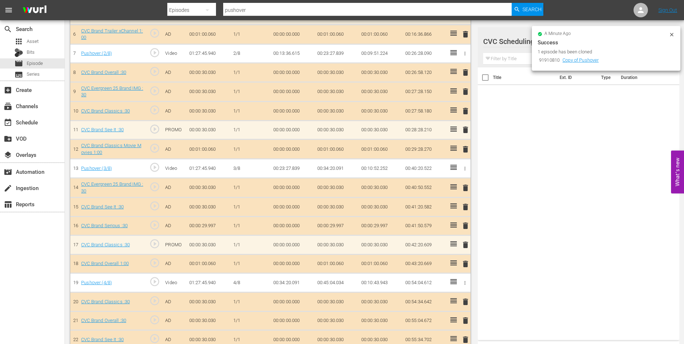
scroll to position [324, 0]
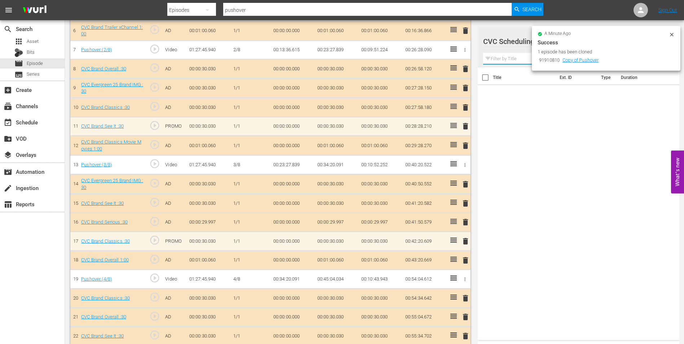
click at [513, 59] on input "text" at bounding box center [578, 59] width 191 height 12
drag, startPoint x: 670, startPoint y: 34, endPoint x: 657, endPoint y: 37, distance: 13.5
click at [670, 34] on icon at bounding box center [671, 34] width 3 height 3
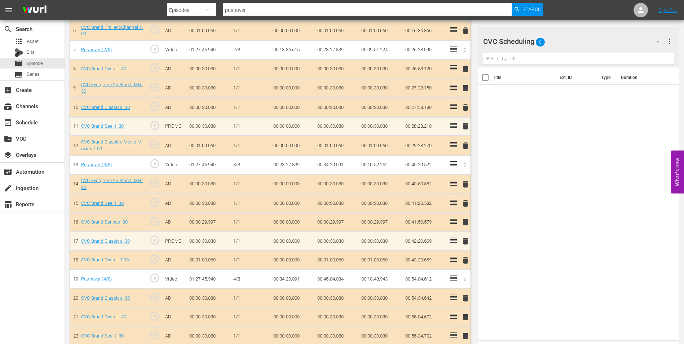
click at [597, 43] on div "CVC Scheduling 0" at bounding box center [574, 41] width 183 height 20
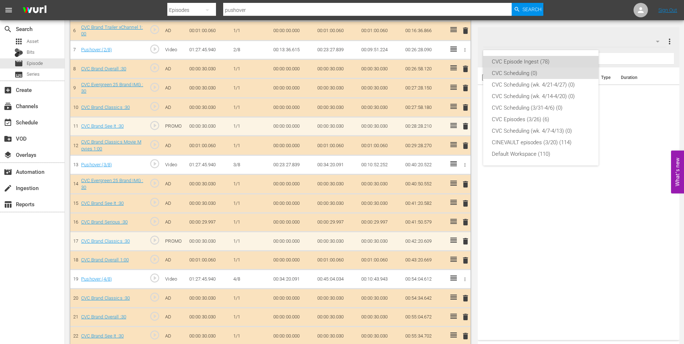
click at [547, 57] on div "CVC Episode Ingest (78)" at bounding box center [541, 62] width 98 height 12
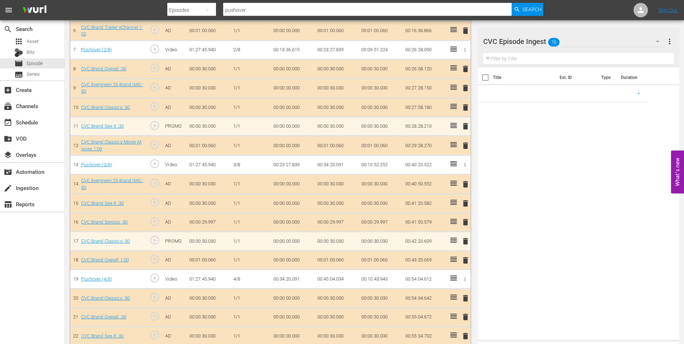
click at [532, 59] on input "text" at bounding box center [578, 59] width 191 height 12
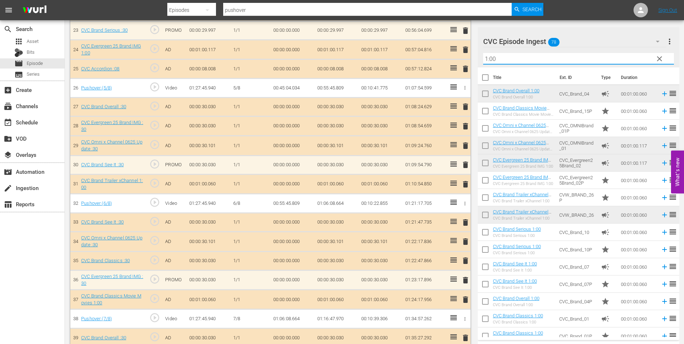
scroll to position [36, 0]
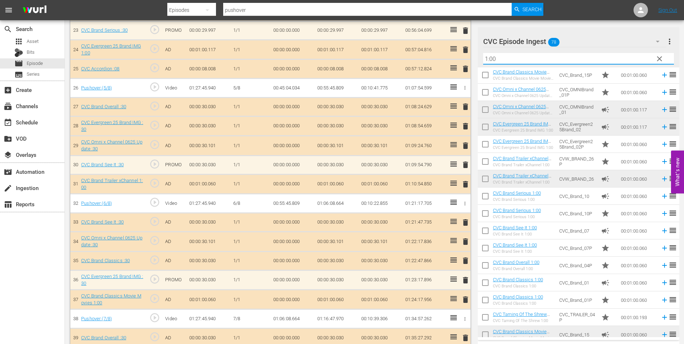
type input "1:00"
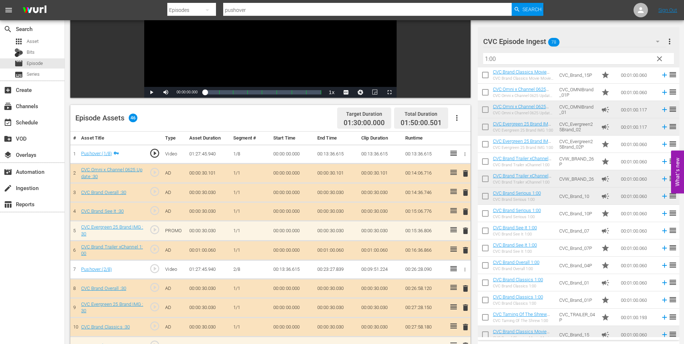
scroll to position [0, 0]
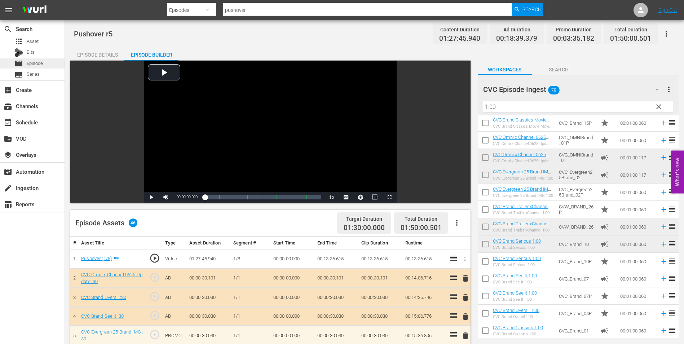
click at [44, 63] on div "movie Episode" at bounding box center [32, 63] width 65 height 10
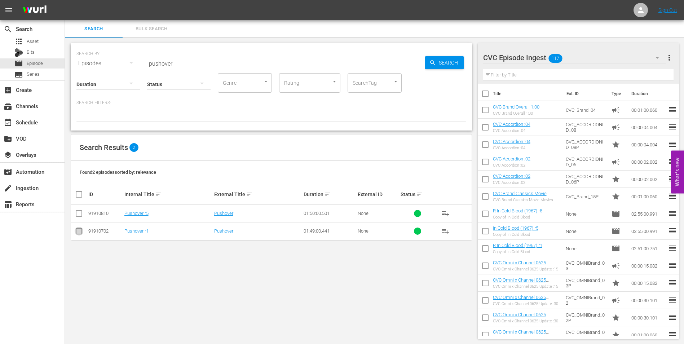
click at [80, 233] on input "checkbox" at bounding box center [79, 232] width 9 height 9
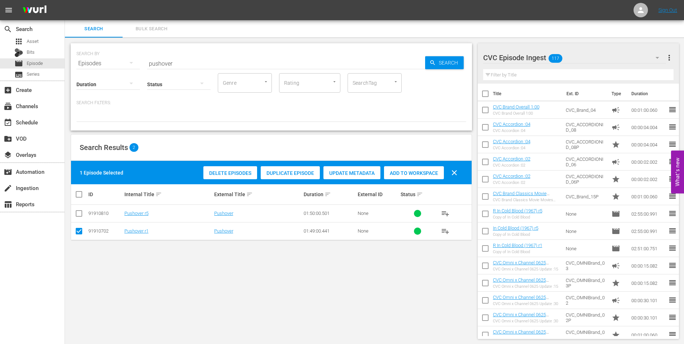
click at [606, 59] on div "CVC Episode Ingest 117" at bounding box center [574, 58] width 183 height 20
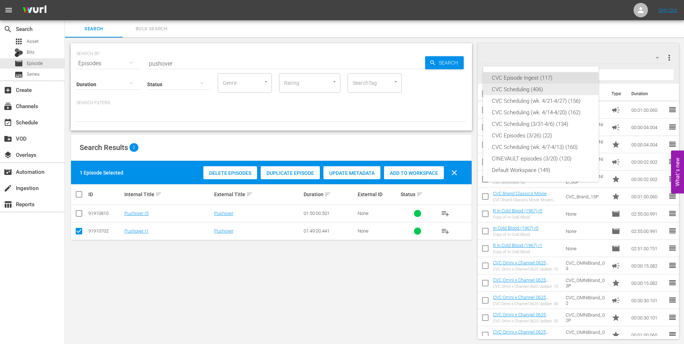
click at [575, 85] on div "CVC Scheduling (406)" at bounding box center [541, 90] width 98 height 12
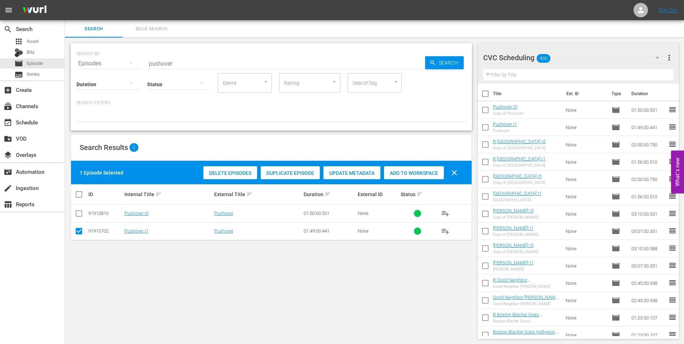
click at [278, 171] on span "Duplicate Episode" at bounding box center [290, 173] width 59 height 6
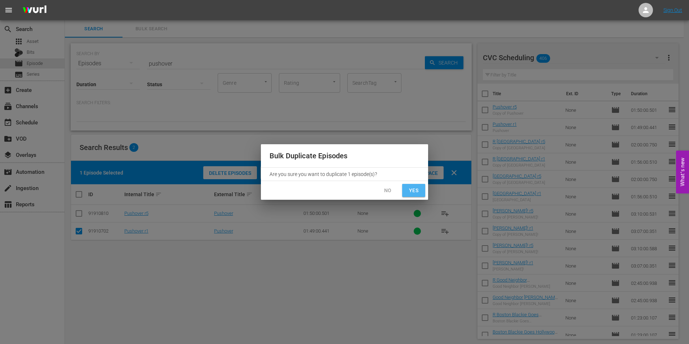
click at [418, 192] on span "Yes" at bounding box center [414, 190] width 12 height 9
checkbox input "false"
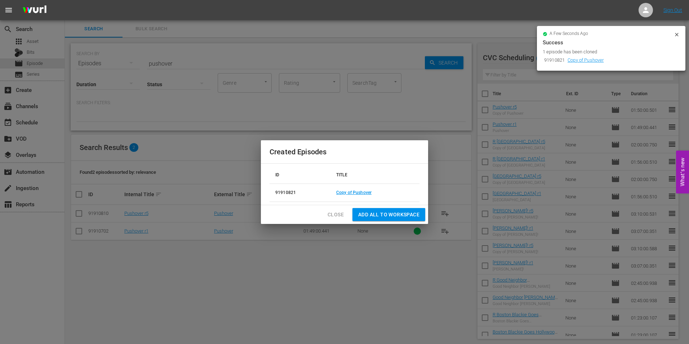
click at [398, 217] on span "Add all to Workspace" at bounding box center [388, 214] width 61 height 9
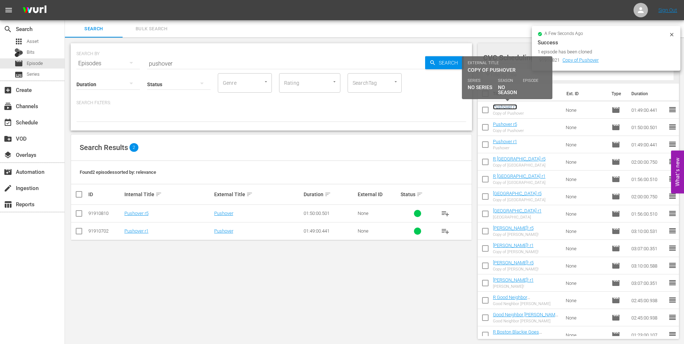
click at [514, 105] on link "Pushover r1" at bounding box center [505, 106] width 24 height 5
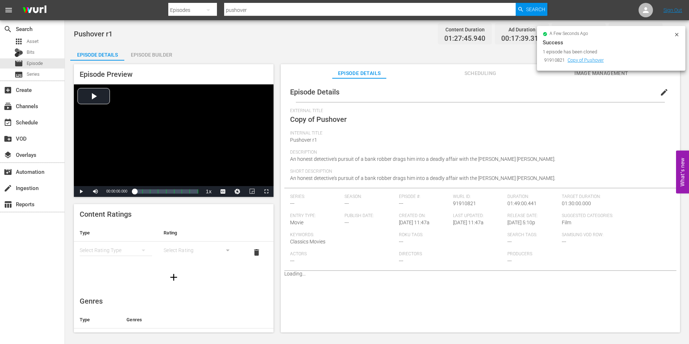
click at [660, 94] on span "edit" at bounding box center [664, 92] width 9 height 9
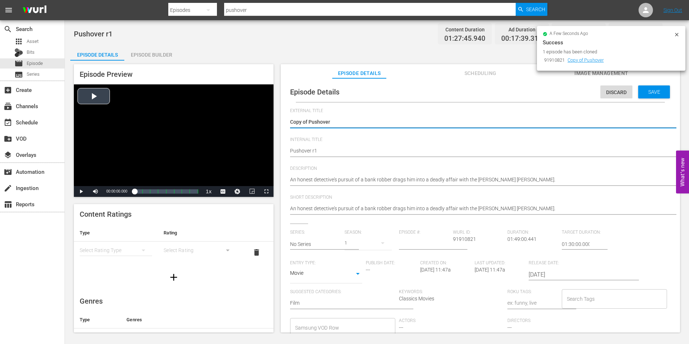
drag, startPoint x: 309, startPoint y: 121, endPoint x: 178, endPoint y: 106, distance: 132.0
click at [178, 106] on div "Episode Preview Video Player is loading. Play Video Play Mute Current Time 00:0…" at bounding box center [376, 199] width 613 height 277
type textarea "Pushover"
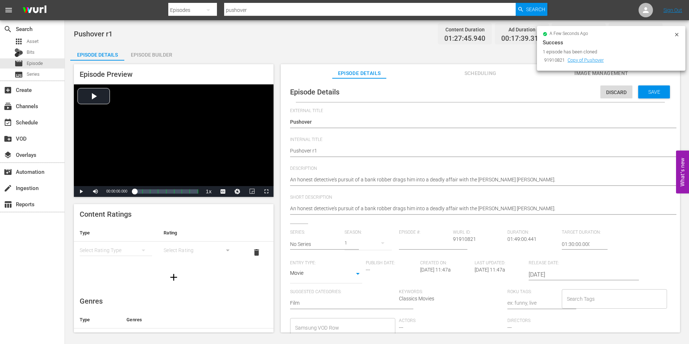
click at [289, 148] on div "Episode Details Discard Save External Title Copy of Pushover Copy of Pushover I…" at bounding box center [480, 234] width 392 height 305
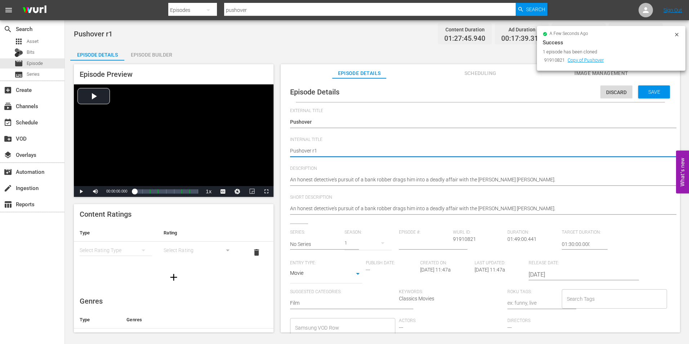
click at [292, 150] on textarea "Pushover r1" at bounding box center [478, 151] width 377 height 9
click at [291, 152] on textarea "Pushover r1" at bounding box center [478, 151] width 377 height 9
type textarea "RPushover r1"
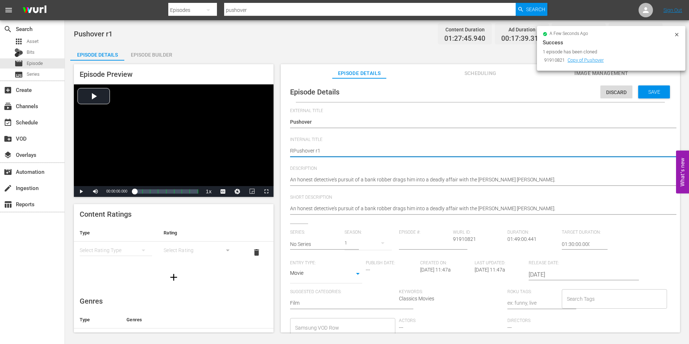
type textarea "R Pushover r1"
click at [657, 93] on span "Save" at bounding box center [653, 92] width 23 height 6
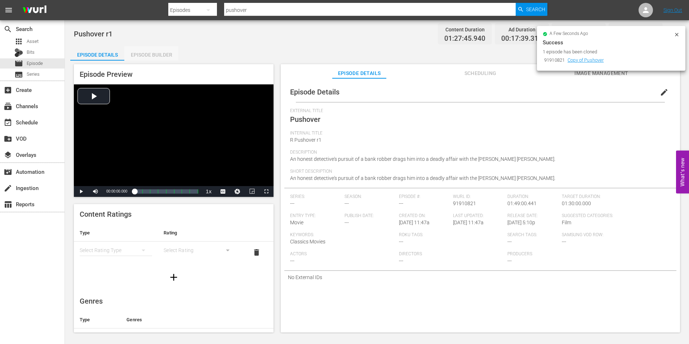
click at [154, 54] on div "Episode Builder" at bounding box center [151, 54] width 54 height 17
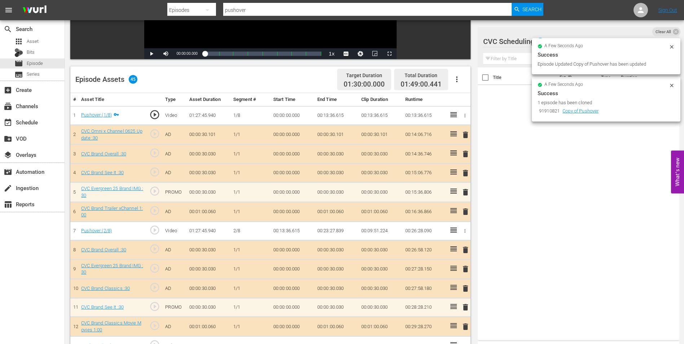
scroll to position [144, 0]
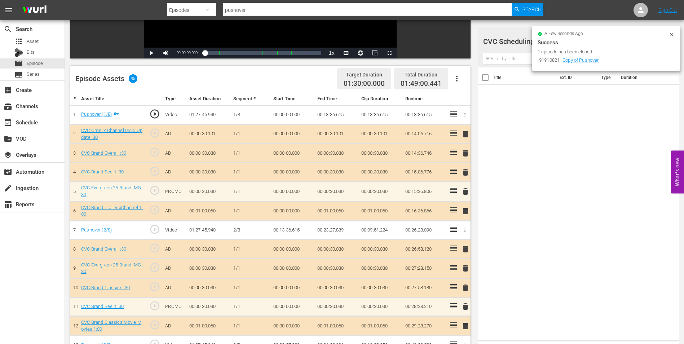
click at [670, 34] on icon at bounding box center [671, 35] width 6 height 6
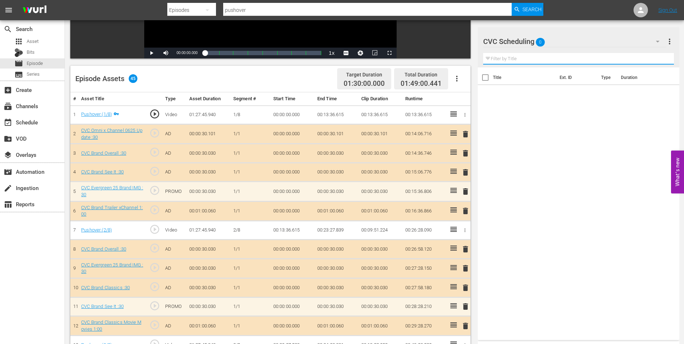
click at [545, 57] on input "text" at bounding box center [578, 59] width 191 height 12
click at [565, 42] on div "CVC Scheduling 0" at bounding box center [574, 41] width 183 height 20
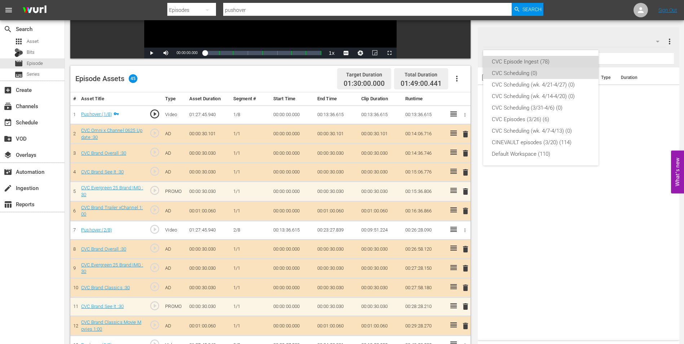
click at [545, 57] on div "CVC Episode Ingest (78)" at bounding box center [541, 62] width 98 height 12
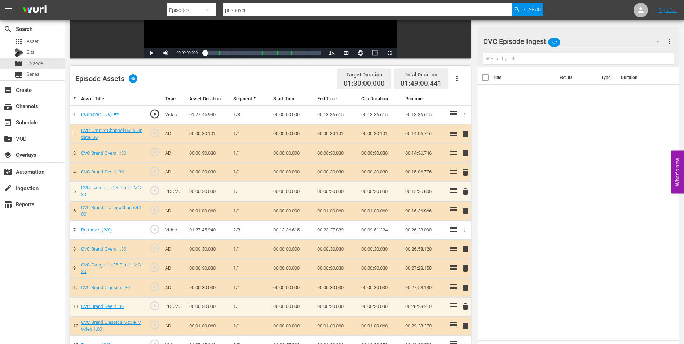
click at [533, 55] on input "text" at bounding box center [578, 59] width 191 height 12
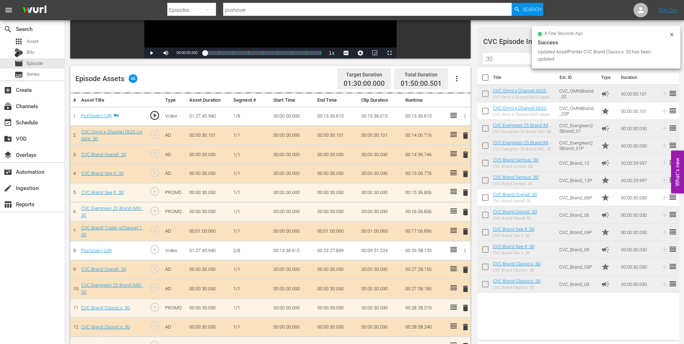
click at [464, 173] on div "delete" at bounding box center [464, 173] width 6 height 10
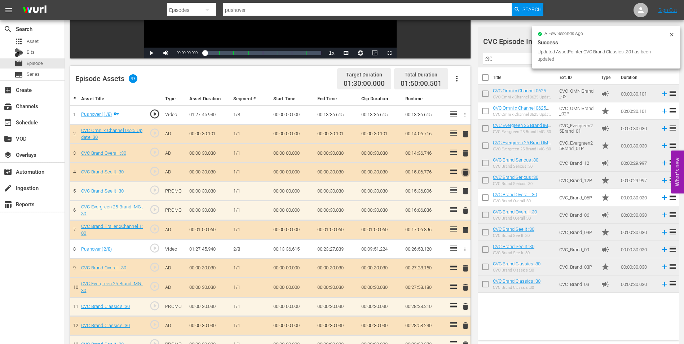
click at [465, 172] on span "delete" at bounding box center [465, 172] width 9 height 9
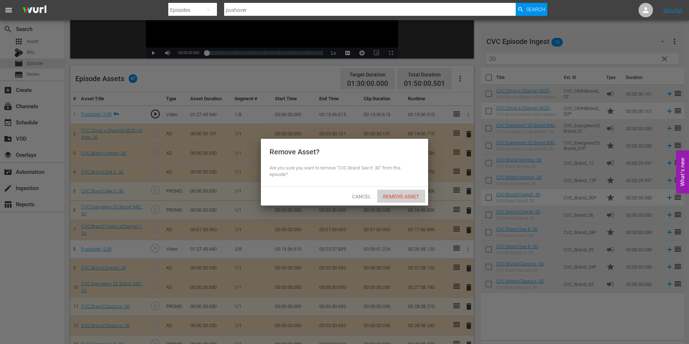
click at [414, 199] on div "Remove Asset" at bounding box center [401, 196] width 48 height 13
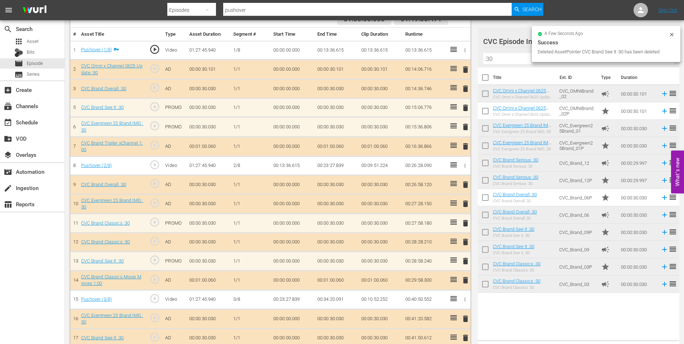
scroll to position [252, 0]
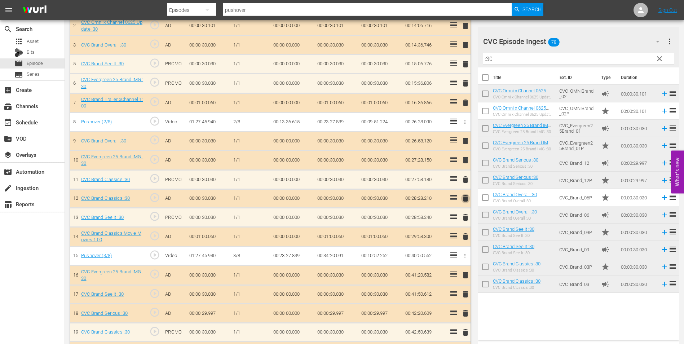
click at [469, 199] on span "delete" at bounding box center [465, 198] width 9 height 9
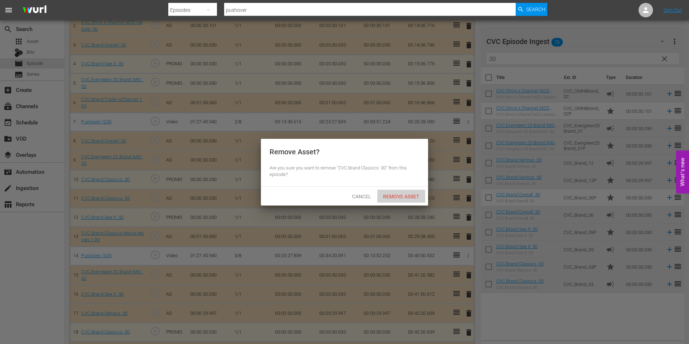
click at [404, 195] on span "Remove Asset" at bounding box center [401, 197] width 48 height 6
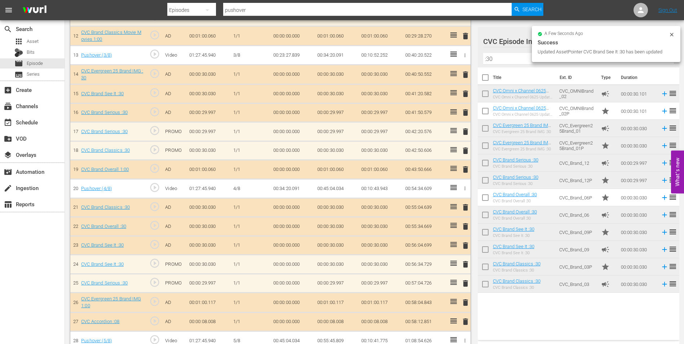
scroll to position [432, 0]
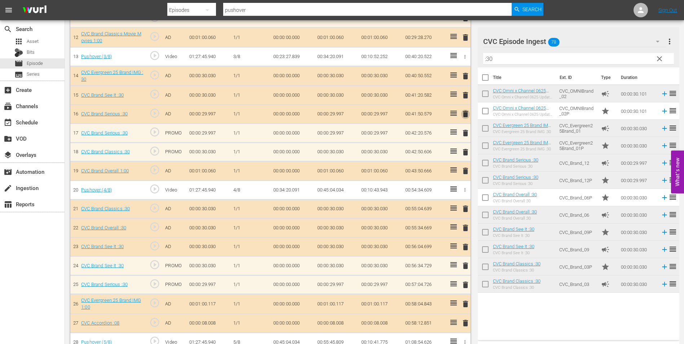
click at [467, 115] on span "delete" at bounding box center [465, 114] width 9 height 9
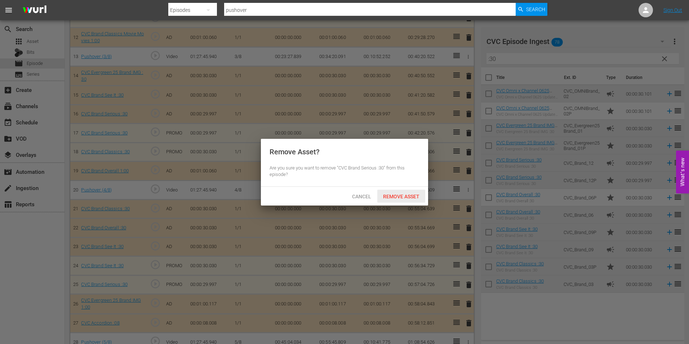
click at [407, 196] on span "Remove Asset" at bounding box center [401, 197] width 48 height 6
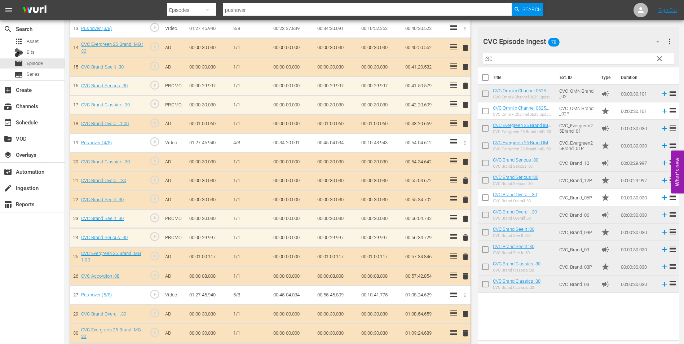
scroll to position [504, 0]
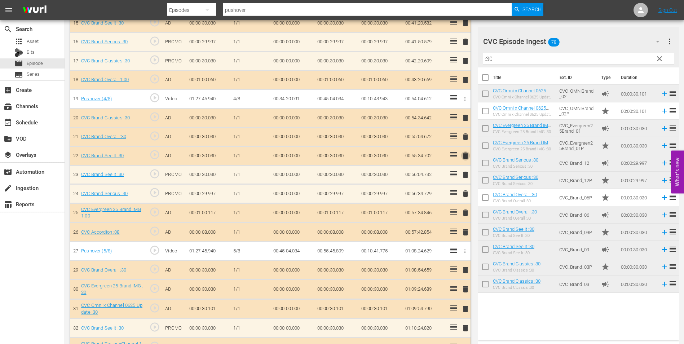
click at [466, 157] on span "delete" at bounding box center [465, 155] width 9 height 9
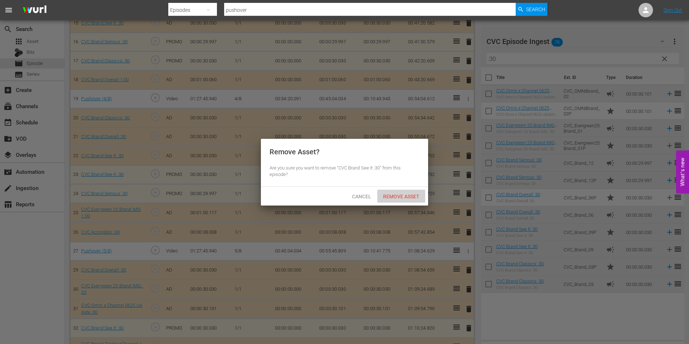
click at [402, 194] on span "Remove Asset" at bounding box center [401, 197] width 48 height 6
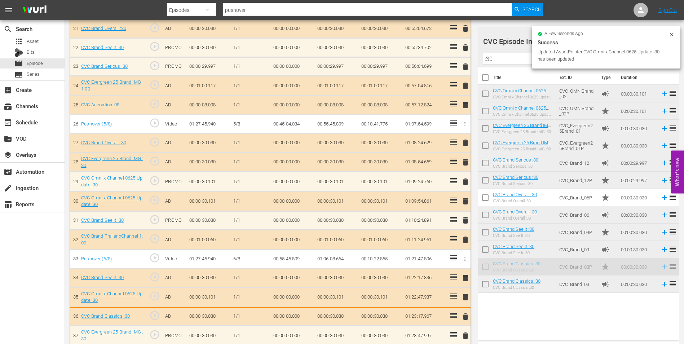
scroll to position [614, 0]
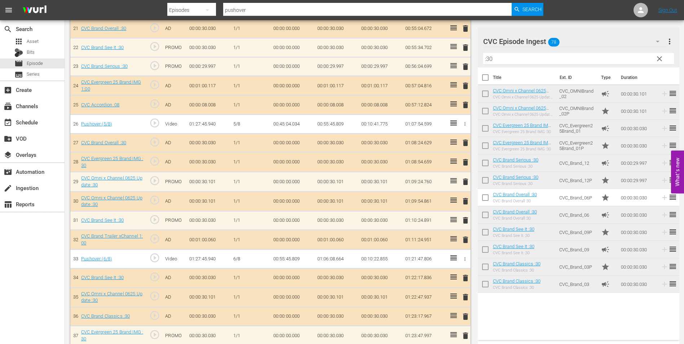
click at [466, 201] on div "delete" at bounding box center [464, 201] width 6 height 10
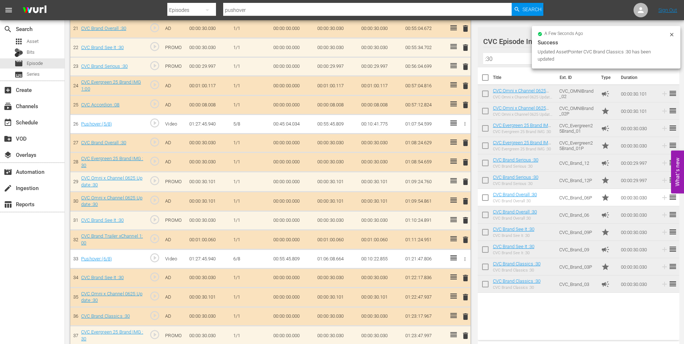
click at [467, 203] on div "delete" at bounding box center [464, 201] width 6 height 10
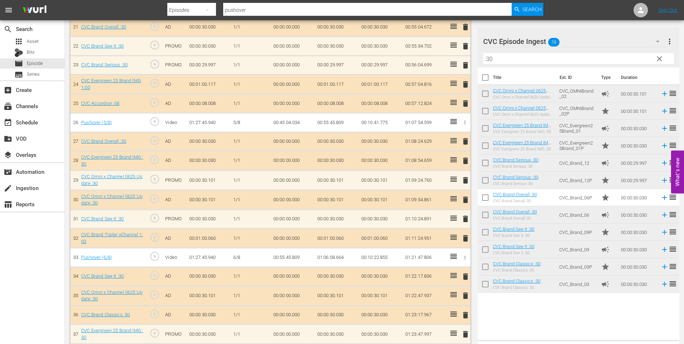
scroll to position [613, 0]
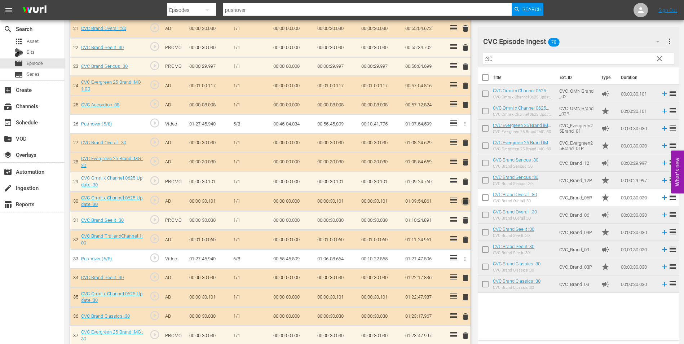
click at [466, 201] on span "delete" at bounding box center [465, 201] width 9 height 9
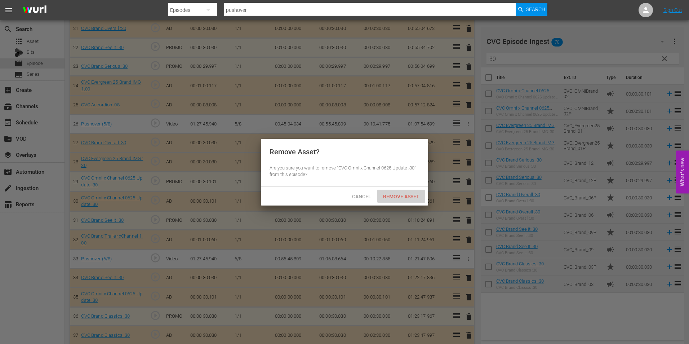
click at [405, 190] on div "Remove Asset" at bounding box center [401, 196] width 48 height 13
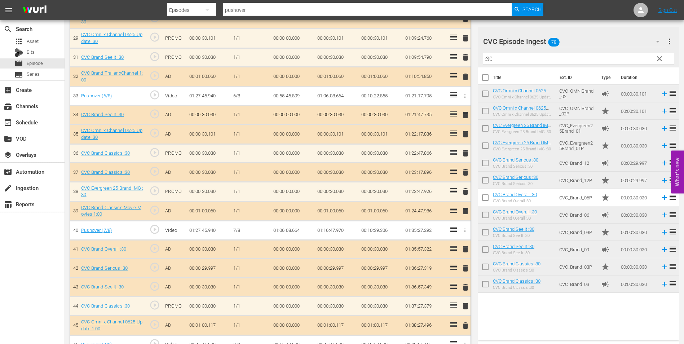
scroll to position [757, 0]
click at [463, 172] on span "delete" at bounding box center [465, 171] width 9 height 9
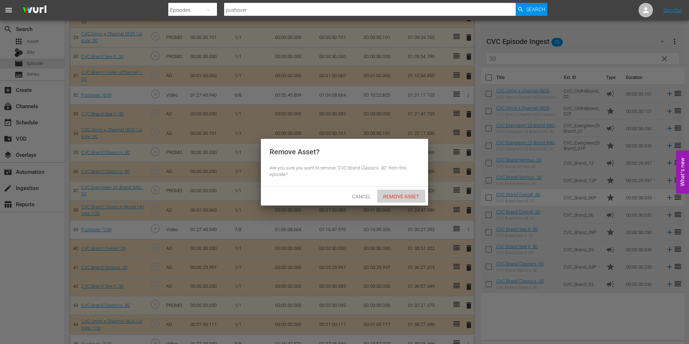
click at [397, 196] on span "Remove Asset" at bounding box center [401, 197] width 48 height 6
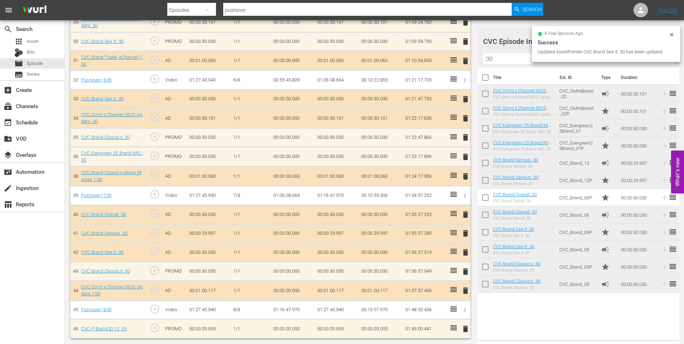
scroll to position [772, 0]
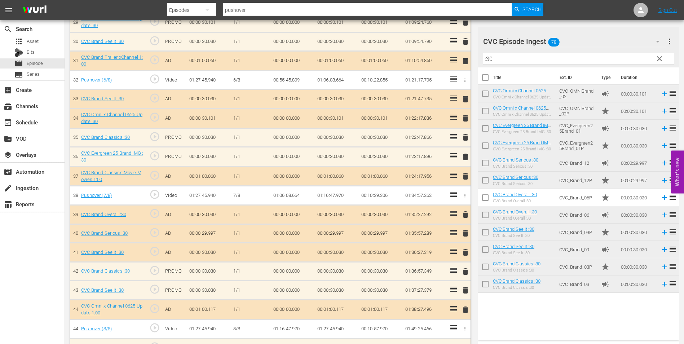
click at [468, 253] on span "delete" at bounding box center [465, 252] width 9 height 9
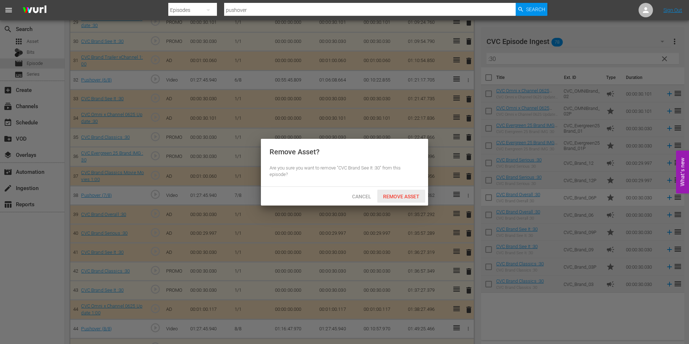
click at [410, 196] on span "Remove Asset" at bounding box center [401, 197] width 48 height 6
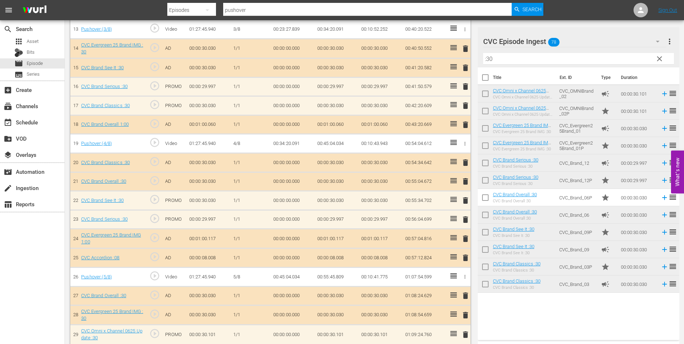
scroll to position [448, 0]
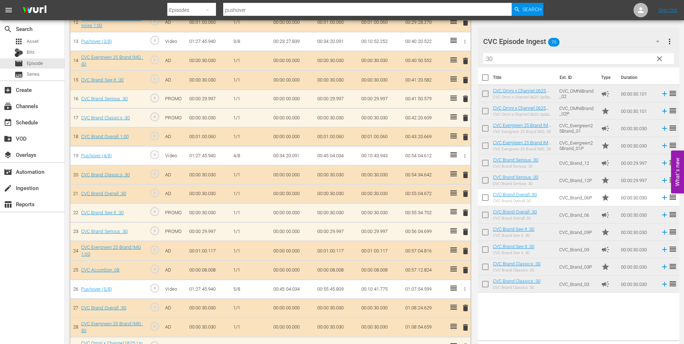
click at [511, 56] on input ":30" at bounding box center [578, 59] width 191 height 12
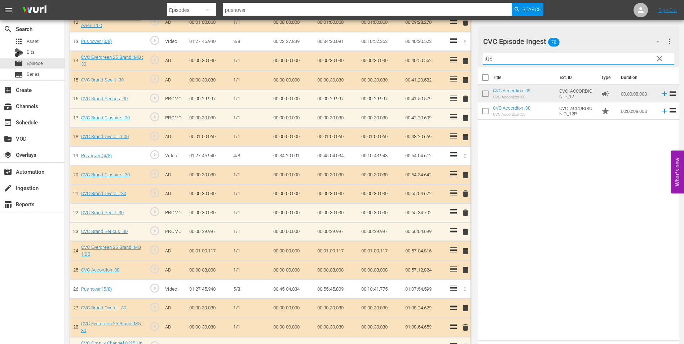
type input ":08"
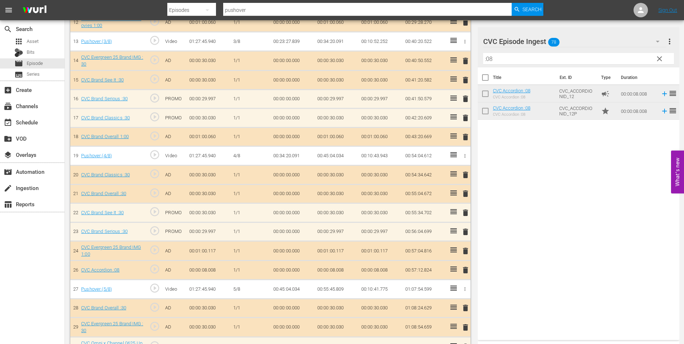
scroll to position [484, 0]
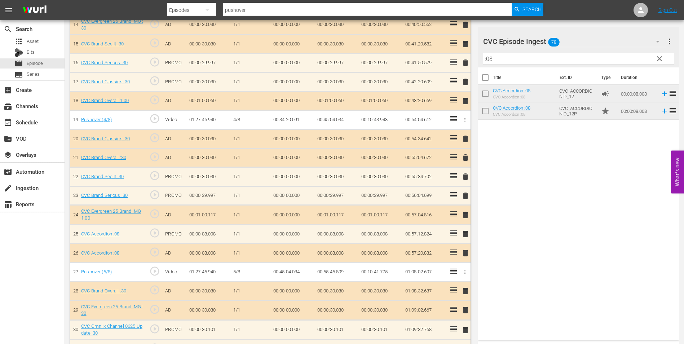
click at [463, 254] on span "delete" at bounding box center [465, 253] width 9 height 9
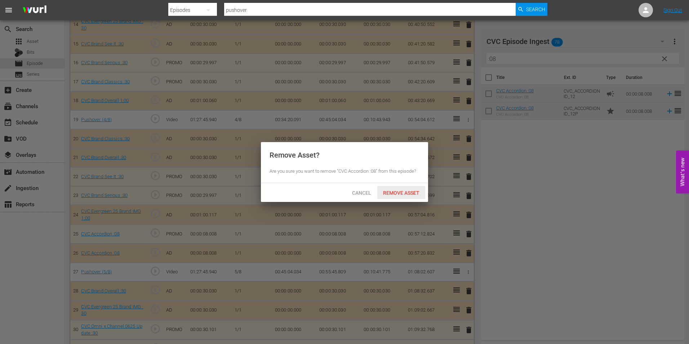
click at [409, 192] on span "Remove Asset" at bounding box center [401, 193] width 48 height 6
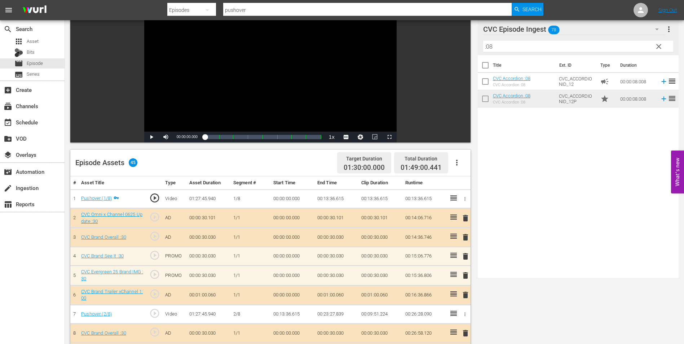
scroll to position [0, 0]
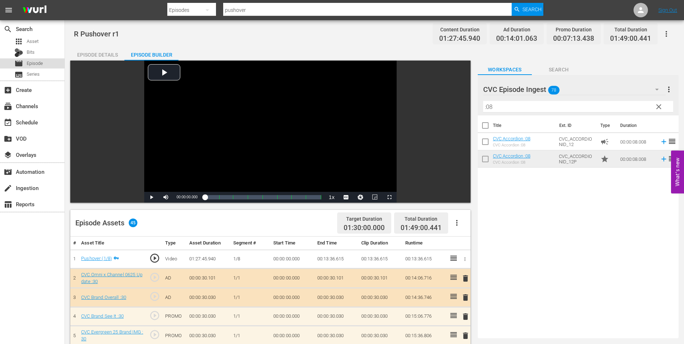
click at [31, 64] on span "Episode" at bounding box center [35, 63] width 16 height 7
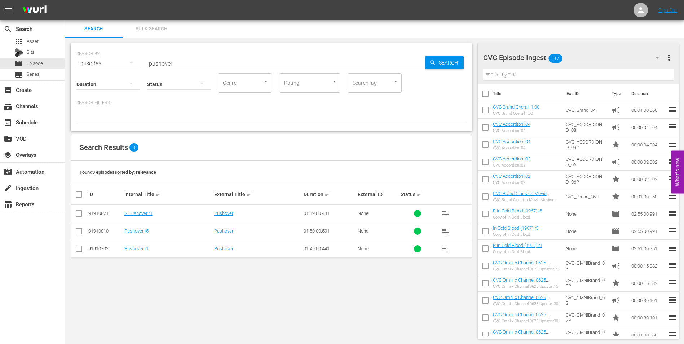
click at [77, 211] on input "checkbox" at bounding box center [79, 214] width 9 height 9
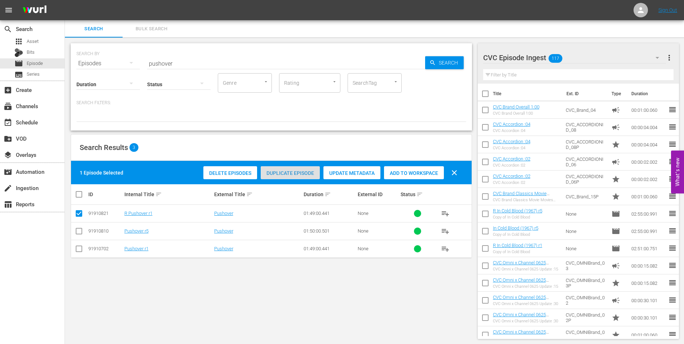
click at [279, 170] on span "Duplicate Episode" at bounding box center [290, 173] width 59 height 6
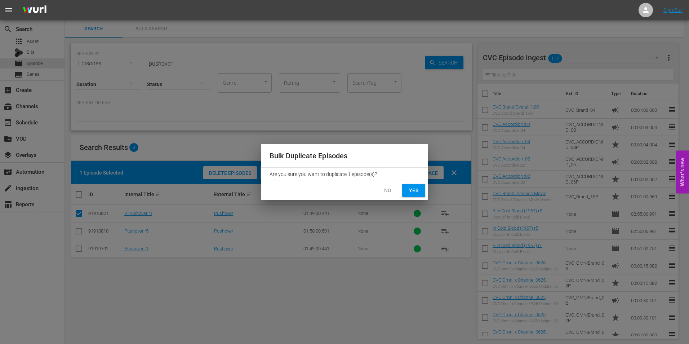
click at [411, 191] on span "Yes" at bounding box center [414, 190] width 12 height 9
checkbox input "false"
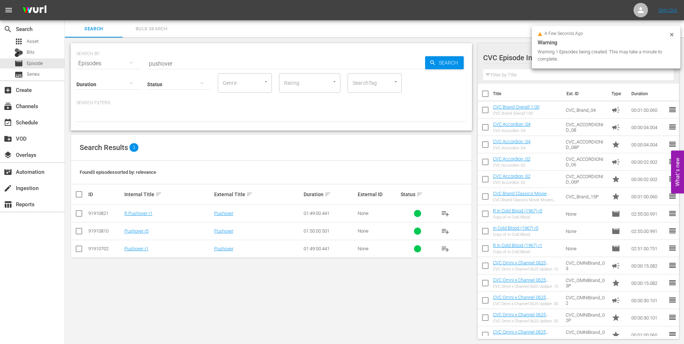
click at [673, 35] on icon at bounding box center [671, 35] width 6 height 6
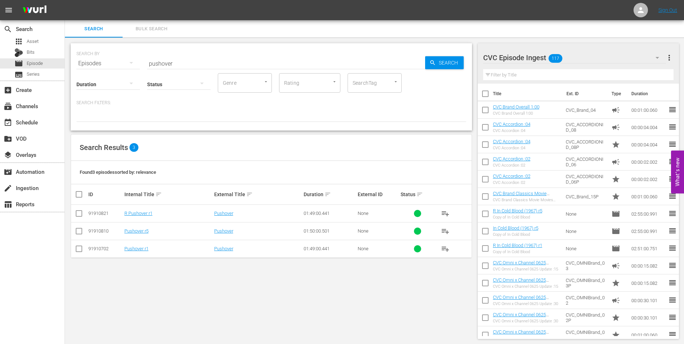
click at [641, 54] on div "CVC Episode Ingest 117" at bounding box center [574, 58] width 183 height 20
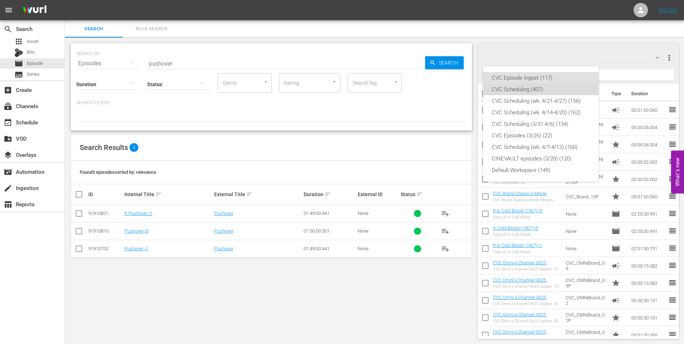
click at [539, 90] on div "CVC Scheduling (407)" at bounding box center [541, 90] width 98 height 12
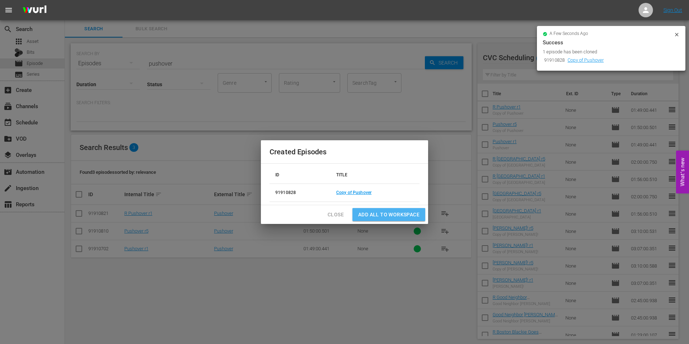
click at [407, 212] on span "Add all to Workspace" at bounding box center [388, 214] width 61 height 9
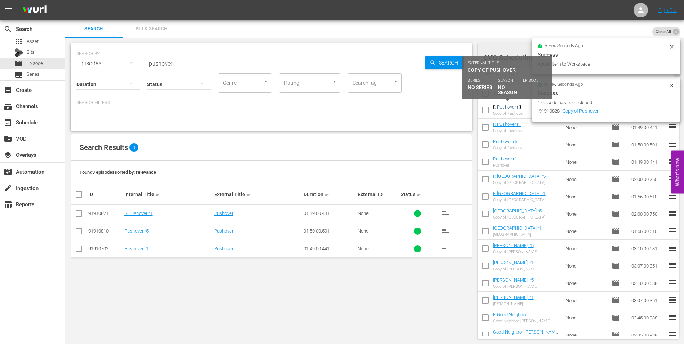
click at [518, 107] on link "R Pushover r1" at bounding box center [507, 106] width 28 height 5
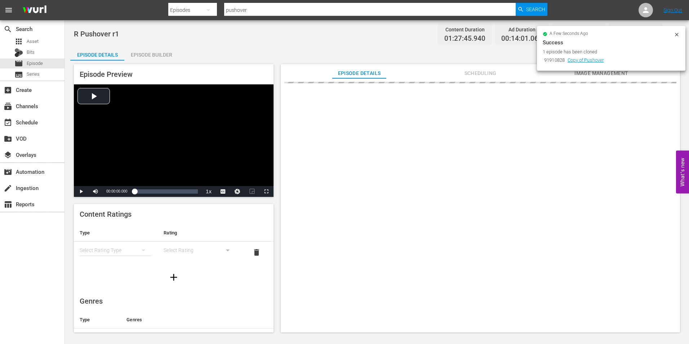
click at [678, 37] on div at bounding box center [677, 36] width 6 height 8
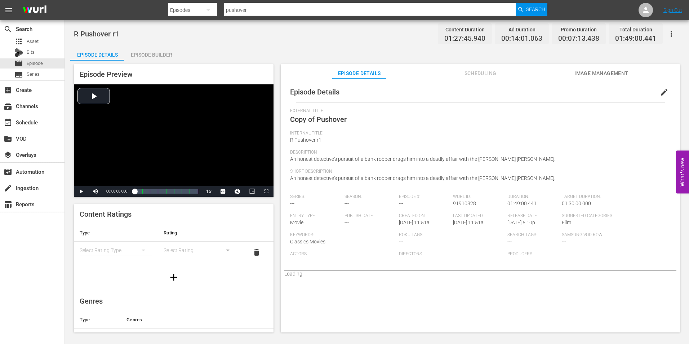
click at [660, 86] on button "edit" at bounding box center [663, 92] width 17 height 17
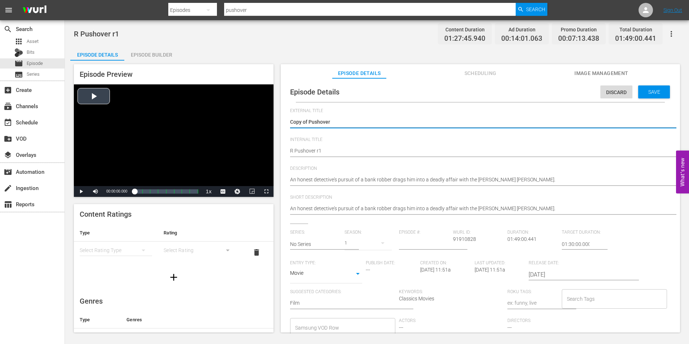
drag, startPoint x: 302, startPoint y: 123, endPoint x: 248, endPoint y: 125, distance: 54.1
click at [248, 125] on div "Episode Preview Video Player is loading. Play Video Play Mute Current Time 00:0…" at bounding box center [376, 199] width 613 height 277
type textarea "Pushover"
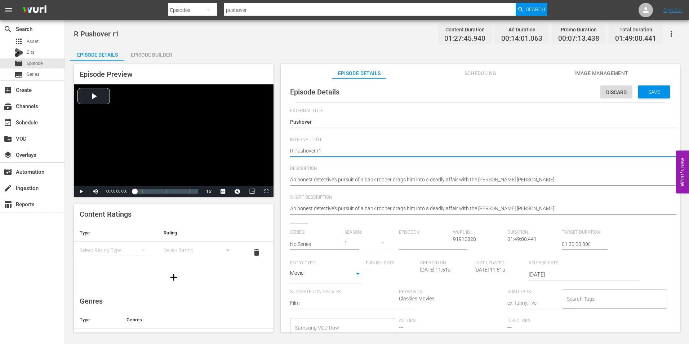
type textarea "R Pushover r"
type textarea "R Pushover r5"
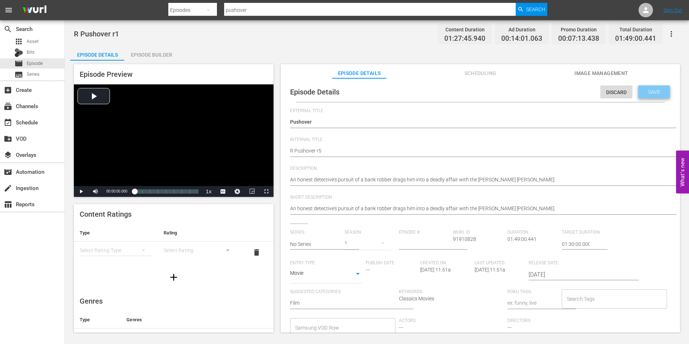
click at [650, 92] on span "Save" at bounding box center [653, 92] width 23 height 6
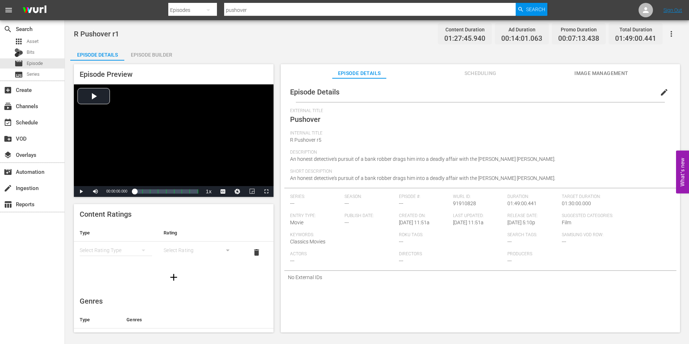
click at [145, 59] on div "Episode Builder" at bounding box center [151, 54] width 54 height 17
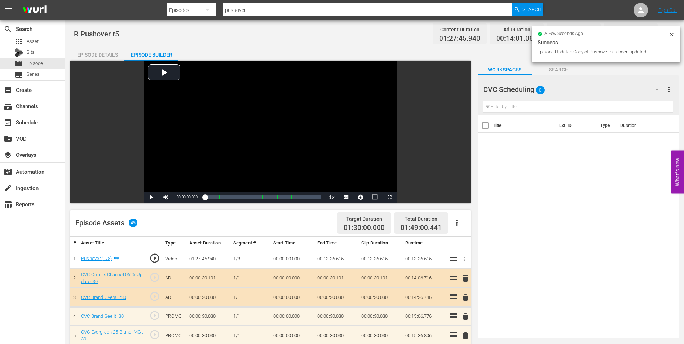
click at [576, 86] on div "CVC Scheduling 0" at bounding box center [574, 89] width 182 height 20
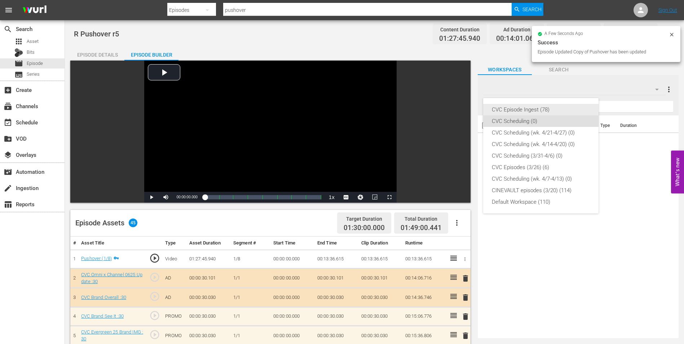
click at [553, 110] on div "CVC Episode Ingest (78)" at bounding box center [541, 110] width 98 height 12
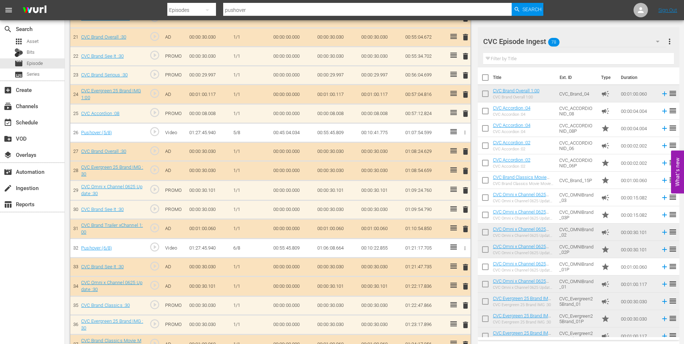
scroll to position [613, 0]
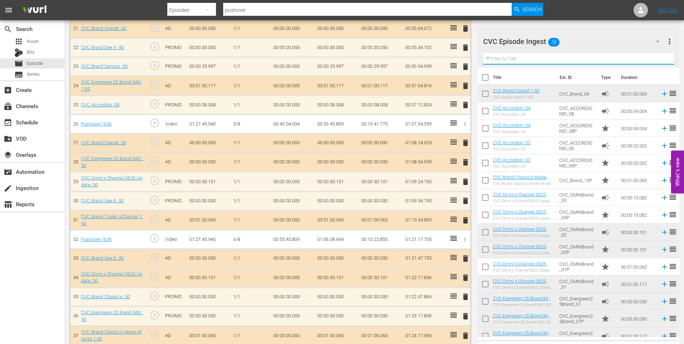
click at [541, 59] on input "text" at bounding box center [578, 59] width 191 height 12
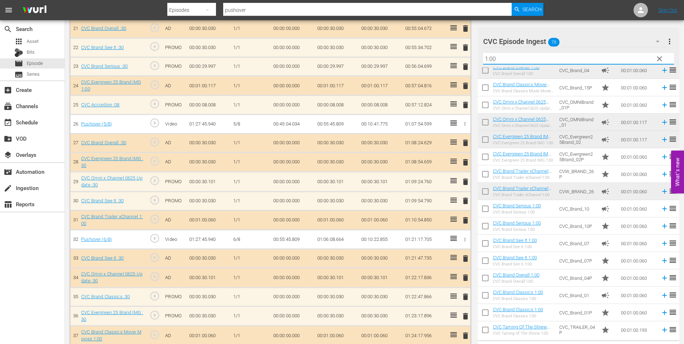
scroll to position [36, 0]
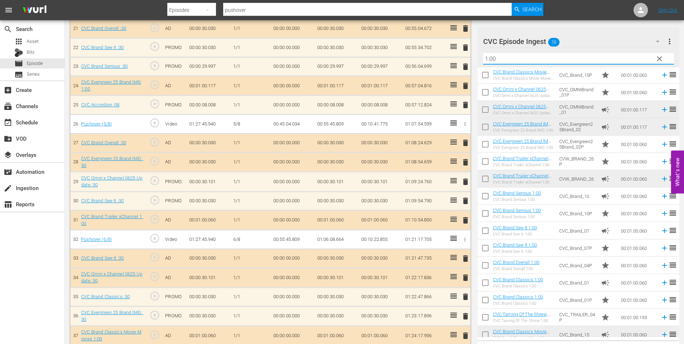
type input "1:00"
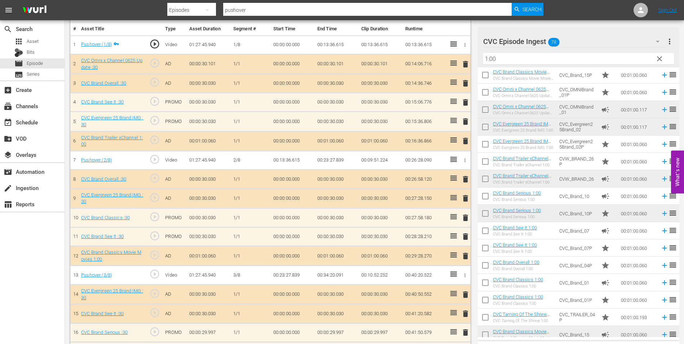
scroll to position [0, 0]
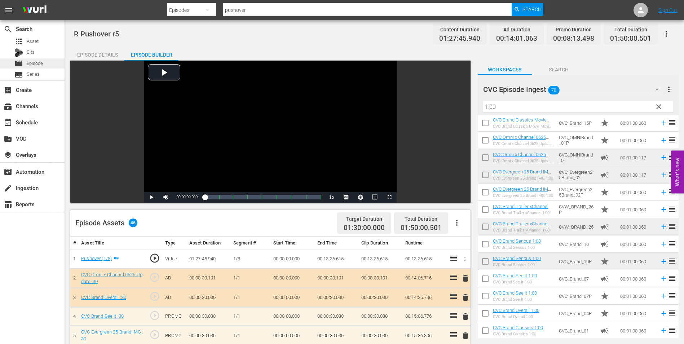
click at [42, 61] on span "Episode" at bounding box center [35, 63] width 16 height 7
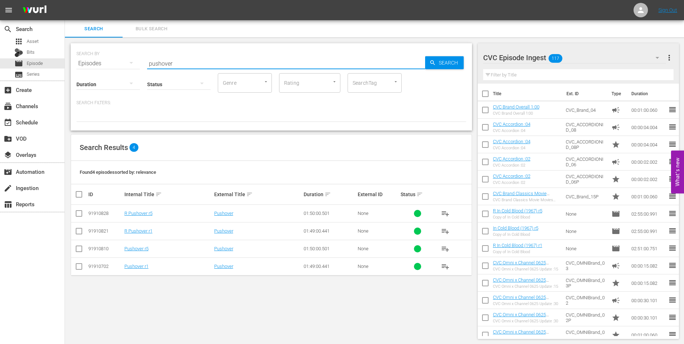
click at [403, 61] on input "pushover" at bounding box center [286, 63] width 278 height 17
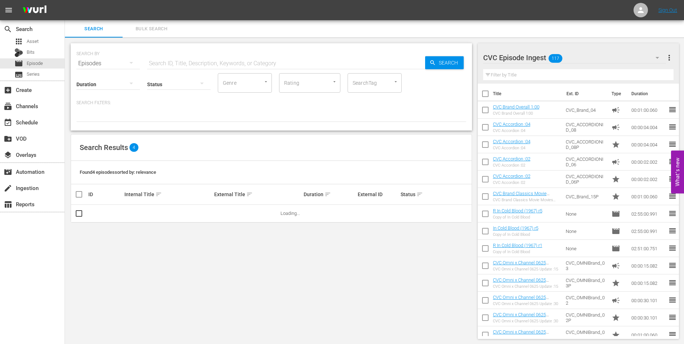
click at [367, 129] on div "SEARCH BY Search By Episodes Search ID, Title, Description, Keywords, or Catego…" at bounding box center [271, 86] width 401 height 87
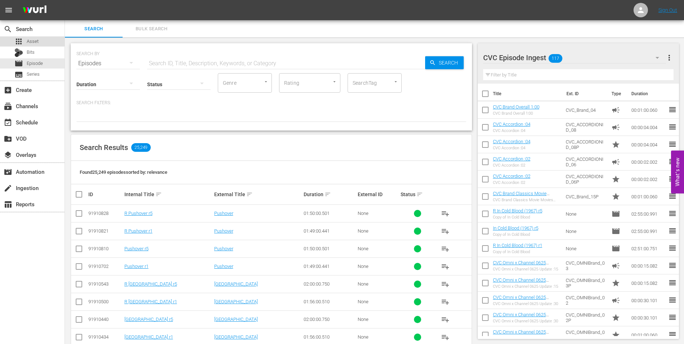
click at [32, 38] on span "Asset" at bounding box center [33, 41] width 12 height 7
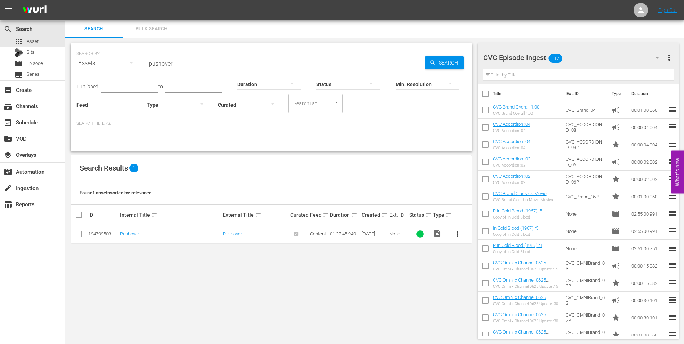
click at [229, 61] on input "pushover" at bounding box center [286, 63] width 278 height 17
click at [150, 63] on input "chockproof" at bounding box center [286, 63] width 278 height 17
type input "shockproof"
click at [80, 231] on input "checkbox" at bounding box center [79, 235] width 9 height 9
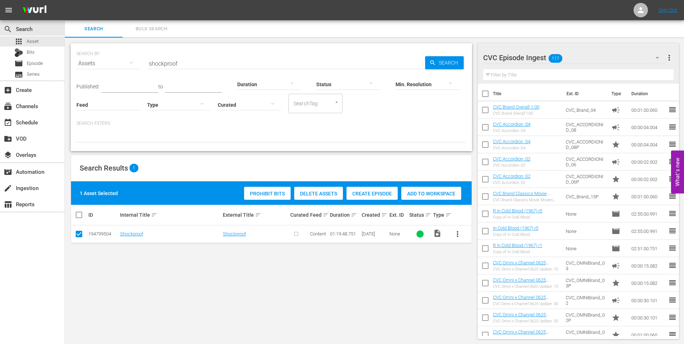
click at [574, 66] on div "CVC Episode Ingest 117" at bounding box center [574, 58] width 183 height 20
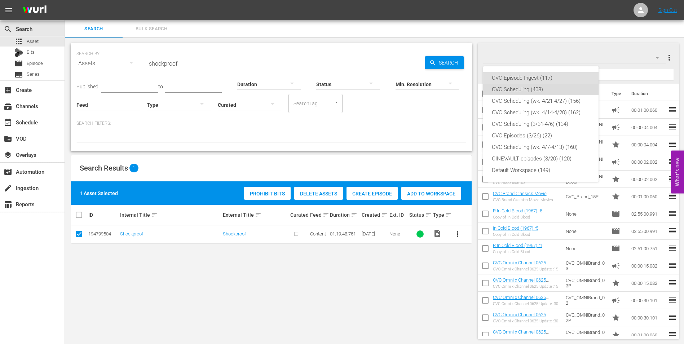
click at [553, 85] on div "CVC Scheduling (408)" at bounding box center [541, 90] width 98 height 12
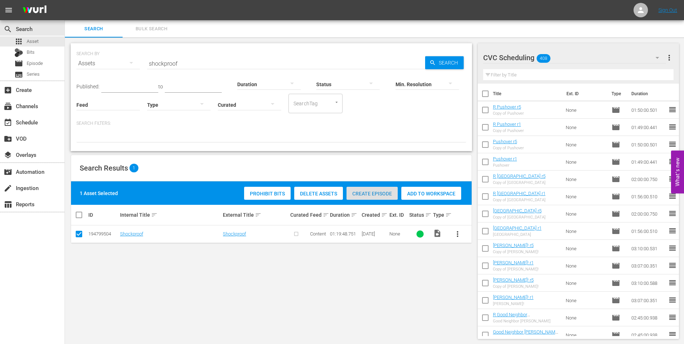
click at [383, 190] on div "Create Episode" at bounding box center [371, 194] width 51 height 14
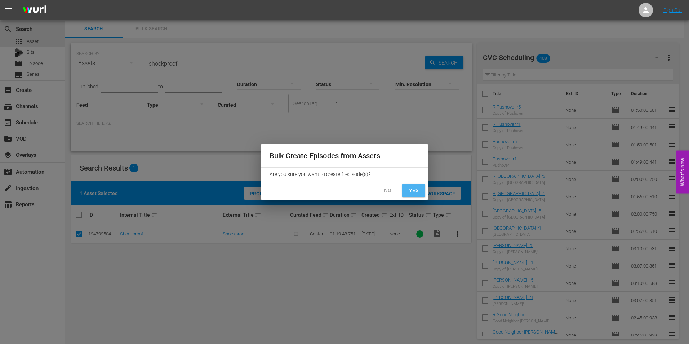
click at [413, 191] on span "Yes" at bounding box center [414, 190] width 12 height 9
checkbox input "false"
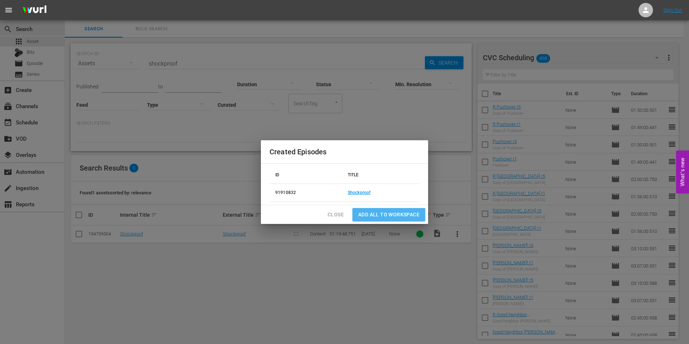
click at [397, 210] on span "Add all to Workspace" at bounding box center [388, 214] width 61 height 9
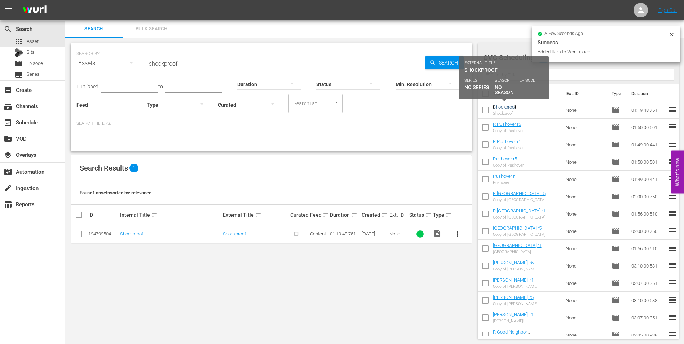
click at [507, 107] on link "Shockproof" at bounding box center [504, 106] width 23 height 5
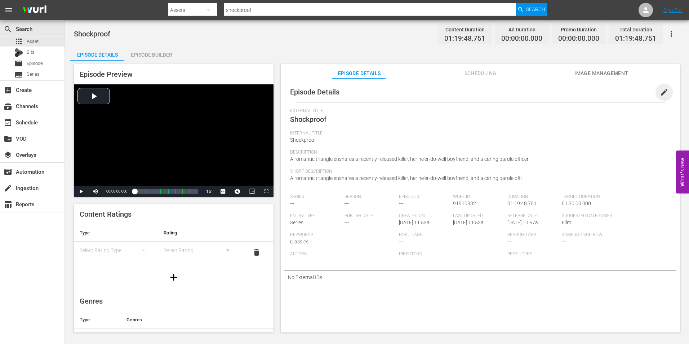
click at [660, 90] on span "edit" at bounding box center [664, 92] width 9 height 9
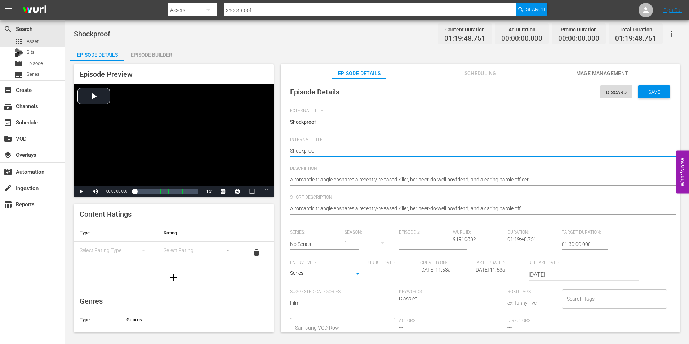
type textarea "Shockproof"
type textarea "Shockproof r"
type textarea "Shockproof r1"
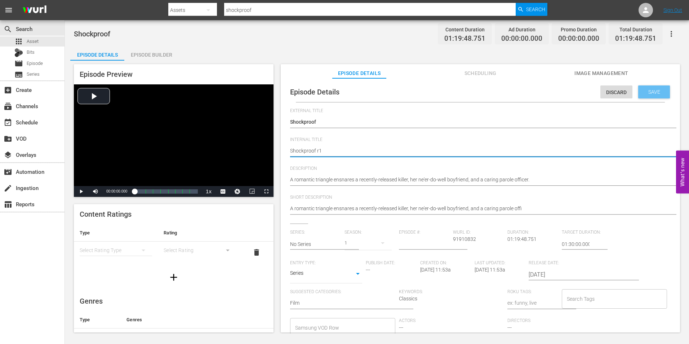
click at [661, 92] on div "Save" at bounding box center [654, 91] width 32 height 13
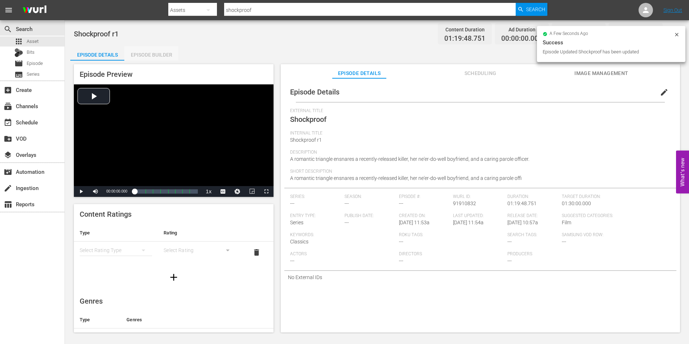
click at [142, 54] on div "Episode Builder" at bounding box center [151, 54] width 54 height 17
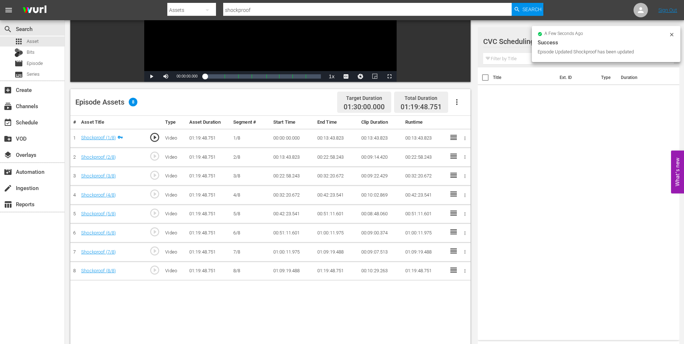
scroll to position [108, 0]
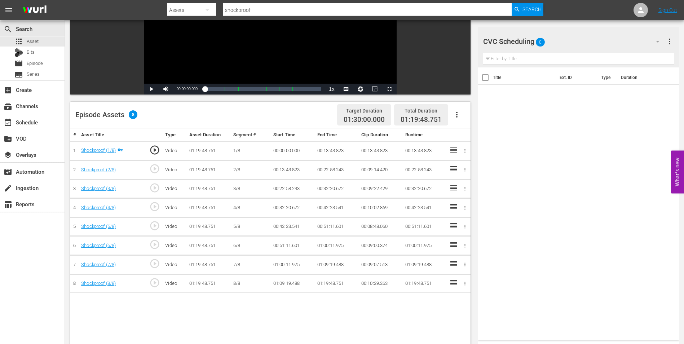
click at [529, 58] on input "text" at bounding box center [578, 59] width 191 height 12
click at [585, 38] on div "CVC Scheduling 0" at bounding box center [574, 41] width 183 height 20
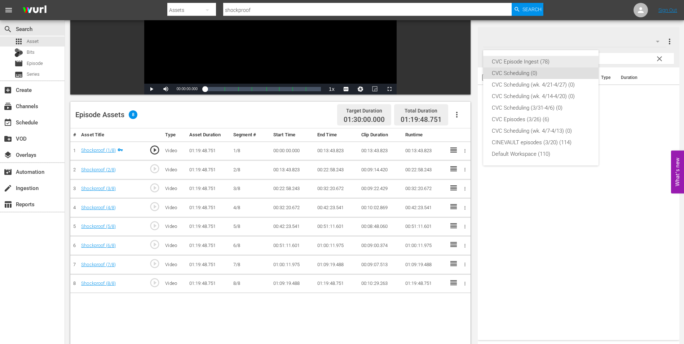
click at [547, 62] on div "CVC Episode Ingest (78)" at bounding box center [541, 62] width 98 height 12
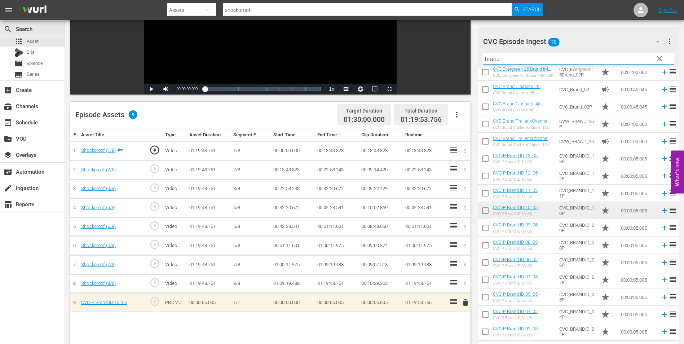
drag, startPoint x: 500, startPoint y: 55, endPoint x: 471, endPoint y: 62, distance: 29.7
click at [471, 62] on div "Video Player is loading. Play Video Play Mute Current Time 00:00:00.000 / Durat…" at bounding box center [374, 185] width 608 height 466
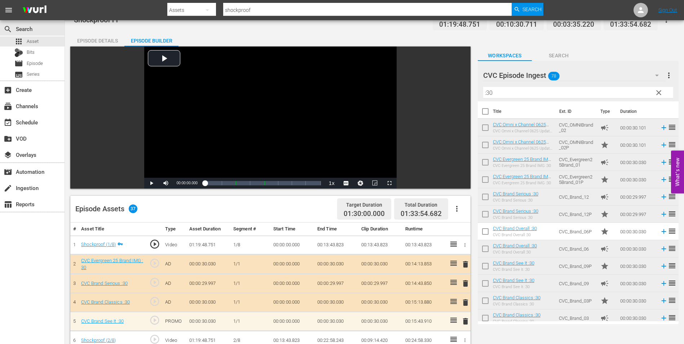
scroll to position [0, 0]
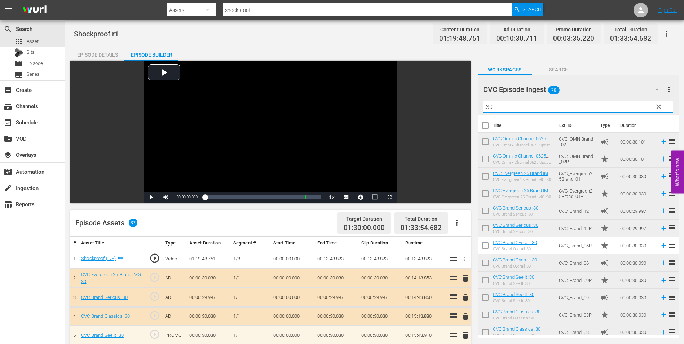
drag, startPoint x: 508, startPoint y: 108, endPoint x: 452, endPoint y: 108, distance: 56.2
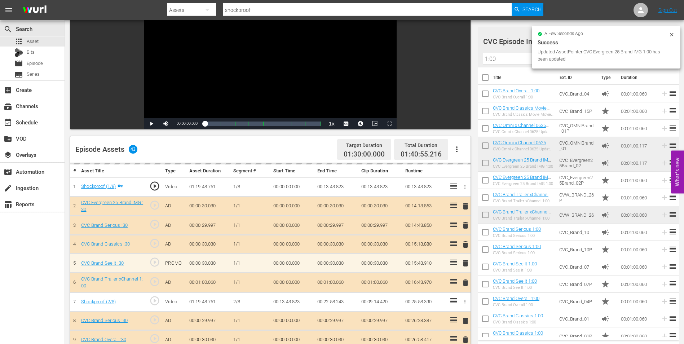
scroll to position [51, 0]
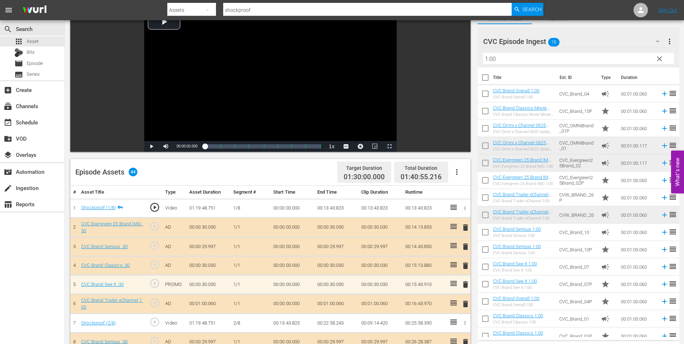
click at [534, 61] on input "1:00" at bounding box center [578, 59] width 191 height 12
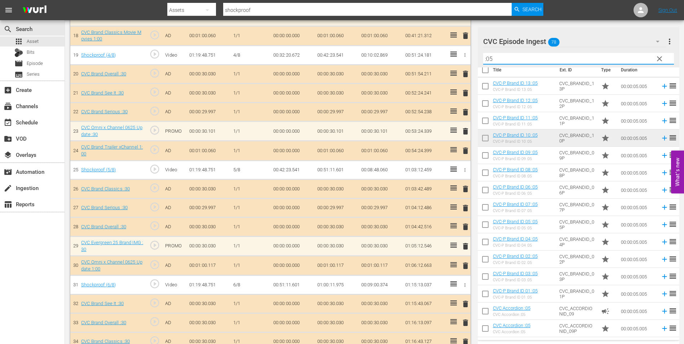
scroll to position [537, 0]
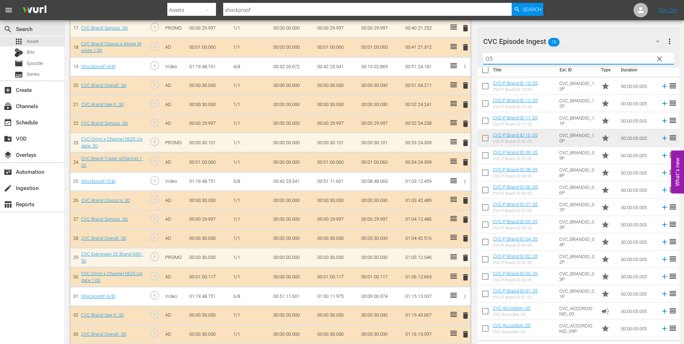
type input ":05"
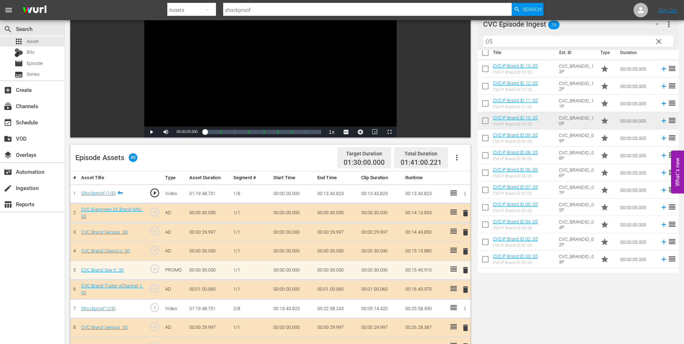
scroll to position [0, 0]
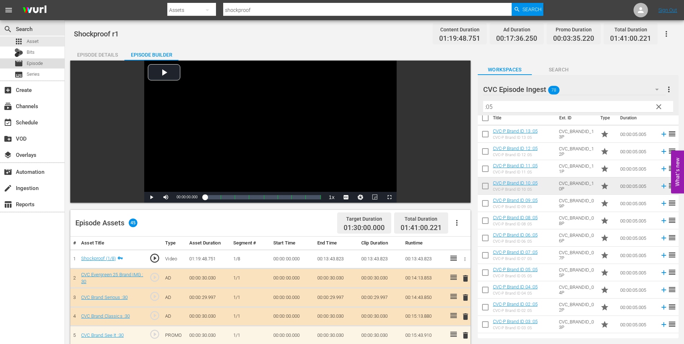
click at [36, 62] on span "Episode" at bounding box center [35, 63] width 16 height 7
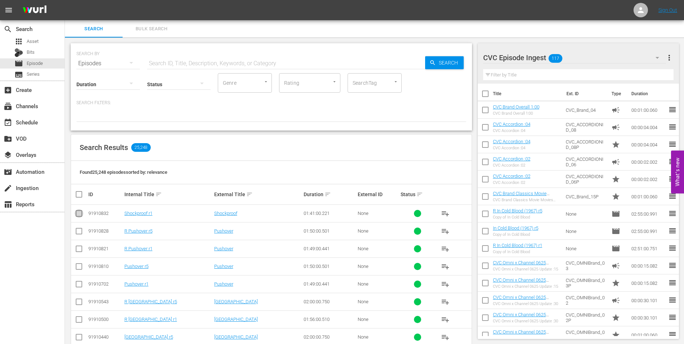
click at [83, 213] on input "checkbox" at bounding box center [79, 214] width 9 height 9
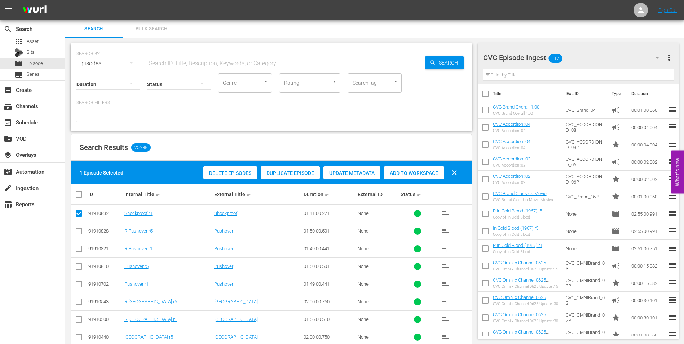
click at [586, 67] on div "Filter by Title" at bounding box center [578, 74] width 191 height 17
click at [590, 56] on div "CVC Episode Ingest 117" at bounding box center [574, 58] width 183 height 20
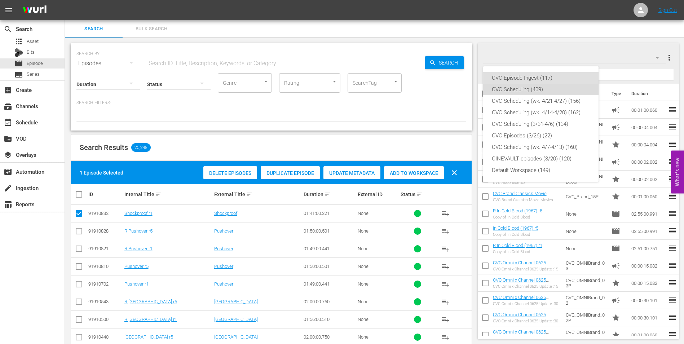
click at [551, 90] on div "CVC Scheduling (409)" at bounding box center [541, 90] width 98 height 12
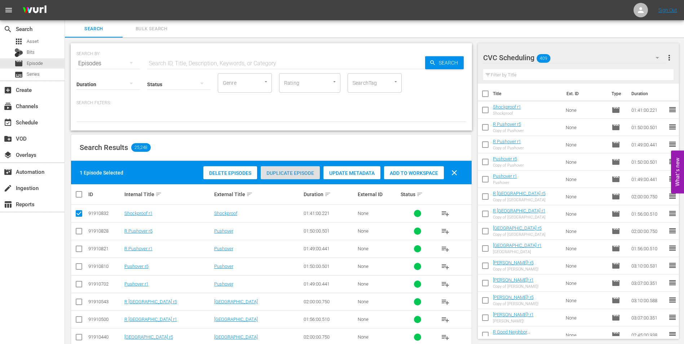
click at [291, 172] on span "Duplicate Episode" at bounding box center [290, 173] width 59 height 6
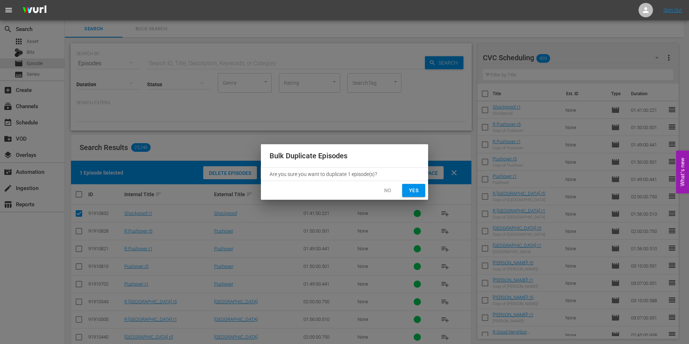
click at [414, 190] on span "Yes" at bounding box center [414, 190] width 12 height 9
checkbox input "false"
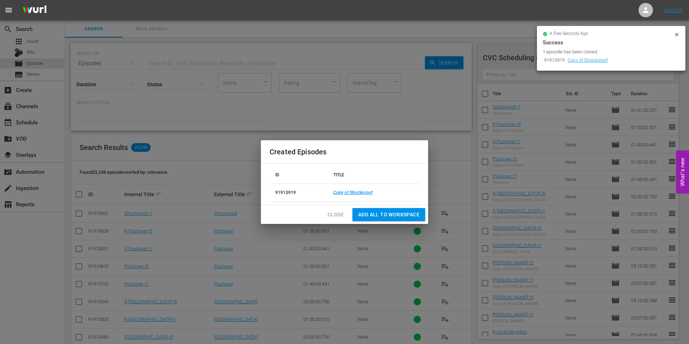
click at [383, 213] on span "Add all to Workspace" at bounding box center [388, 214] width 61 height 9
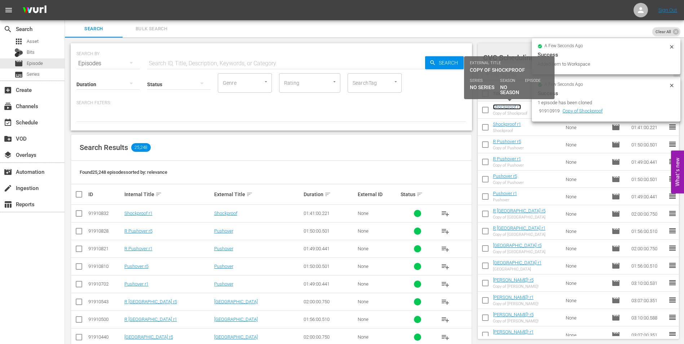
click at [507, 106] on link "Shockproof r1" at bounding box center [507, 106] width 28 height 5
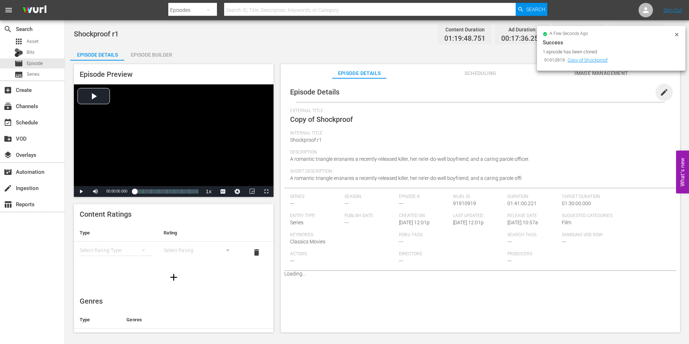
click at [661, 96] on span "edit" at bounding box center [664, 92] width 9 height 9
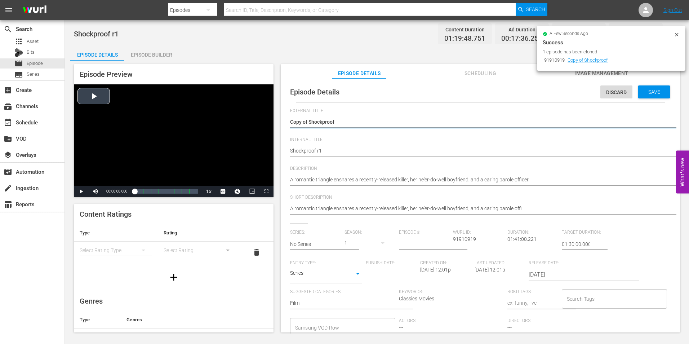
drag, startPoint x: 308, startPoint y: 124, endPoint x: 176, endPoint y: 104, distance: 133.5
click at [176, 104] on div "Episode Preview Video Player is loading. Play Video Play Mute Current Time 00:0…" at bounding box center [376, 199] width 613 height 277
type textarea "Shockproof"
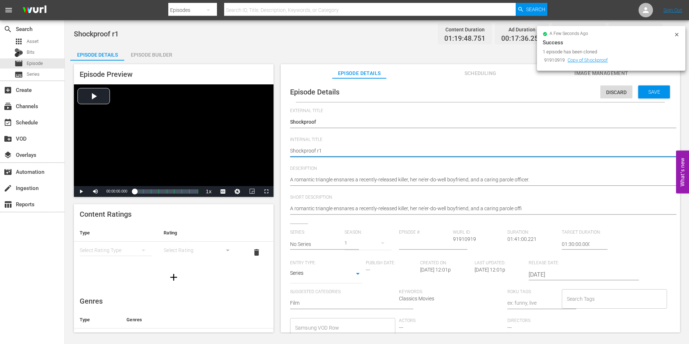
type textarea "Shockproof r"
type textarea "Shockproof r5"
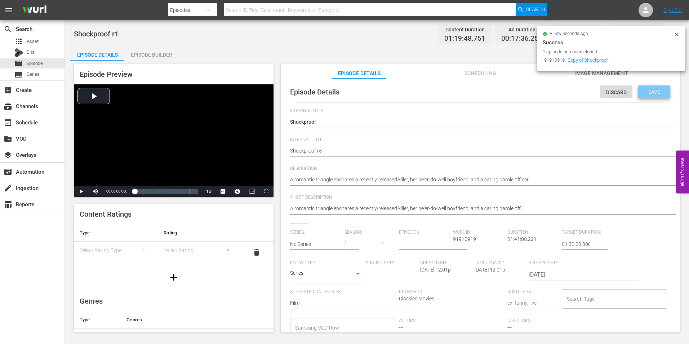
click at [658, 93] on span "Save" at bounding box center [653, 92] width 23 height 6
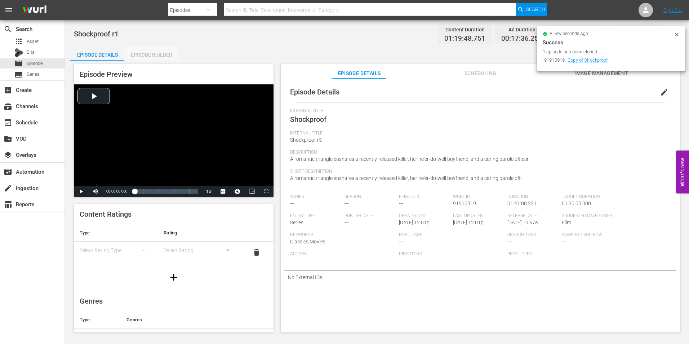
click at [154, 51] on div "Episode Builder" at bounding box center [151, 54] width 54 height 17
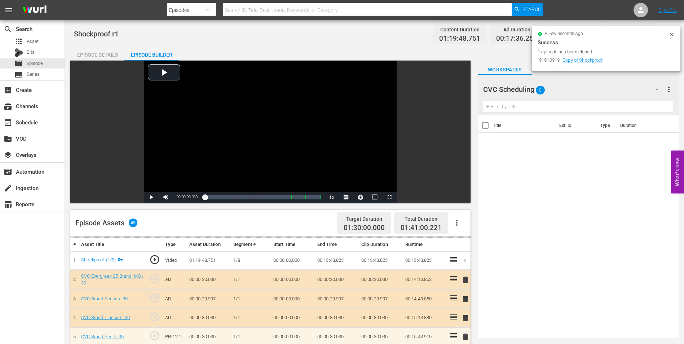
click at [562, 0] on div "search Search apps Asset Bits movie Episode subtitles Series add_box Create sub…" at bounding box center [374, 0] width 619 height 0
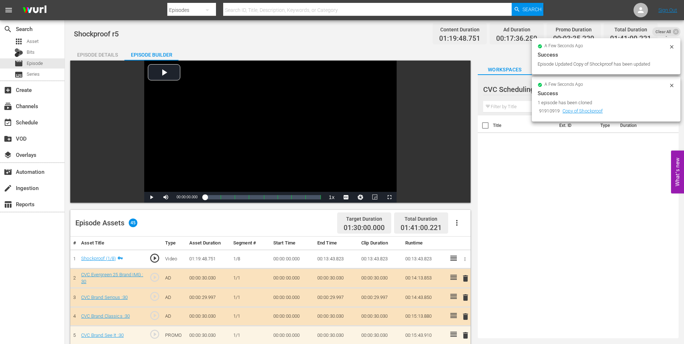
click at [518, 91] on div at bounding box center [518, 90] width 71 height 18
click at [659, 30] on span "Clear All" at bounding box center [663, 31] width 22 height 9
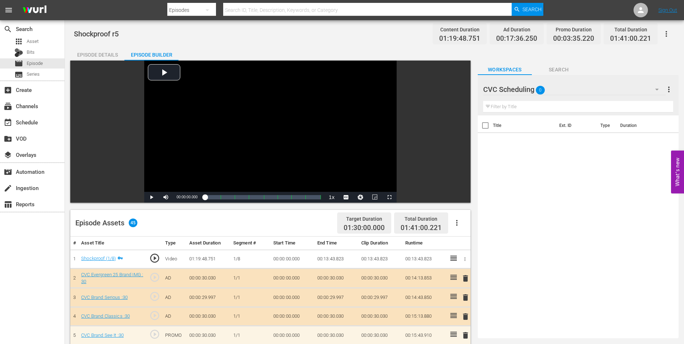
click at [584, 89] on div "CVC Scheduling 0" at bounding box center [574, 89] width 182 height 20
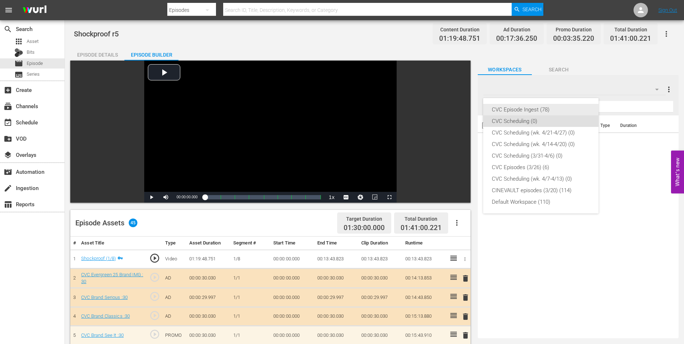
click at [538, 111] on div "CVC Episode Ingest (78)" at bounding box center [541, 110] width 98 height 12
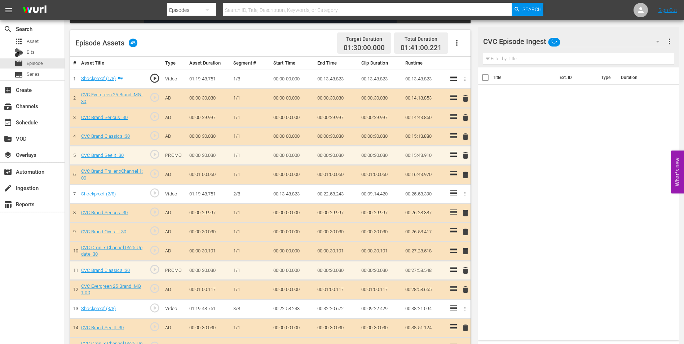
scroll to position [180, 0]
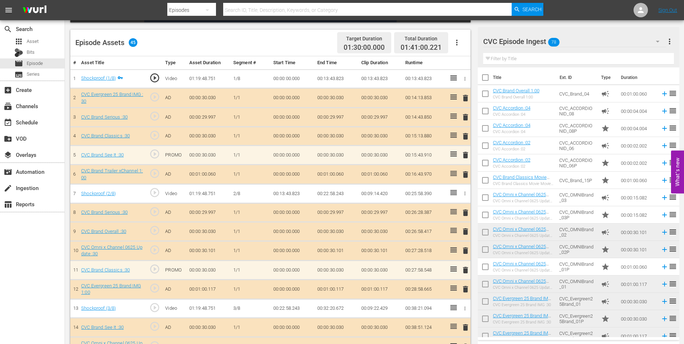
click at [519, 59] on input "text" at bounding box center [578, 59] width 191 height 12
type input "1:00"
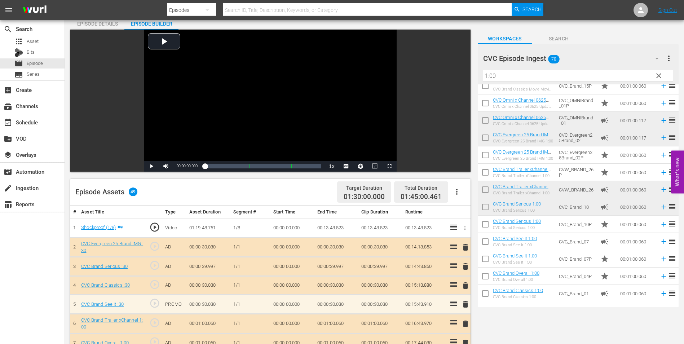
scroll to position [0, 0]
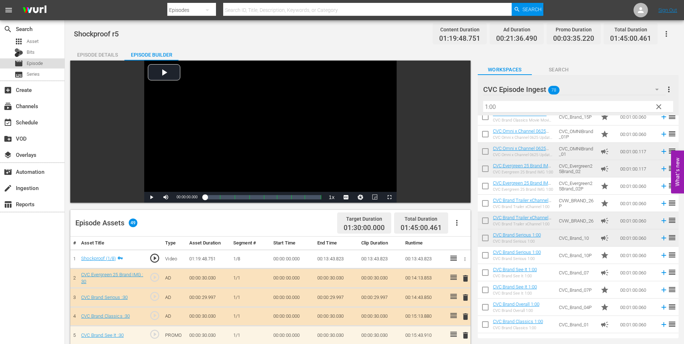
click at [42, 63] on span "Episode" at bounding box center [35, 63] width 16 height 7
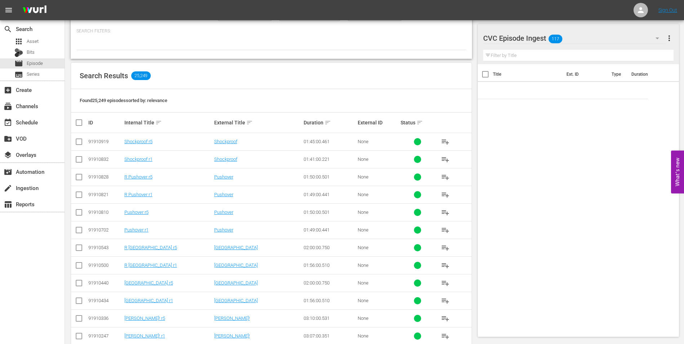
scroll to position [72, 0]
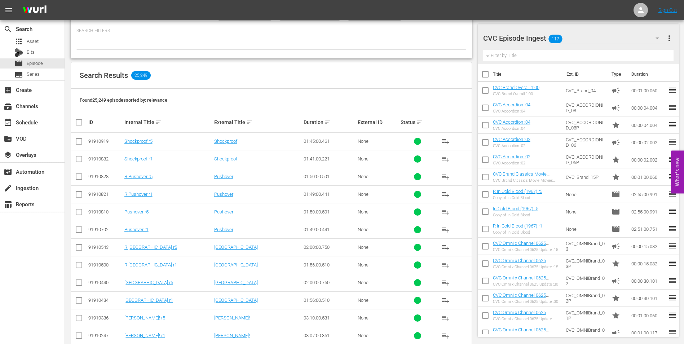
click at [79, 161] on input "checkbox" at bounding box center [79, 160] width 9 height 9
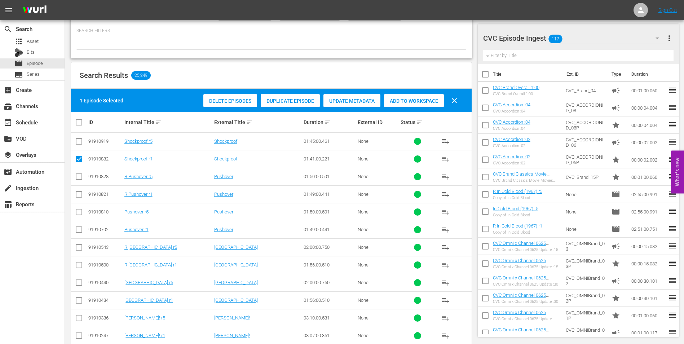
click at [576, 40] on div "CVC Episode Ingest 117" at bounding box center [574, 38] width 183 height 20
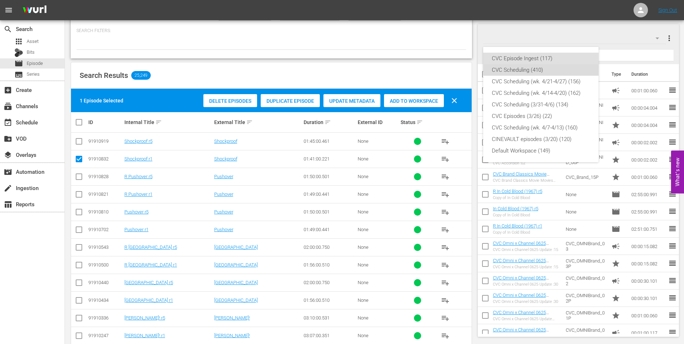
click at [551, 68] on div "CVC Scheduling (410)" at bounding box center [541, 70] width 98 height 12
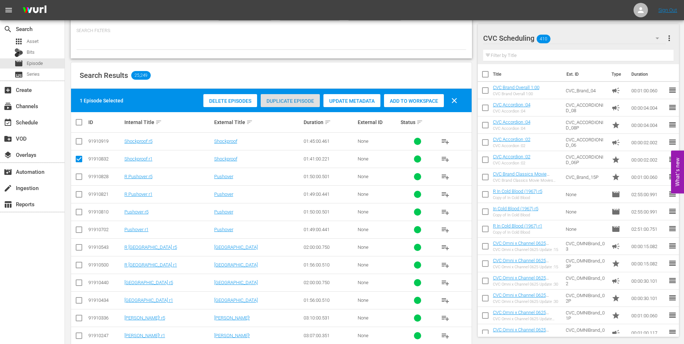
click at [298, 101] on span "Duplicate Episode" at bounding box center [290, 101] width 59 height 6
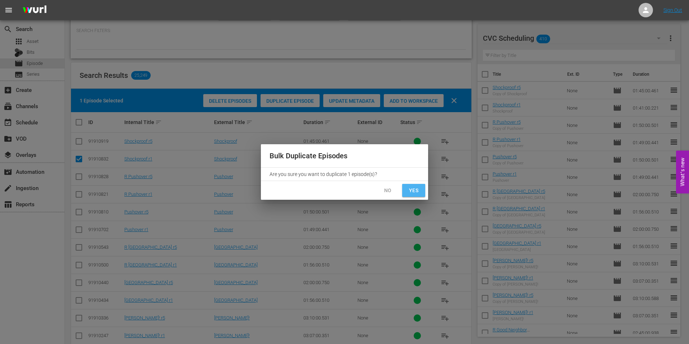
click at [417, 191] on span "Yes" at bounding box center [414, 190] width 12 height 9
checkbox input "false"
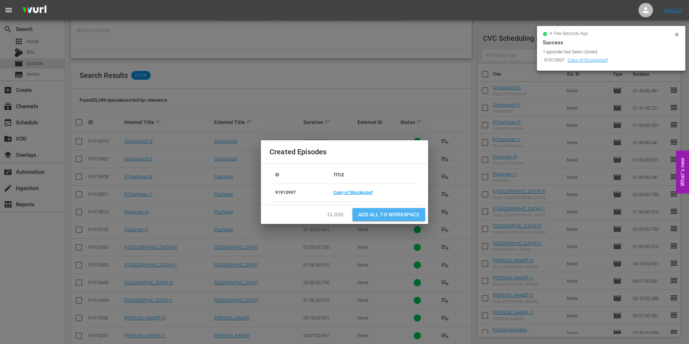
click at [390, 216] on span "Add all to Workspace" at bounding box center [388, 214] width 61 height 9
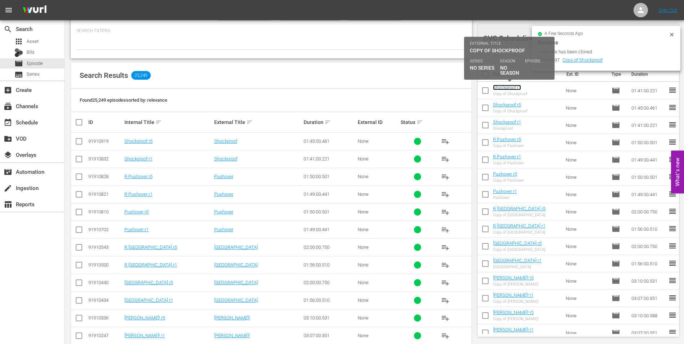
click at [506, 85] on link "Shockproof r1" at bounding box center [507, 87] width 28 height 5
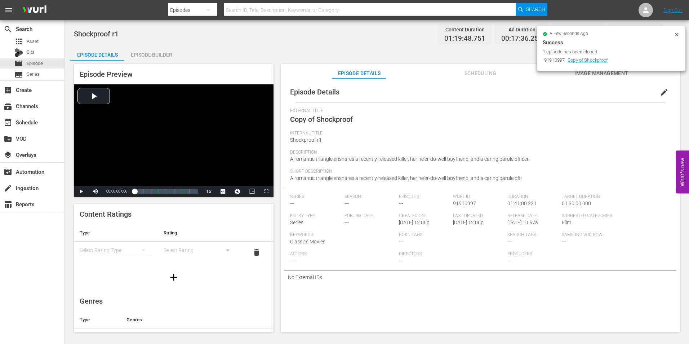
click at [660, 89] on span "edit" at bounding box center [664, 92] width 9 height 9
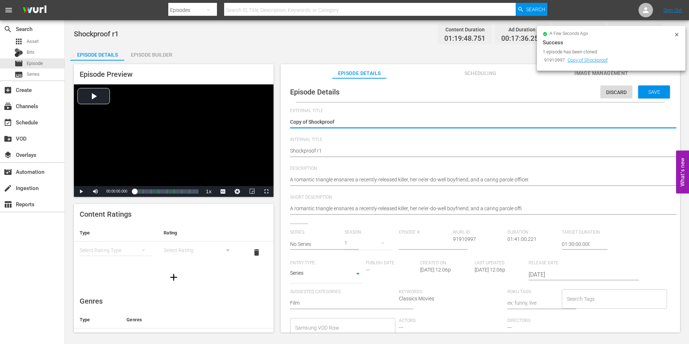
drag, startPoint x: 310, startPoint y: 122, endPoint x: 275, endPoint y: 129, distance: 35.4
click at [275, 129] on div "Episode Preview Video Player is loading. Play Video Play Mute Current Time 00:0…" at bounding box center [376, 199] width 613 height 277
type textarea "Shockproof"
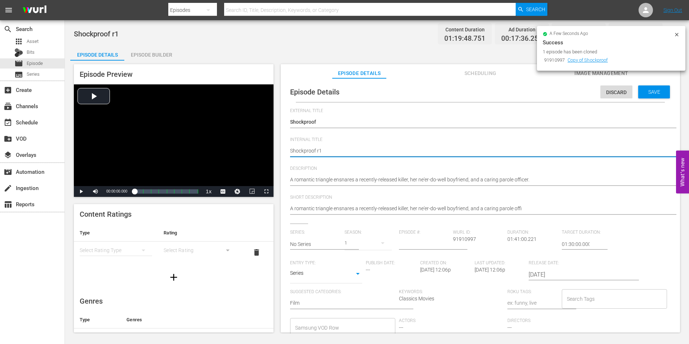
type textarea "RShockproof r1"
type textarea "R Shockproof r1"
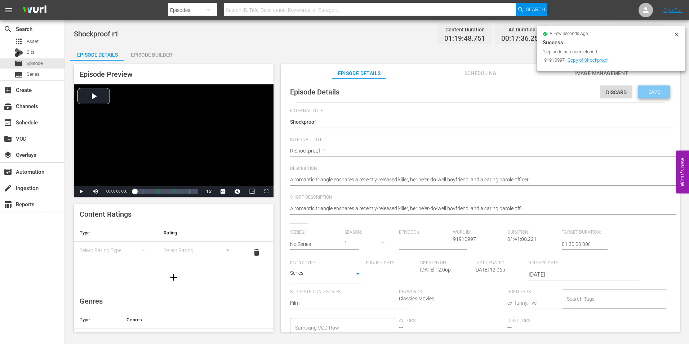
click at [649, 93] on span "Save" at bounding box center [653, 92] width 23 height 6
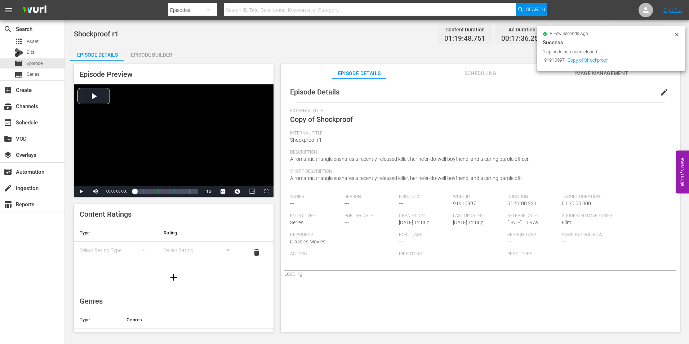
click at [136, 54] on div "Episode Builder" at bounding box center [151, 54] width 54 height 17
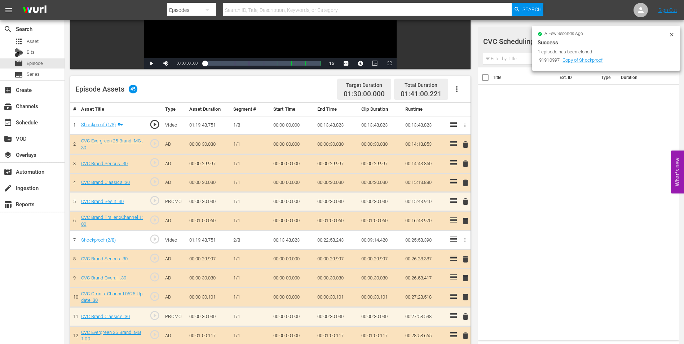
scroll to position [144, 0]
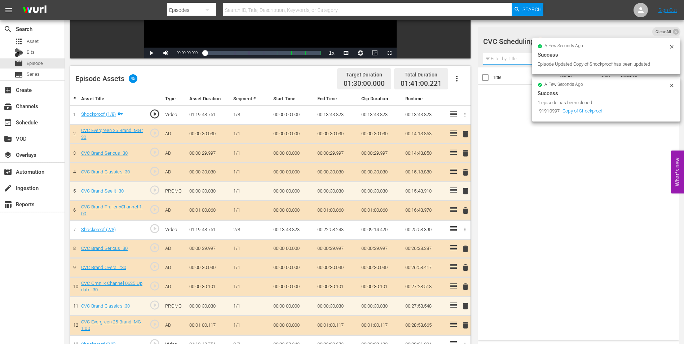
click at [521, 54] on input "text" at bounding box center [578, 59] width 191 height 12
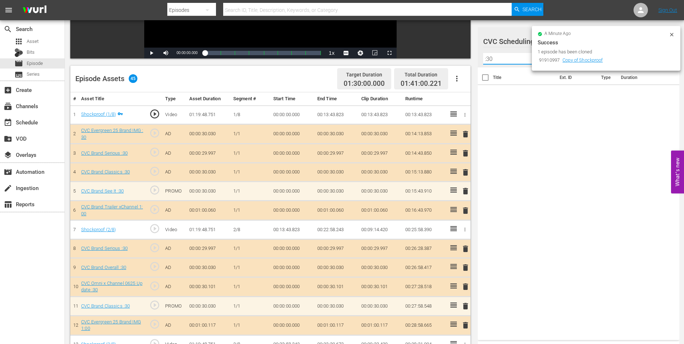
type input ":30"
click at [671, 34] on icon at bounding box center [671, 35] width 6 height 6
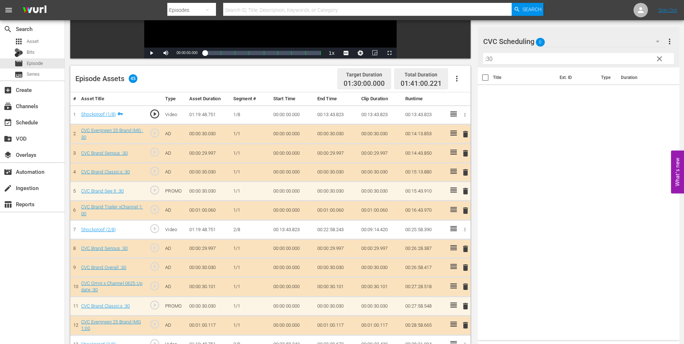
click at [593, 35] on div "CVC Scheduling 0" at bounding box center [574, 41] width 183 height 20
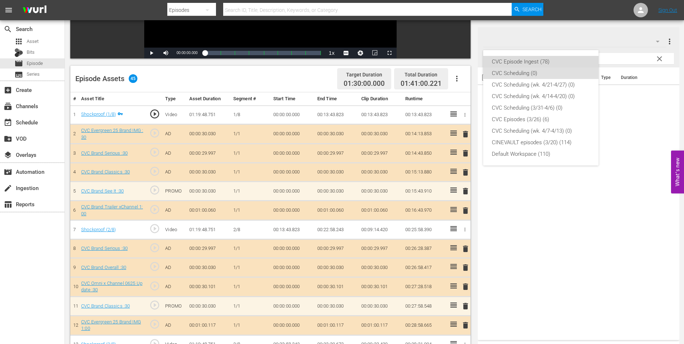
click at [524, 62] on div "CVC Episode Ingest (78)" at bounding box center [541, 62] width 98 height 12
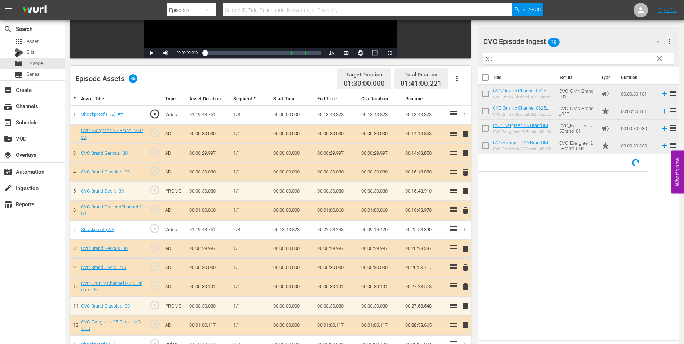
scroll to position [180, 0]
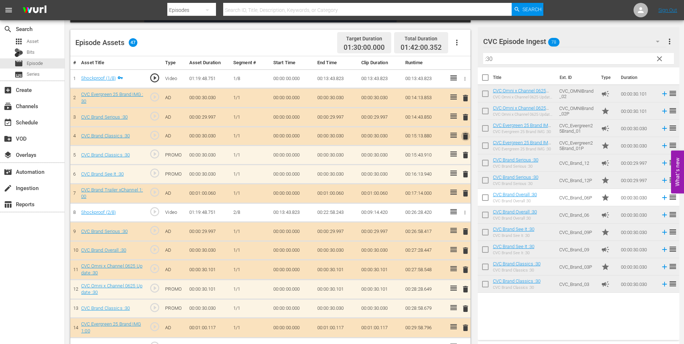
click at [467, 135] on span "delete" at bounding box center [465, 136] width 9 height 9
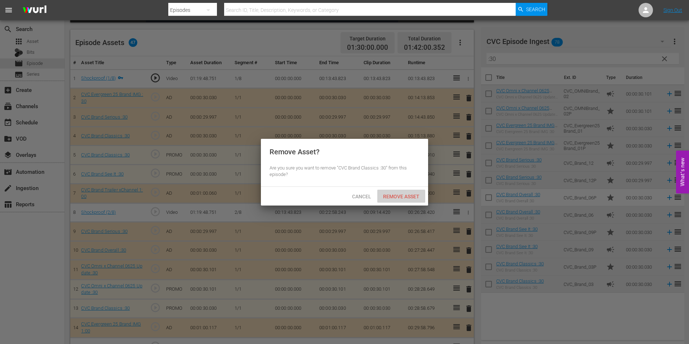
click at [393, 196] on span "Remove Asset" at bounding box center [401, 197] width 48 height 6
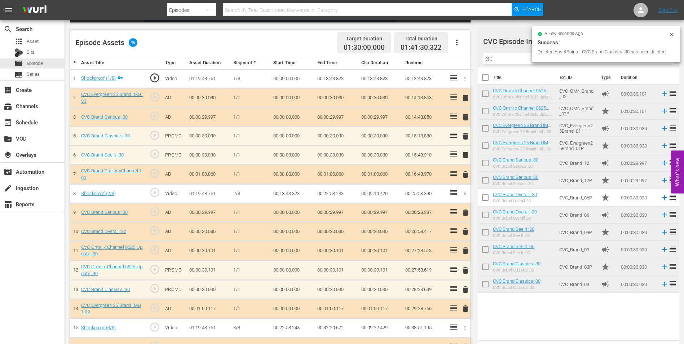
click at [466, 268] on span "delete" at bounding box center [465, 270] width 9 height 9
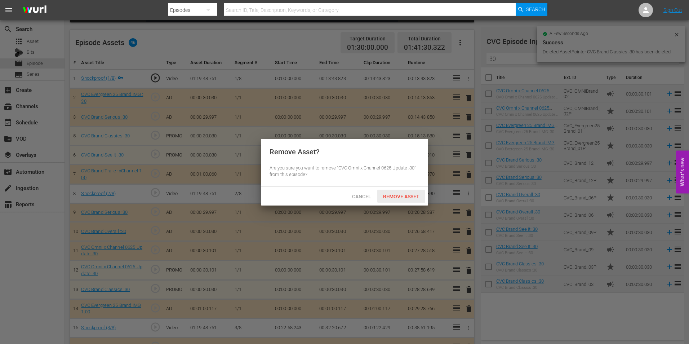
click at [405, 194] on span "Remove Asset" at bounding box center [401, 197] width 48 height 6
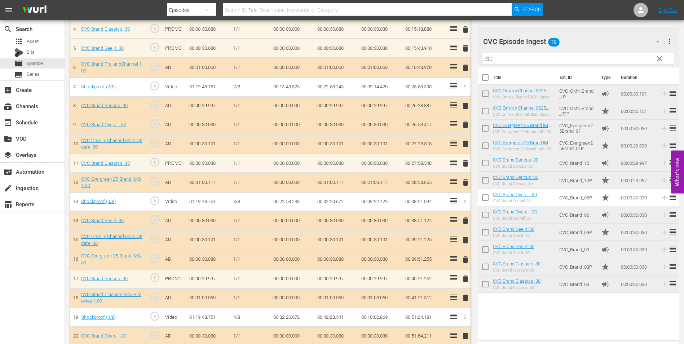
scroll to position [290, 0]
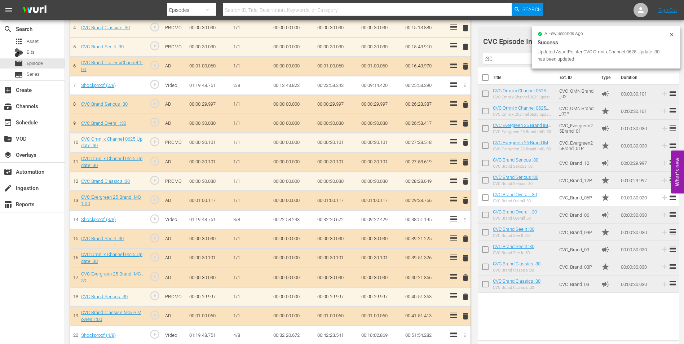
click at [467, 166] on button "delete" at bounding box center [465, 162] width 9 height 10
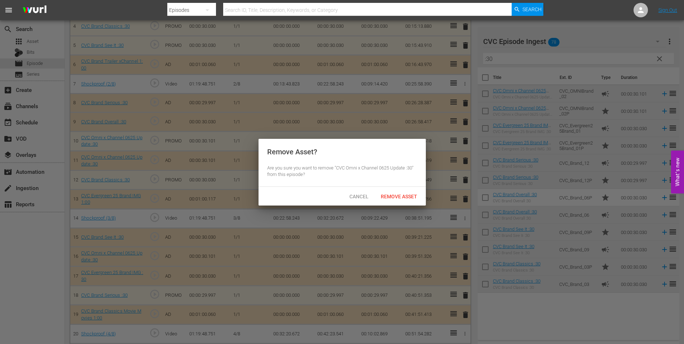
scroll to position [288, 0]
click at [467, 165] on div at bounding box center [344, 172] width 689 height 344
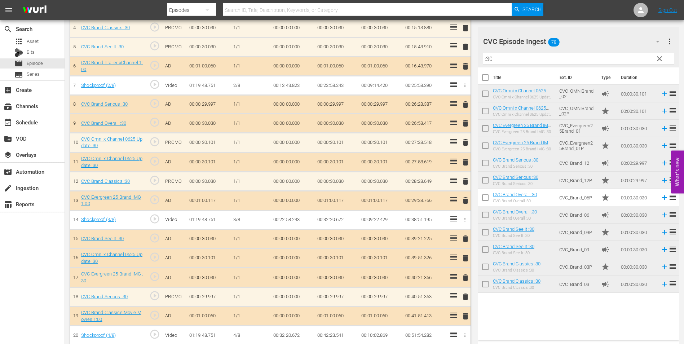
click at [472, 162] on div "Video Player is loading. Play Video Play Mute Current Time 00:00:00.000 / Durat…" at bounding box center [272, 307] width 404 height 1070
click at [466, 163] on span "delete" at bounding box center [465, 162] width 9 height 9
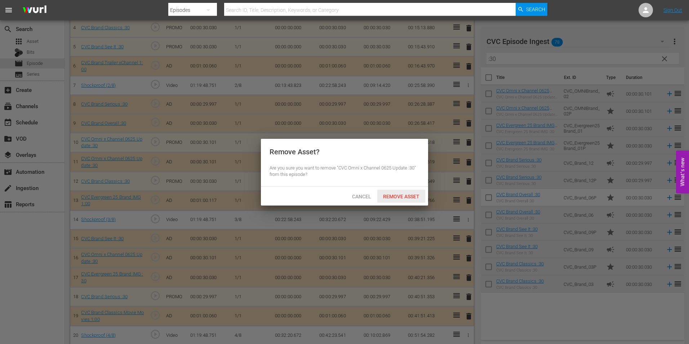
click at [409, 200] on div "Remove Asset" at bounding box center [401, 196] width 48 height 13
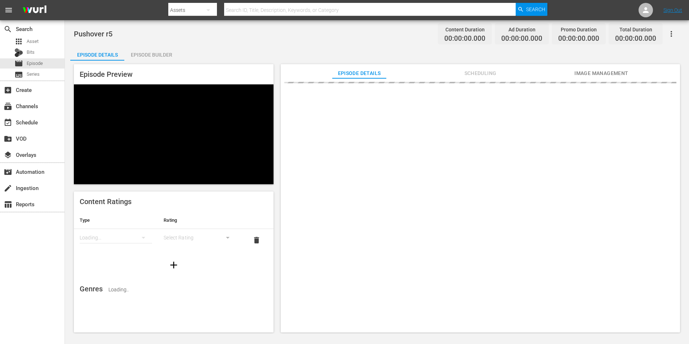
click at [166, 58] on div "Episode Builder" at bounding box center [151, 54] width 54 height 17
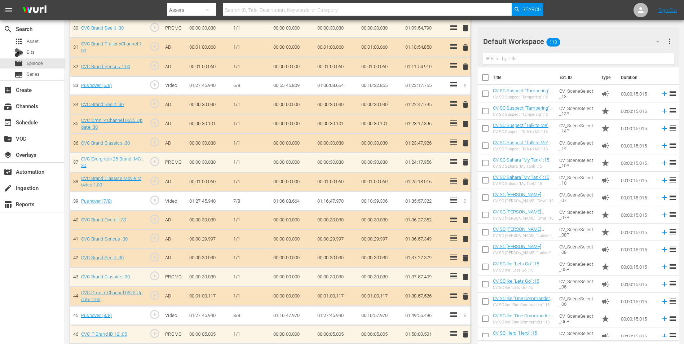
scroll to position [791, 0]
